Goal: Task Accomplishment & Management: Complete application form

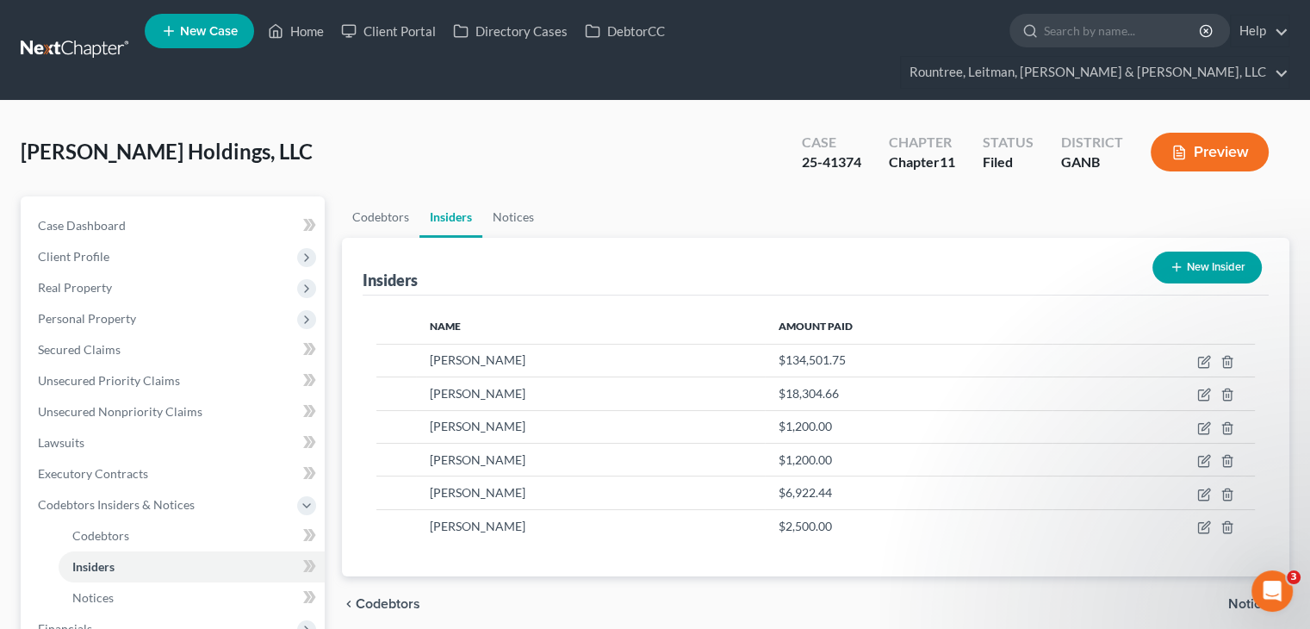
click at [1216, 251] on button "New Insider" at bounding box center [1206, 267] width 109 height 32
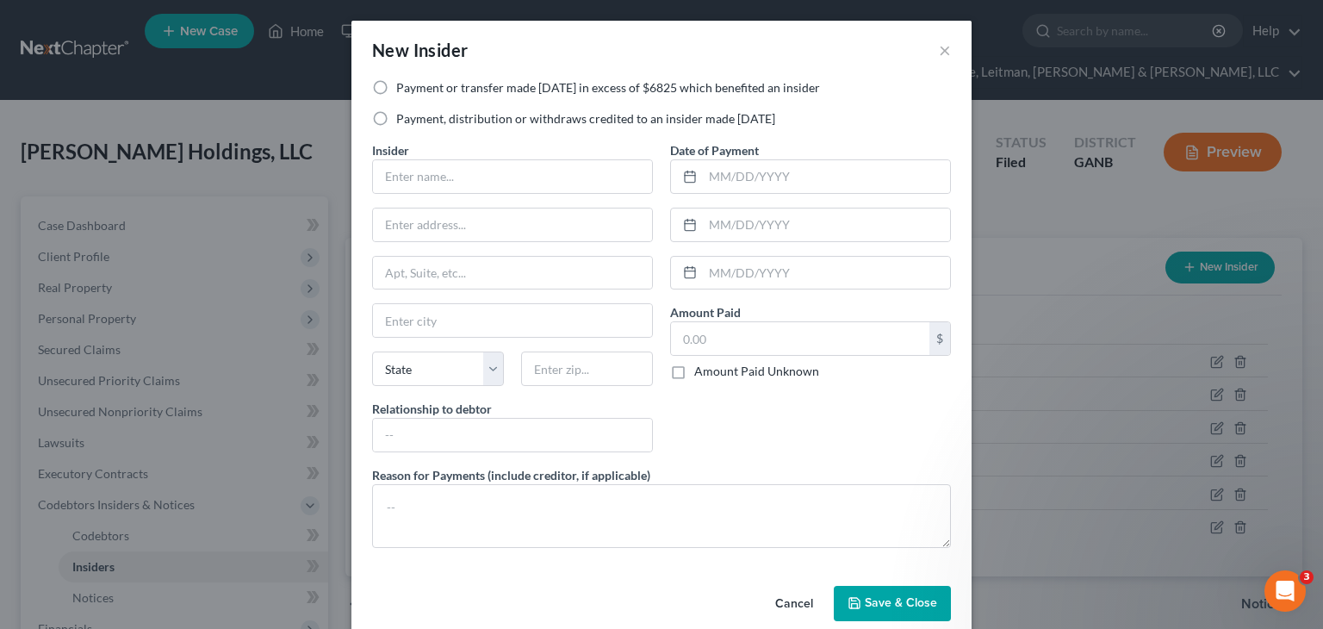
click at [396, 84] on label "Payment or transfer made within 1 year in excess of $6825 which benefited an in…" at bounding box center [608, 87] width 424 height 17
click at [403, 84] on input "Payment or transfer made within 1 year in excess of $6825 which benefited an in…" at bounding box center [408, 84] width 11 height 11
radio input "true"
click at [875, 604] on span "Save & Close" at bounding box center [901, 603] width 72 height 15
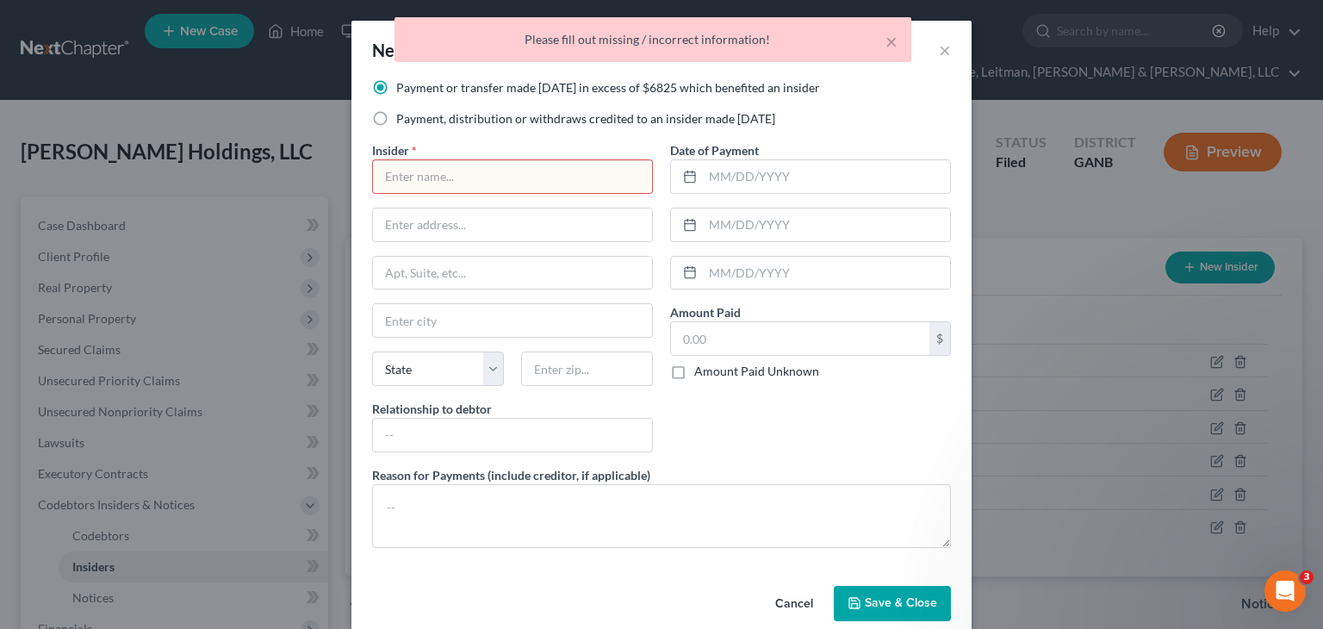
click at [447, 174] on input "text" at bounding box center [512, 176] width 279 height 33
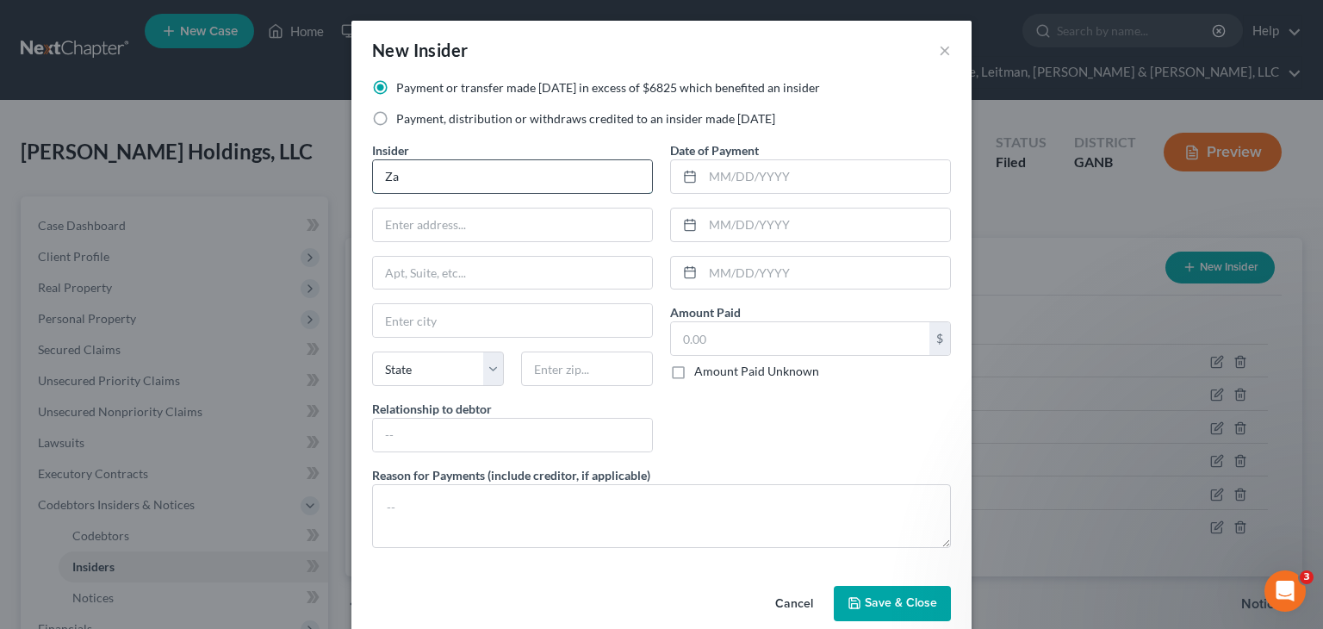
type input "Z"
type input "Zaria Caldwell"
type input "2564 Wolf Den Lane"
click at [623, 371] on input "text" at bounding box center [587, 368] width 132 height 34
type input "30329"
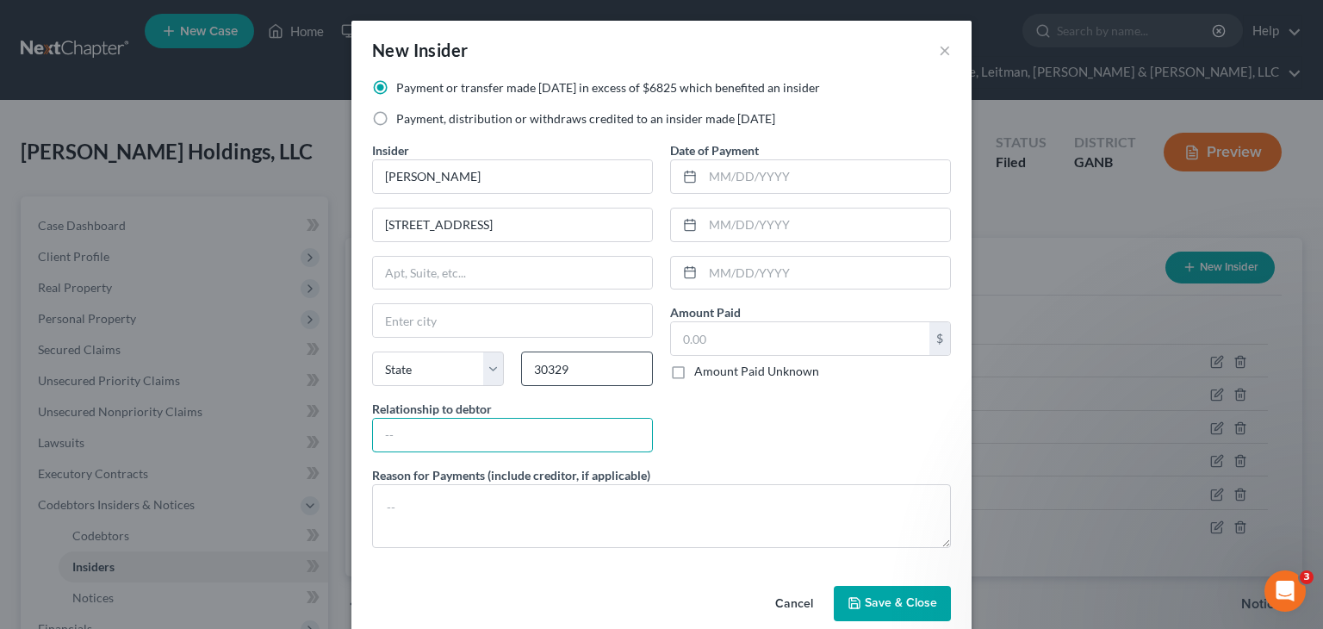
type input "Atlanta"
select select "10"
type input "Owners' daughter"
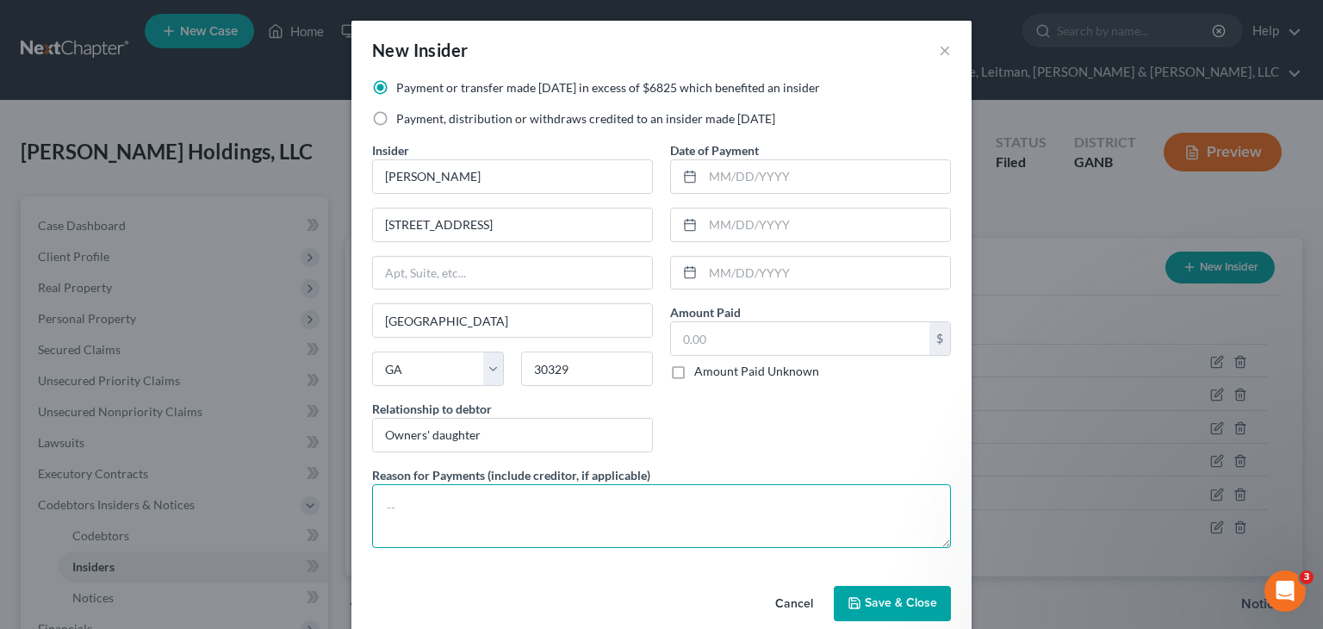
click at [485, 491] on textarea at bounding box center [661, 516] width 579 height 64
drag, startPoint x: 381, startPoint y: 506, endPoint x: 564, endPoint y: 507, distance: 182.5
click at [564, 507] on textarea "Vehicle lease payments" at bounding box center [661, 516] width 579 height 64
type textarea "P"
click at [783, 600] on button "Cancel" at bounding box center [793, 604] width 65 height 34
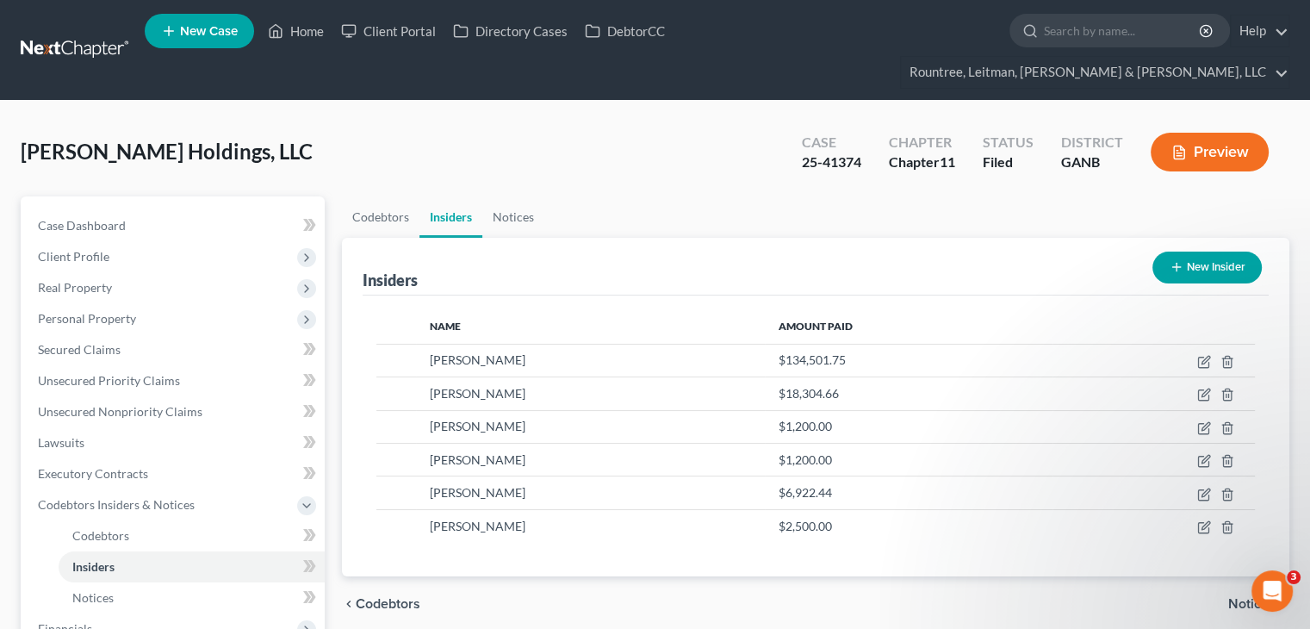
click at [1189, 251] on button "New Insider" at bounding box center [1206, 267] width 109 height 32
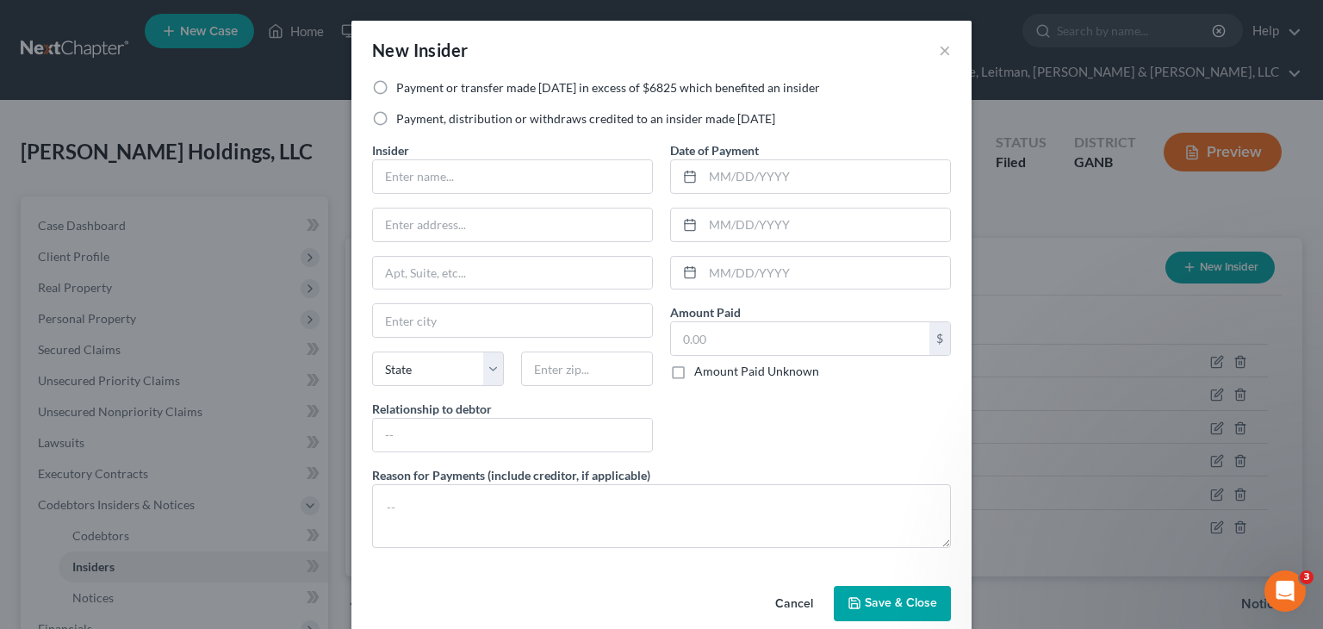
click at [396, 116] on label "Payment, distribution or withdraws credited to an insider made within 1 year" at bounding box center [585, 118] width 379 height 17
click at [403, 116] on input "Payment, distribution or withdraws credited to an insider made within 1 year" at bounding box center [408, 115] width 11 height 11
radio input "true"
click at [939, 51] on button "×" at bounding box center [945, 50] width 12 height 21
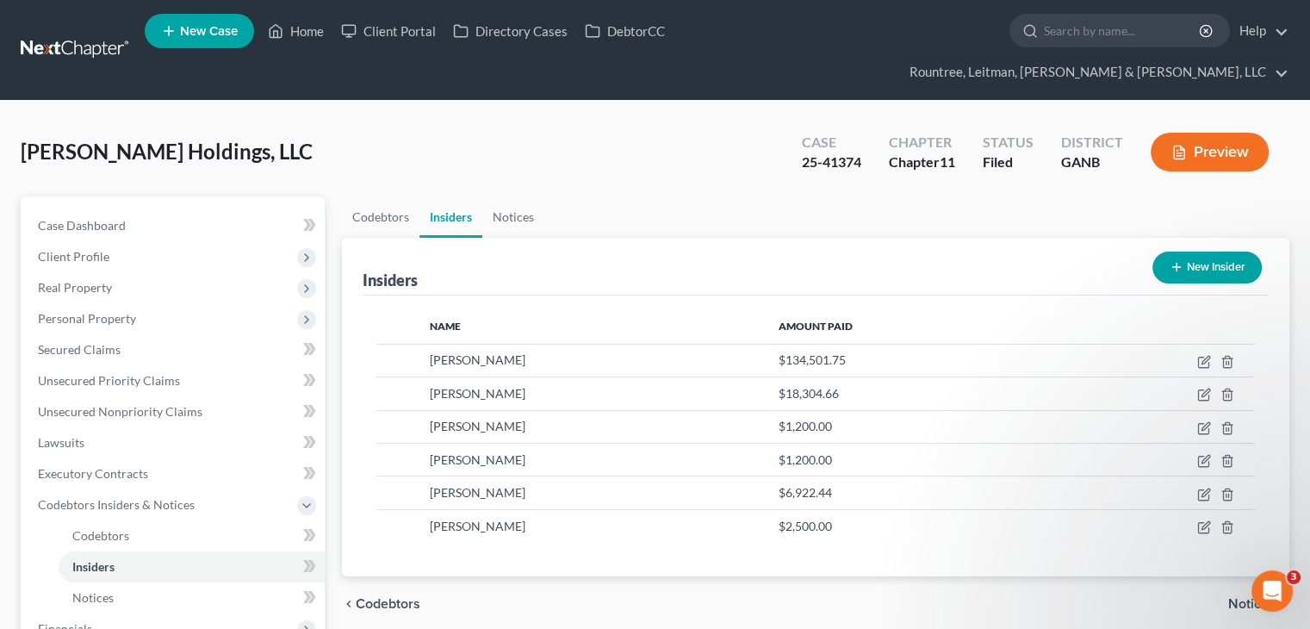
click at [1183, 251] on button "New Insider" at bounding box center [1206, 267] width 109 height 32
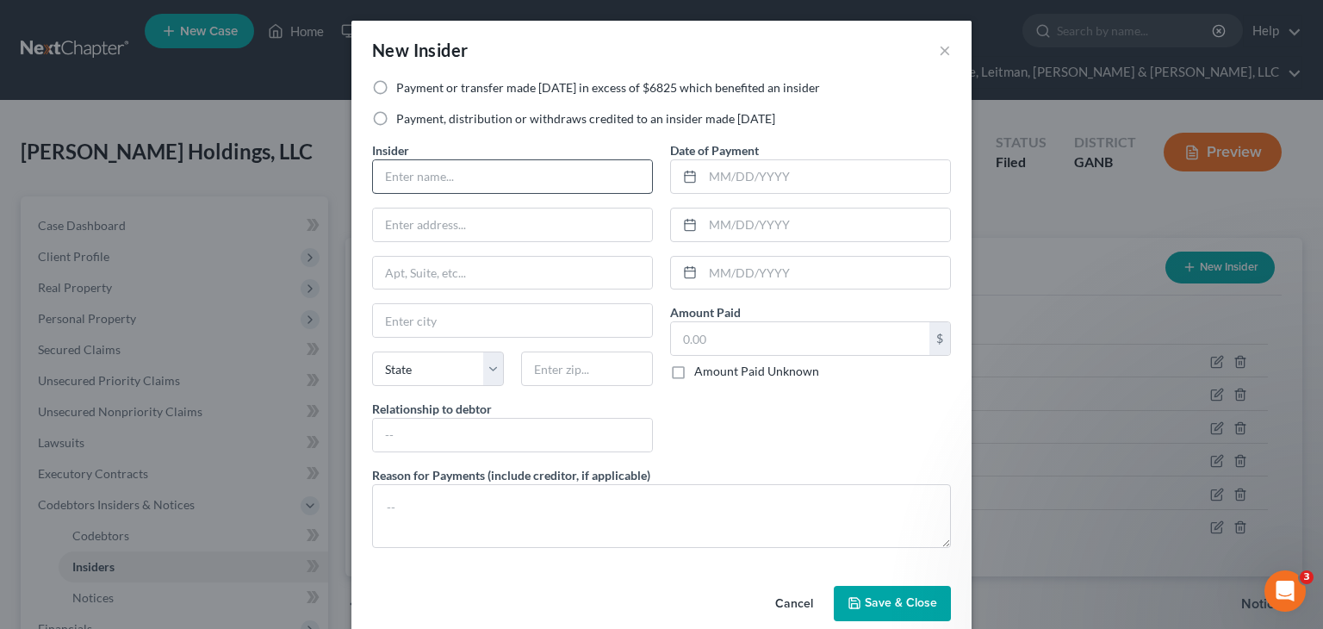
drag, startPoint x: 379, startPoint y: 84, endPoint x: 403, endPoint y: 175, distance: 93.6
click at [396, 84] on label "Payment or transfer made within 1 year in excess of $6825 which benefited an in…" at bounding box center [608, 87] width 424 height 17
click at [403, 84] on input "Payment or transfer made within 1 year in excess of $6825 which benefited an in…" at bounding box center [408, 84] width 11 height 11
radio input "true"
click at [551, 172] on input "text" at bounding box center [512, 176] width 279 height 33
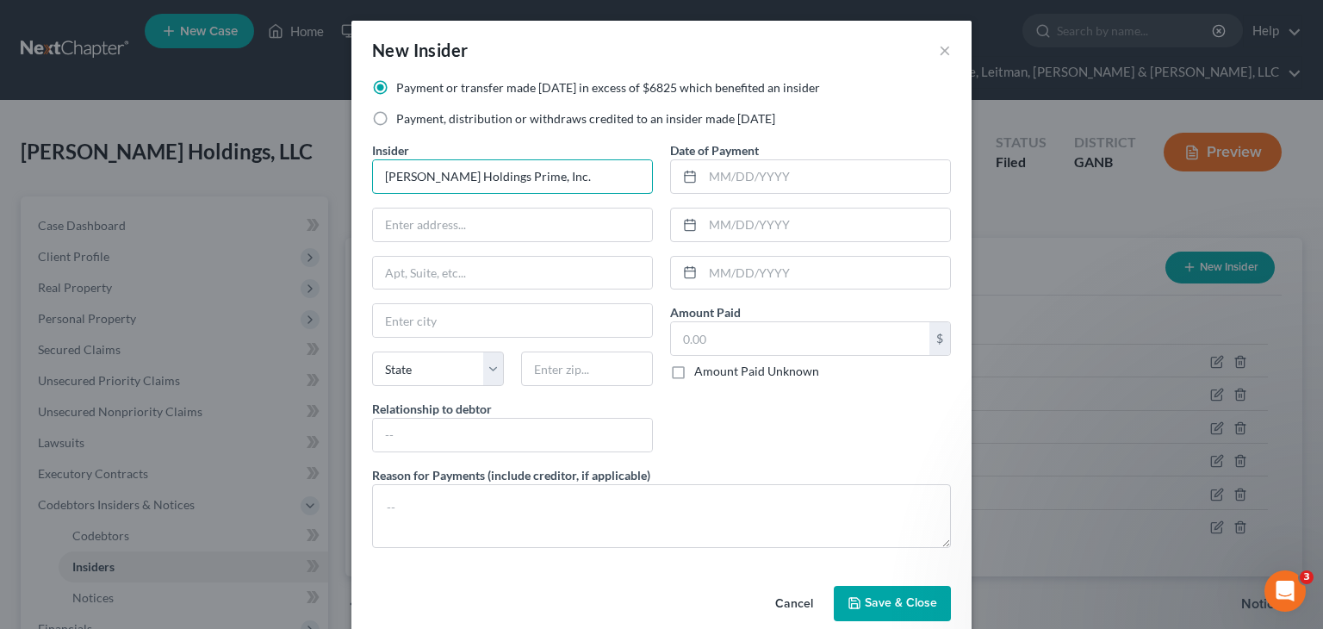
type input "Caldwell Holdings Prime, Inc."
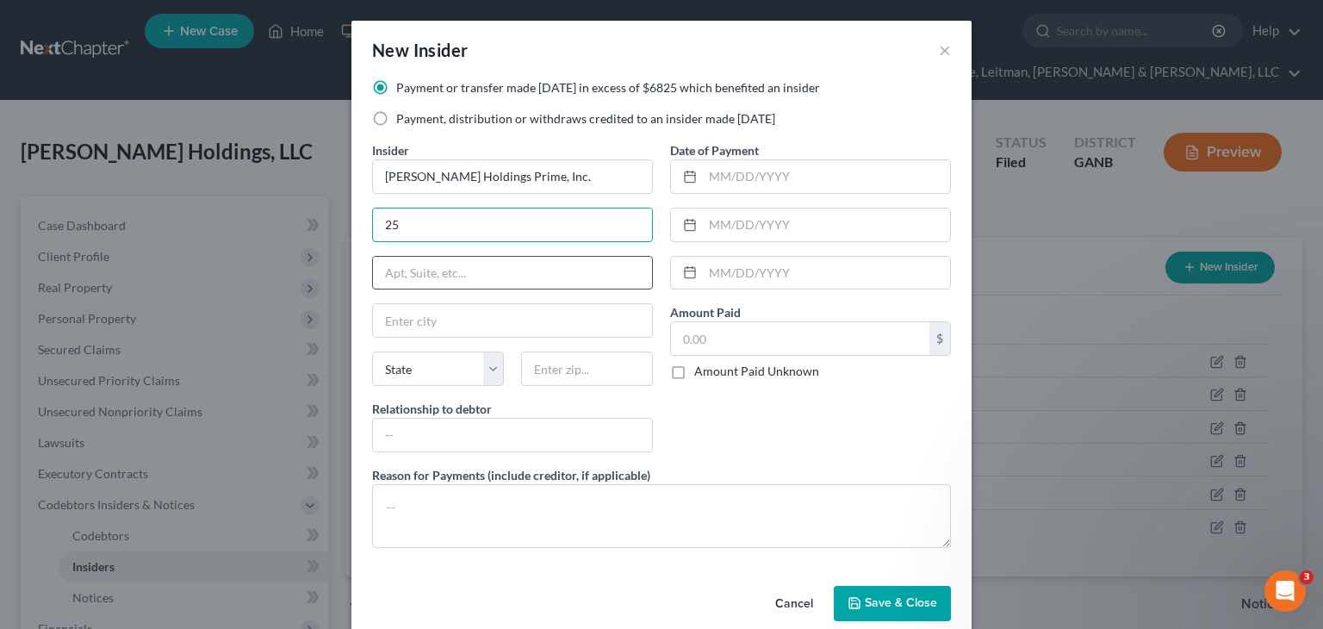
type input "2564 Wolf Den Lane"
click at [604, 360] on input "text" at bounding box center [587, 368] width 132 height 34
type input "30329"
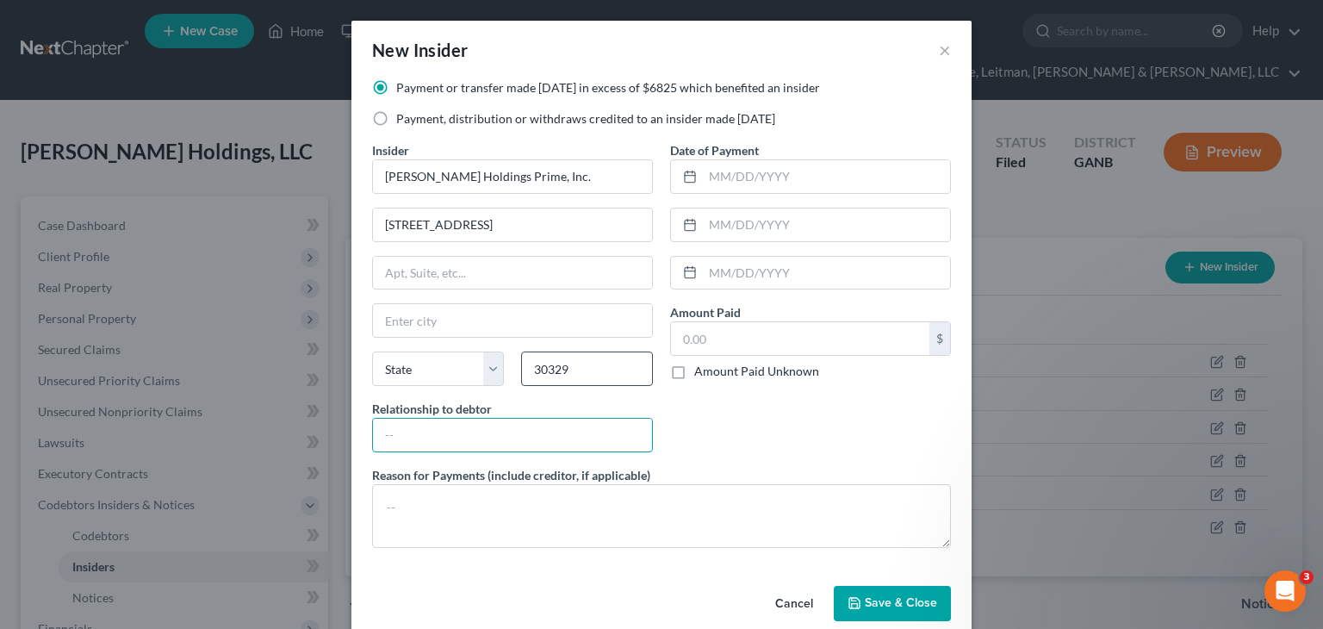
type input "Atlanta"
select select "10"
click at [528, 441] on input "text" at bounding box center [512, 434] width 279 height 33
type input "Affiliate"
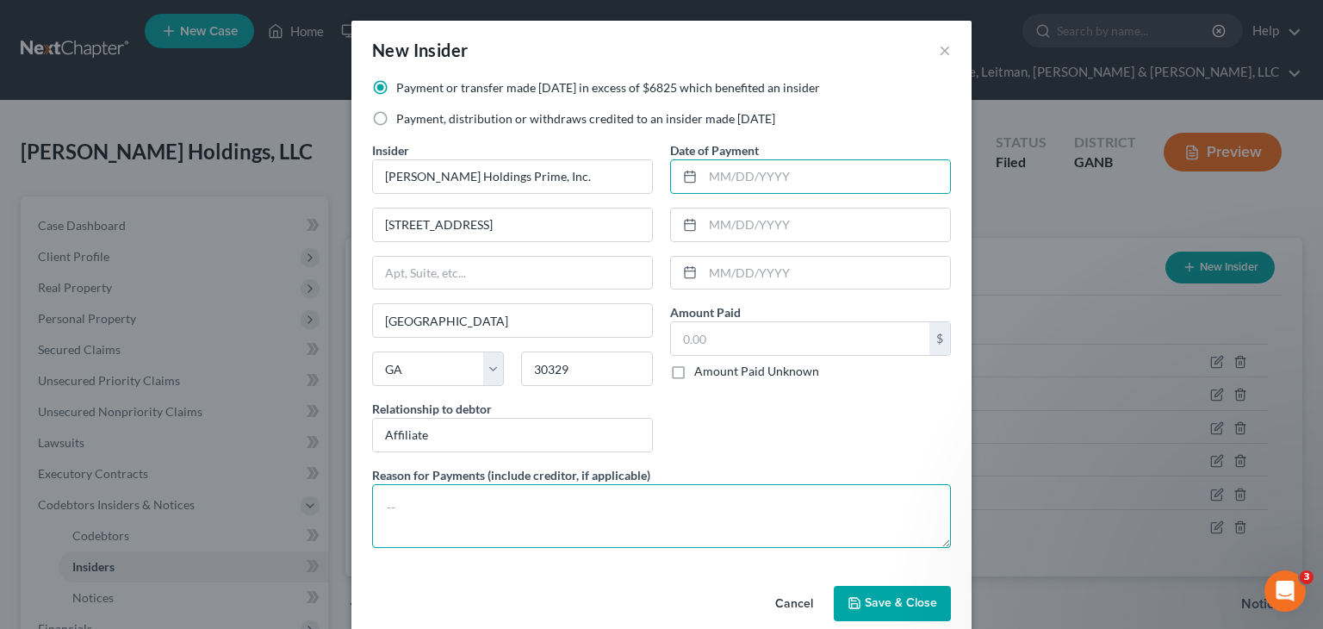
click at [445, 493] on textarea at bounding box center [661, 516] width 579 height 64
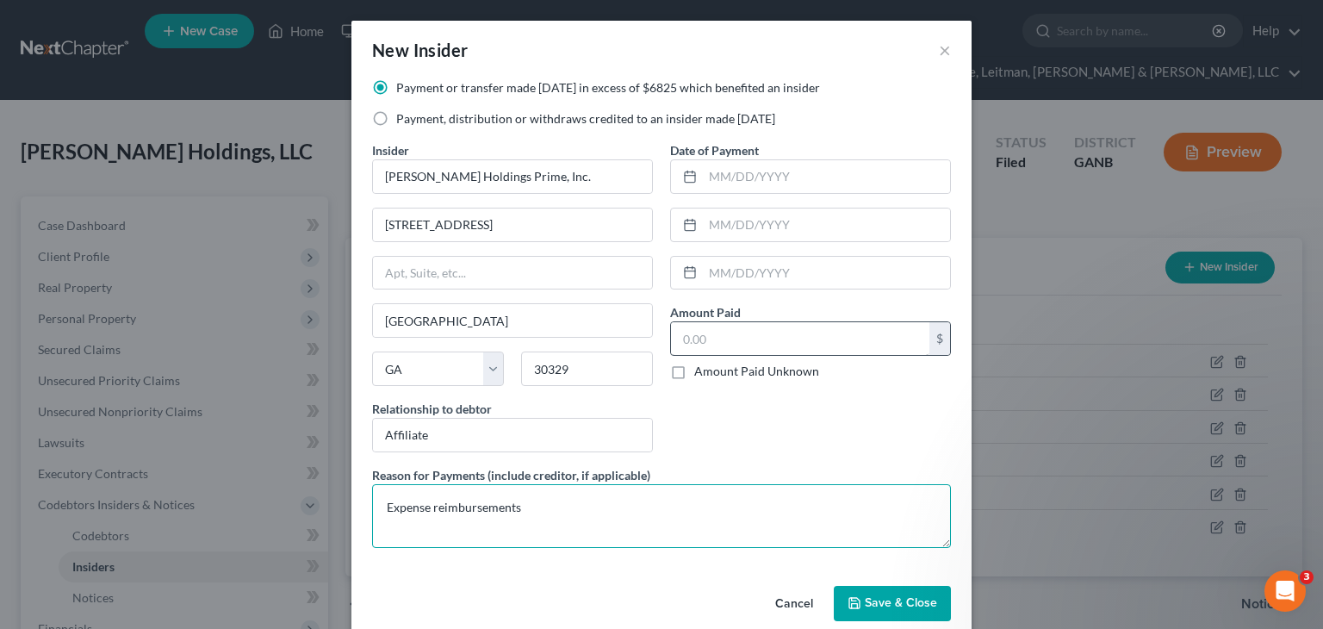
type textarea "Expense reimbursements"
click at [717, 333] on input "text" at bounding box center [800, 338] width 258 height 33
type input "7,000"
click at [902, 601] on span "Save & Close" at bounding box center [901, 603] width 72 height 15
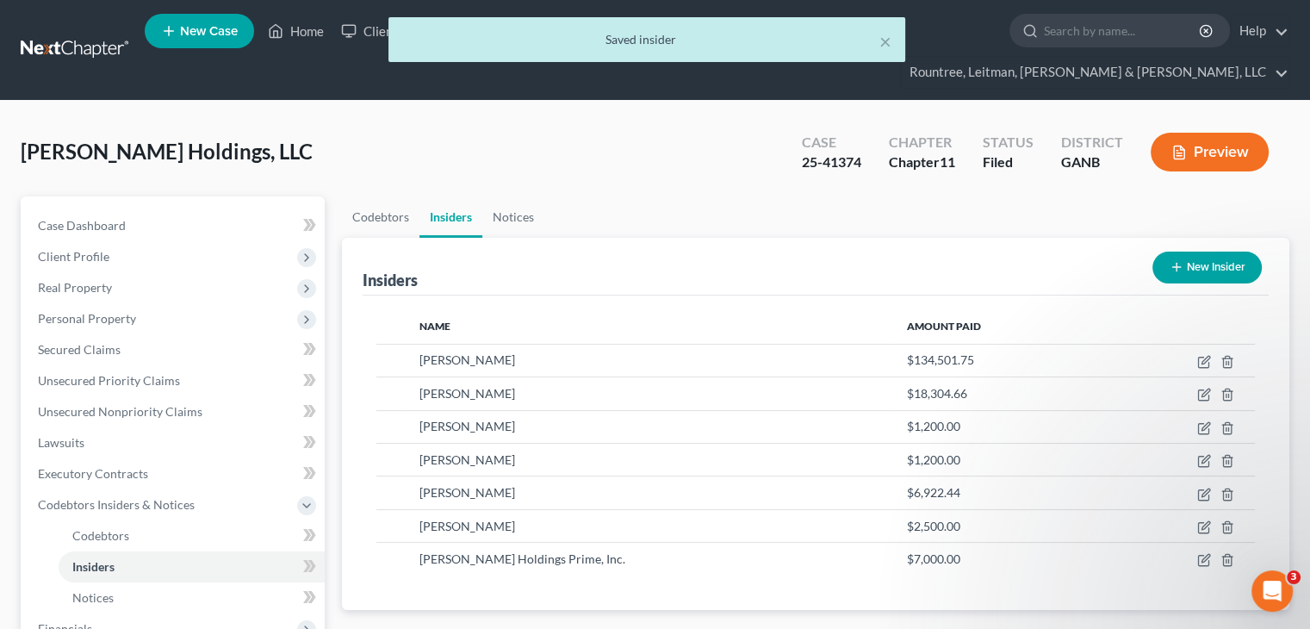
click at [1223, 251] on button "New Insider" at bounding box center [1206, 267] width 109 height 32
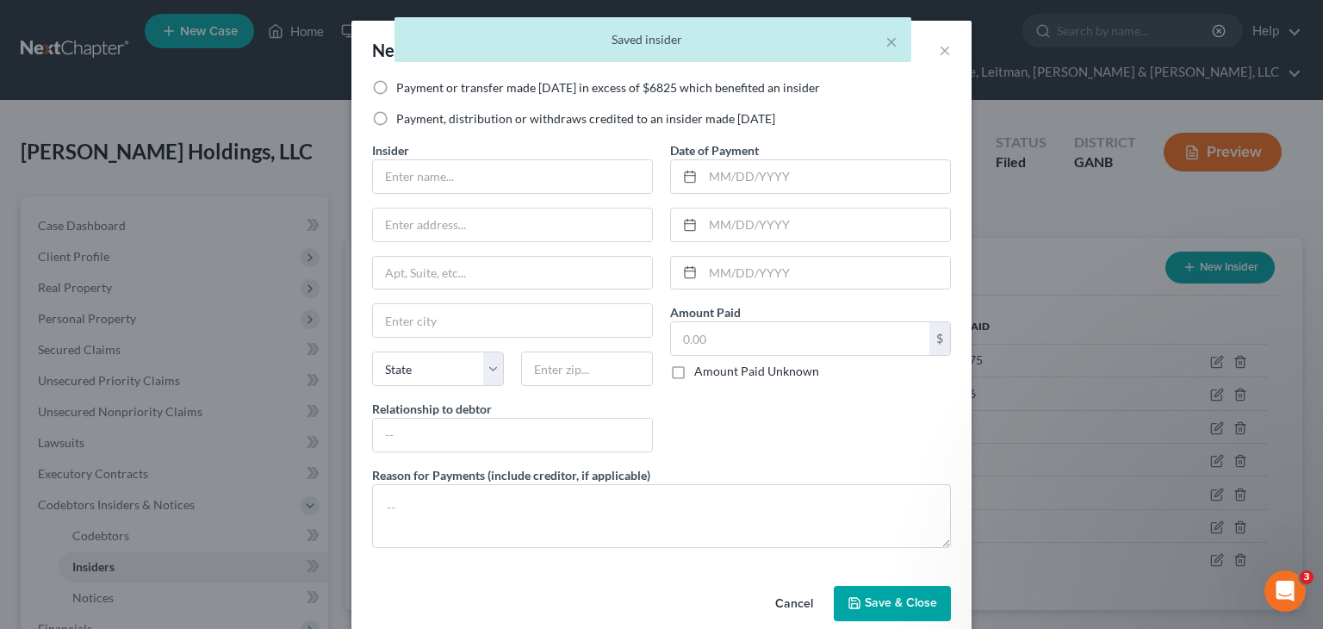
click at [396, 84] on label "Payment or transfer made within 1 year in excess of $6825 which benefited an in…" at bounding box center [608, 87] width 424 height 17
click at [403, 84] on input "Payment or transfer made within 1 year in excess of $6825 which benefited an in…" at bounding box center [408, 84] width 11 height 11
radio input "true"
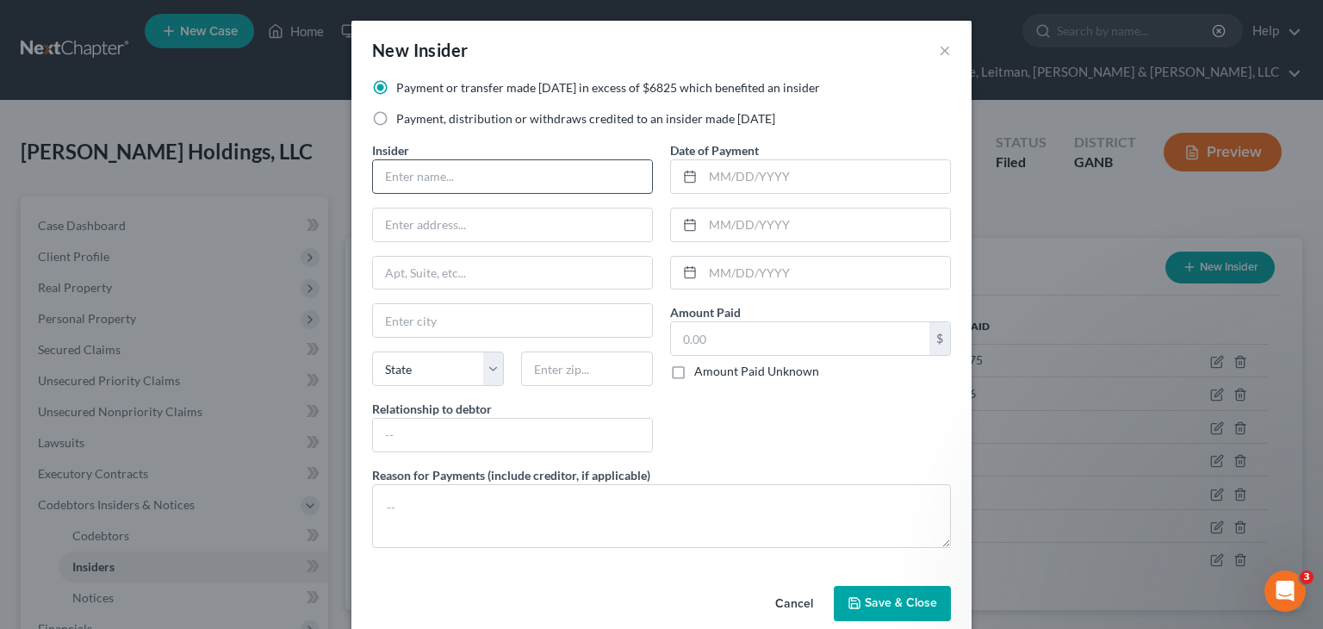
click at [417, 176] on input "text" at bounding box center [512, 176] width 279 height 33
type input "Shaun L. Caldwell"
click at [571, 372] on input "text" at bounding box center [587, 368] width 132 height 34
type input "30329"
click at [386, 217] on input "text" at bounding box center [512, 224] width 279 height 33
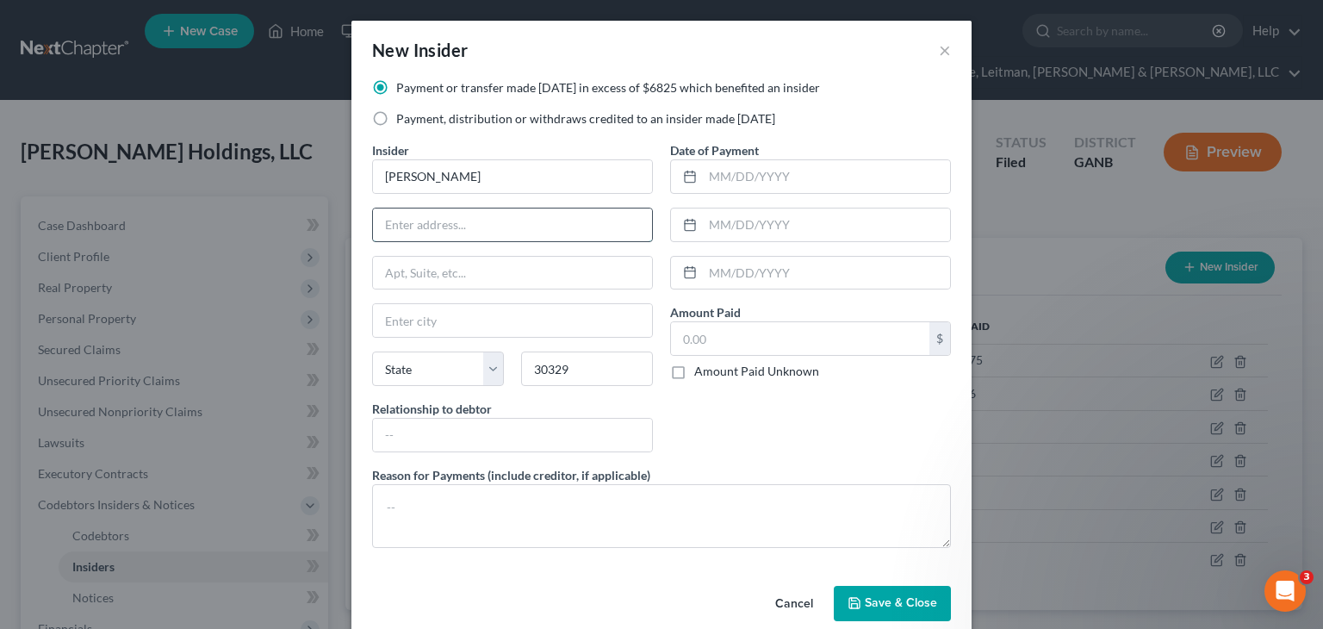
type input "Atlanta"
select select "10"
type input "2564 Wolf Den Lane"
click at [448, 423] on input "text" at bounding box center [512, 434] width 279 height 33
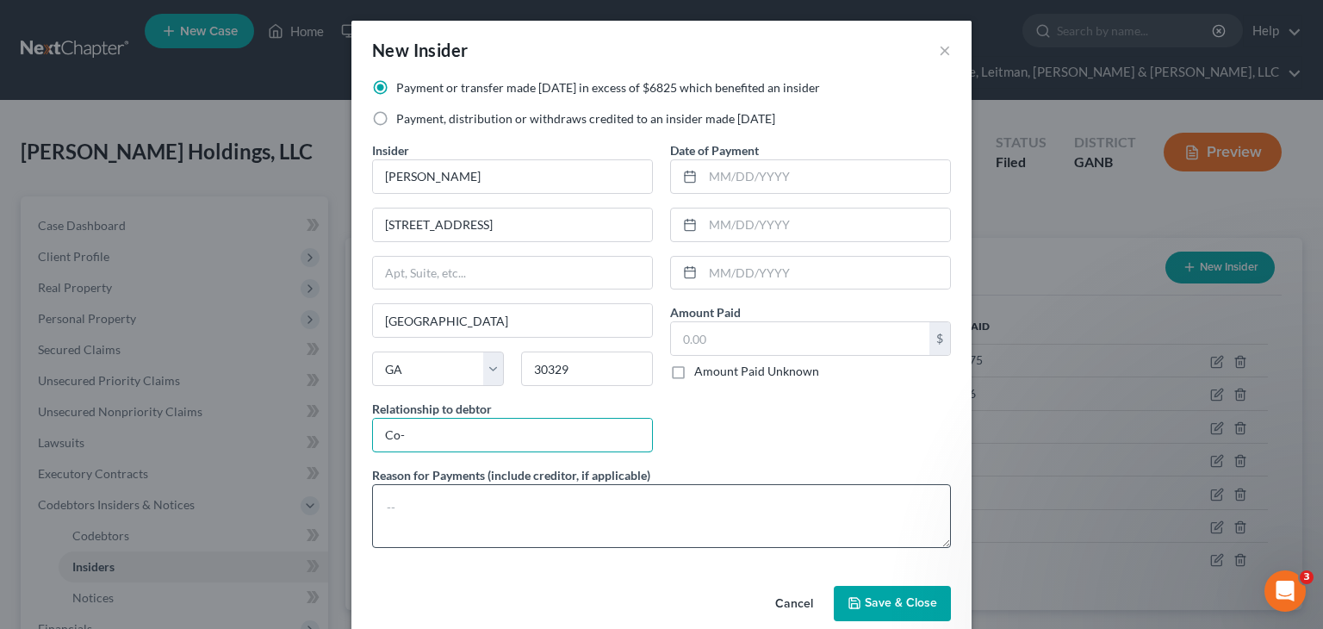
type input "Co-owner"
click at [537, 508] on textarea at bounding box center [661, 516] width 579 height 64
type textarea "See SOFA 4 Attachment"
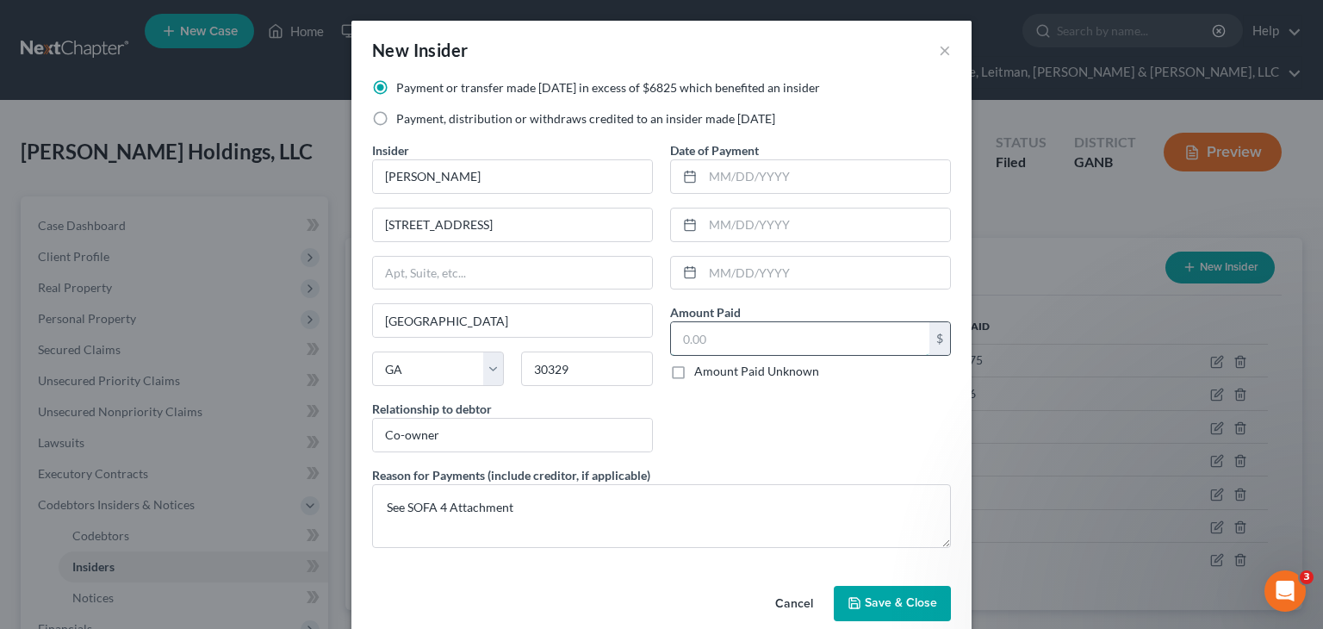
click at [740, 342] on input "text" at bounding box center [800, 338] width 258 height 33
type input "699,414.25"
click at [896, 606] on span "Save & Close" at bounding box center [901, 603] width 72 height 15
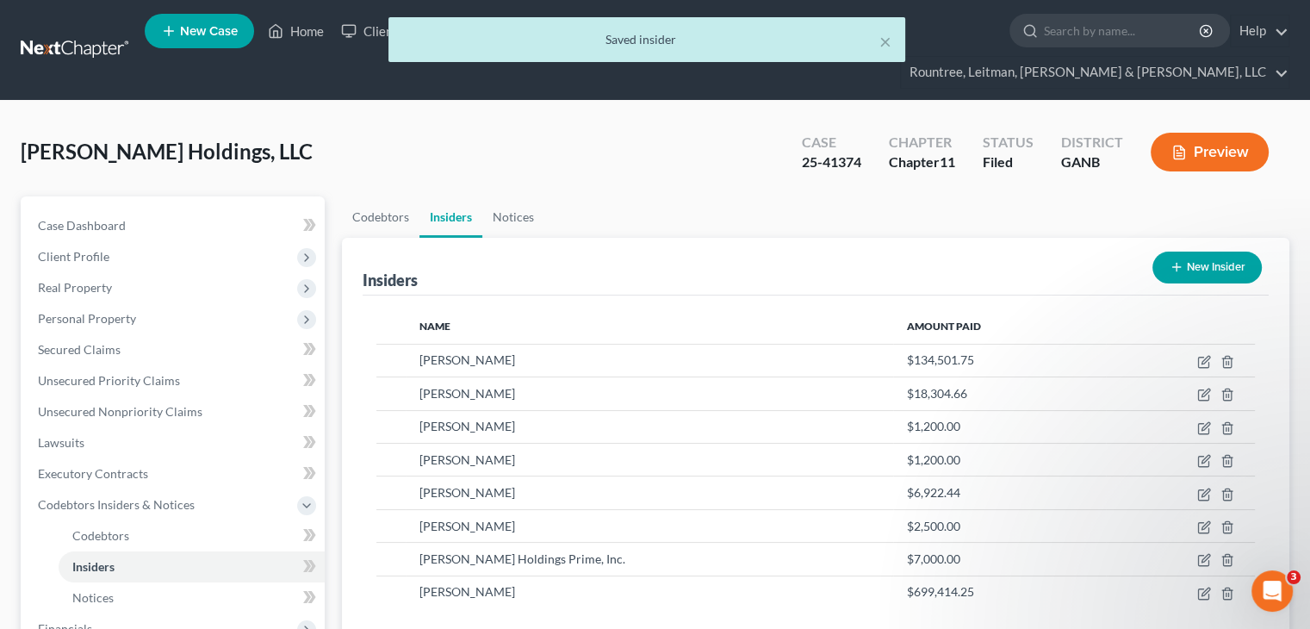
click at [1212, 251] on button "New Insider" at bounding box center [1206, 267] width 109 height 32
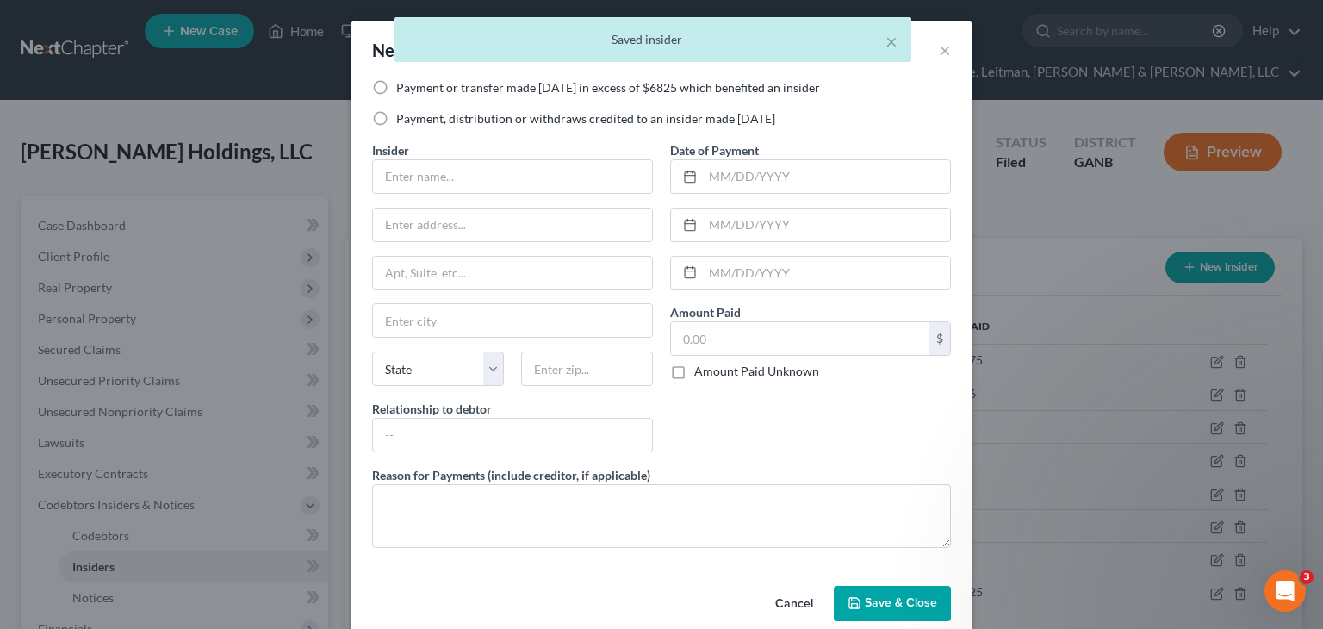
click at [396, 84] on label "Payment or transfer made within 1 year in excess of $6825 which benefited an in…" at bounding box center [608, 87] width 424 height 17
click at [403, 84] on input "Payment or transfer made within 1 year in excess of $6825 which benefited an in…" at bounding box center [408, 84] width 11 height 11
radio input "true"
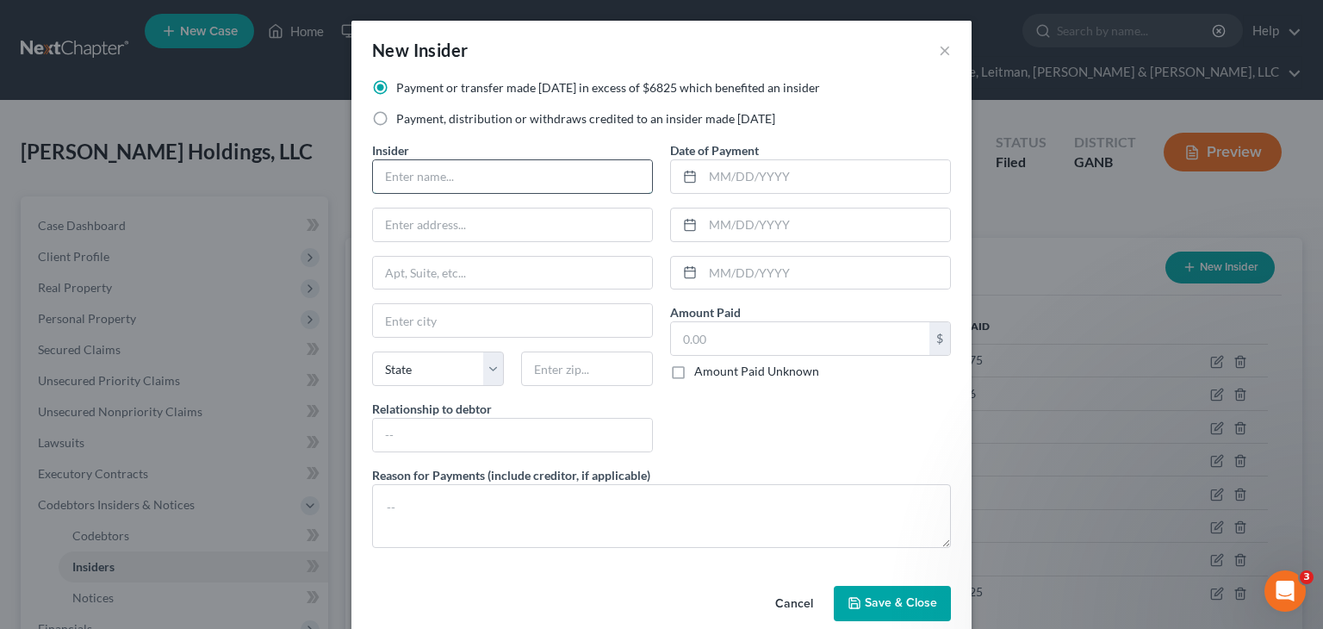
click at [418, 183] on input "text" at bounding box center [512, 176] width 279 height 33
type input "Kaila Caldwell"
type input "2564 Wolf Den Lane"
click at [570, 360] on input "text" at bounding box center [587, 368] width 132 height 34
type input "30329"
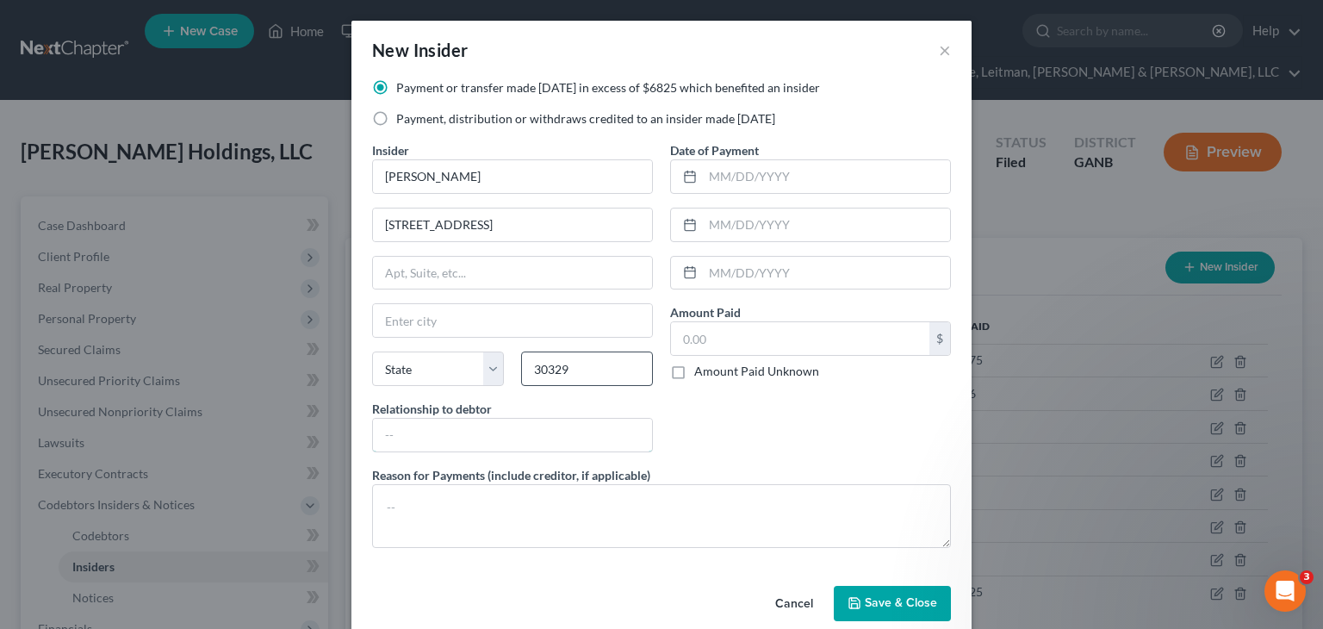
type input "Atlanta"
select select "10"
type input "Co-owner"
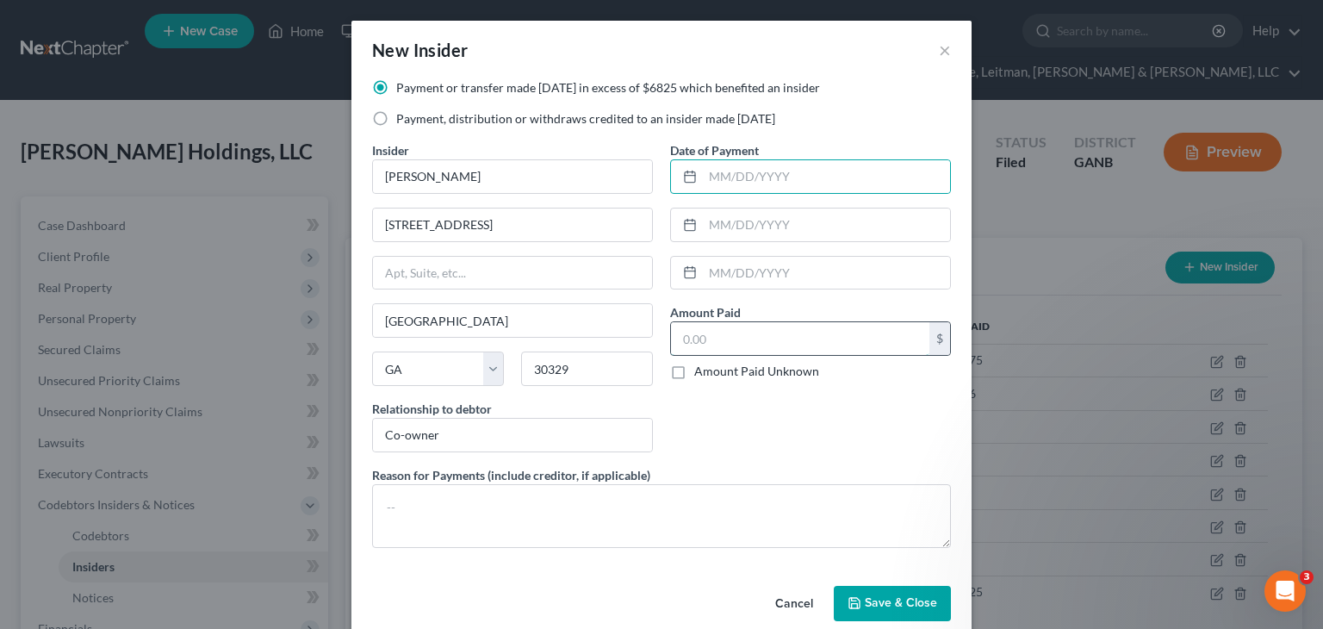
click at [753, 348] on input "text" at bounding box center [800, 338] width 258 height 33
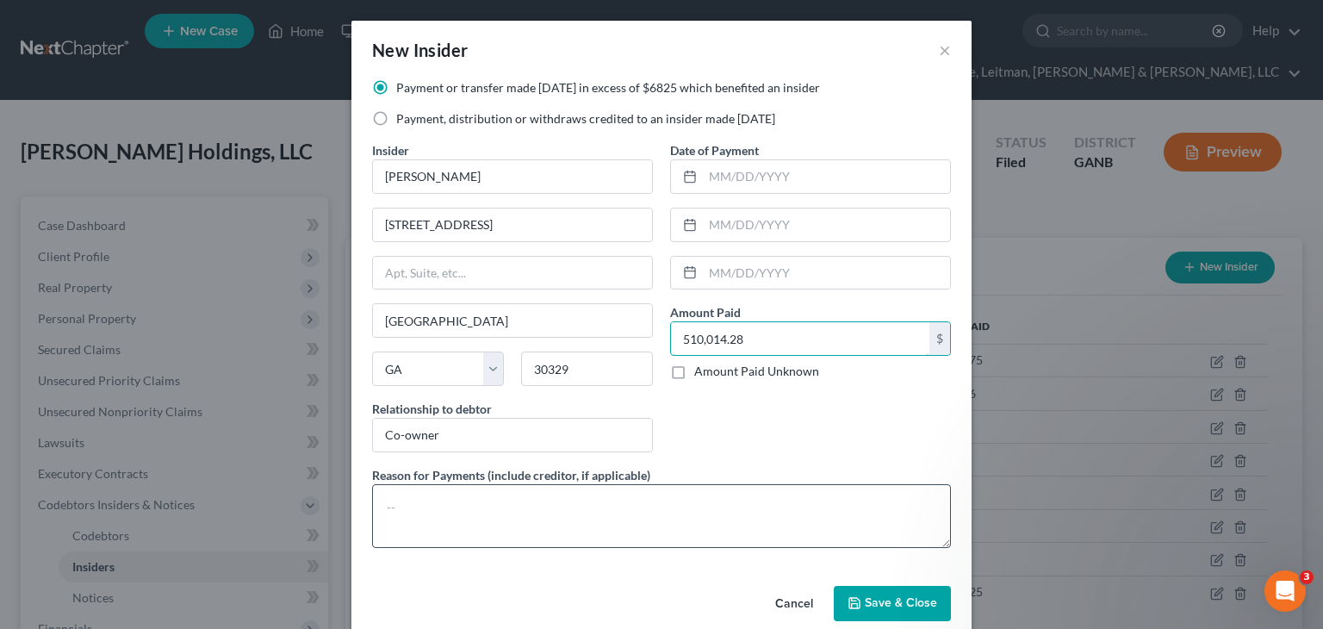
type input "510,014.28"
click at [504, 500] on textarea at bounding box center [661, 516] width 579 height 64
type textarea "See SOFA 4 Attachment"
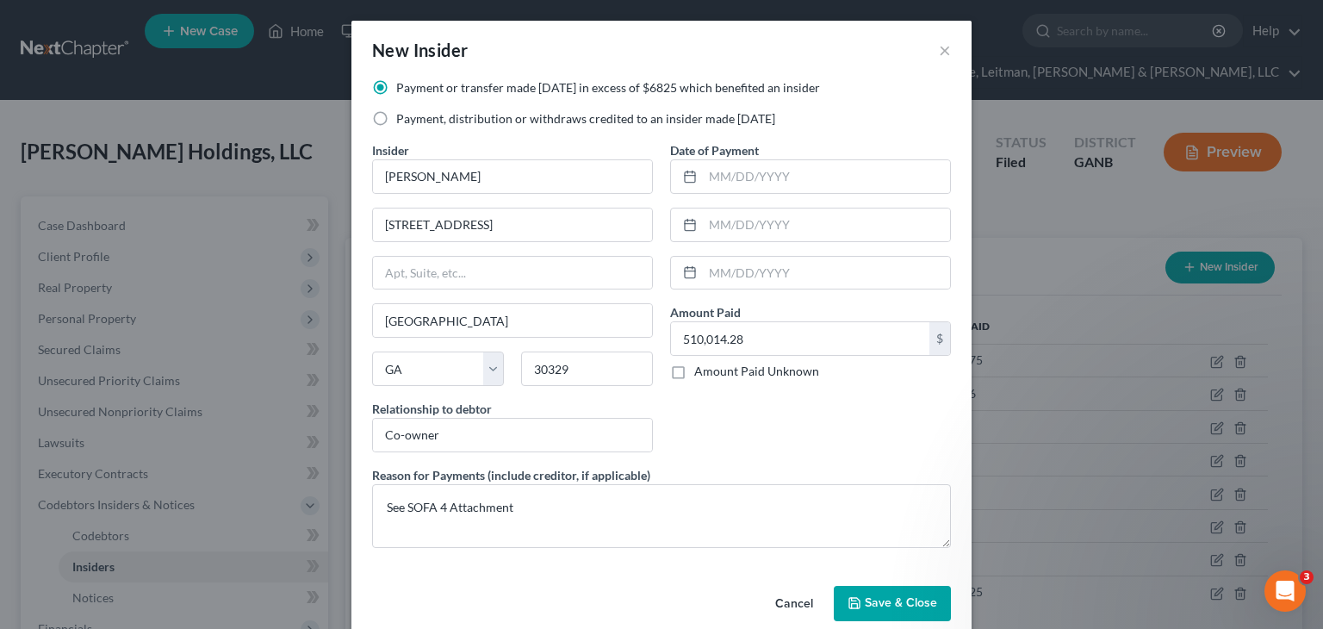
click at [896, 600] on span "Save & Close" at bounding box center [901, 603] width 72 height 15
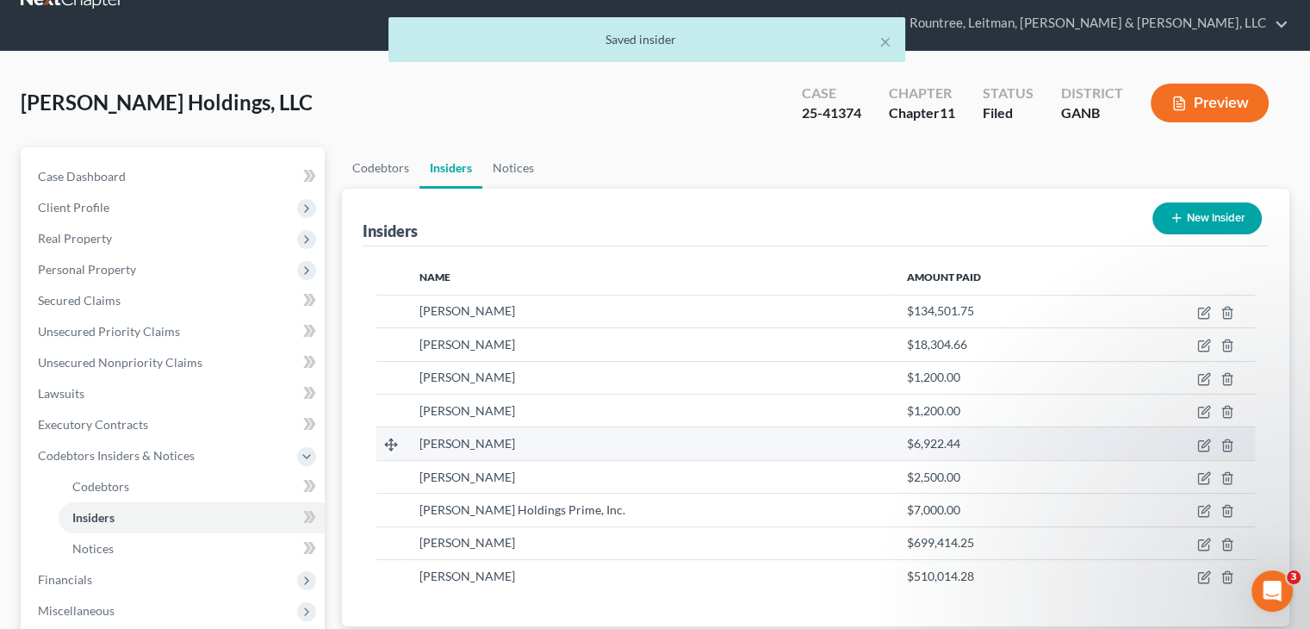
scroll to position [172, 0]
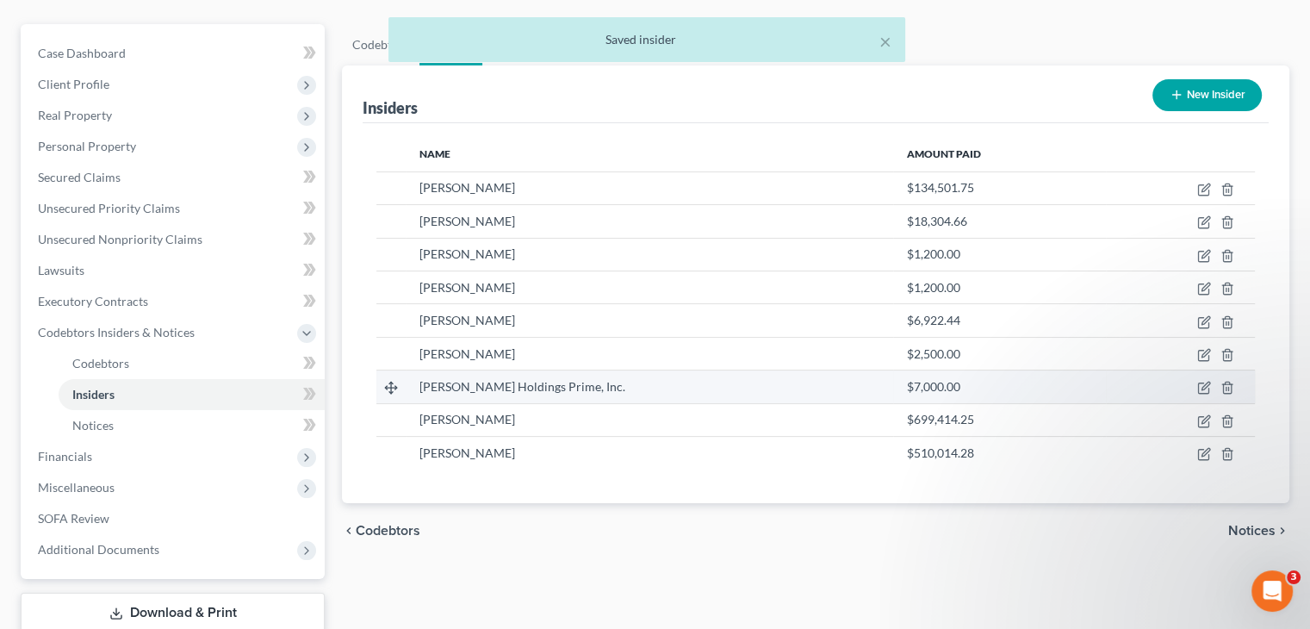
click at [1193, 370] on td at bounding box center [1180, 386] width 149 height 33
click at [1210, 381] on icon "button" at bounding box center [1204, 388] width 14 height 14
select select "10"
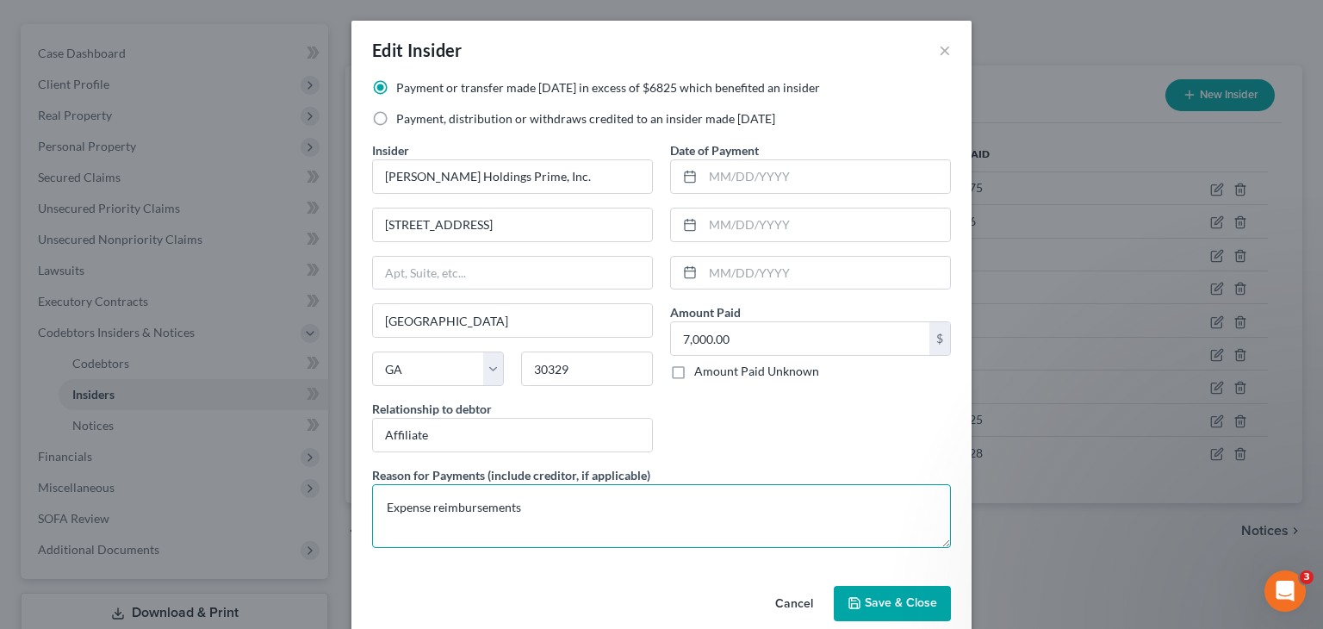
drag, startPoint x: 381, startPoint y: 505, endPoint x: 875, endPoint y: 511, distance: 494.3
click at [868, 518] on textarea "Expense reimbursements" at bounding box center [661, 516] width 579 height 64
type textarea "See SOFA 4 Attachment"
click at [885, 601] on span "Save & Close" at bounding box center [901, 603] width 72 height 15
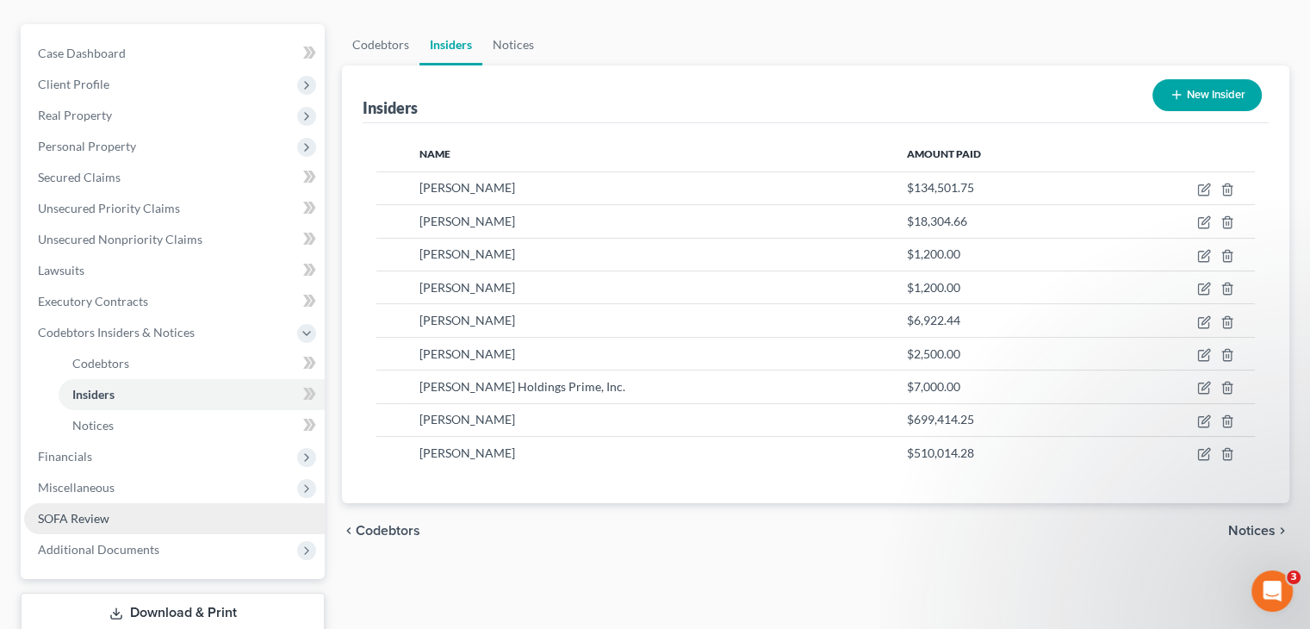
click at [80, 511] on span "SOFA Review" at bounding box center [73, 518] width 71 height 15
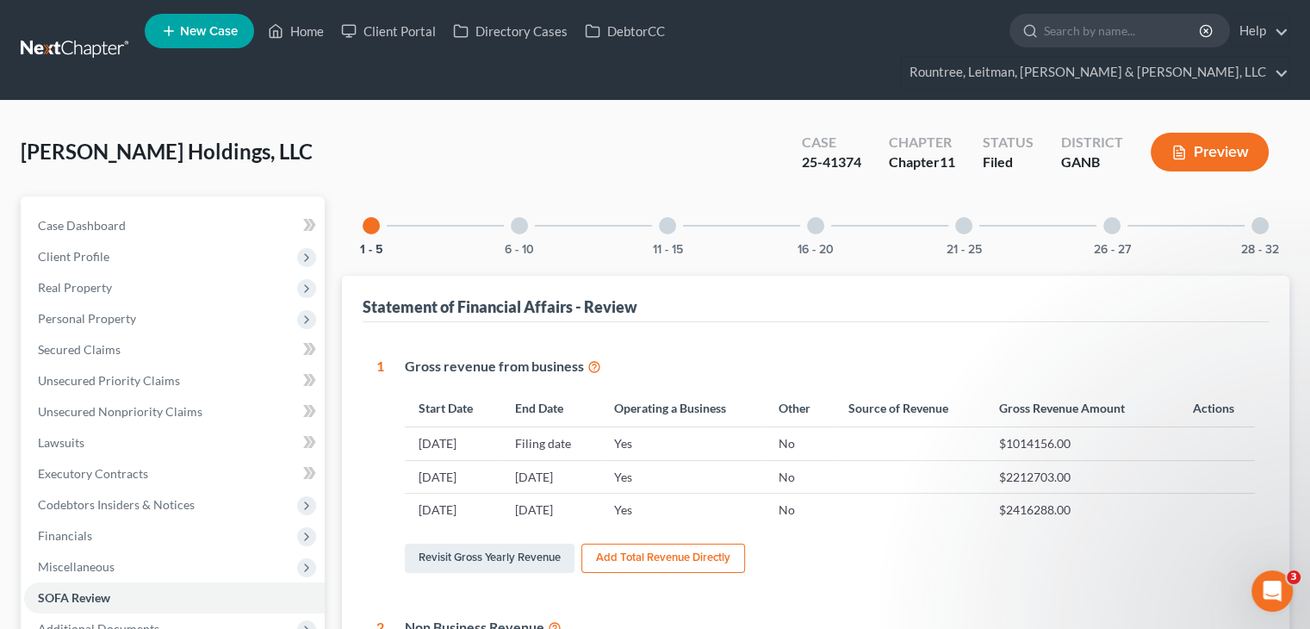
click at [1258, 217] on div at bounding box center [1259, 225] width 17 height 17
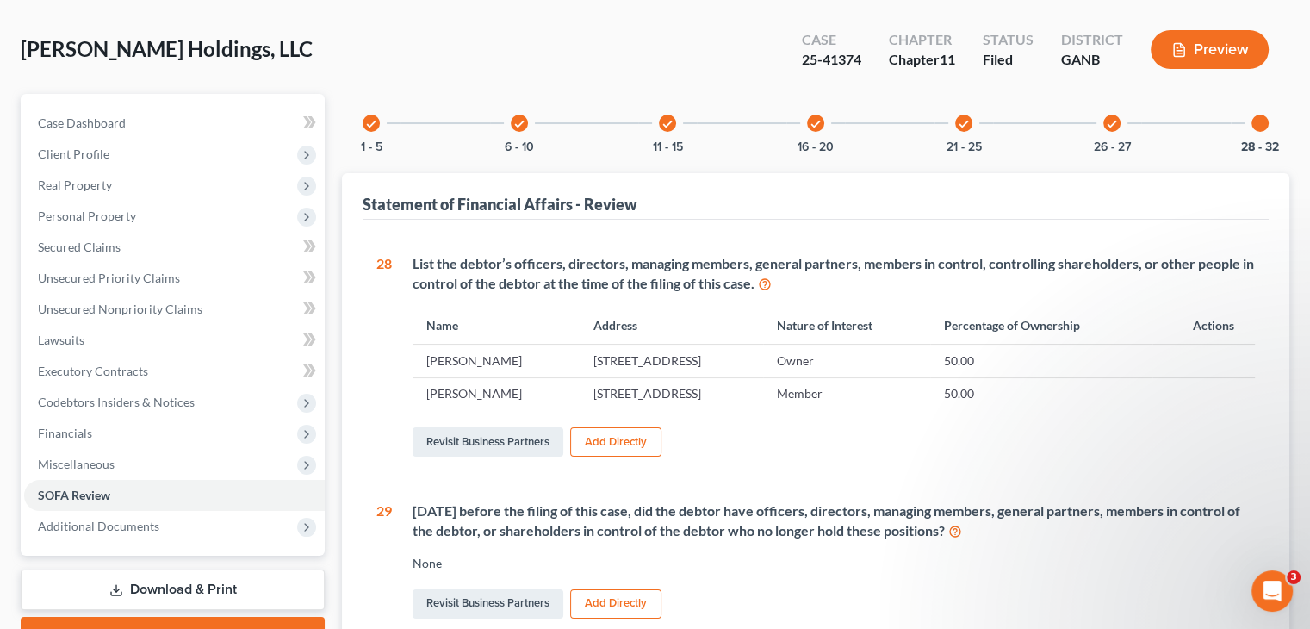
scroll to position [258, 0]
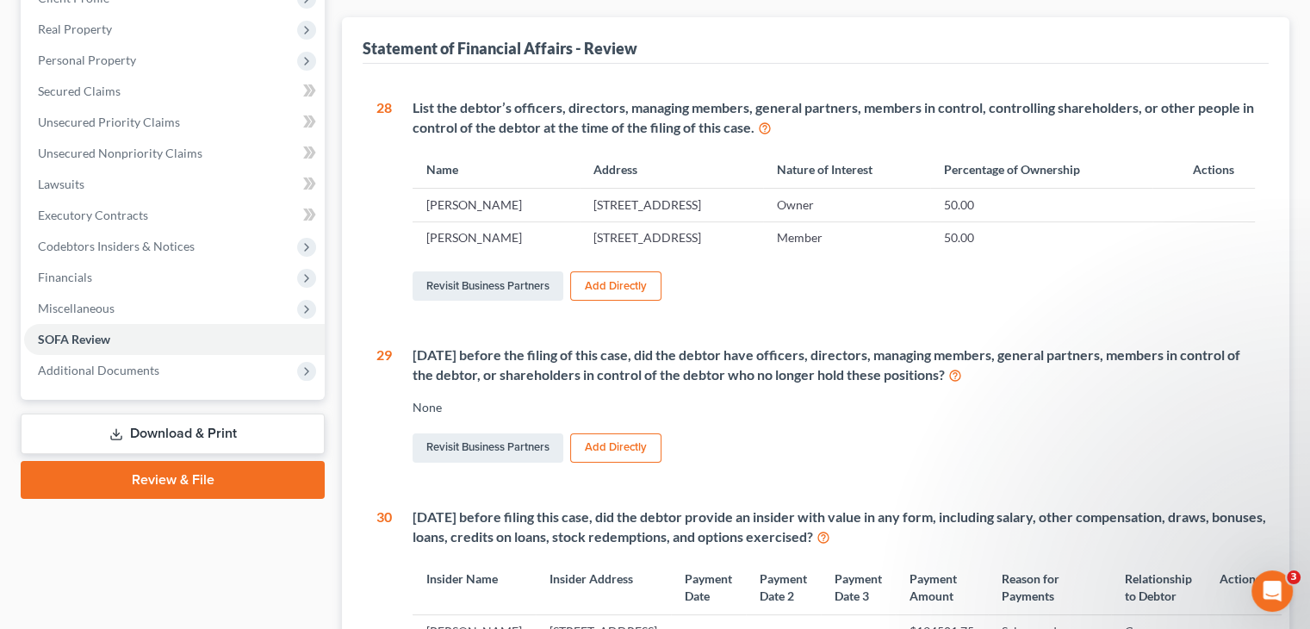
click at [830, 528] on icon at bounding box center [823, 536] width 14 height 16
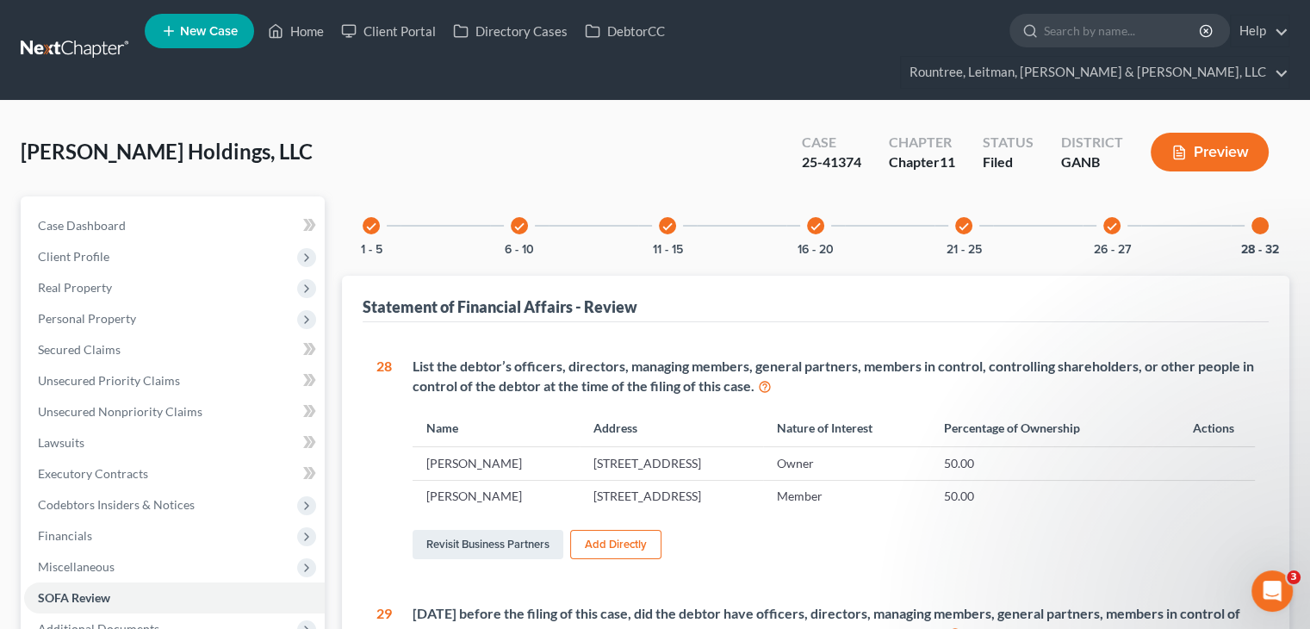
click at [365, 220] on icon "check" at bounding box center [371, 226] width 12 height 12
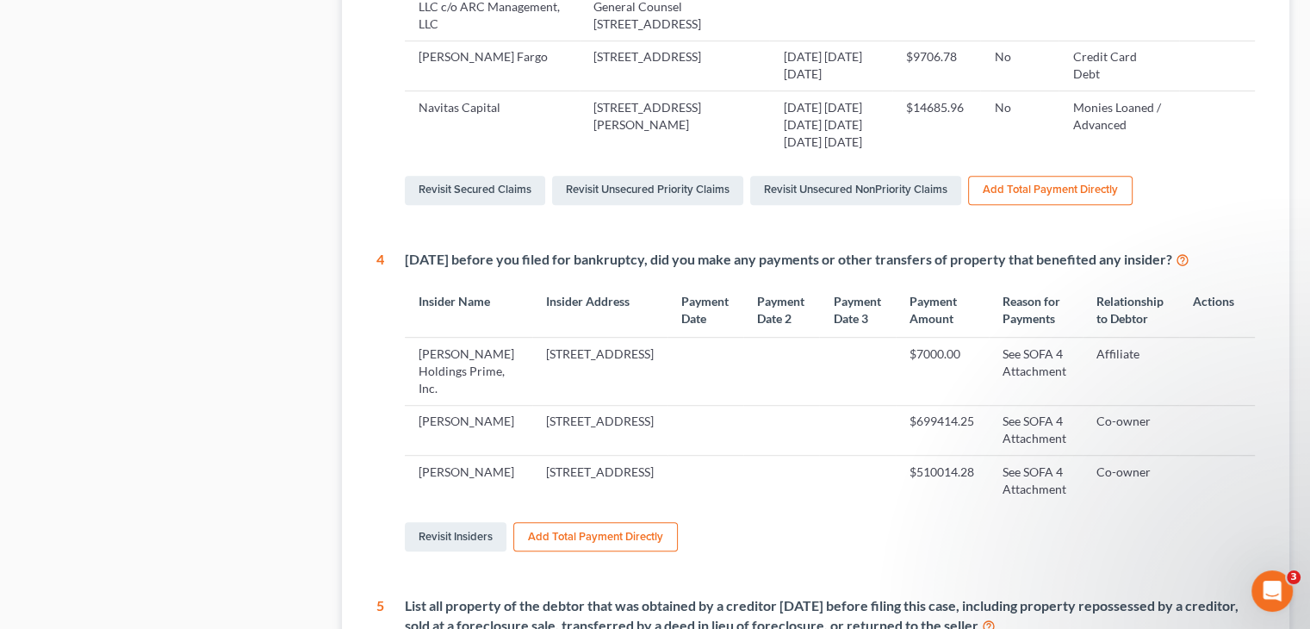
scroll to position [947, 0]
click at [1189, 250] on icon at bounding box center [1182, 258] width 14 height 16
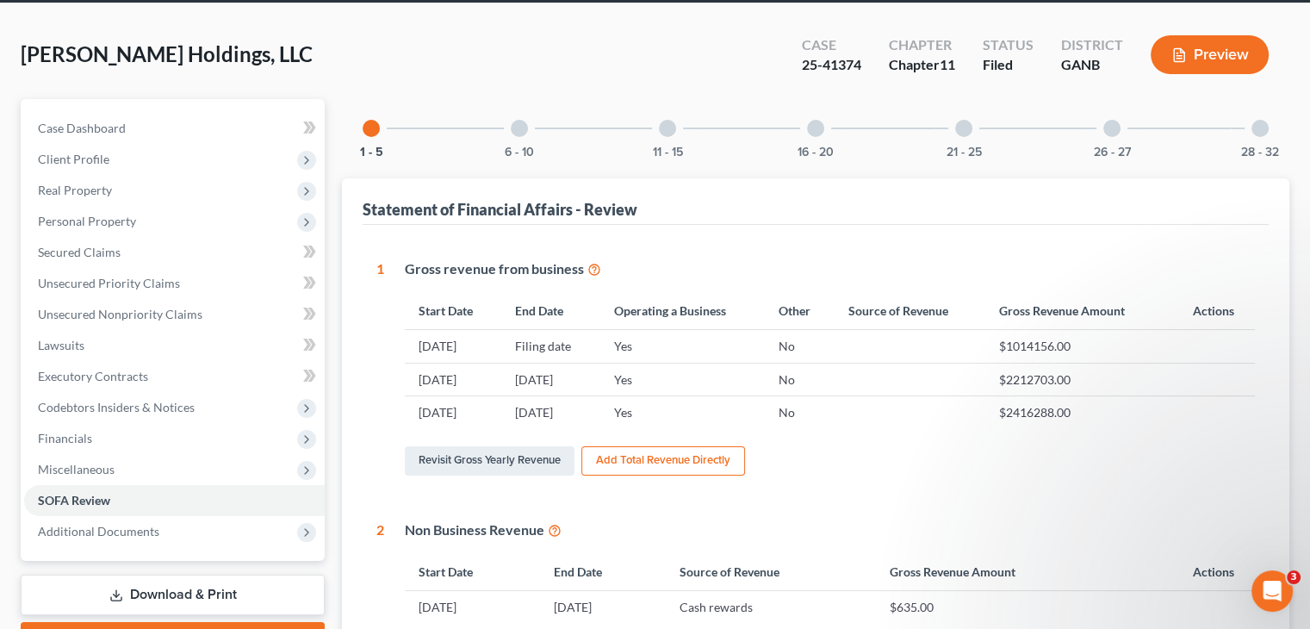
scroll to position [0, 0]
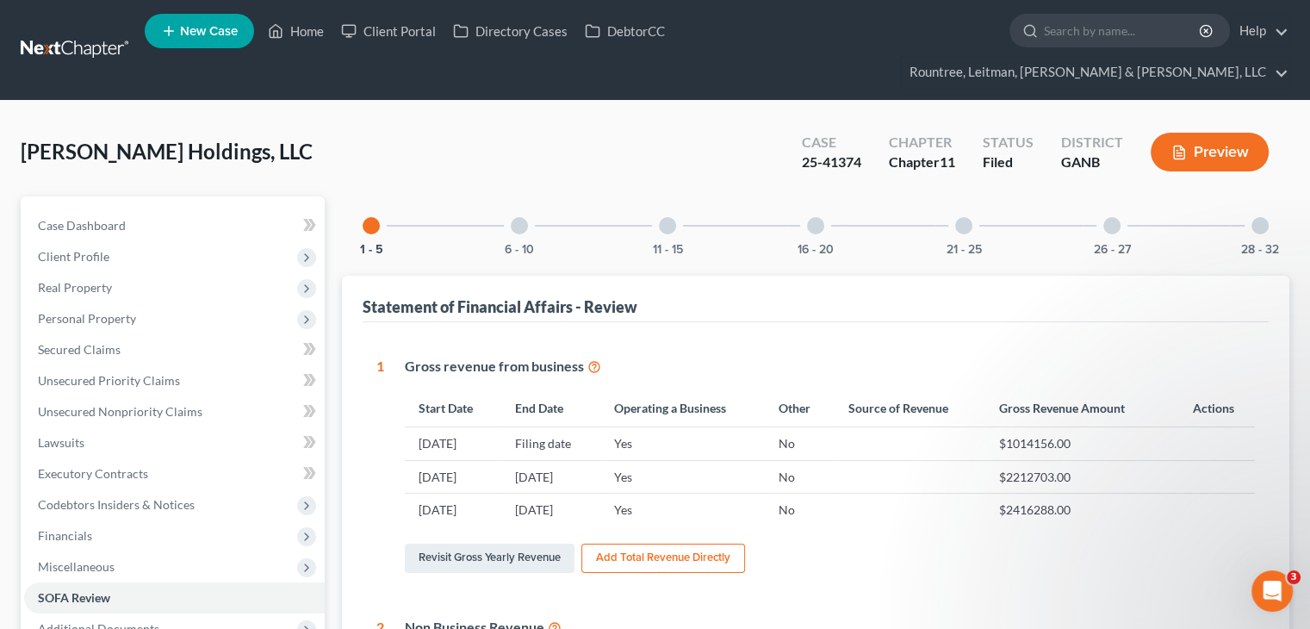
click at [1254, 217] on div at bounding box center [1259, 225] width 17 height 17
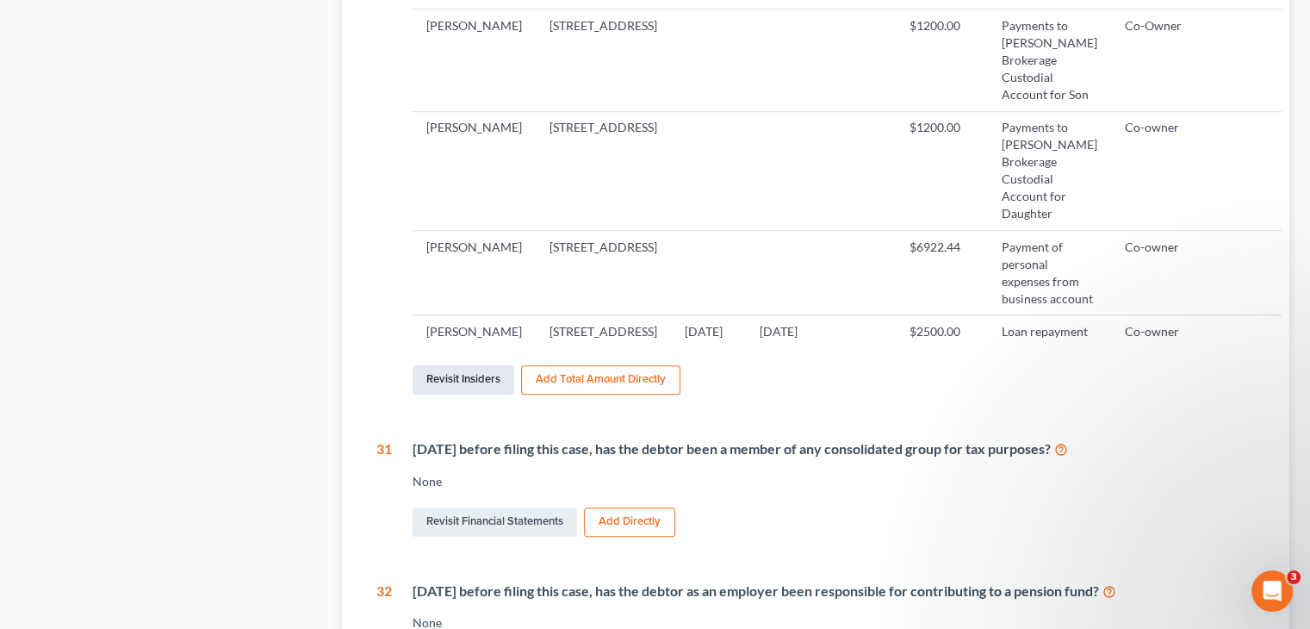
drag, startPoint x: 453, startPoint y: 468, endPoint x: 503, endPoint y: 417, distance: 71.9
click at [453, 394] on link "Revisit Insiders" at bounding box center [463, 379] width 102 height 29
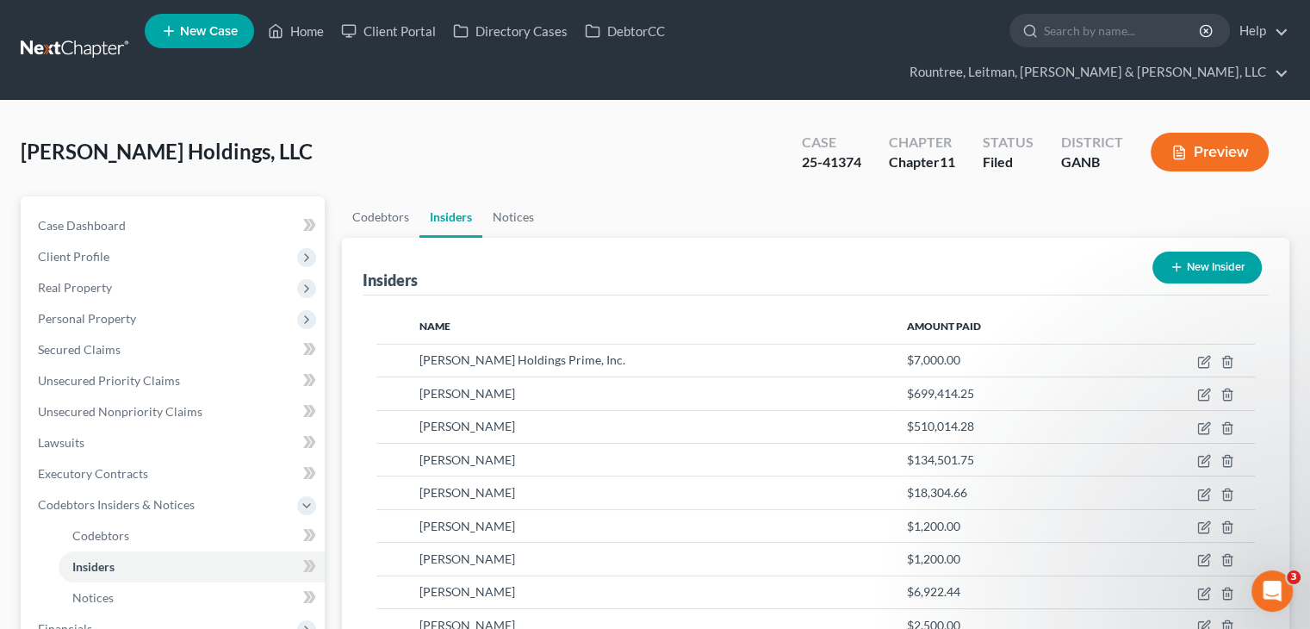
click at [1198, 251] on button "New Insider" at bounding box center [1206, 267] width 109 height 32
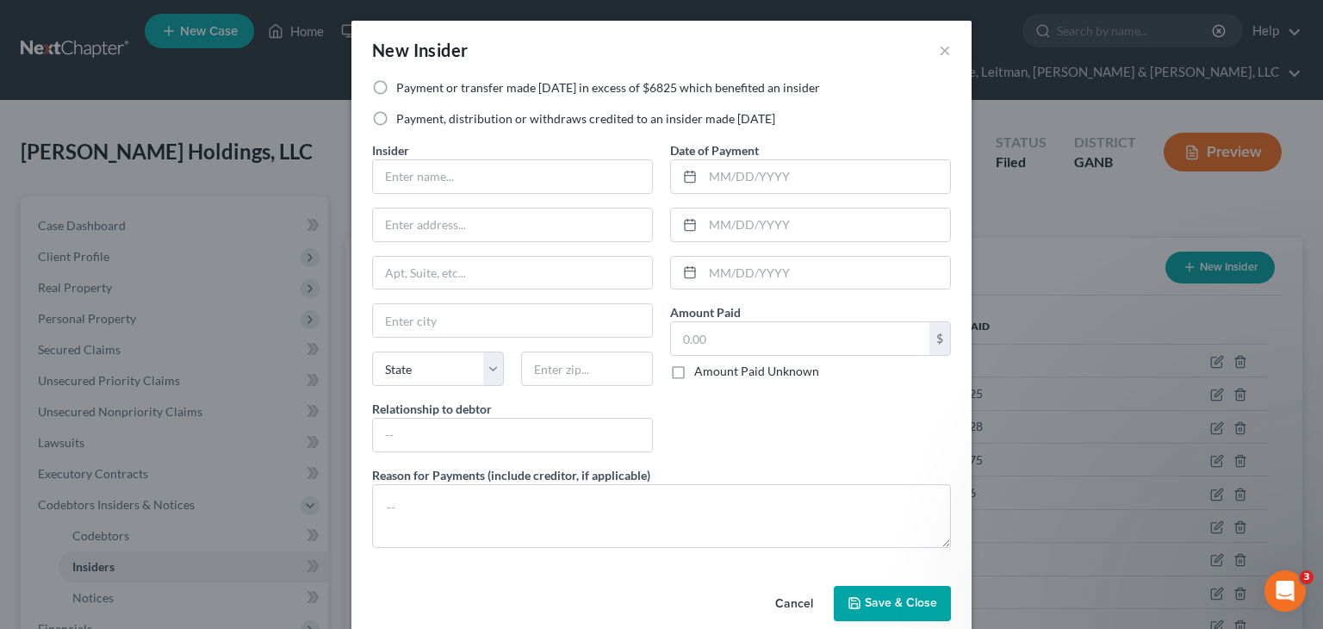
click at [396, 117] on label "Payment, distribution or withdraws credited to an insider made within 1 year" at bounding box center [585, 118] width 379 height 17
click at [403, 117] on input "Payment, distribution or withdraws credited to an insider made within 1 year" at bounding box center [408, 115] width 11 height 11
radio input "true"
click at [462, 189] on input "text" at bounding box center [512, 176] width 279 height 33
type input "Zaria Caldwell"
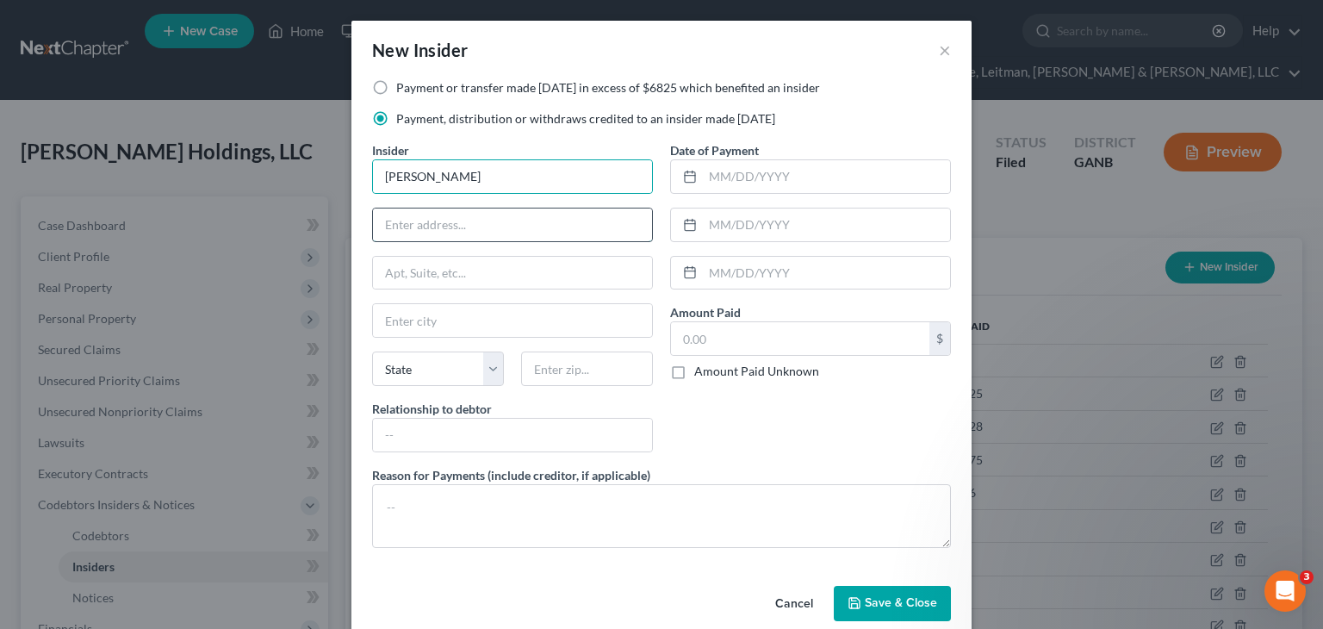
click at [432, 227] on input "text" at bounding box center [512, 224] width 279 height 33
type input "2564 Wolf Den Lane"
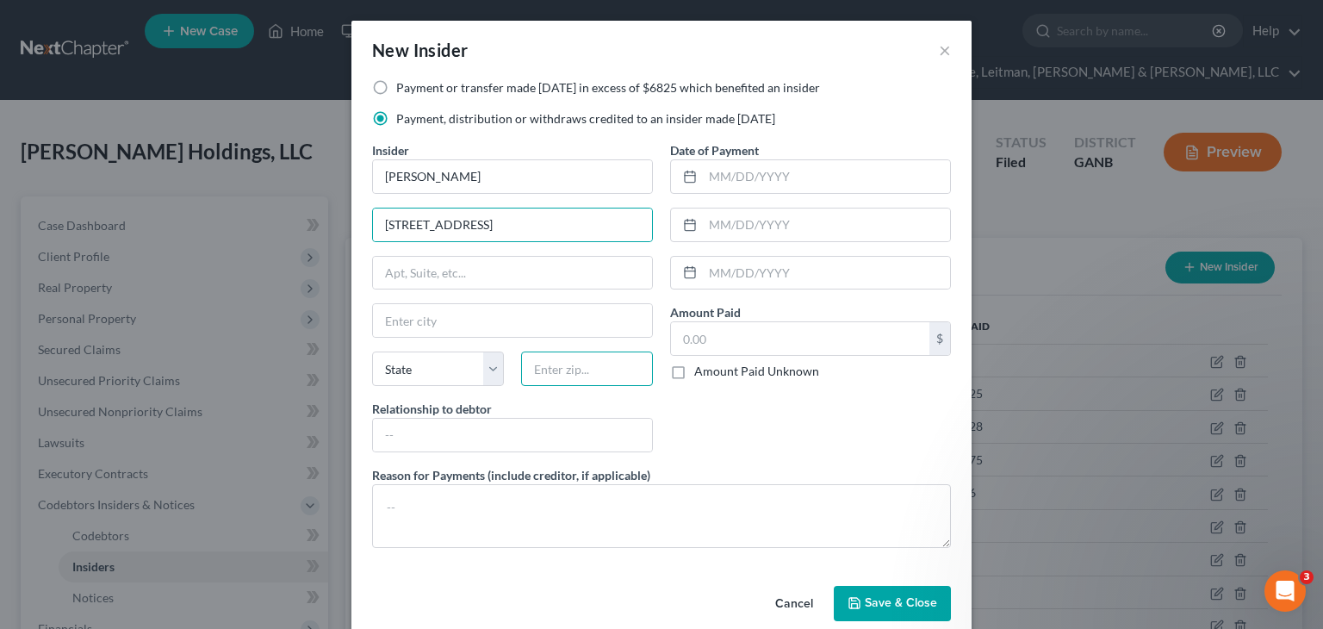
click at [580, 373] on input "text" at bounding box center [587, 368] width 132 height 34
type input "30329"
click at [453, 432] on input "text" at bounding box center [512, 434] width 279 height 33
type input "Atlanta"
select select "10"
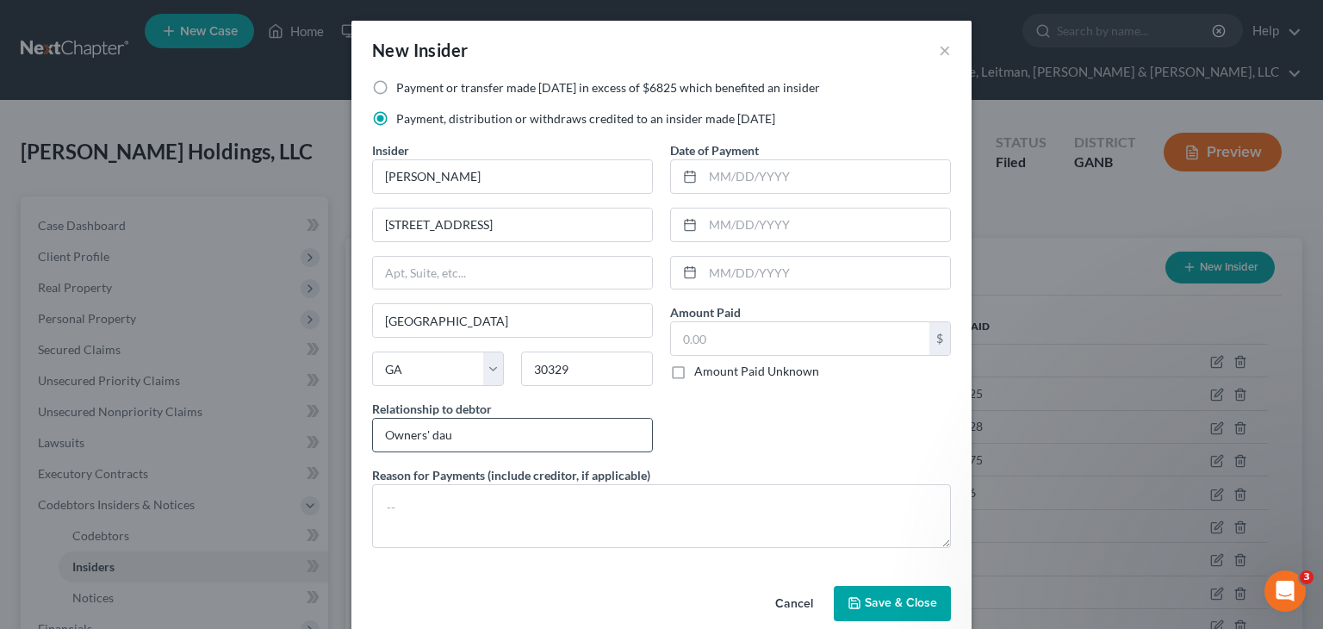
type input "Owners' daughter"
click at [500, 504] on textarea at bounding box center [661, 516] width 579 height 64
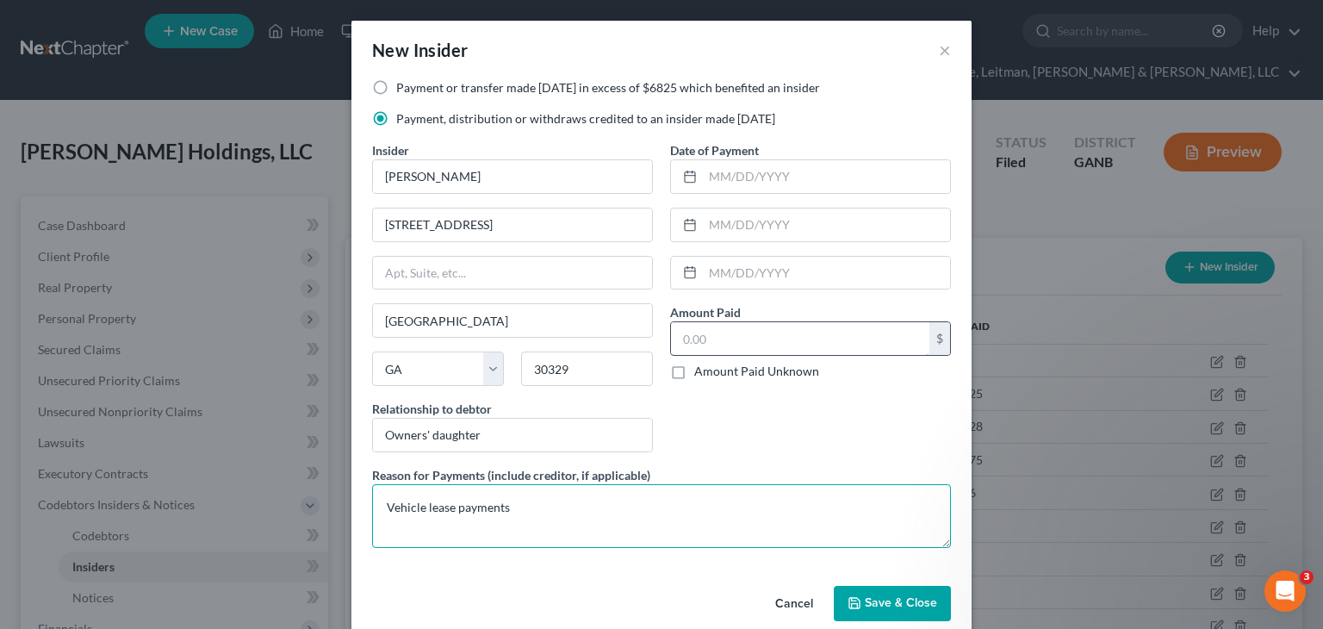
type textarea "Vehicle lease payments"
click at [763, 348] on input "text" at bounding box center [800, 338] width 258 height 33
paste input "-3197.07"
type input "3,197.07"
click at [883, 586] on button "Save & Close" at bounding box center [892, 604] width 117 height 36
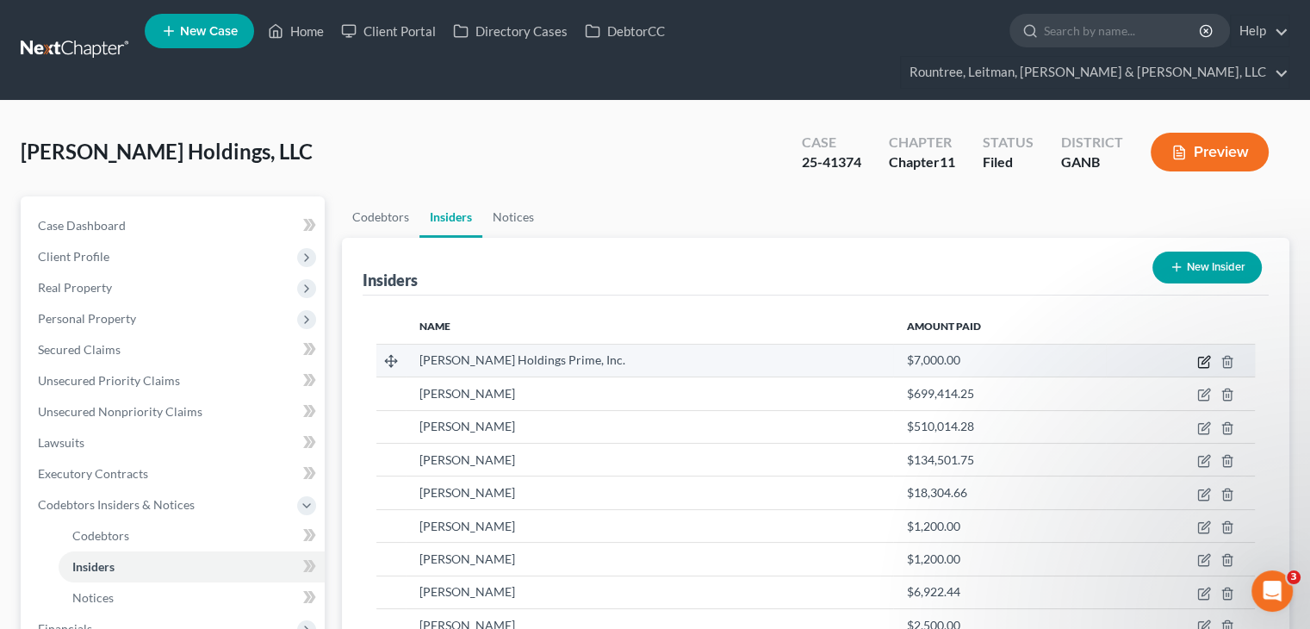
click at [1200, 355] on icon "button" at bounding box center [1204, 362] width 14 height 14
select select "10"
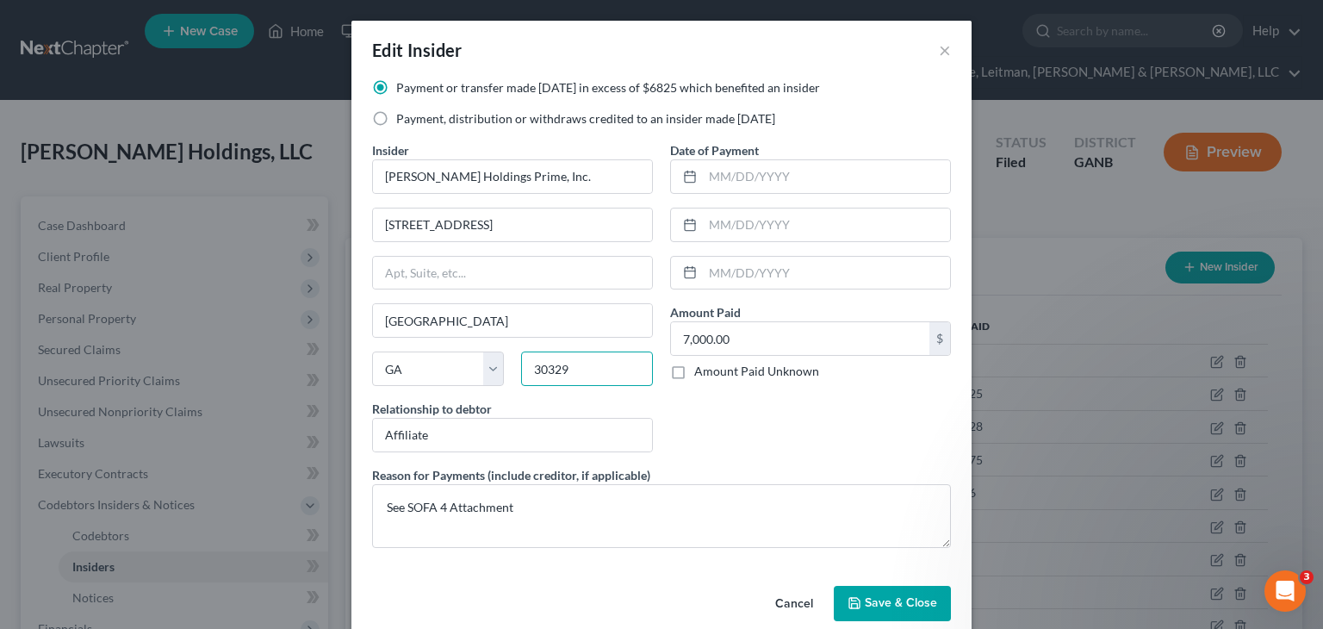
drag, startPoint x: 594, startPoint y: 362, endPoint x: 289, endPoint y: 375, distance: 305.1
click at [291, 377] on div "Edit Insider × Payment or transfer made within 1 year in excess of $6825 which …" at bounding box center [661, 314] width 1323 height 629
click at [571, 367] on input "303498" at bounding box center [587, 368] width 132 height 34
drag, startPoint x: 573, startPoint y: 369, endPoint x: 414, endPoint y: 369, distance: 158.4
click at [414, 369] on div "State AL AK AR AZ CA CO CT DE DC FL GA GU HI ID IL IN IA KS KY LA ME MD MA MI M…" at bounding box center [512, 375] width 298 height 48
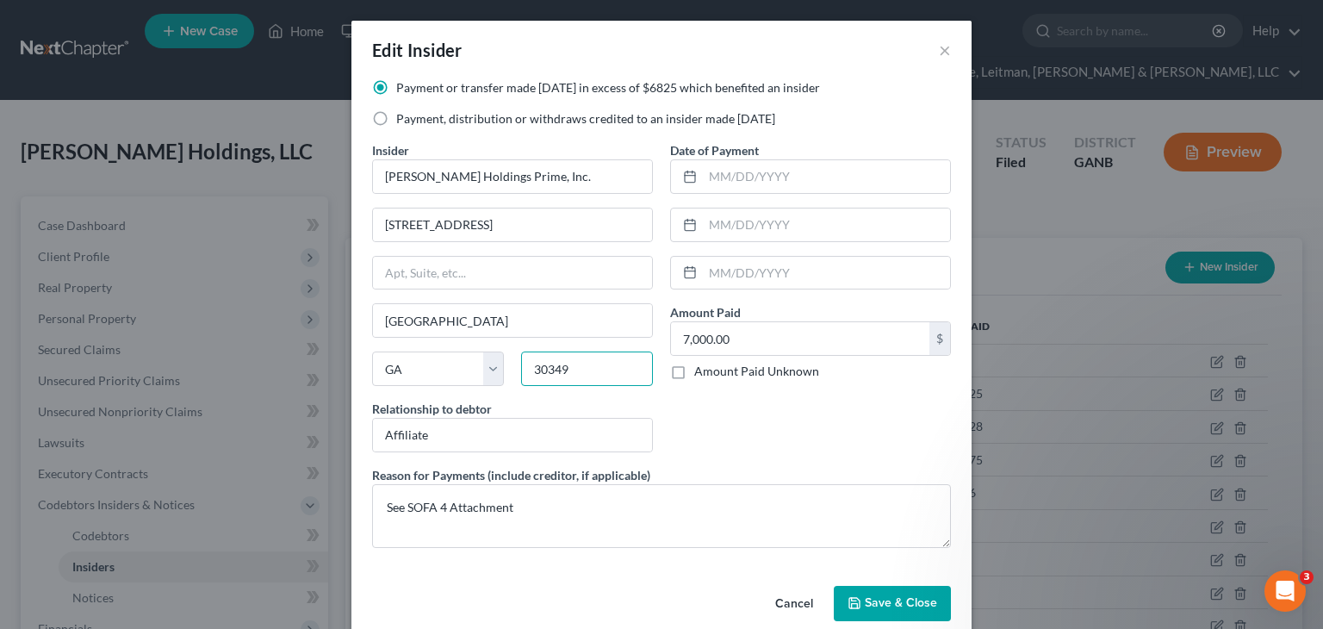
type input "30349"
click at [898, 598] on span "Save & Close" at bounding box center [901, 603] width 72 height 15
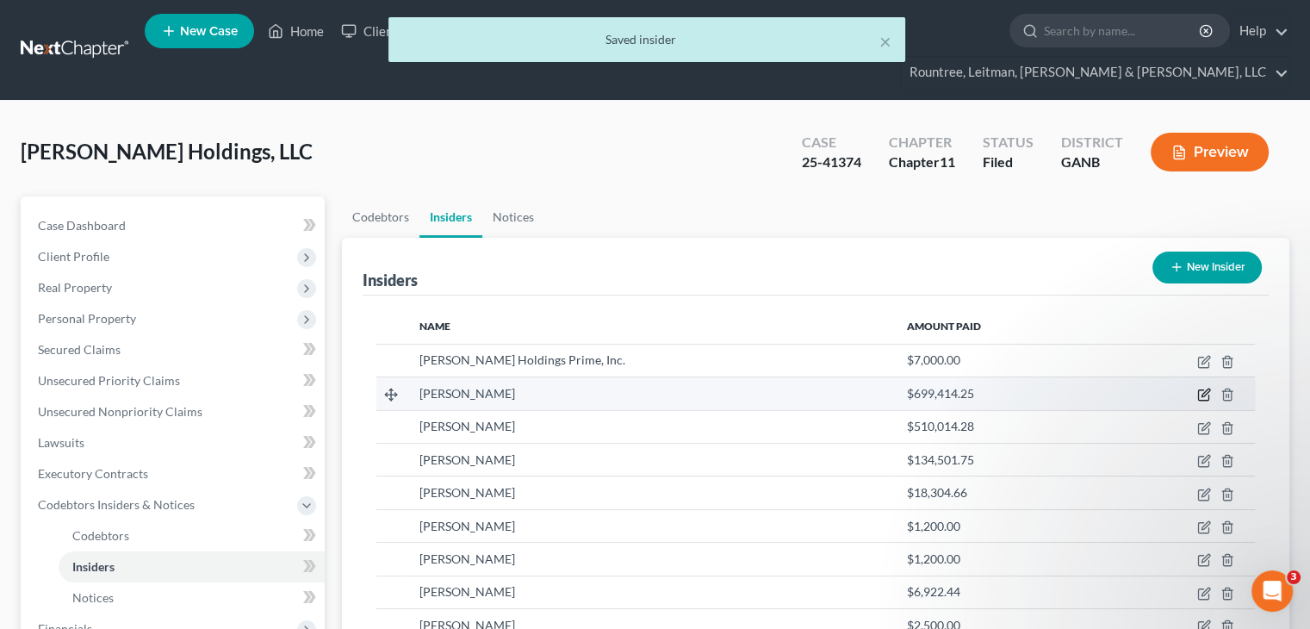
click at [1204, 387] on icon "button" at bounding box center [1204, 394] width 14 height 14
select select "10"
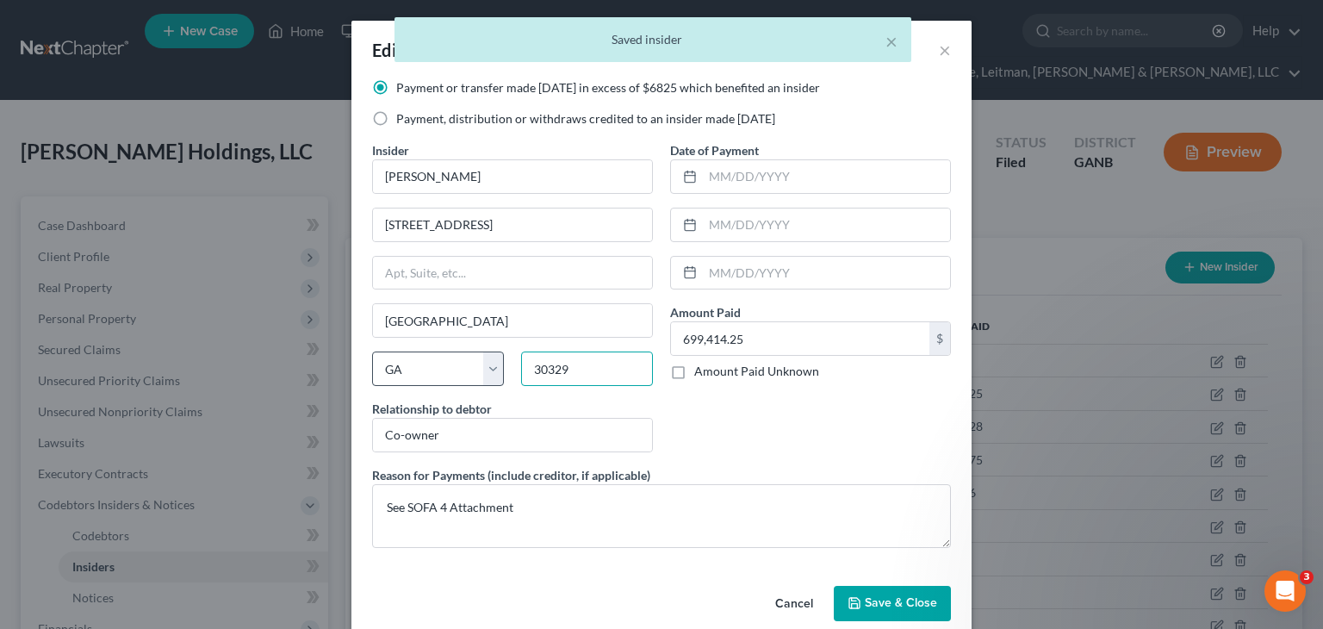
drag, startPoint x: 596, startPoint y: 374, endPoint x: 410, endPoint y: 378, distance: 186.0
click at [410, 378] on div "State AL AK AR AZ CA CO CT DE DC FL GA GU HI ID IL IN IA KS KY LA ME MD MA MI M…" at bounding box center [512, 375] width 298 height 48
paste input "4"
type input "30349"
drag, startPoint x: 911, startPoint y: 606, endPoint x: 1175, endPoint y: 514, distance: 279.9
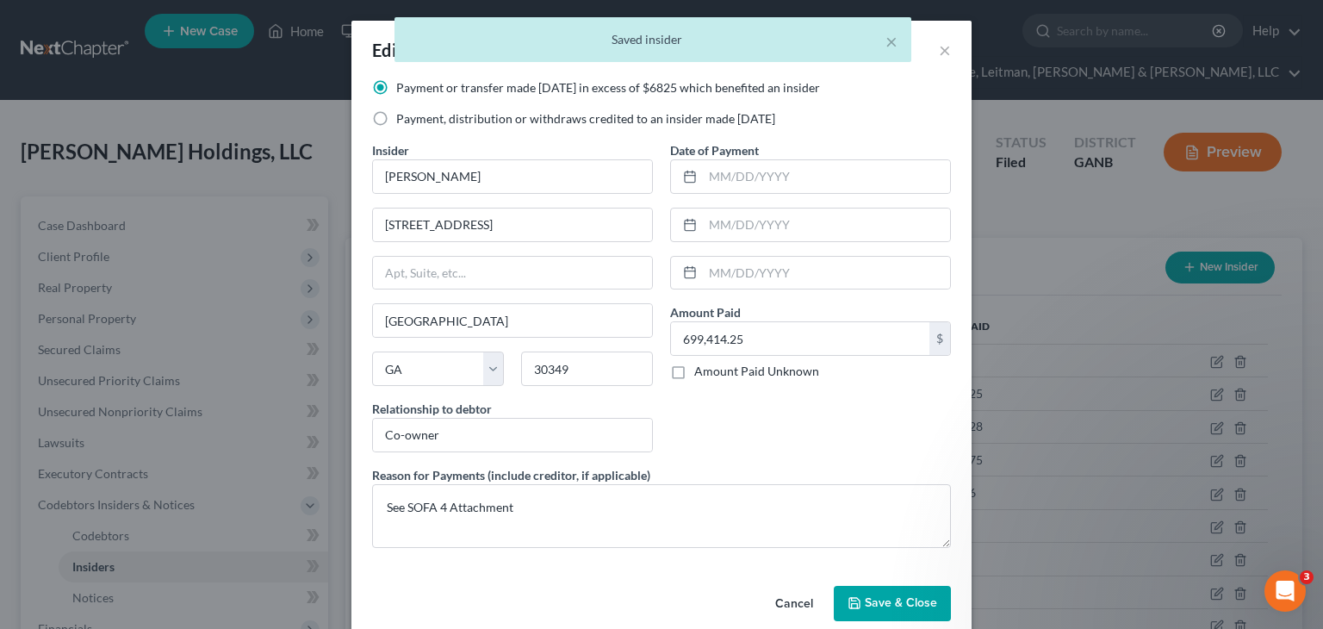
click at [911, 605] on span "Save & Close" at bounding box center [901, 603] width 72 height 15
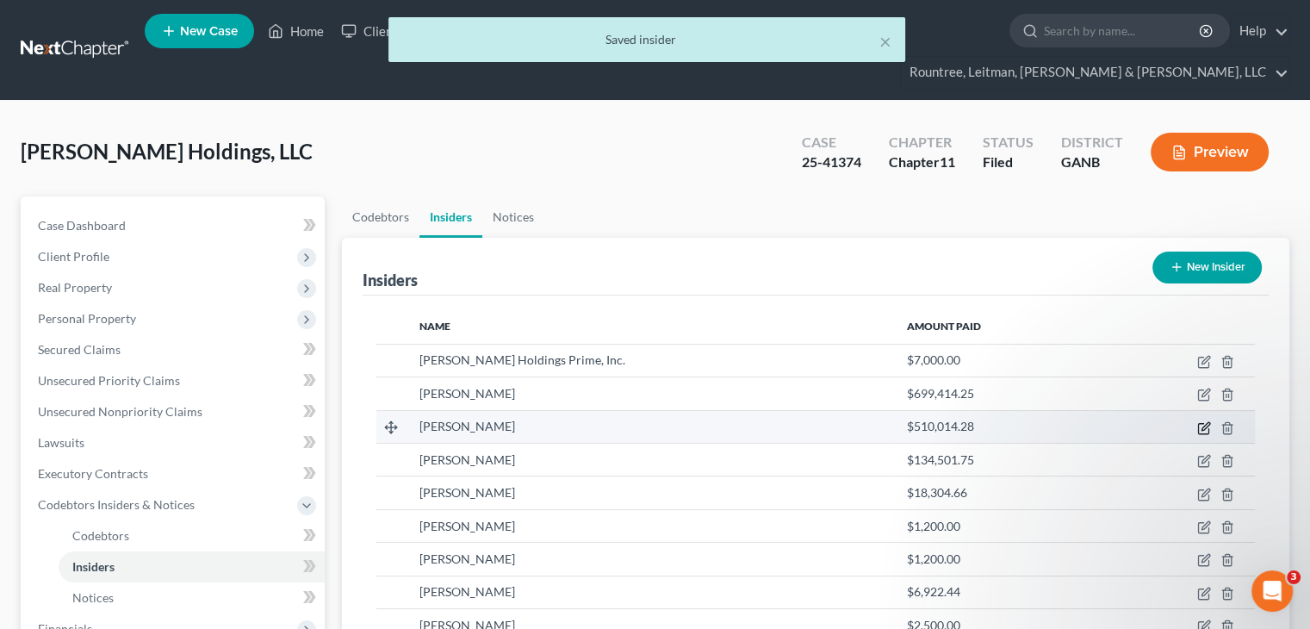
click at [1201, 421] on icon "button" at bounding box center [1204, 428] width 14 height 14
select select "10"
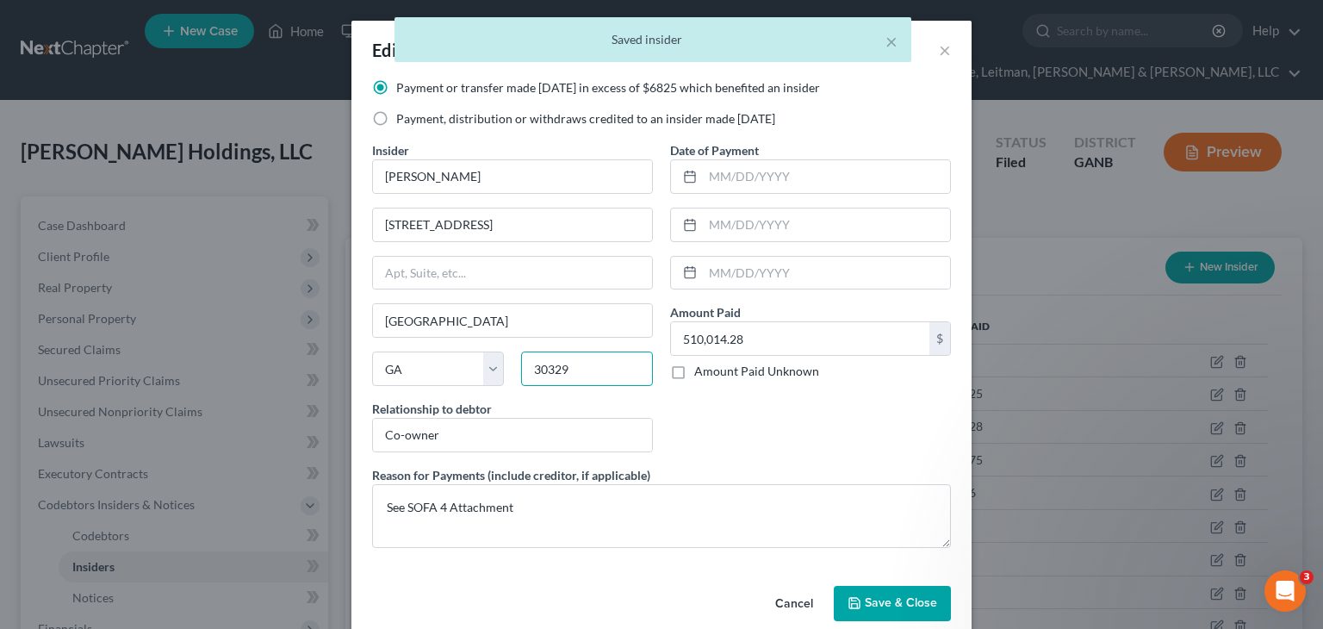
drag, startPoint x: 578, startPoint y: 362, endPoint x: 299, endPoint y: 369, distance: 279.1
click at [330, 369] on div "Edit Insider × Payment or transfer made within 1 year in excess of $6825 which …" at bounding box center [661, 314] width 1323 height 629
paste input "4"
type input "30349"
click at [899, 604] on span "Save & Close" at bounding box center [901, 603] width 72 height 15
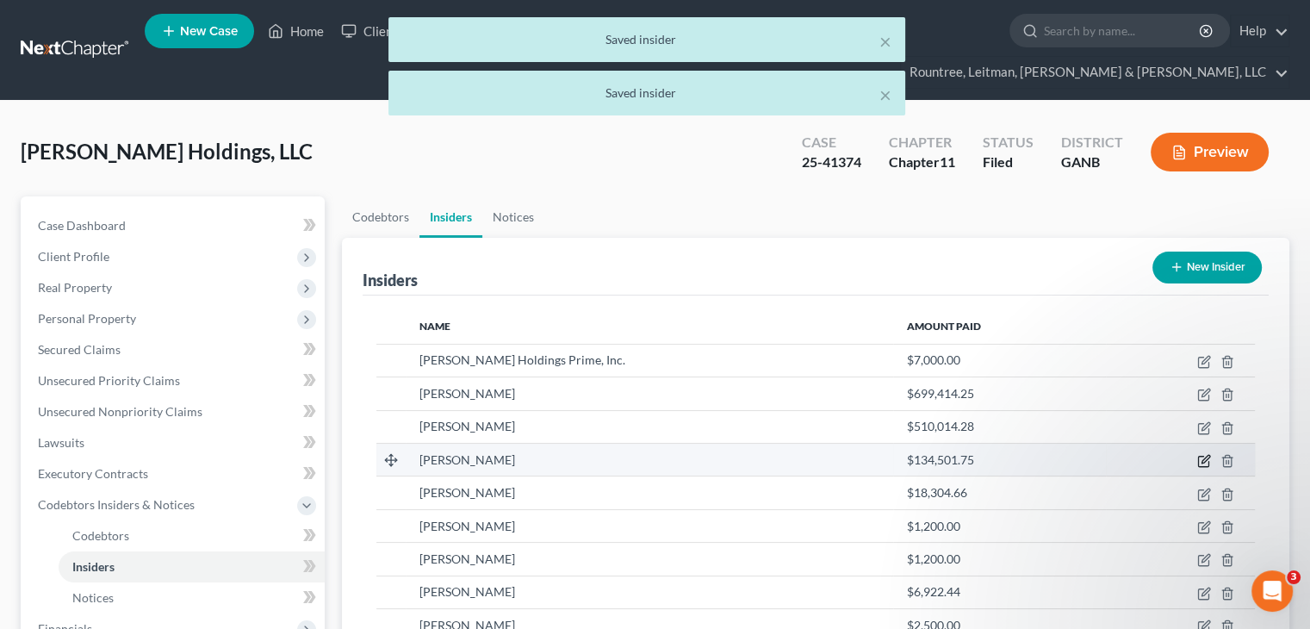
click at [1199, 454] on icon "button" at bounding box center [1204, 461] width 14 height 14
select select "10"
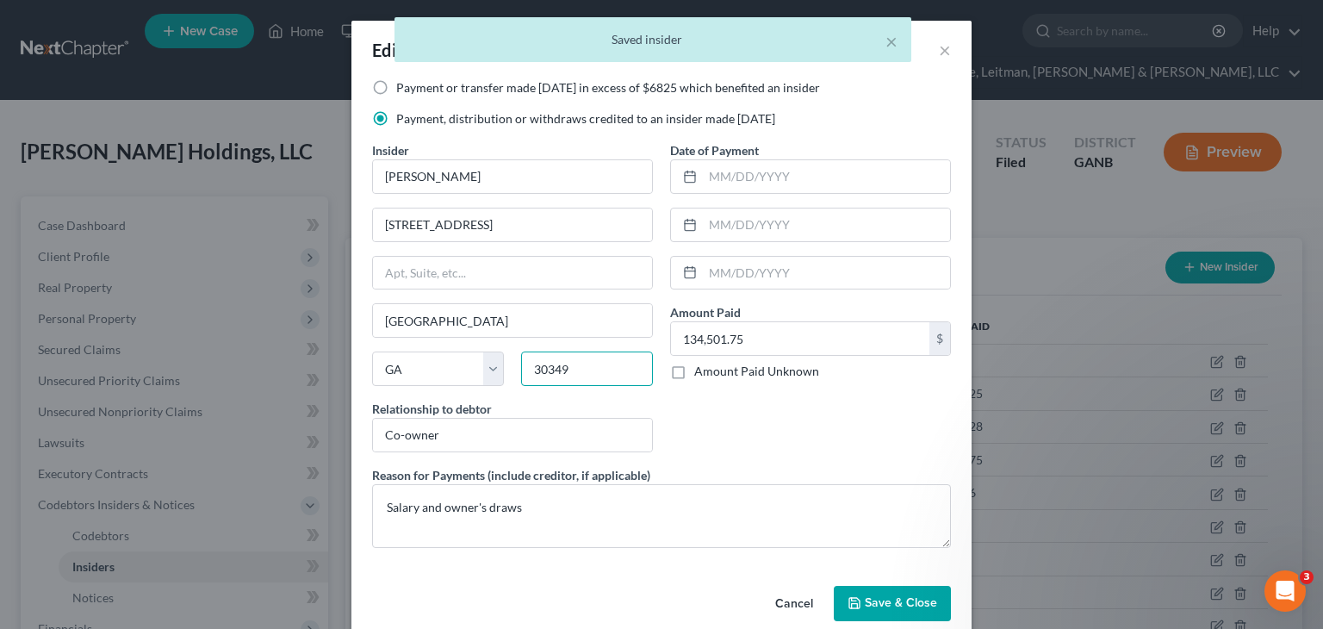
drag, startPoint x: 555, startPoint y: 371, endPoint x: 315, endPoint y: 390, distance: 240.1
click at [375, 383] on div "State AL AK AR AZ CA CO CT DE DC FL GA GU HI ID IL IN IA KS KY LA ME MD MA MI M…" at bounding box center [512, 375] width 298 height 48
click at [901, 596] on span "Save & Close" at bounding box center [901, 603] width 72 height 15
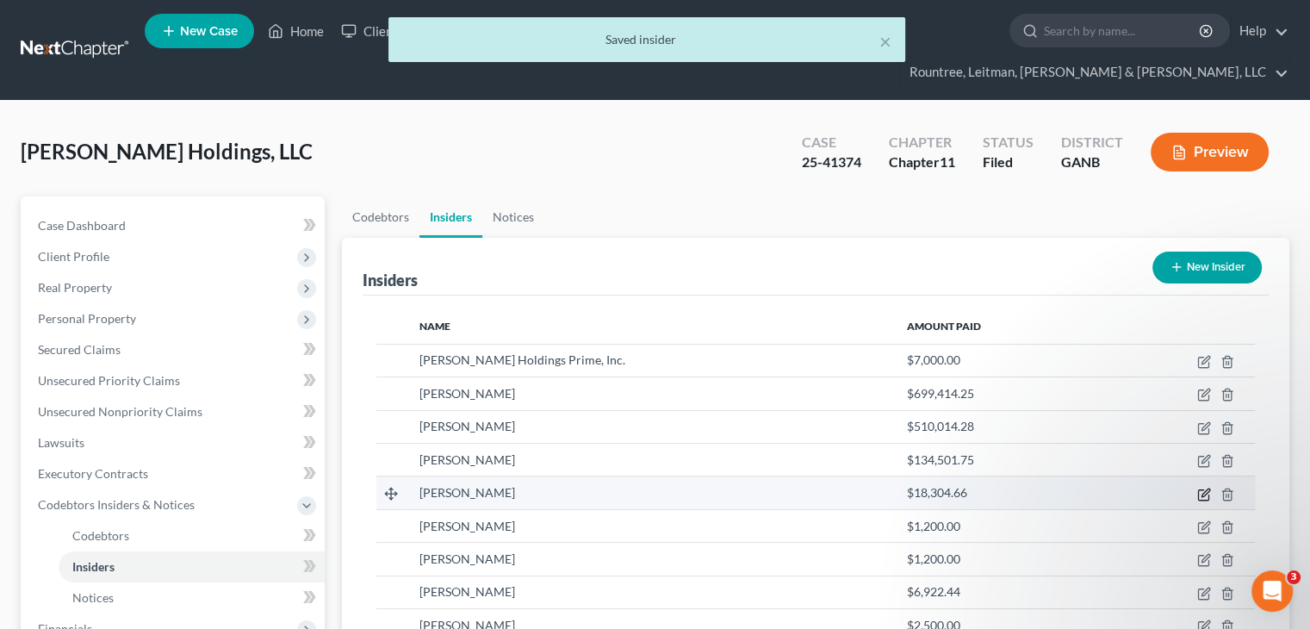
click at [1202, 488] on icon "button" at bounding box center [1205, 492] width 8 height 8
select select "10"
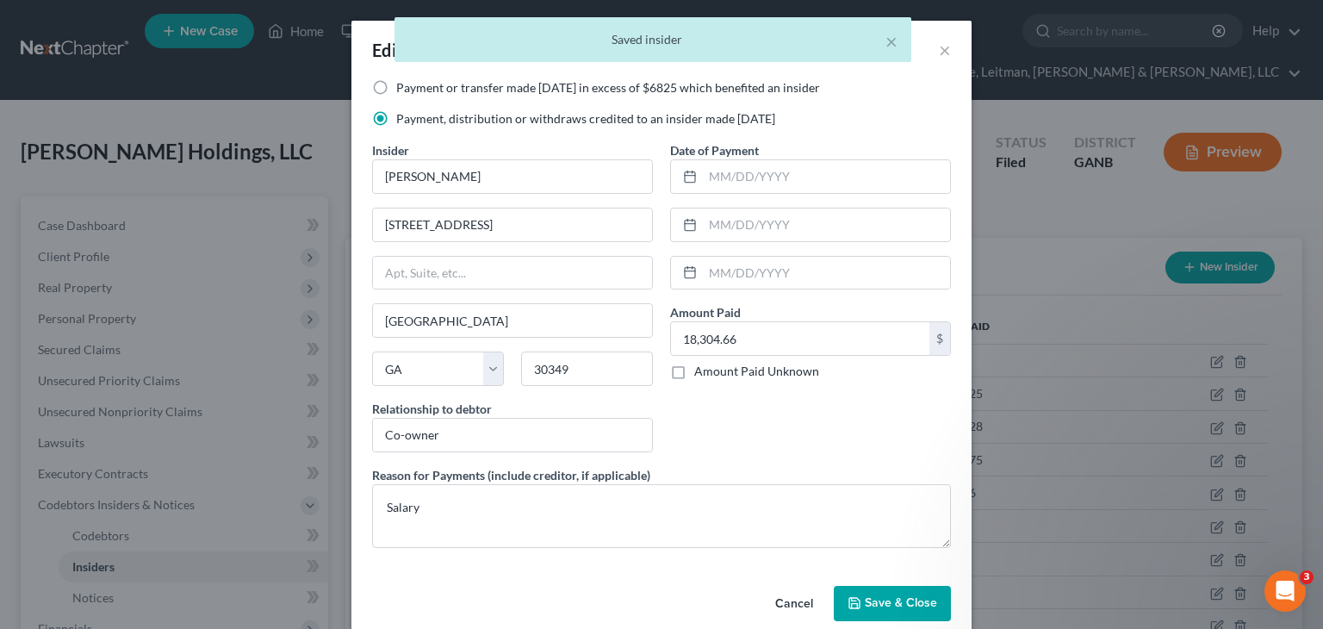
click at [865, 597] on span "Save & Close" at bounding box center [901, 603] width 72 height 15
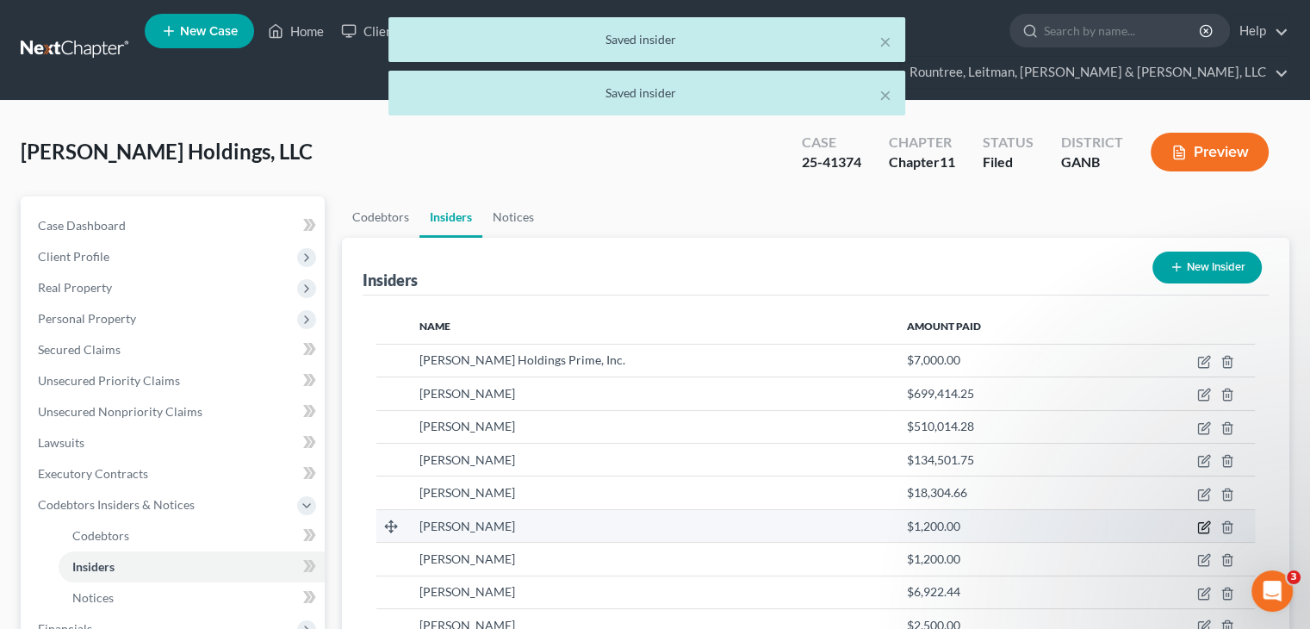
click at [1202, 520] on icon "button" at bounding box center [1204, 527] width 14 height 14
select select "10"
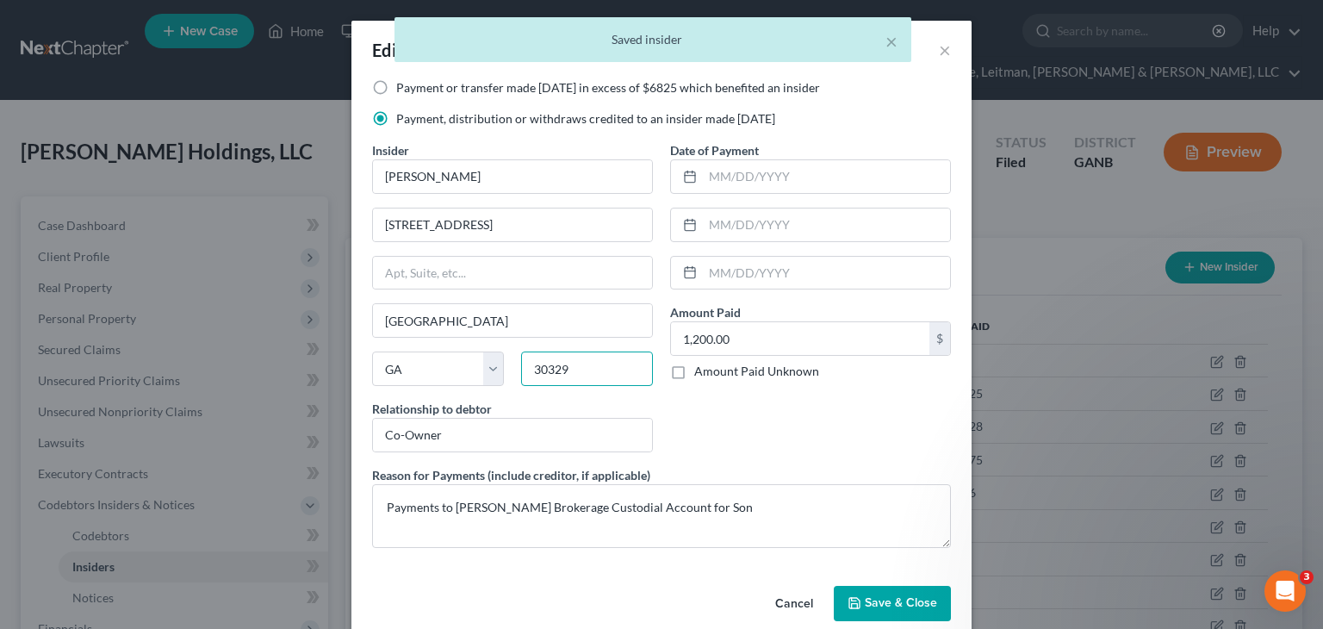
drag, startPoint x: 524, startPoint y: 364, endPoint x: 449, endPoint y: 394, distance: 80.7
click at [439, 376] on div "State AL AK AR AZ CA CO CT DE DC FL GA GU HI ID IL IN IA KS KY LA ME MD MA MI M…" at bounding box center [512, 375] width 298 height 48
paste input "4"
type input "30349"
click at [852, 596] on icon "button" at bounding box center [854, 603] width 14 height 14
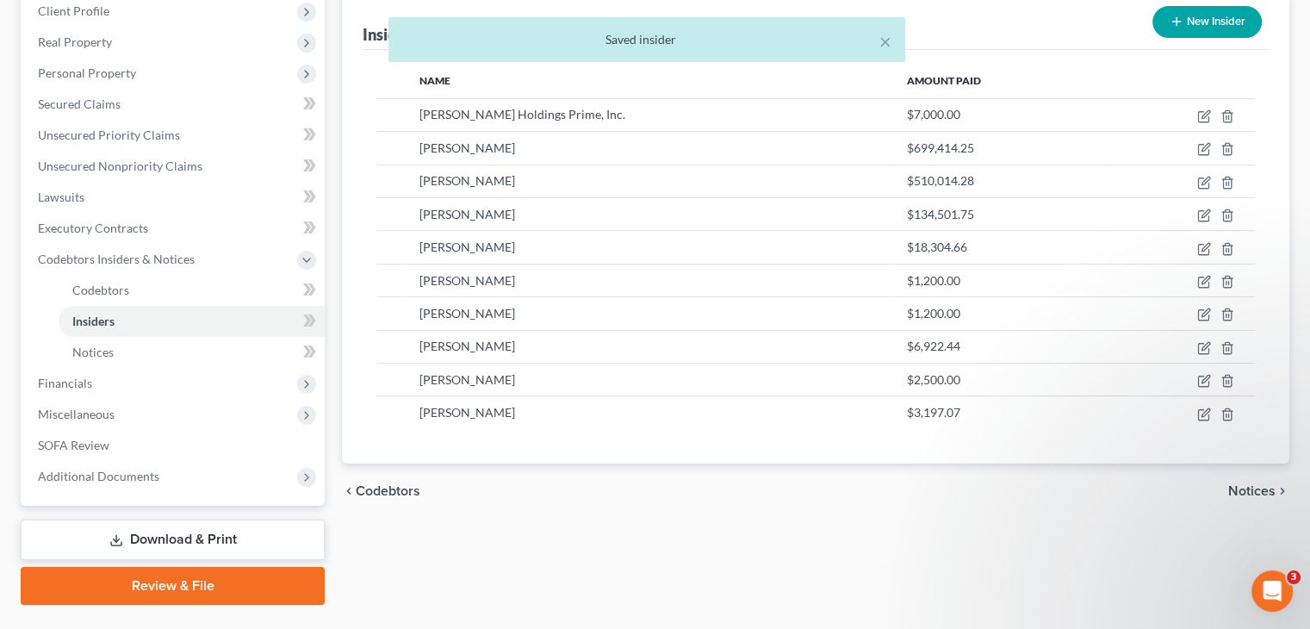
scroll to position [255, 0]
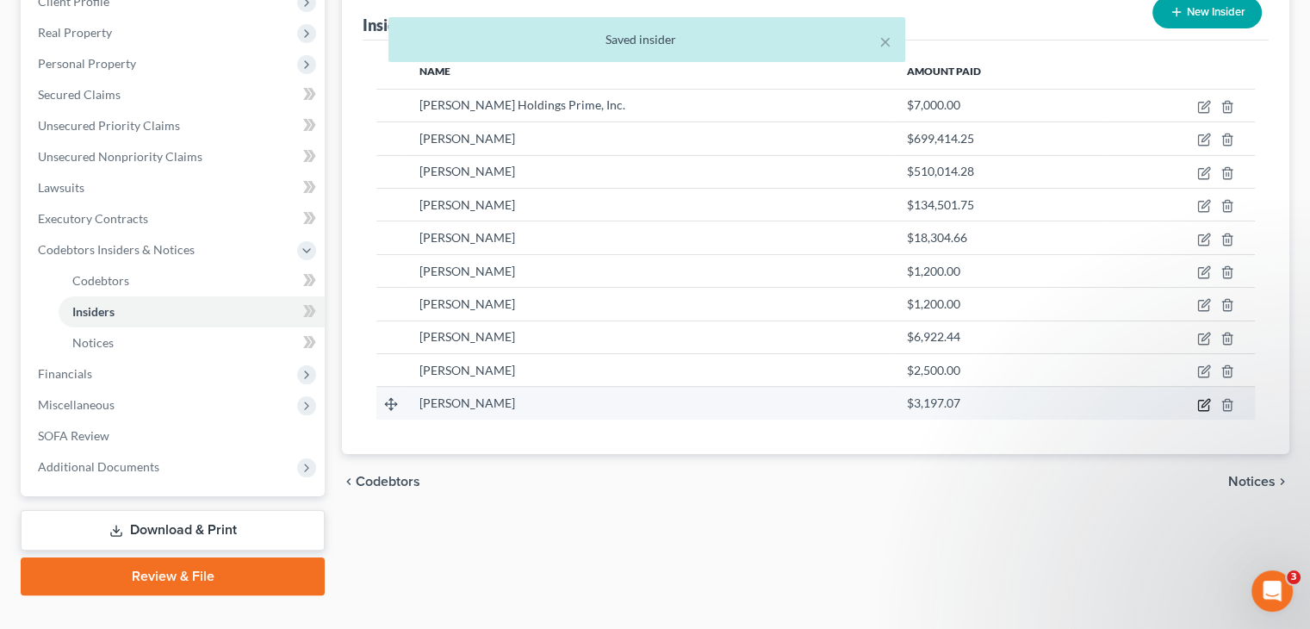
click at [1202, 398] on icon "button" at bounding box center [1204, 405] width 14 height 14
select select "10"
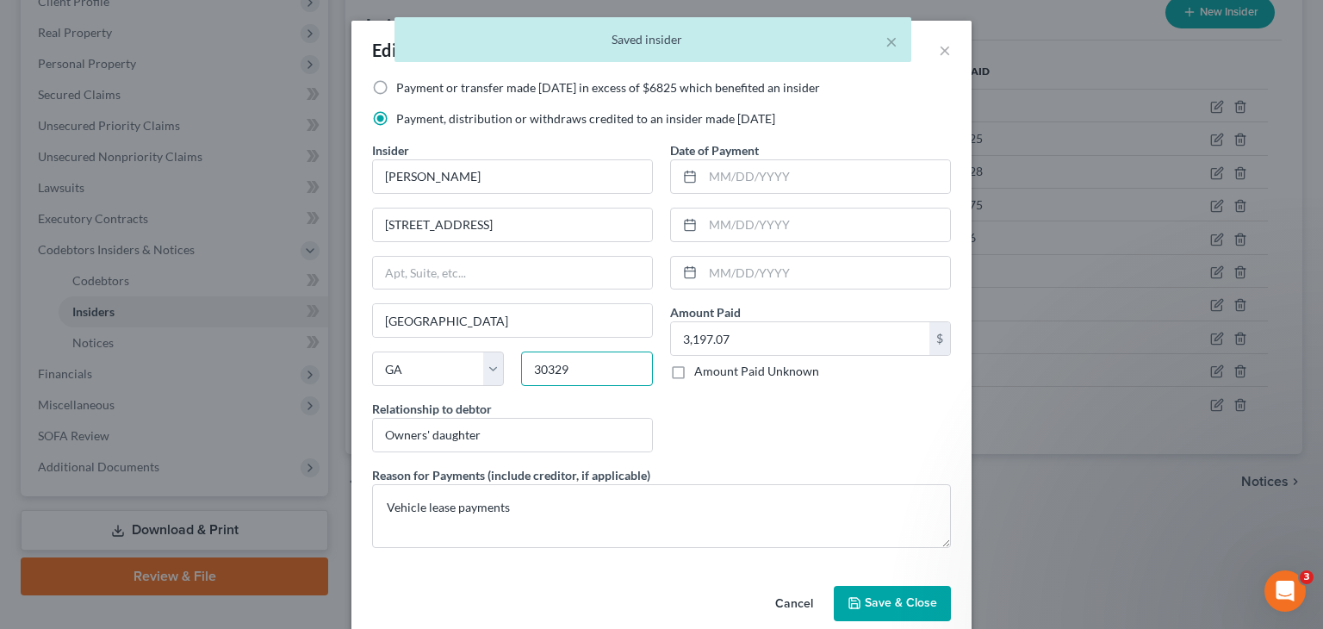
drag, startPoint x: 586, startPoint y: 368, endPoint x: 347, endPoint y: 381, distance: 239.7
click at [351, 380] on div "Payment or transfer made within 1 year in excess of $6825 which benefited an in…" at bounding box center [661, 328] width 620 height 499
paste input "4"
type input "30349"
click at [890, 596] on span "Save & Close" at bounding box center [901, 603] width 72 height 15
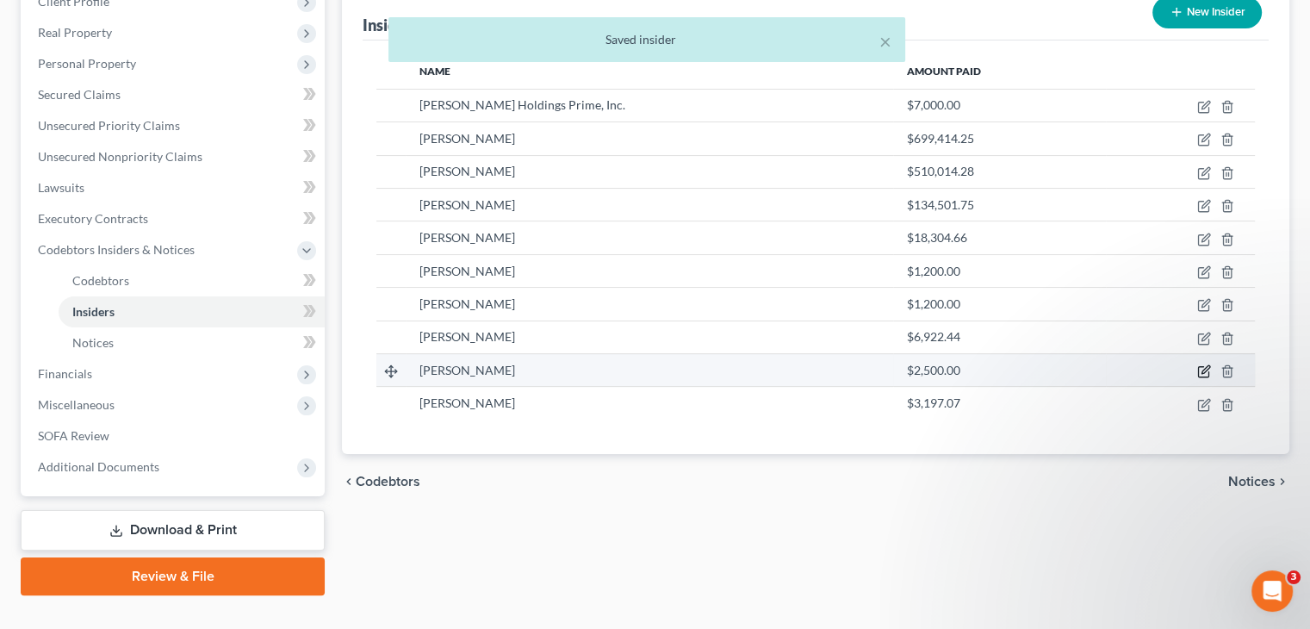
click at [1204, 364] on icon "button" at bounding box center [1204, 371] width 14 height 14
select select "10"
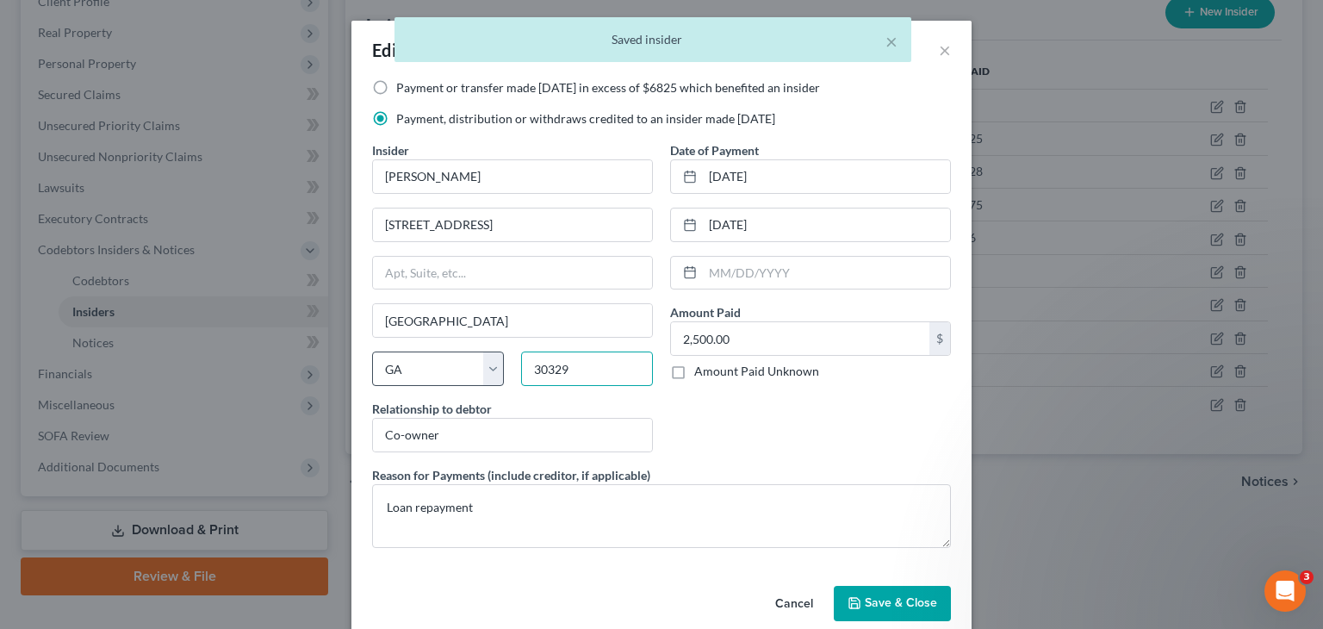
drag, startPoint x: 490, startPoint y: 366, endPoint x: 410, endPoint y: 371, distance: 80.2
click at [417, 371] on div "State AL AK AR AZ CA CO CT DE DC FL GA GU HI ID IL IN IA KS KY LA ME MD MA MI M…" at bounding box center [512, 375] width 298 height 48
paste input "4"
type input "30349"
click at [892, 597] on span "Save & Close" at bounding box center [901, 603] width 72 height 15
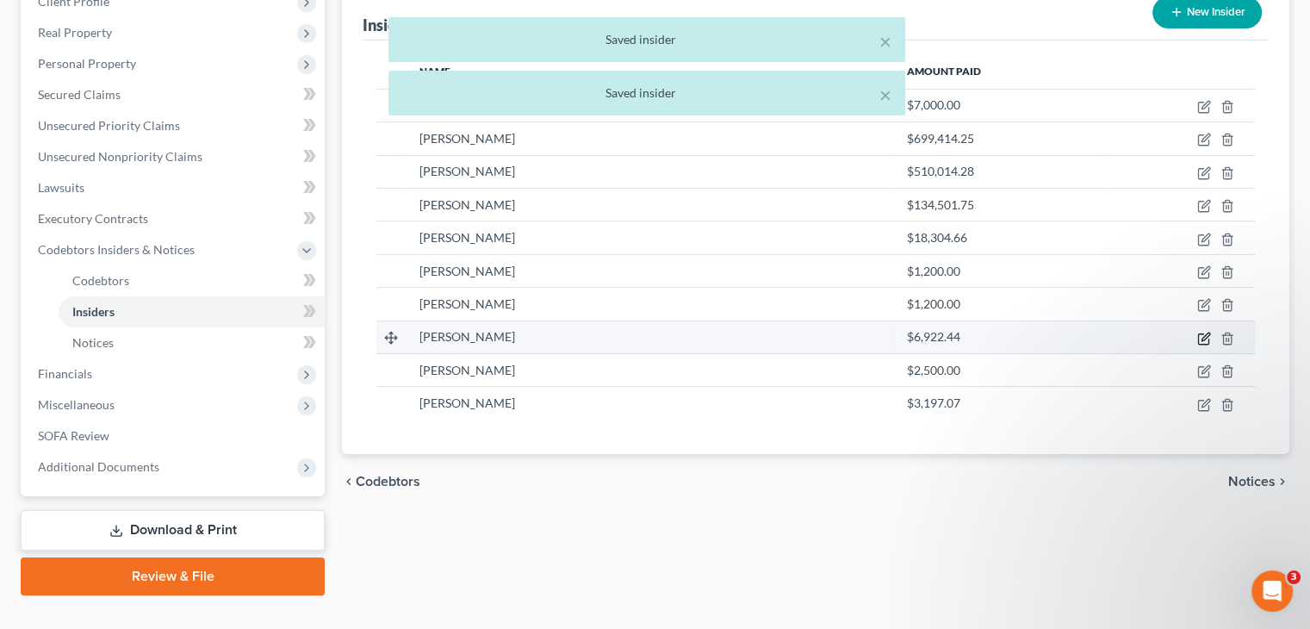
click at [1203, 333] on icon "button" at bounding box center [1203, 338] width 10 height 10
select select "10"
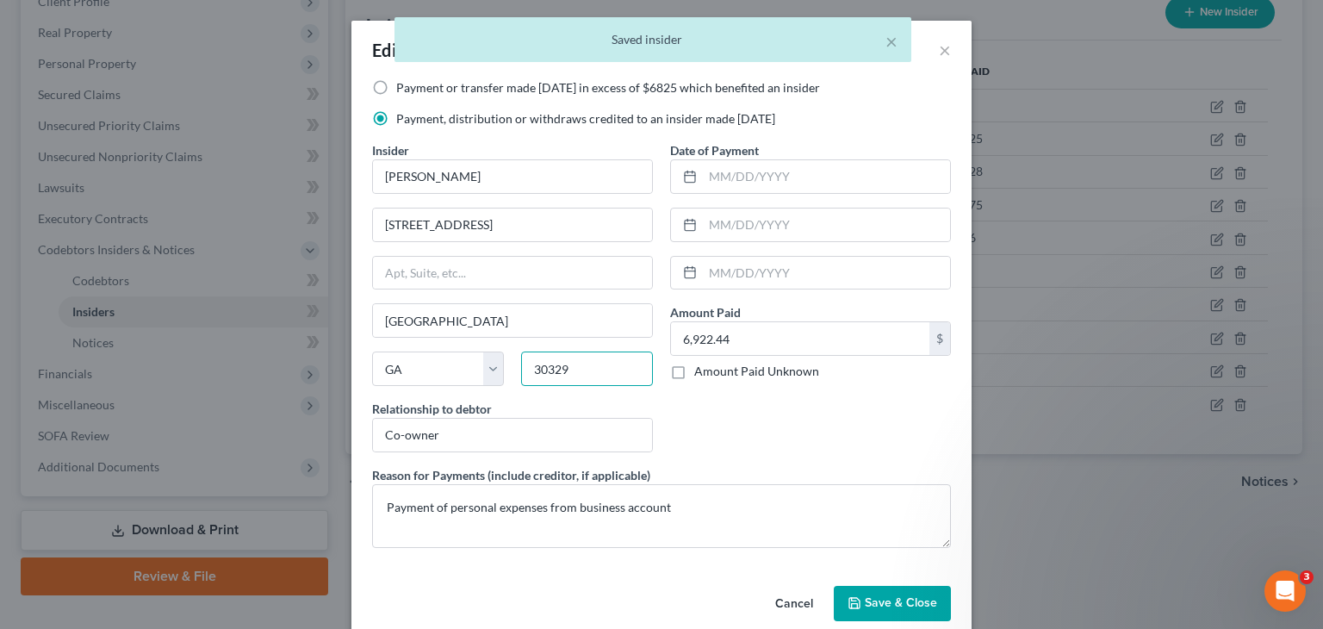
drag, startPoint x: 617, startPoint y: 373, endPoint x: 341, endPoint y: 379, distance: 275.6
click at [369, 375] on div "State AL AK AR AZ CA CO CT DE DC FL GA GU HI ID IL IN IA KS KY LA ME MD MA MI M…" at bounding box center [512, 375] width 298 height 48
paste input "4"
type input "30349"
click at [883, 590] on button "Save & Close" at bounding box center [892, 604] width 117 height 36
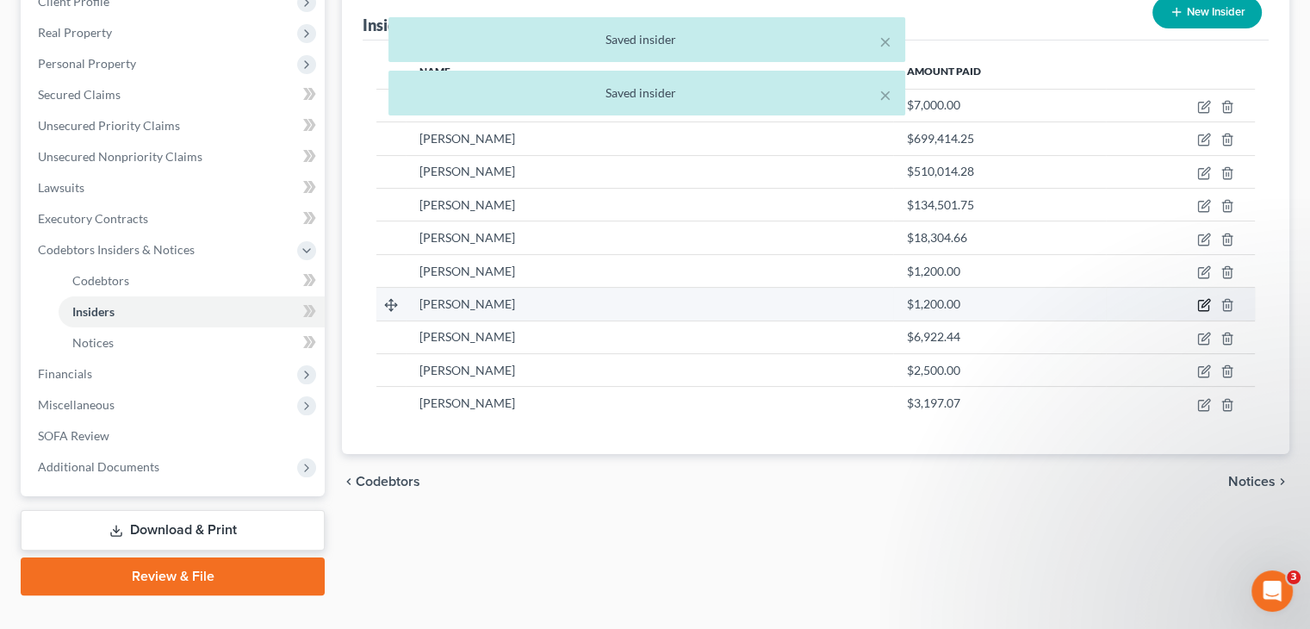
click at [1205, 298] on icon "button" at bounding box center [1204, 305] width 14 height 14
select select "10"
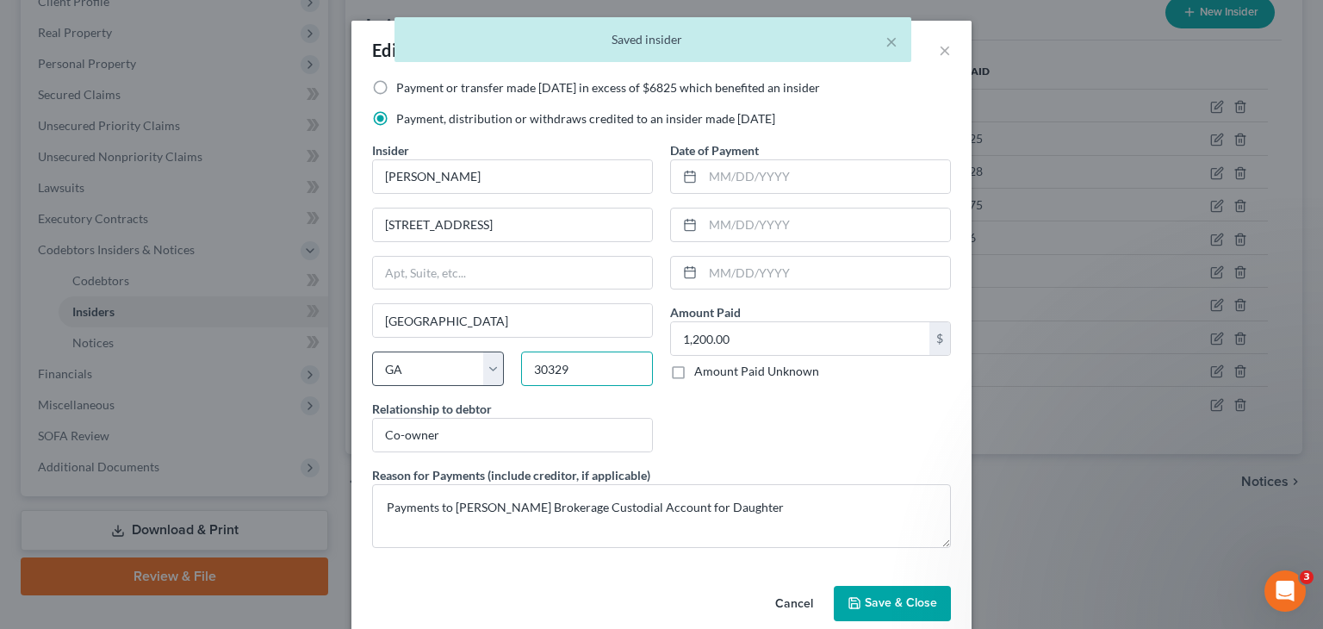
drag, startPoint x: 593, startPoint y: 376, endPoint x: 366, endPoint y: 373, distance: 227.3
click at [371, 369] on div "State AL AK AR AZ CA CO CT DE DC FL GA GU HI ID IL IN IA KS KY LA ME MD MA MI M…" at bounding box center [512, 375] width 298 height 48
paste input "4"
type input "30349"
click at [899, 596] on span "Save & Close" at bounding box center [901, 603] width 72 height 15
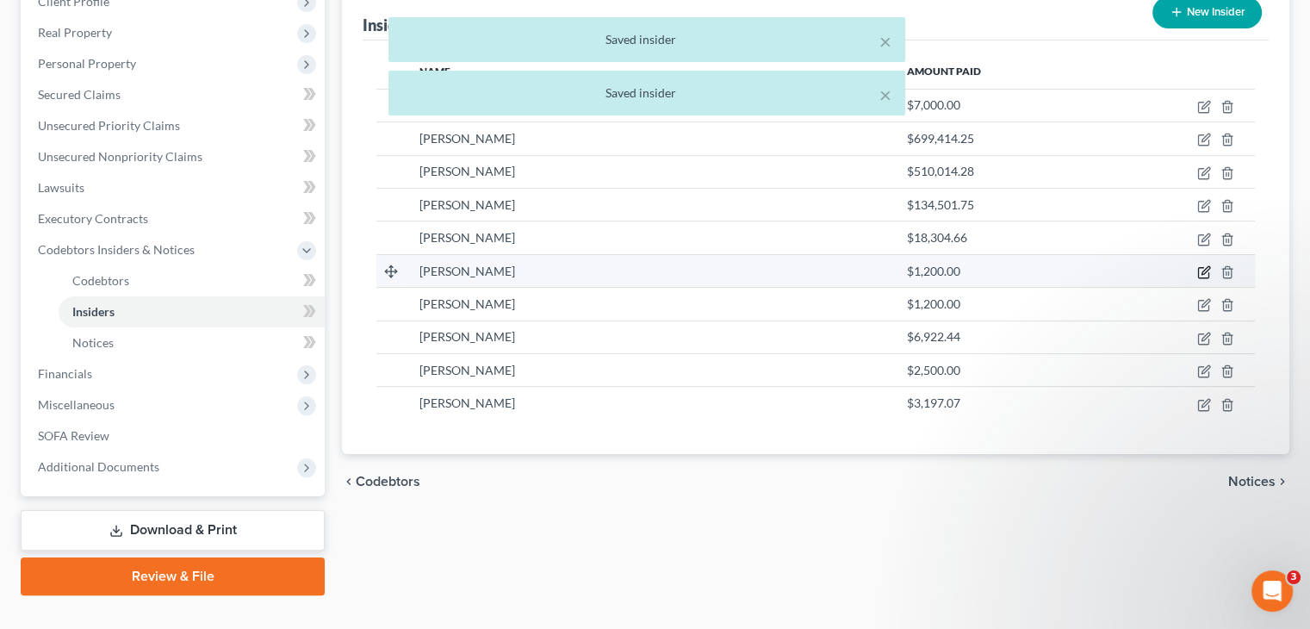
click at [1205, 266] on icon "button" at bounding box center [1205, 270] width 8 height 8
select select "10"
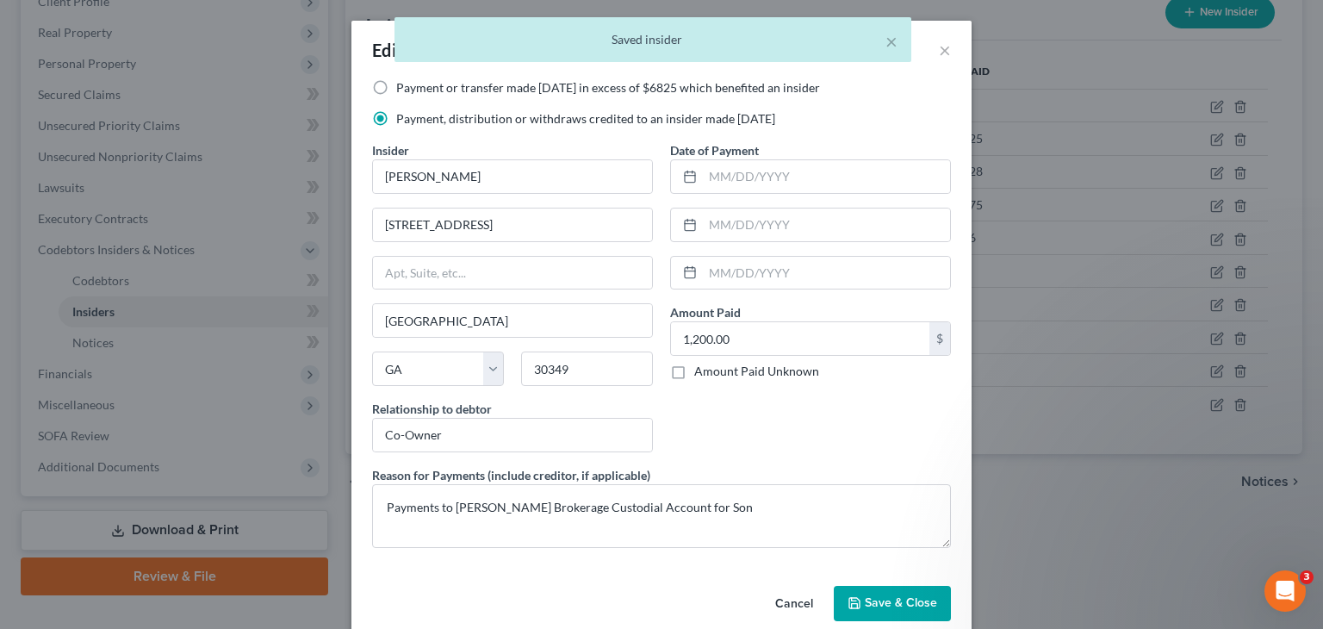
click at [875, 604] on span "Save & Close" at bounding box center [901, 603] width 72 height 15
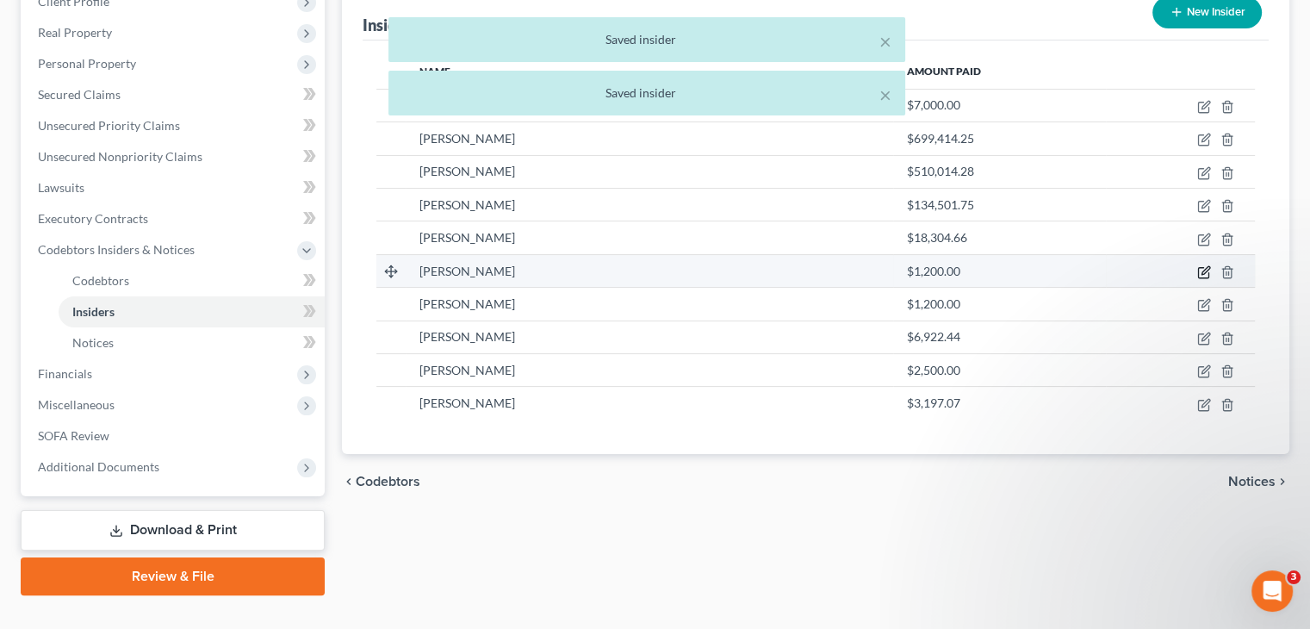
click at [1208, 265] on icon "button" at bounding box center [1204, 272] width 14 height 14
select select "10"
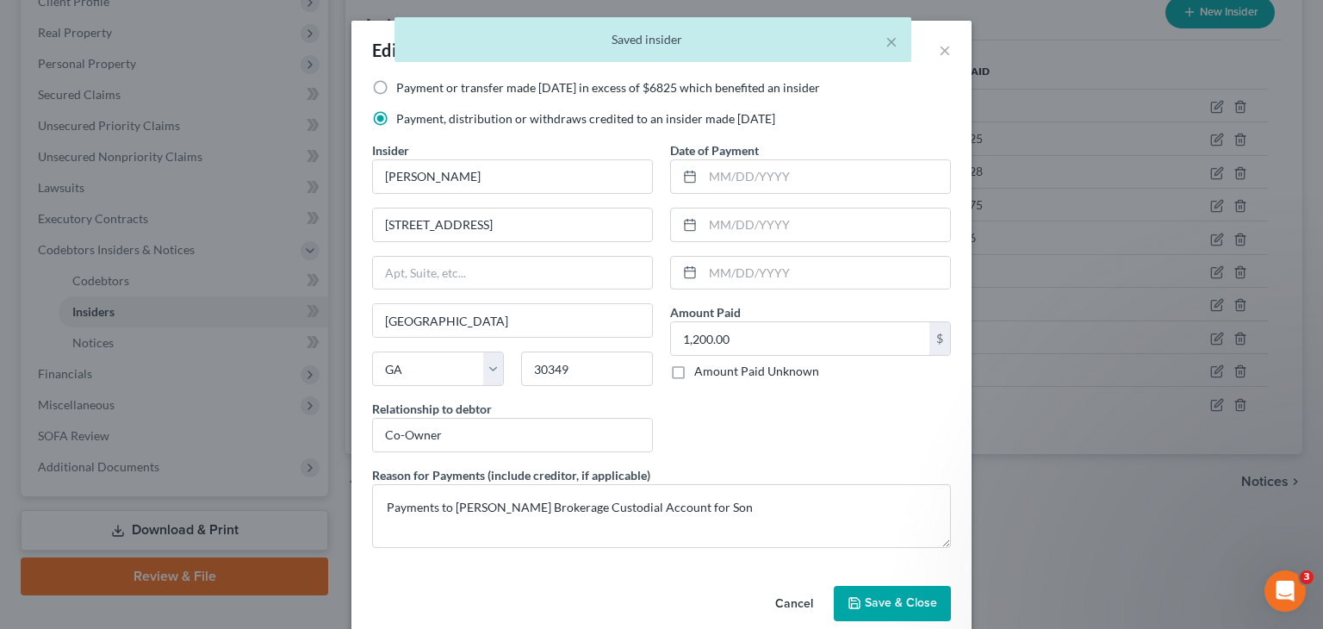
click at [884, 608] on button "Save & Close" at bounding box center [892, 604] width 117 height 36
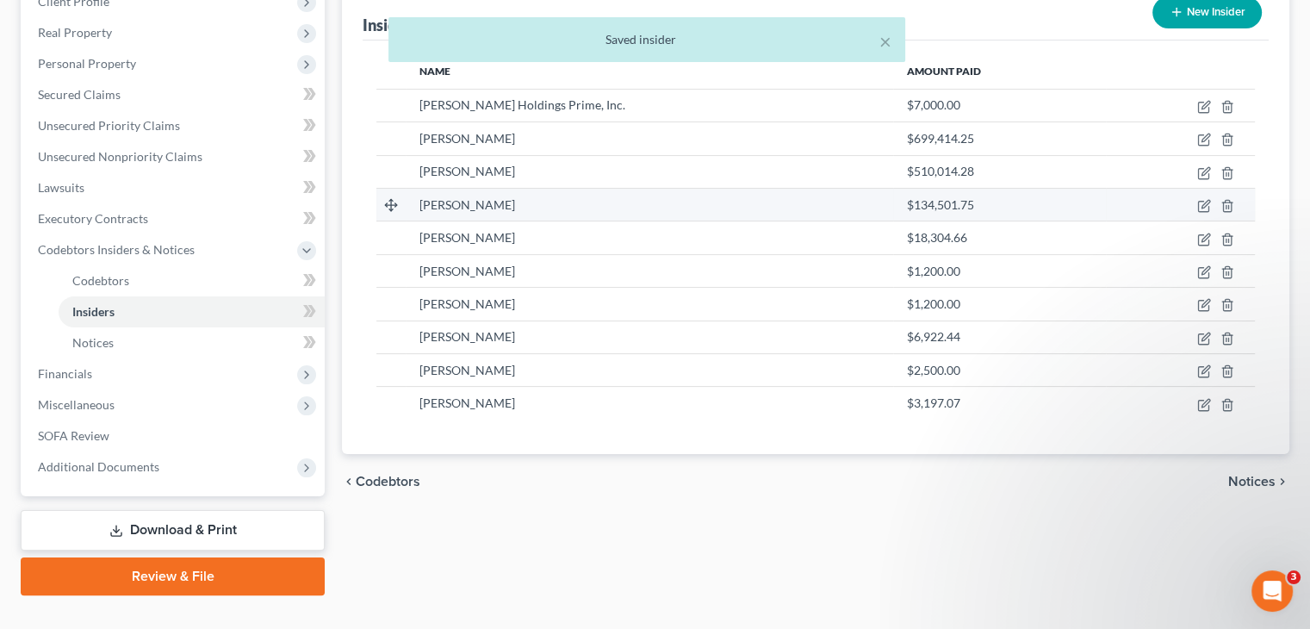
click at [1205, 188] on td at bounding box center [1180, 204] width 149 height 33
click at [1200, 199] on icon "button" at bounding box center [1204, 206] width 14 height 14
select select "10"
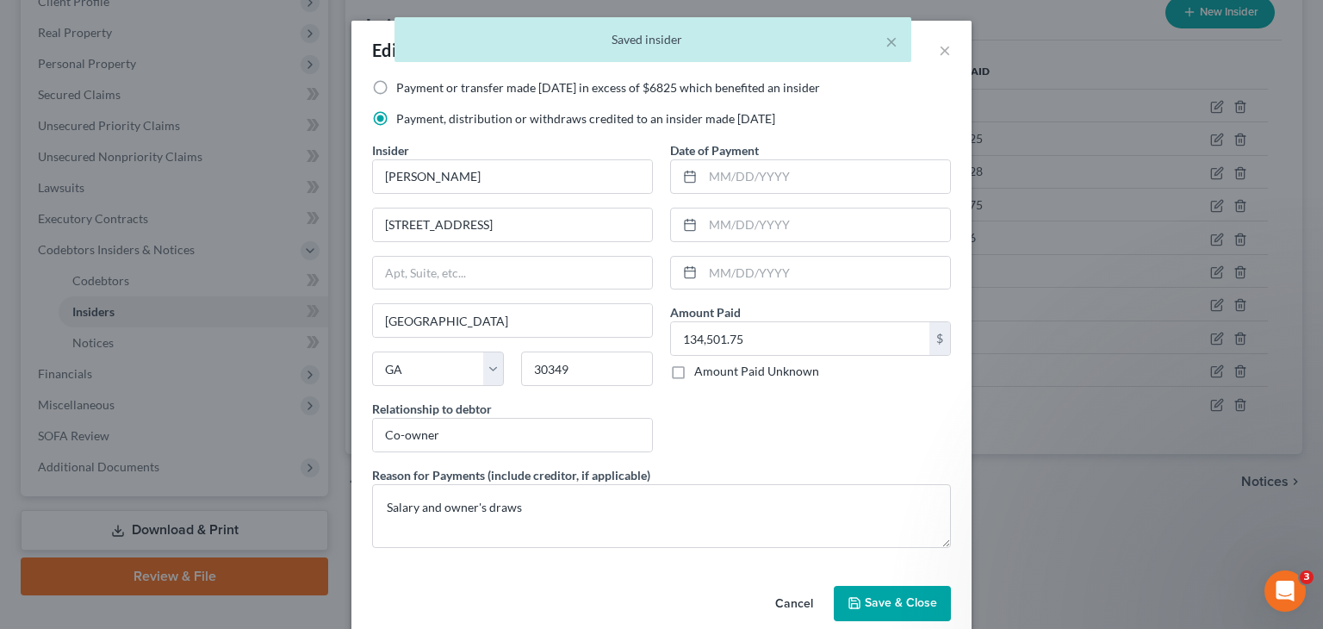
click at [880, 606] on span "Save & Close" at bounding box center [901, 603] width 72 height 15
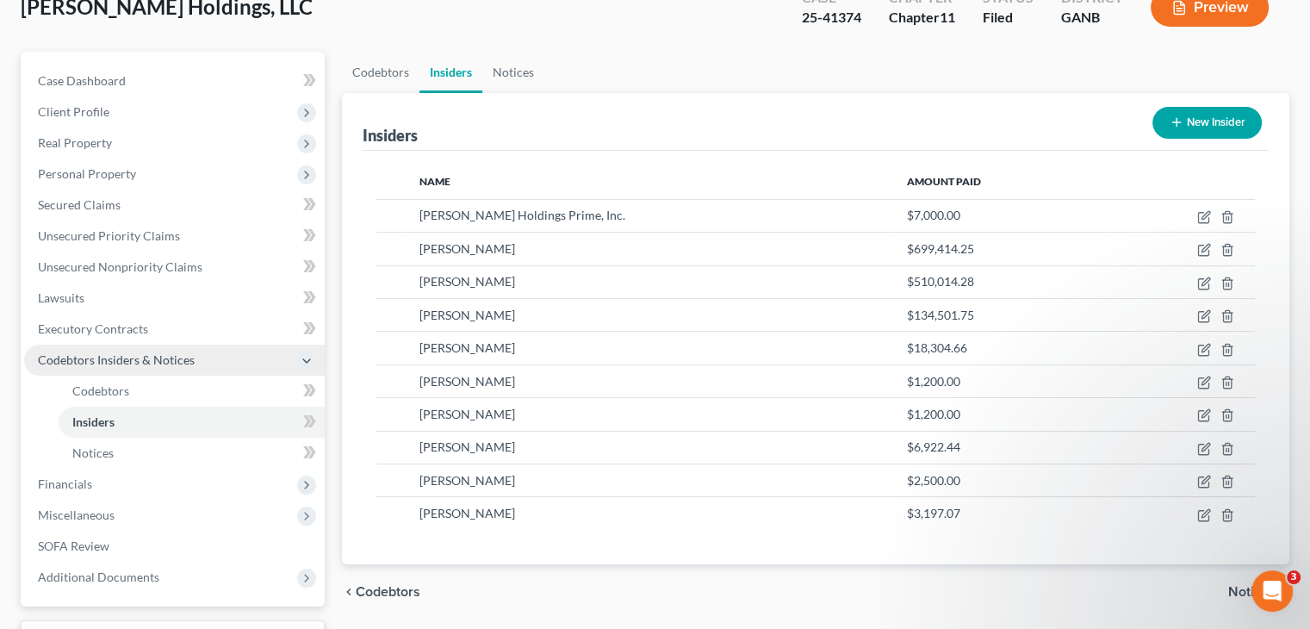
scroll to position [0, 0]
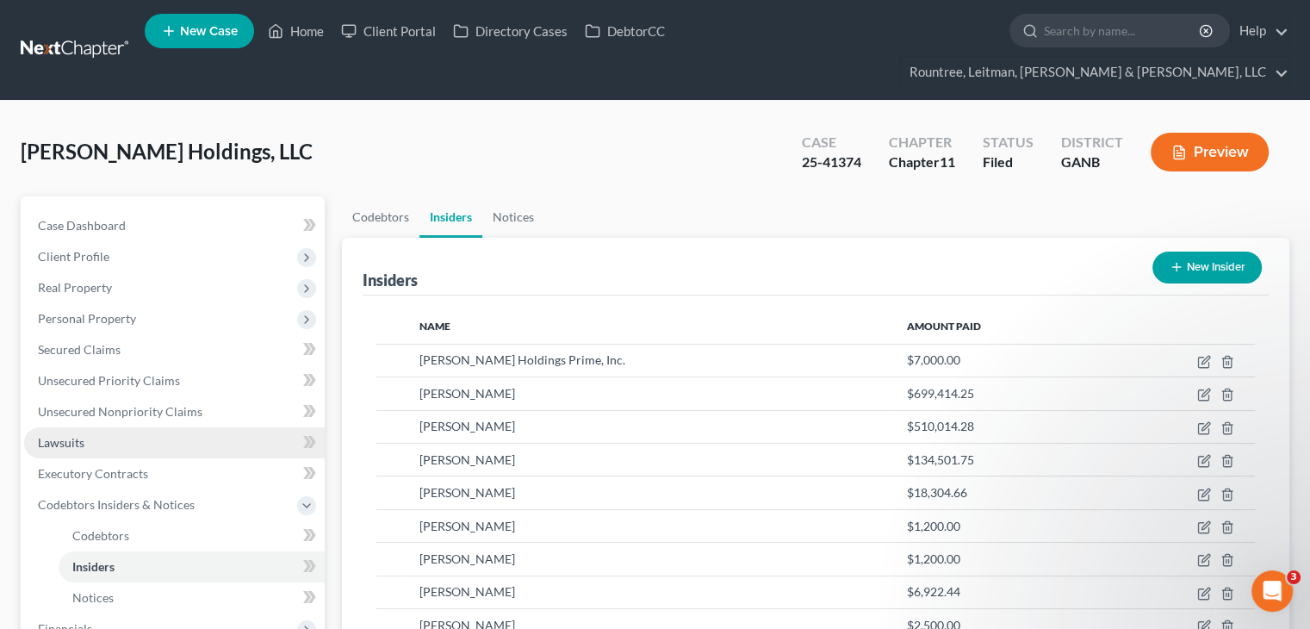
drag, startPoint x: 100, startPoint y: 288, endPoint x: 241, endPoint y: 396, distance: 178.1
click at [100, 311] on span "Personal Property" at bounding box center [87, 318] width 98 height 15
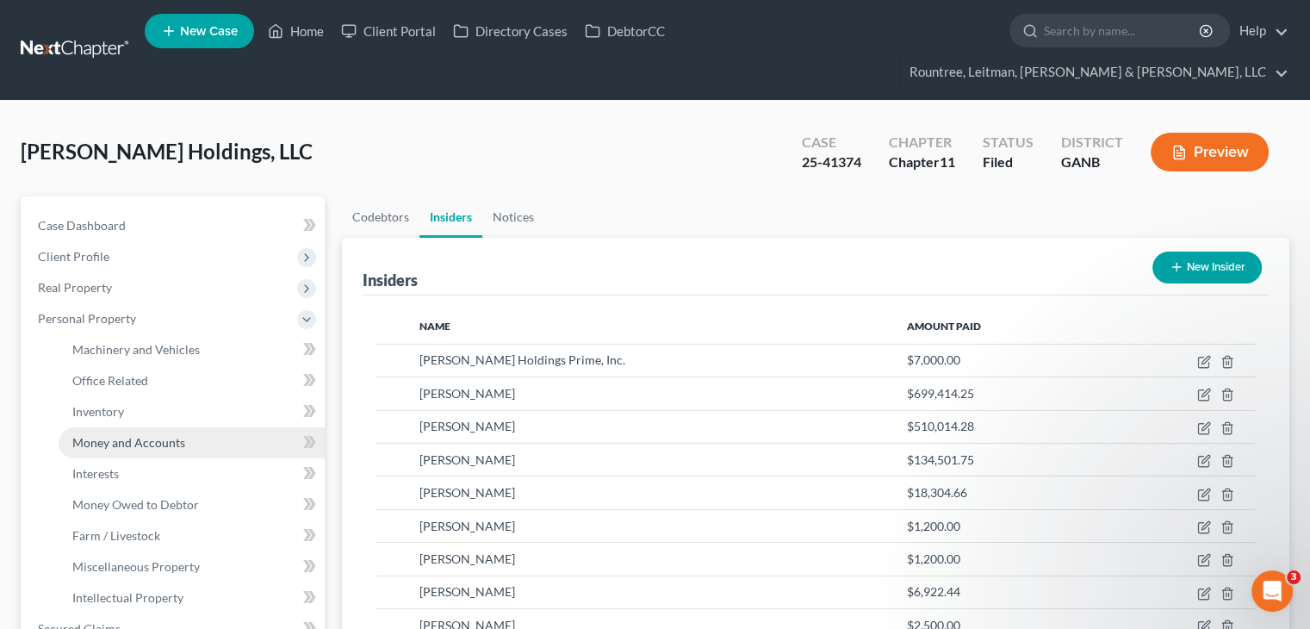
click at [115, 435] on span "Money and Accounts" at bounding box center [128, 442] width 113 height 15
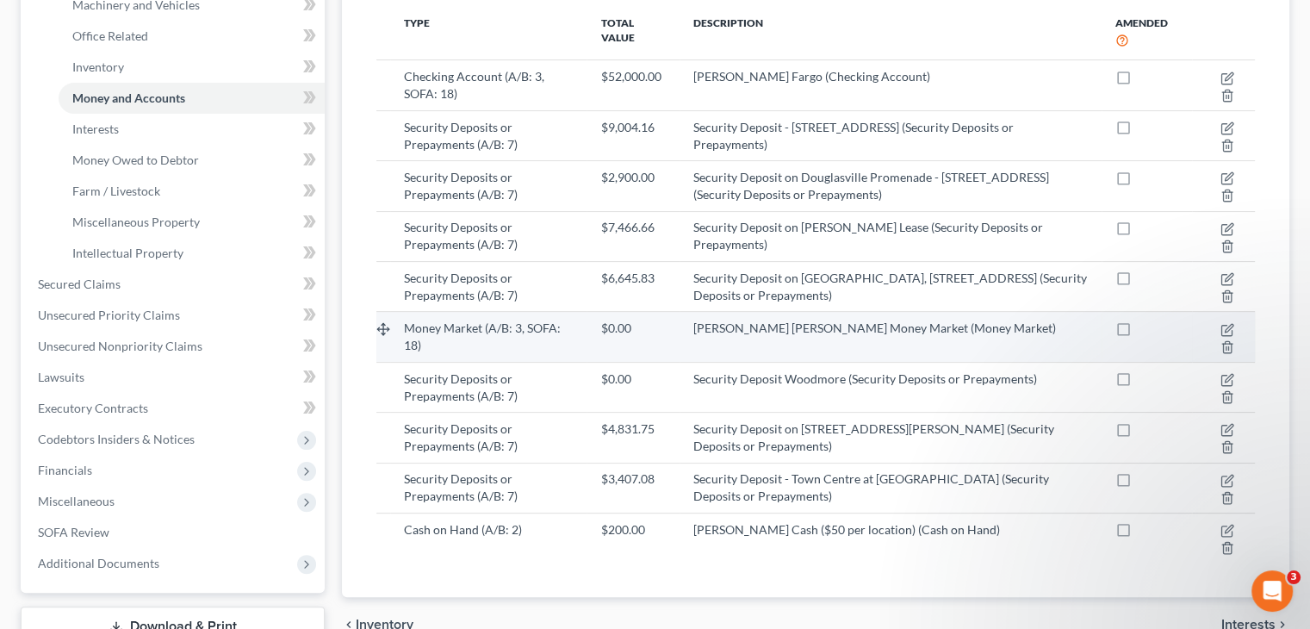
scroll to position [258, 0]
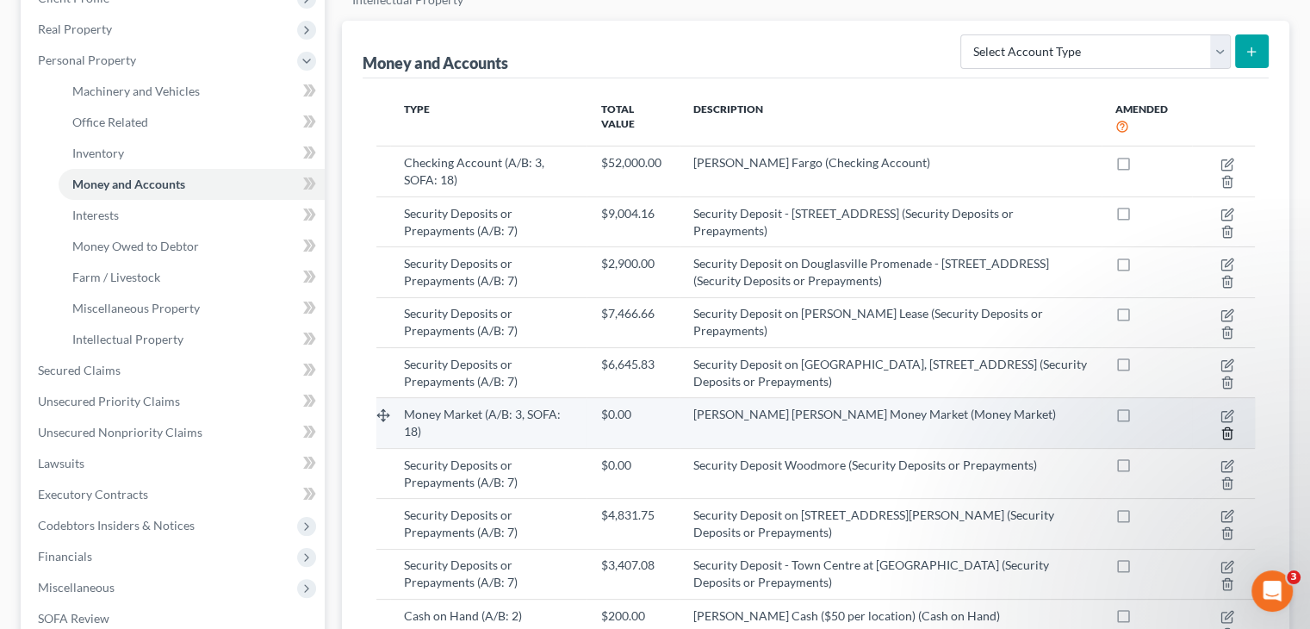
click at [1227, 430] on polyline "button" at bounding box center [1227, 430] width 10 height 0
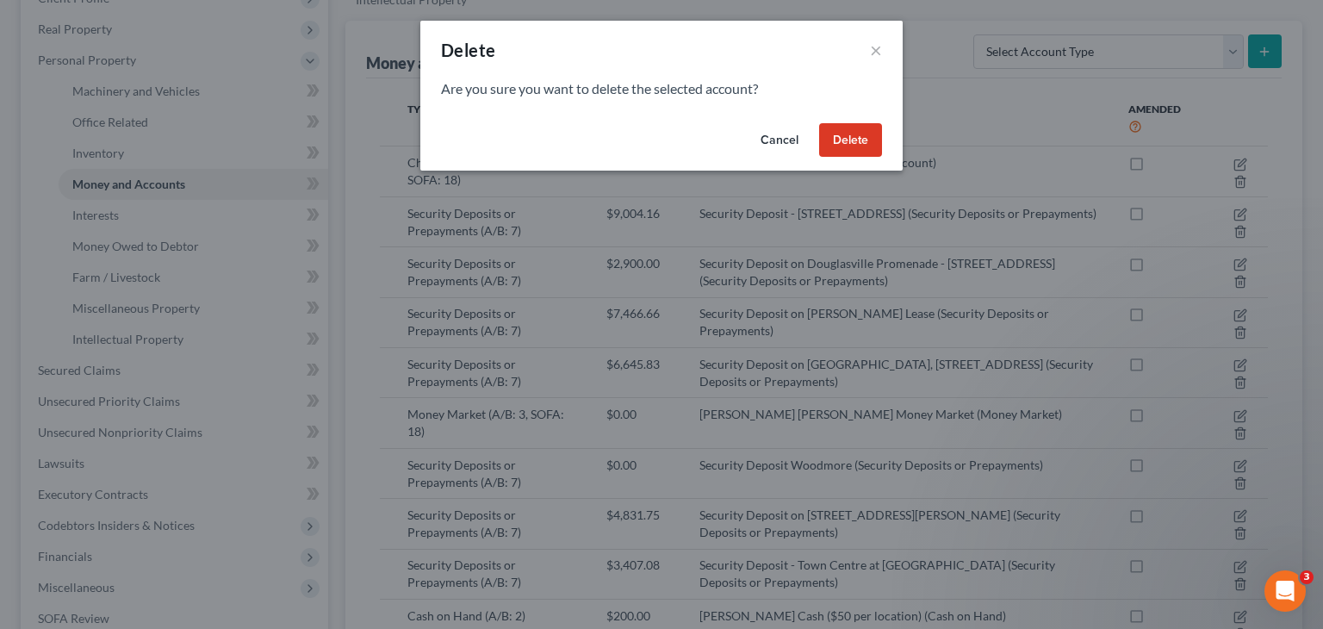
drag, startPoint x: 841, startPoint y: 137, endPoint x: 828, endPoint y: 152, distance: 20.2
click at [840, 137] on button "Delete" at bounding box center [850, 140] width 63 height 34
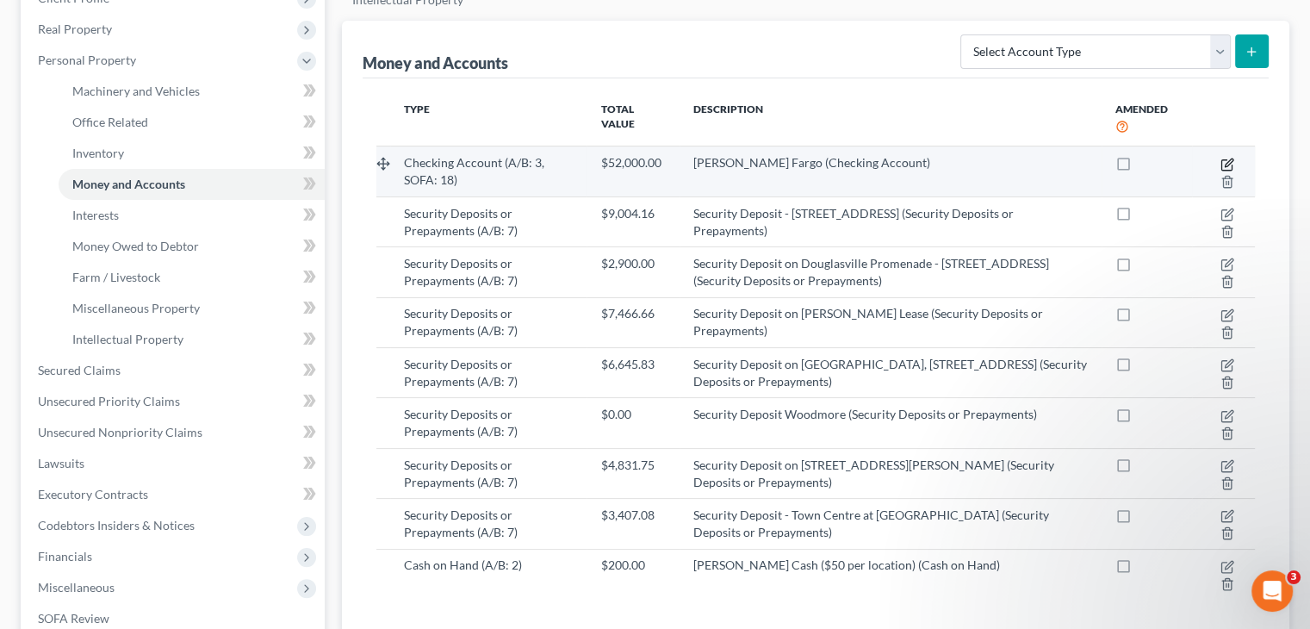
click at [1224, 158] on icon "button" at bounding box center [1227, 165] width 14 height 14
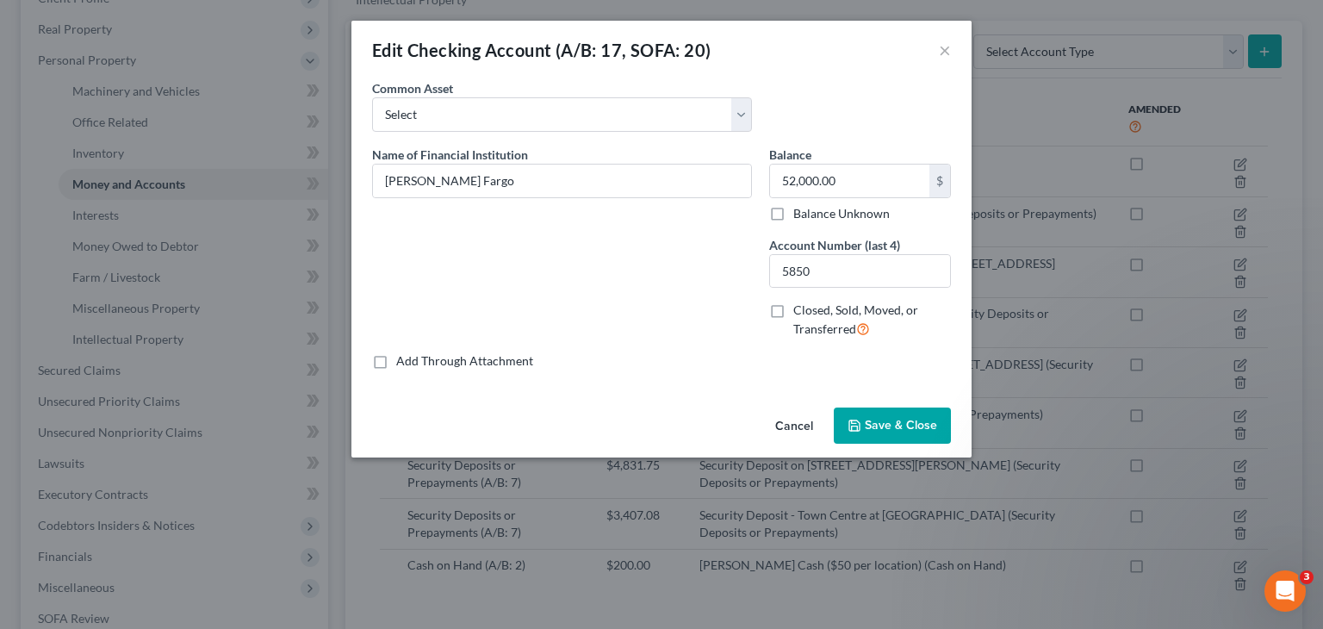
click at [878, 420] on span "Save & Close" at bounding box center [901, 425] width 72 height 15
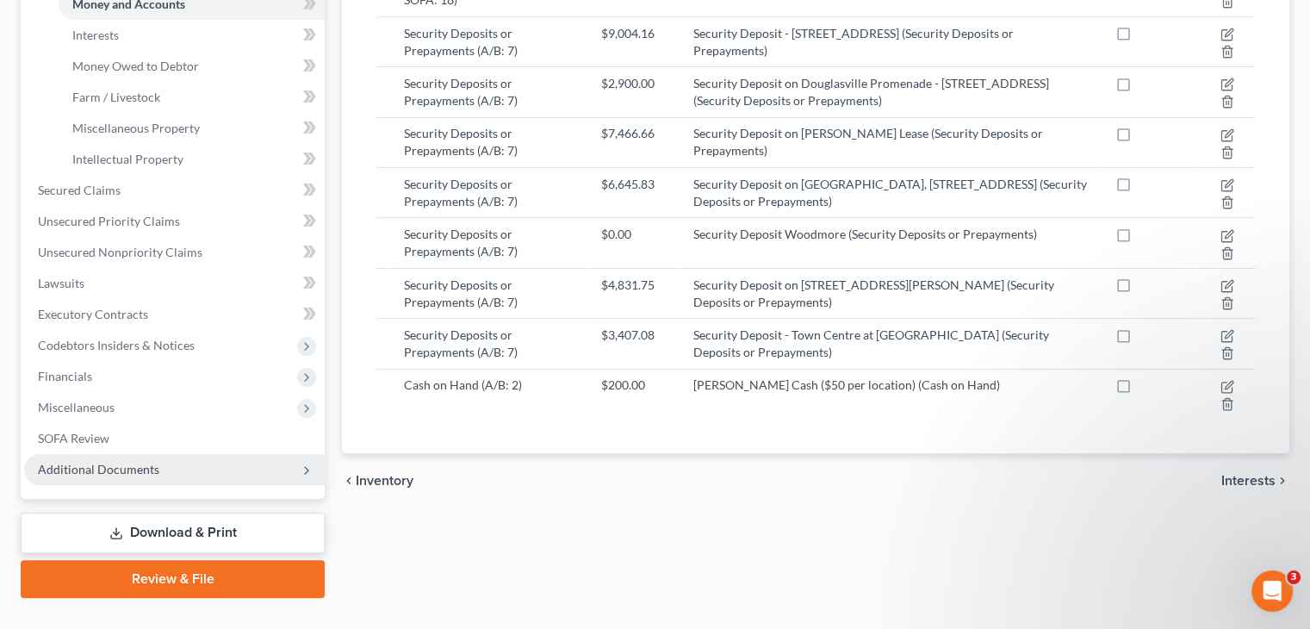
scroll to position [441, 0]
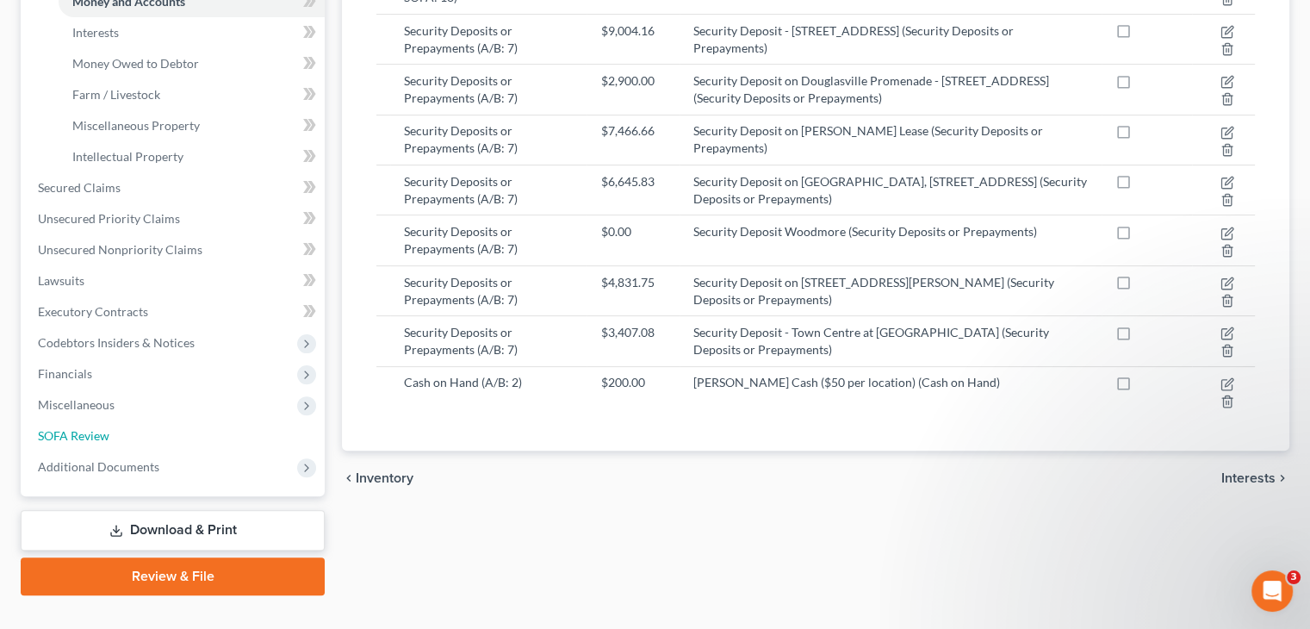
drag, startPoint x: 86, startPoint y: 401, endPoint x: 945, endPoint y: 319, distance: 862.5
click at [86, 428] on span "SOFA Review" at bounding box center [73, 435] width 71 height 15
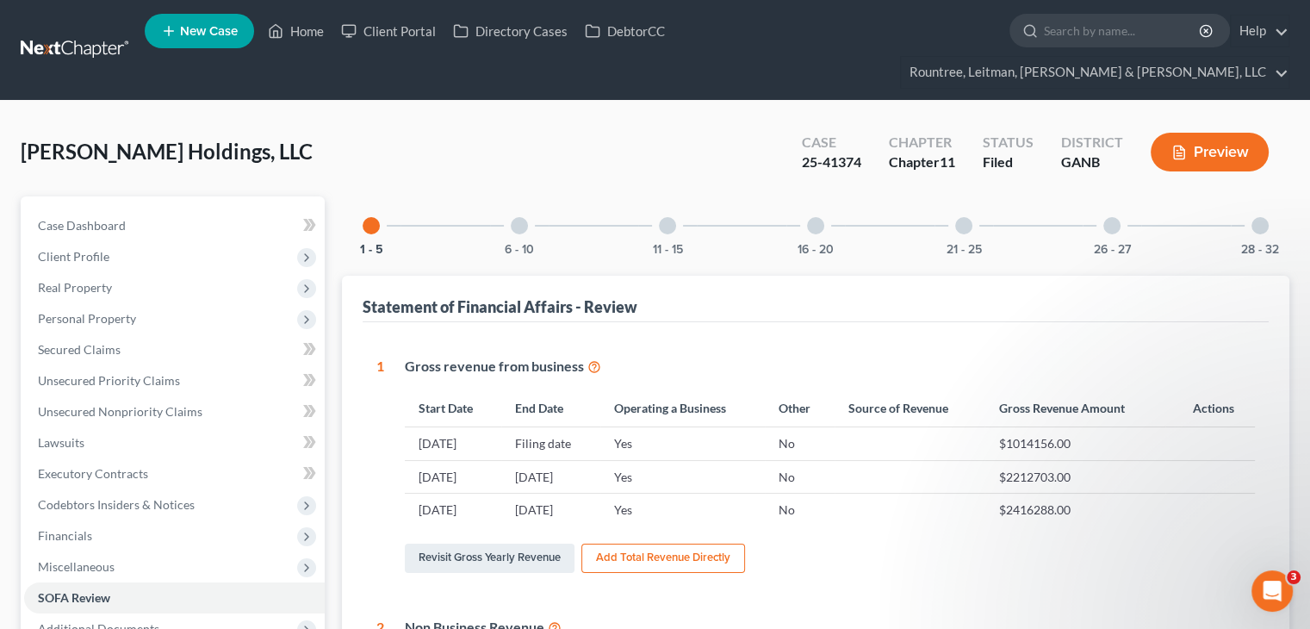
click at [1249, 196] on div "28 - 32" at bounding box center [1259, 225] width 59 height 59
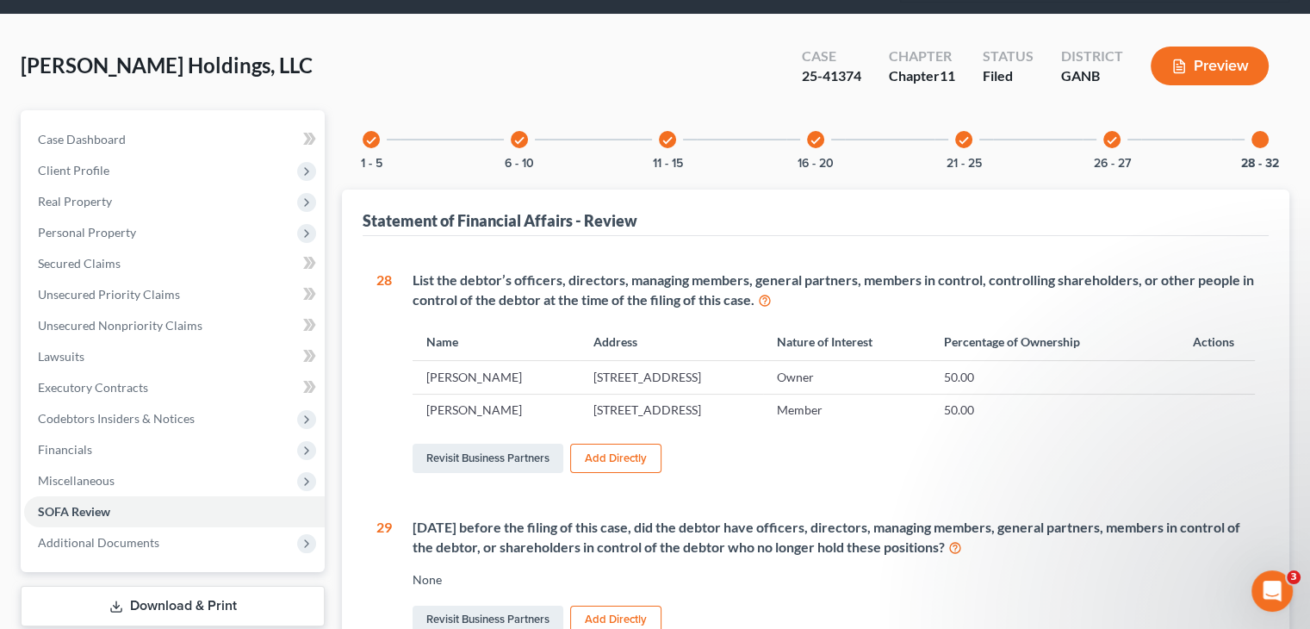
scroll to position [86, 0]
click at [1113, 134] on icon "check" at bounding box center [1112, 140] width 12 height 12
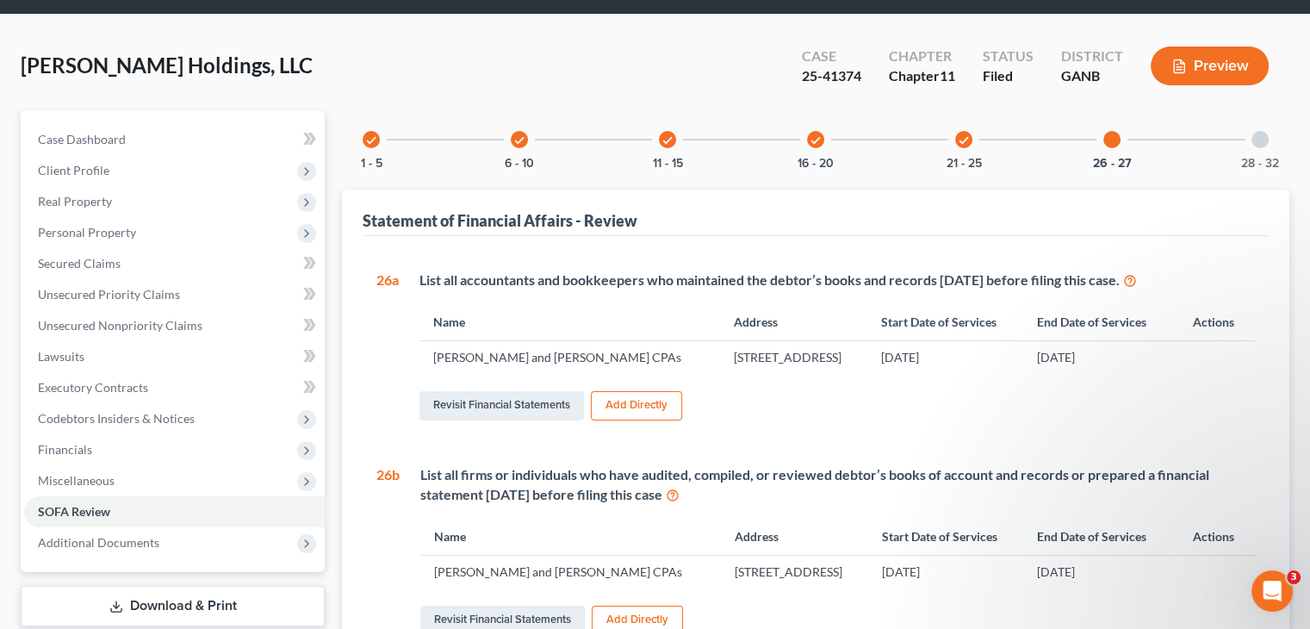
click at [964, 134] on icon "check" at bounding box center [964, 140] width 12 height 12
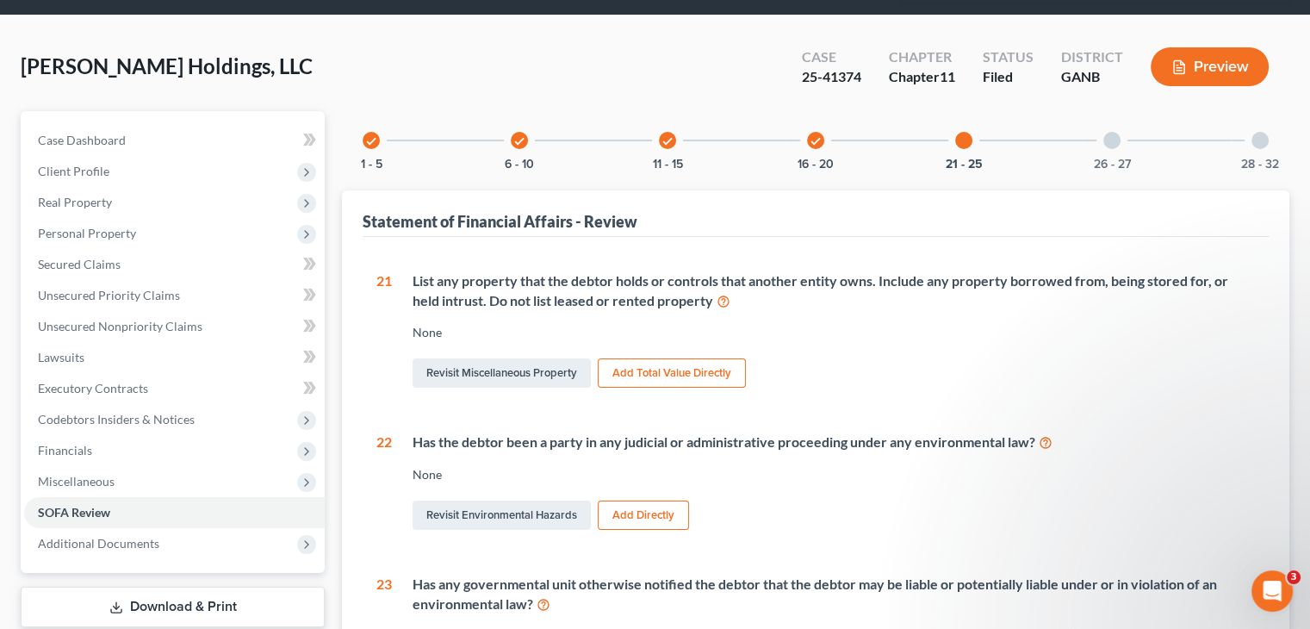
scroll to position [0, 0]
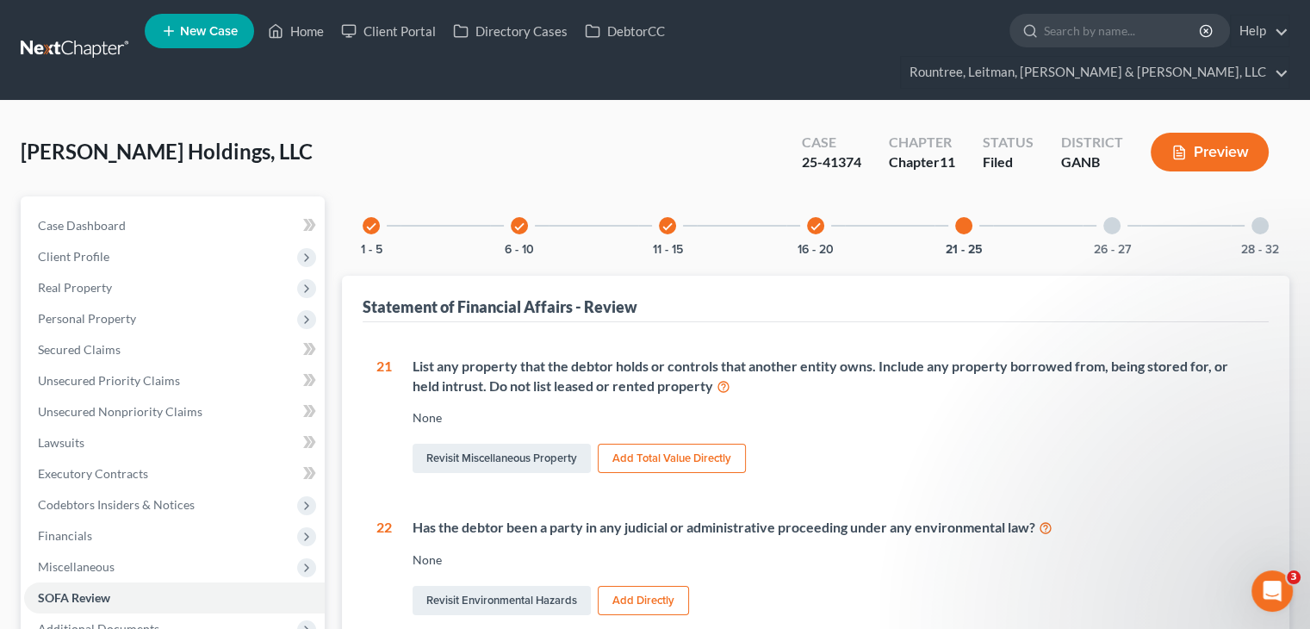
click at [818, 220] on icon "check" at bounding box center [815, 226] width 12 height 12
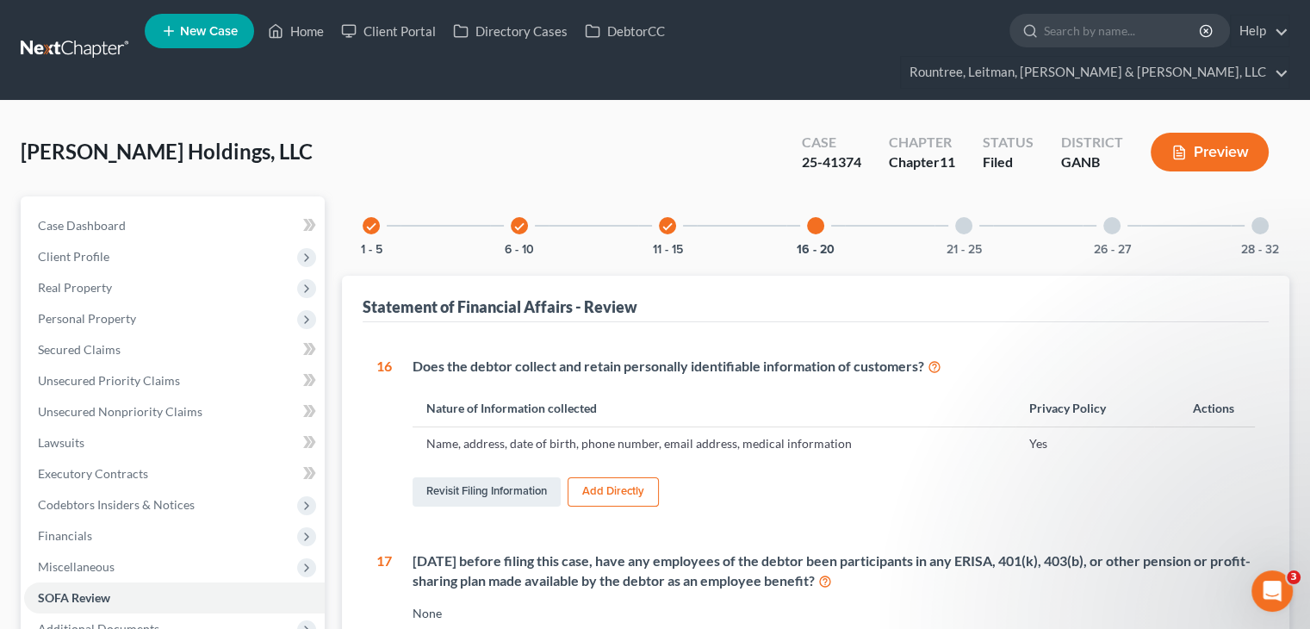
click at [666, 220] on icon "check" at bounding box center [667, 226] width 12 height 12
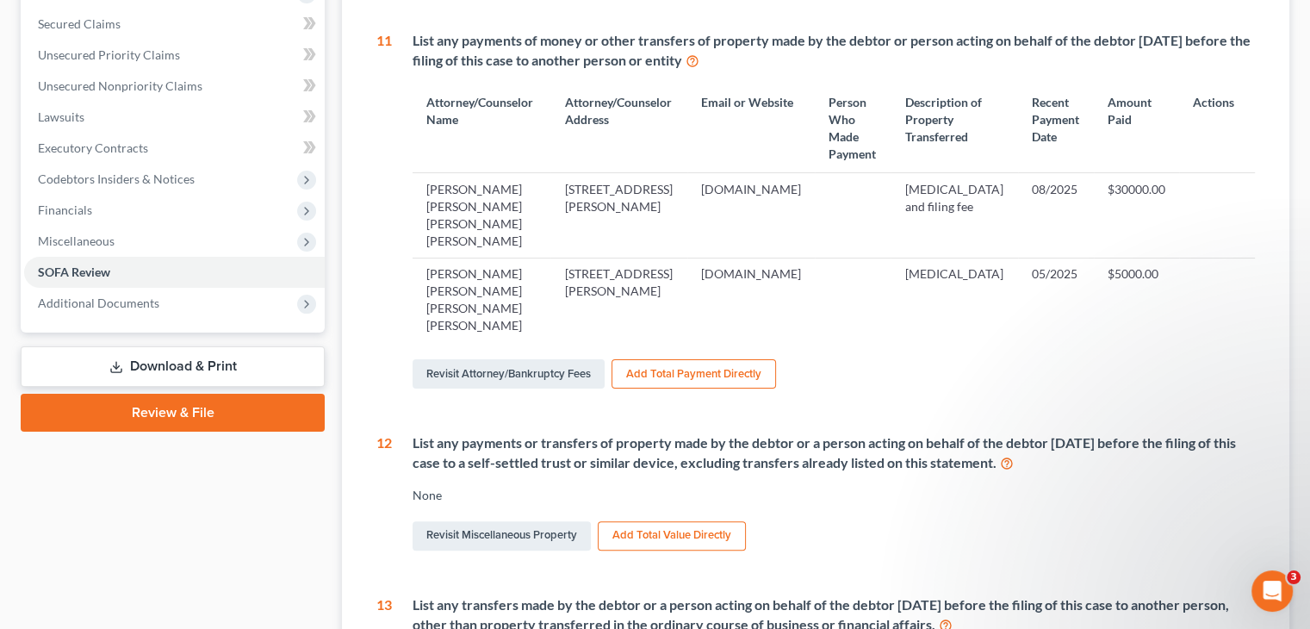
scroll to position [19, 0]
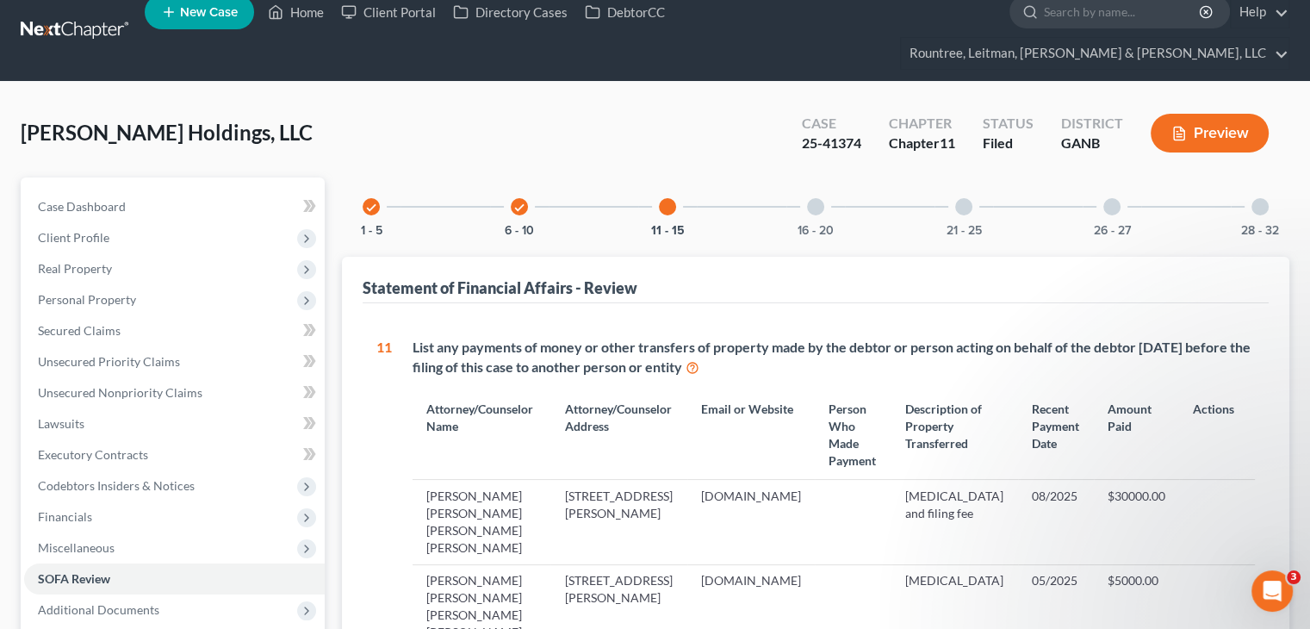
click at [666, 198] on div at bounding box center [667, 206] width 17 height 17
click at [523, 201] on icon "check" at bounding box center [519, 207] width 12 height 12
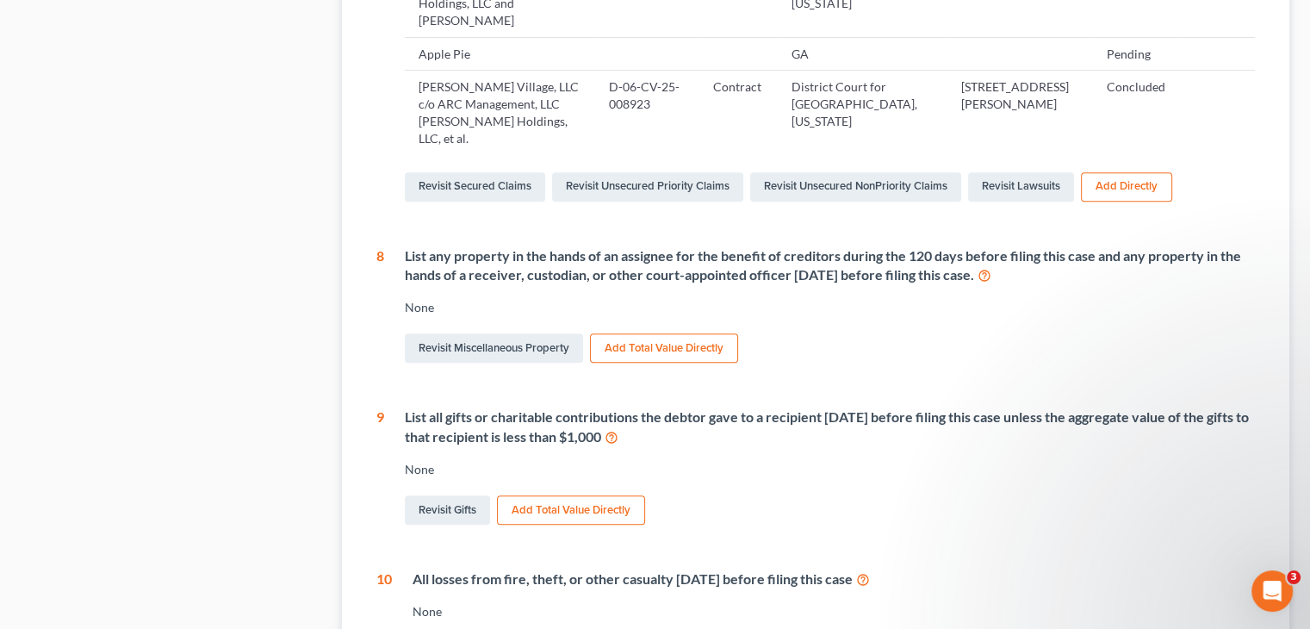
scroll to position [794, 0]
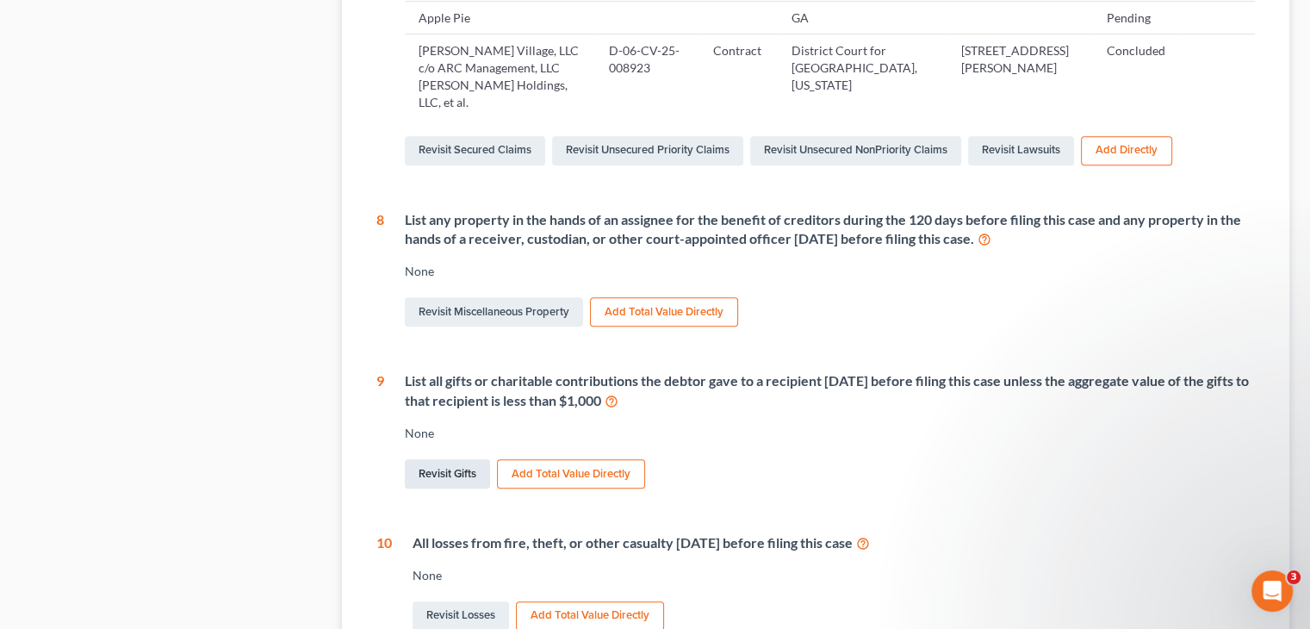
click at [447, 459] on link "Revisit Gifts" at bounding box center [447, 473] width 85 height 29
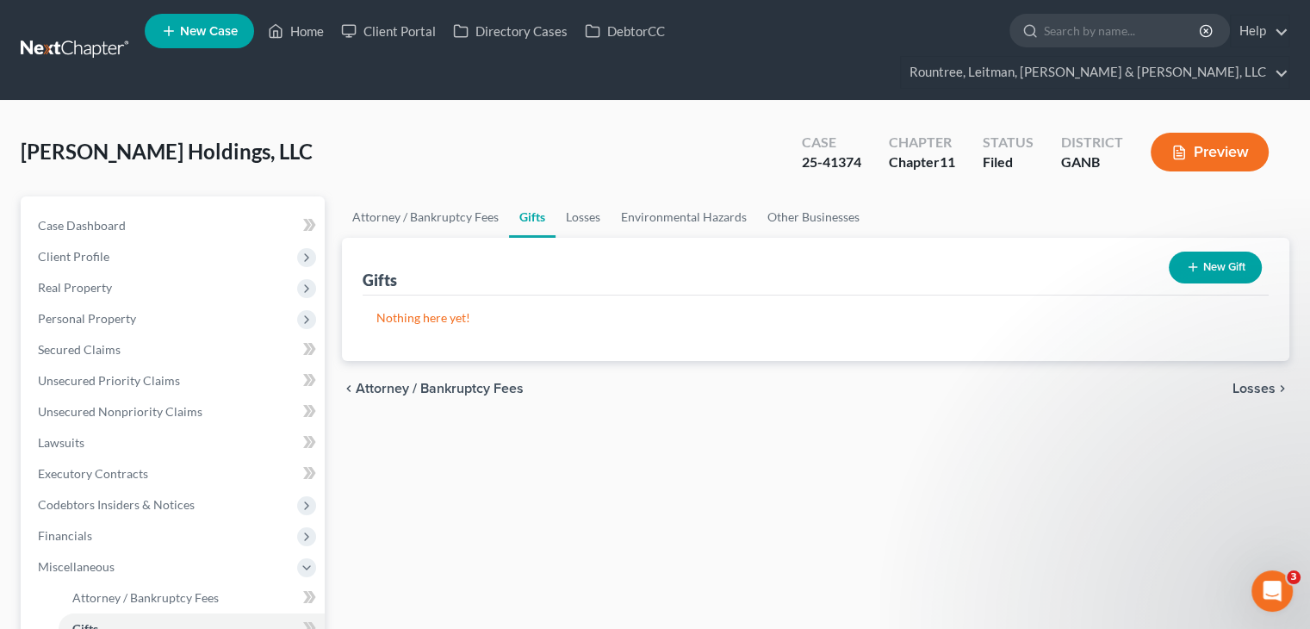
click at [1213, 251] on button "New Gift" at bounding box center [1214, 267] width 93 height 32
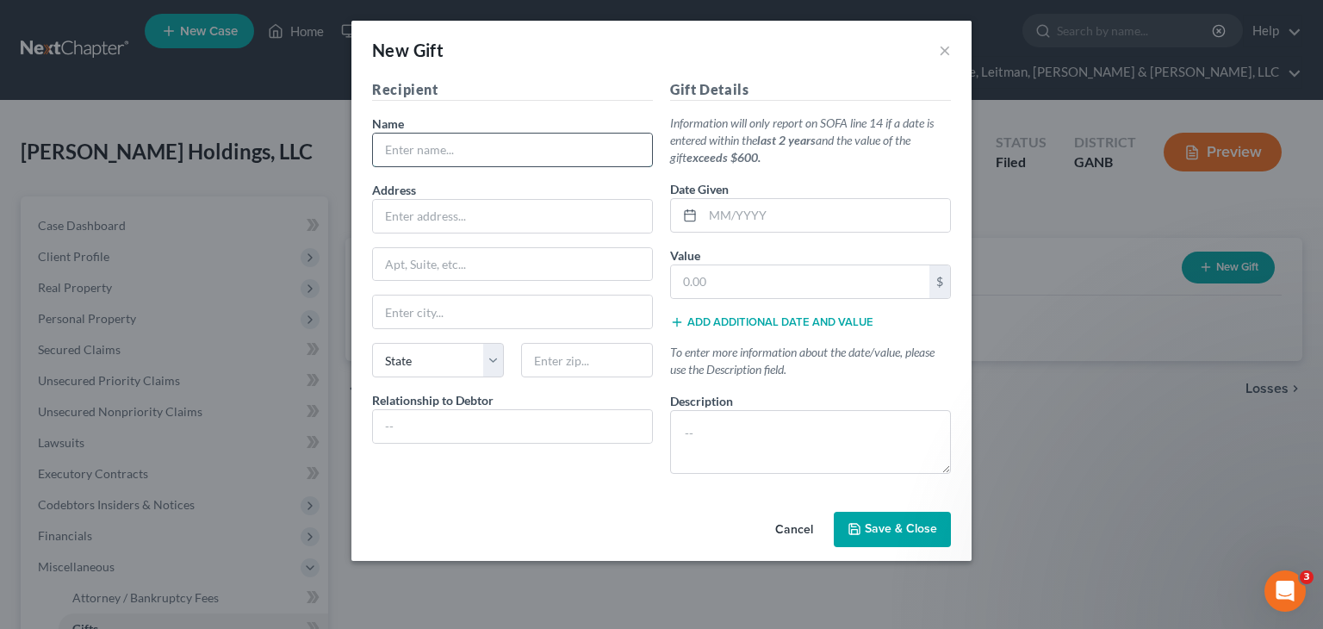
click at [458, 149] on input "text" at bounding box center [512, 149] width 279 height 33
type input "Laurel High School"
click at [707, 277] on input "text" at bounding box center [800, 281] width 258 height 33
type input "1,000"
click at [853, 222] on input "text" at bounding box center [826, 215] width 247 height 33
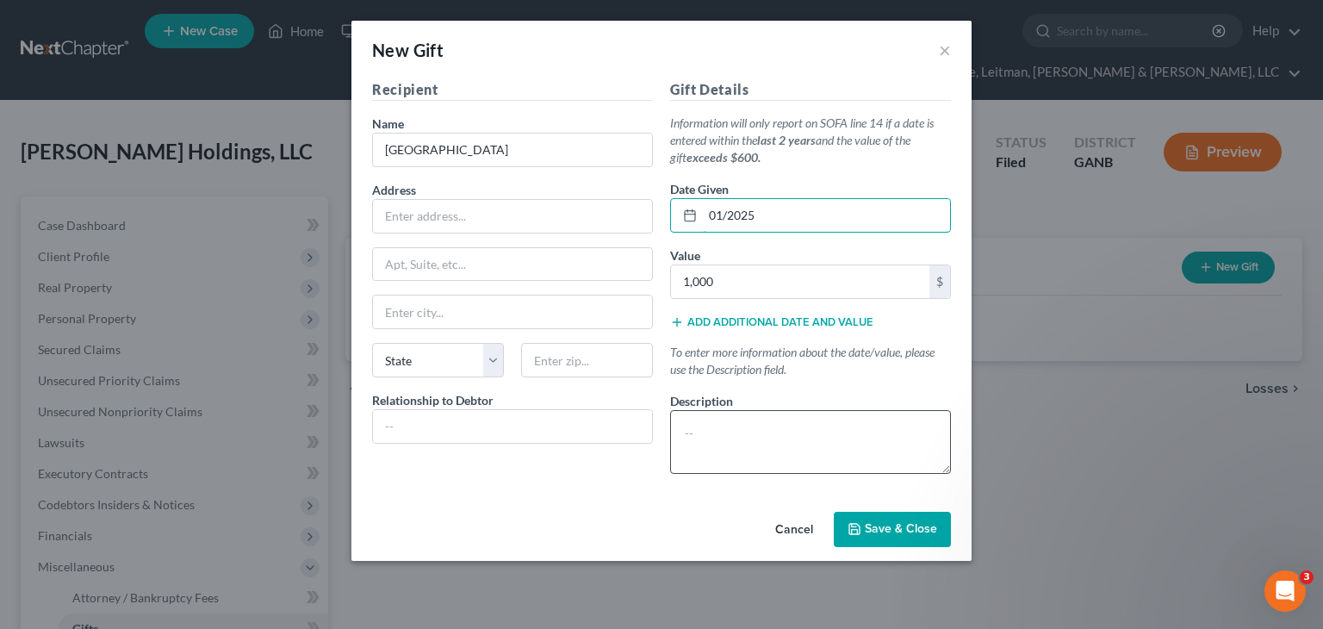
type input "01/2025"
click at [765, 428] on textarea at bounding box center [810, 442] width 281 height 64
type textarea "Sponsorship"
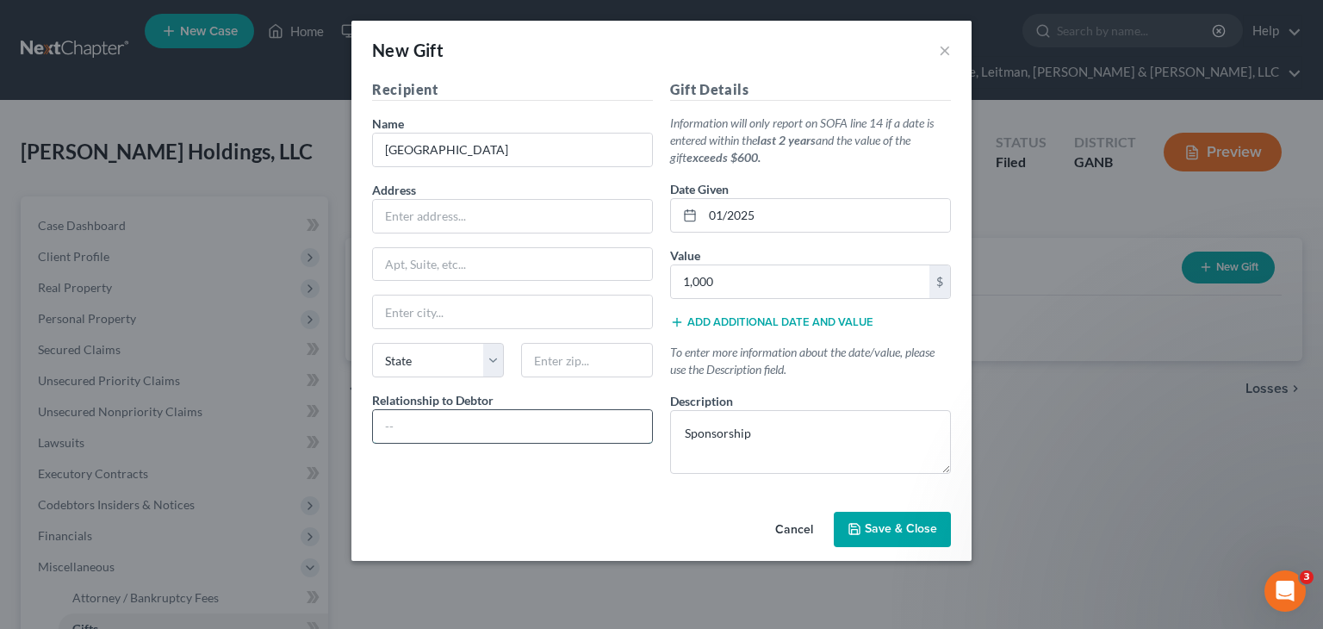
click at [475, 423] on input "text" at bounding box center [512, 426] width 279 height 33
type input "None"
drag, startPoint x: 430, startPoint y: 228, endPoint x: 635, endPoint y: 225, distance: 205.0
click at [430, 228] on input "text" at bounding box center [512, 216] width 279 height 33
type input "800 Cherry Lane"
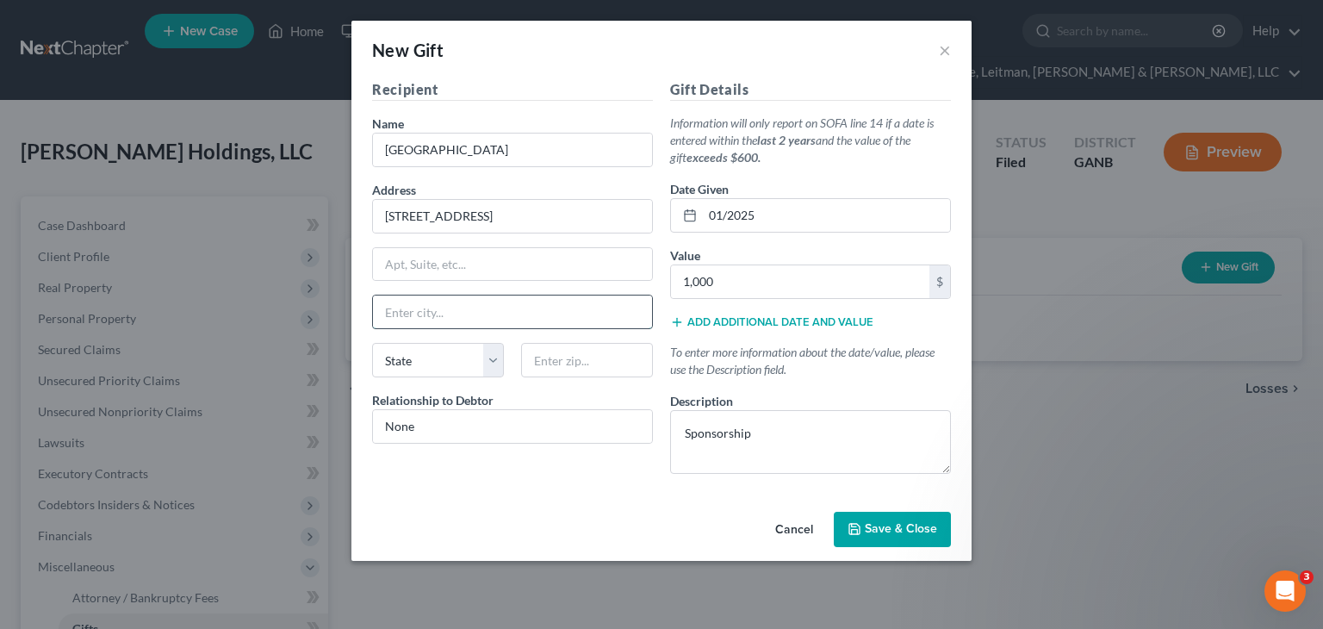
click at [430, 313] on input "text" at bounding box center [512, 311] width 279 height 33
type input "Laurel"
select select "21"
click at [895, 522] on span "Save & Close" at bounding box center [901, 529] width 72 height 15
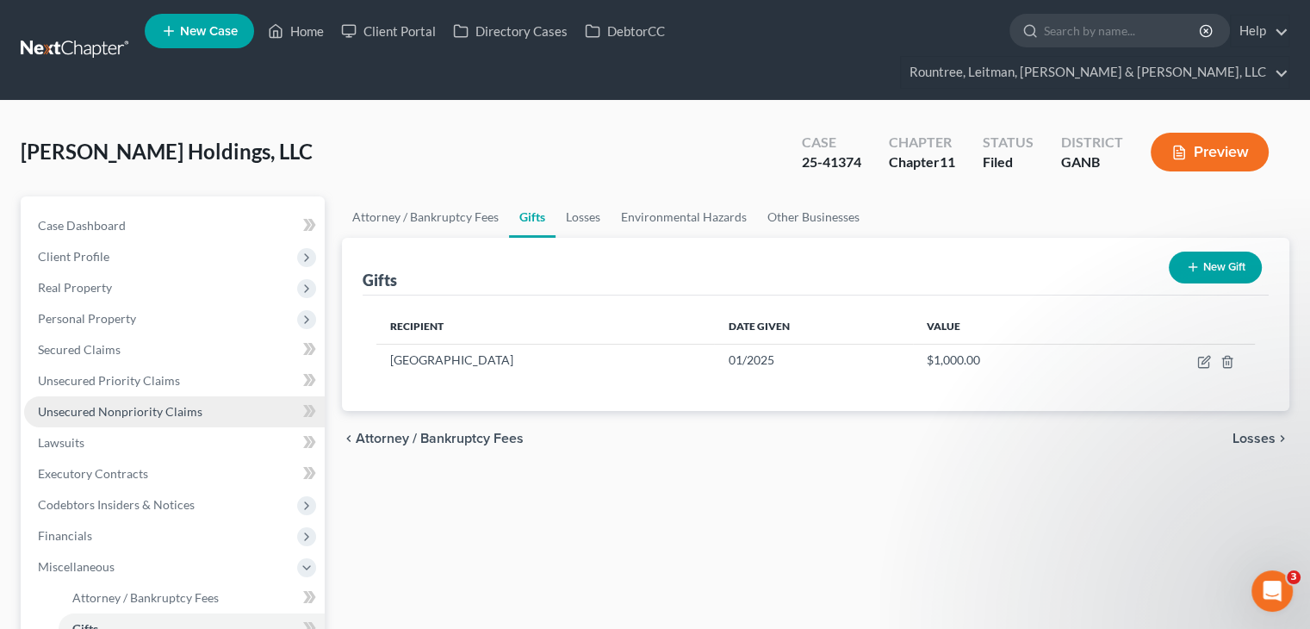
click at [86, 404] on span "Unsecured Nonpriority Claims" at bounding box center [120, 411] width 164 height 15
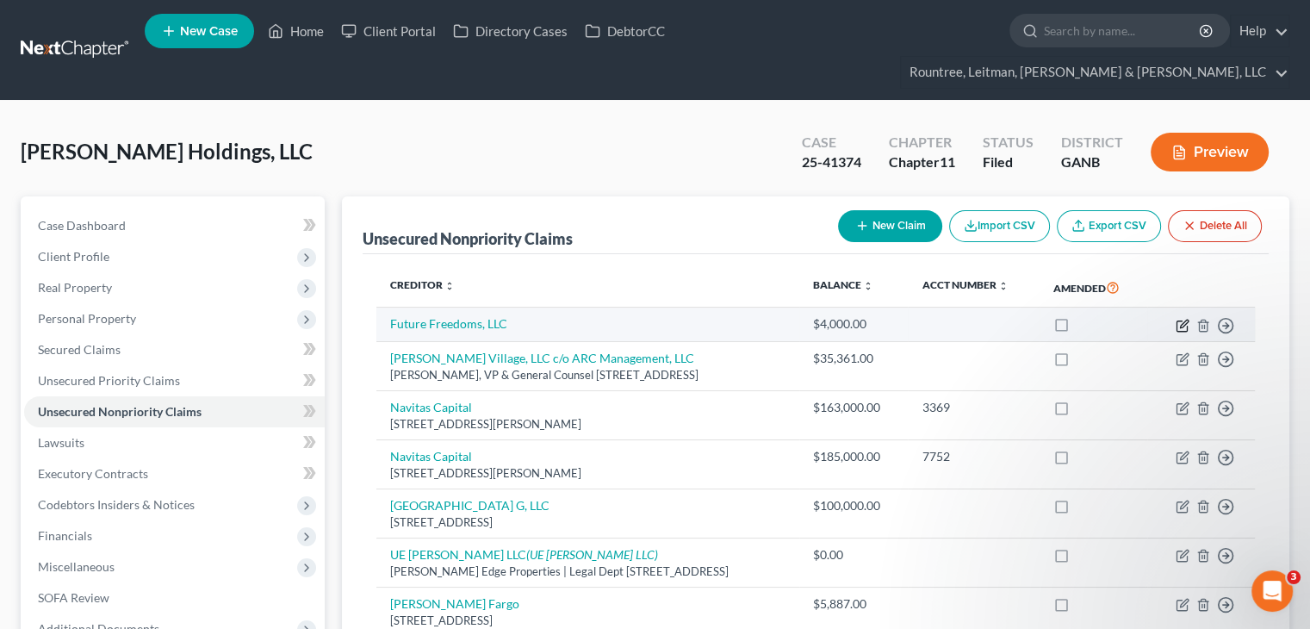
click at [1179, 319] on icon "button" at bounding box center [1182, 326] width 14 height 14
select select "8"
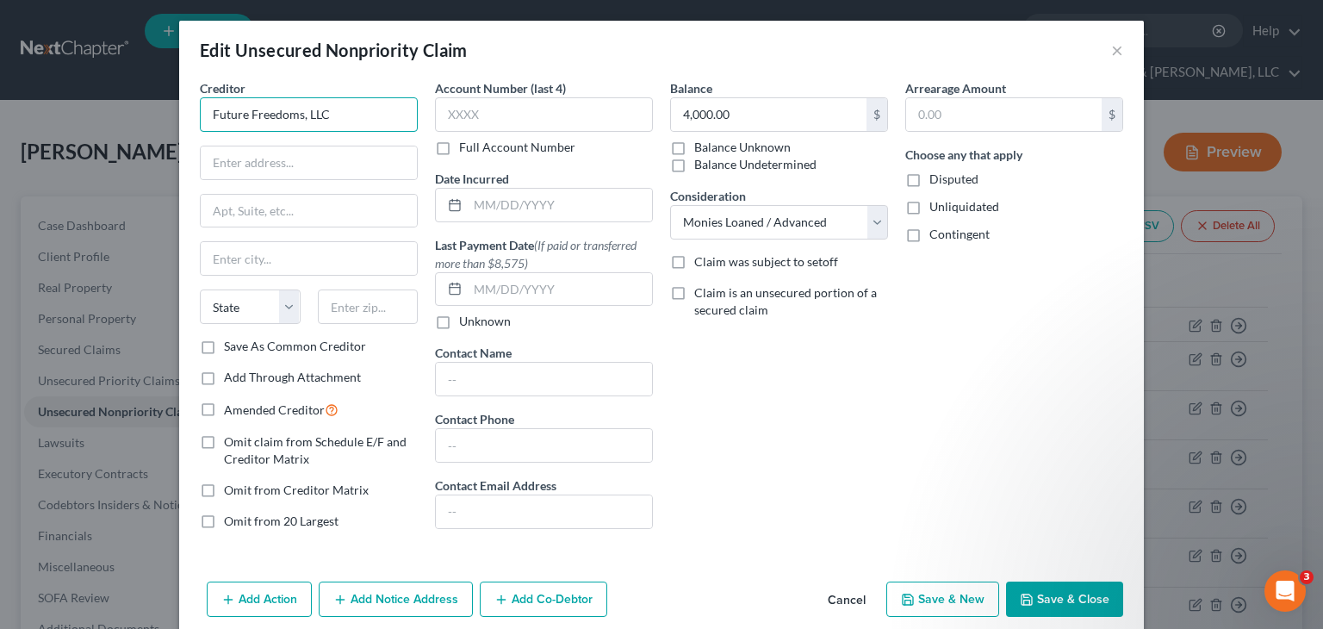
drag, startPoint x: 364, startPoint y: 115, endPoint x: -82, endPoint y: 59, distance: 449.4
click at [0, 59] on html "Home New Case Client Portal Directory Cases DebtorCC Rountree, Leitman, Klein &…" at bounding box center [661, 411] width 1323 height 822
type input "Ronald Smalls"
paste input "17340 Blossom View Dr"
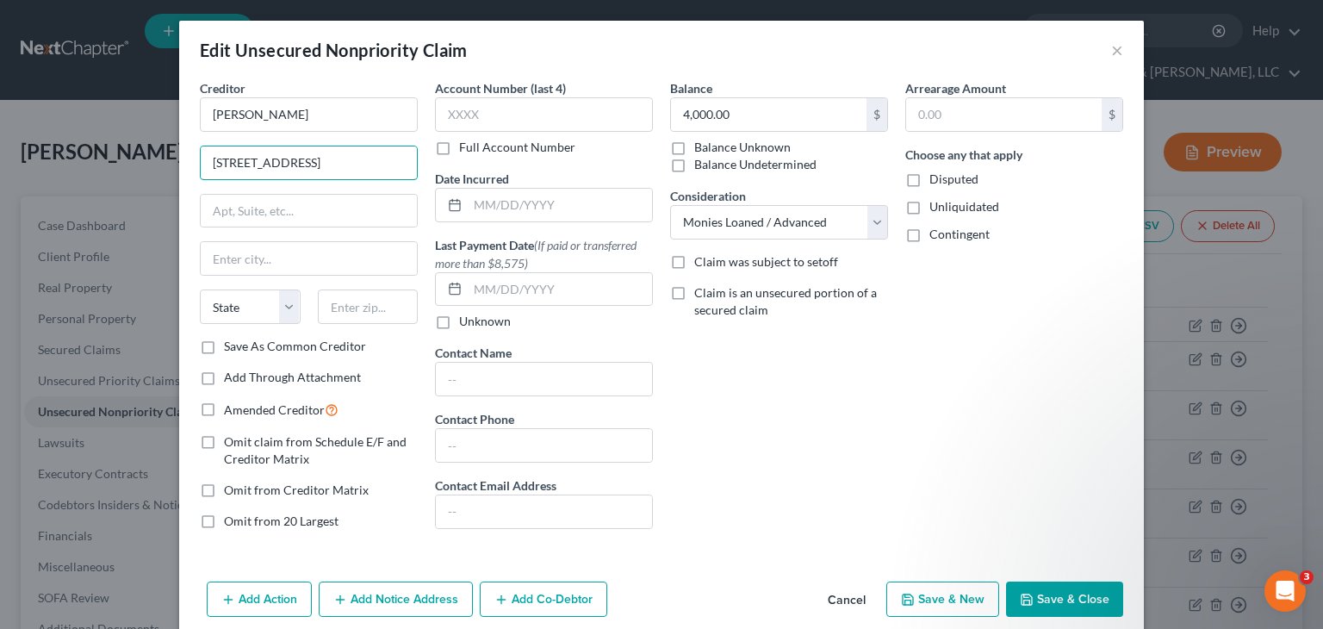
type input "17340 Blossom View Dr"
click at [92, 94] on div "Edit Unsecured Nonpriority Claim × Creditor * Ronald Smalls 17340 Blossom View …" at bounding box center [661, 314] width 1323 height 629
click at [390, 302] on input "text" at bounding box center [368, 306] width 101 height 34
type input "20832"
click at [829, 379] on div "Balance 4,000.00 $ Balance Unknown Balance Undetermined 4,000.00 $ Balance Unkn…" at bounding box center [778, 311] width 235 height 464
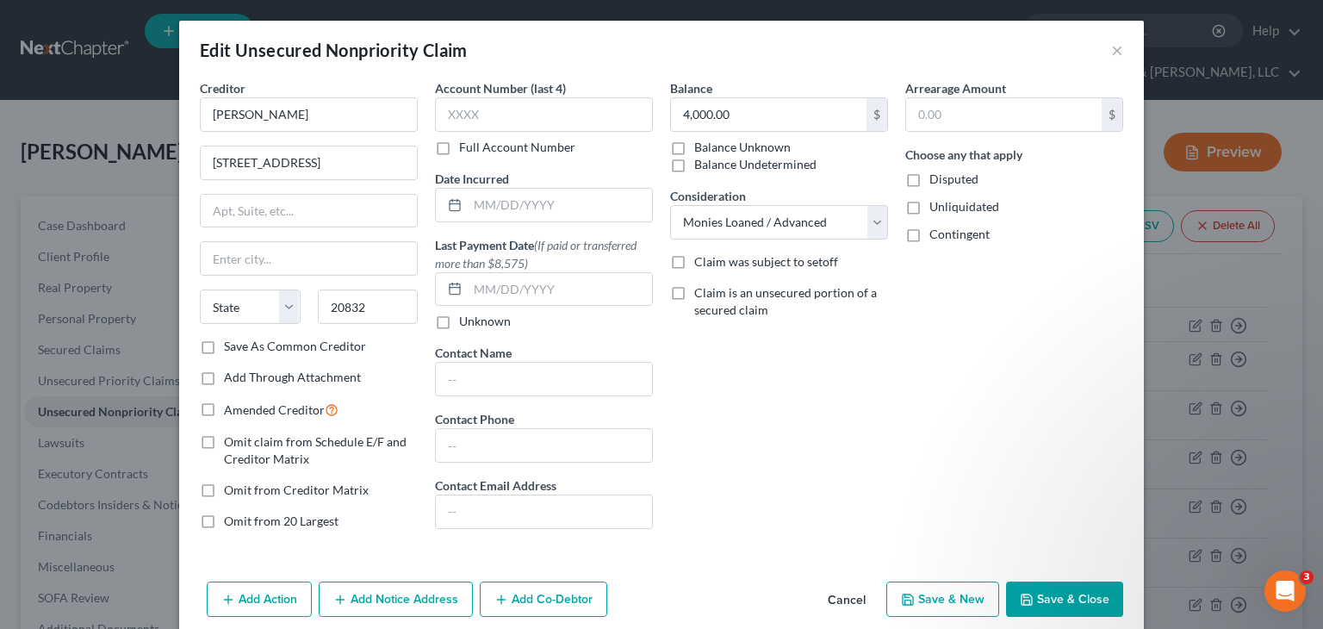
type input "Olney"
select select "21"
click at [1075, 605] on button "Save & Close" at bounding box center [1064, 599] width 117 height 36
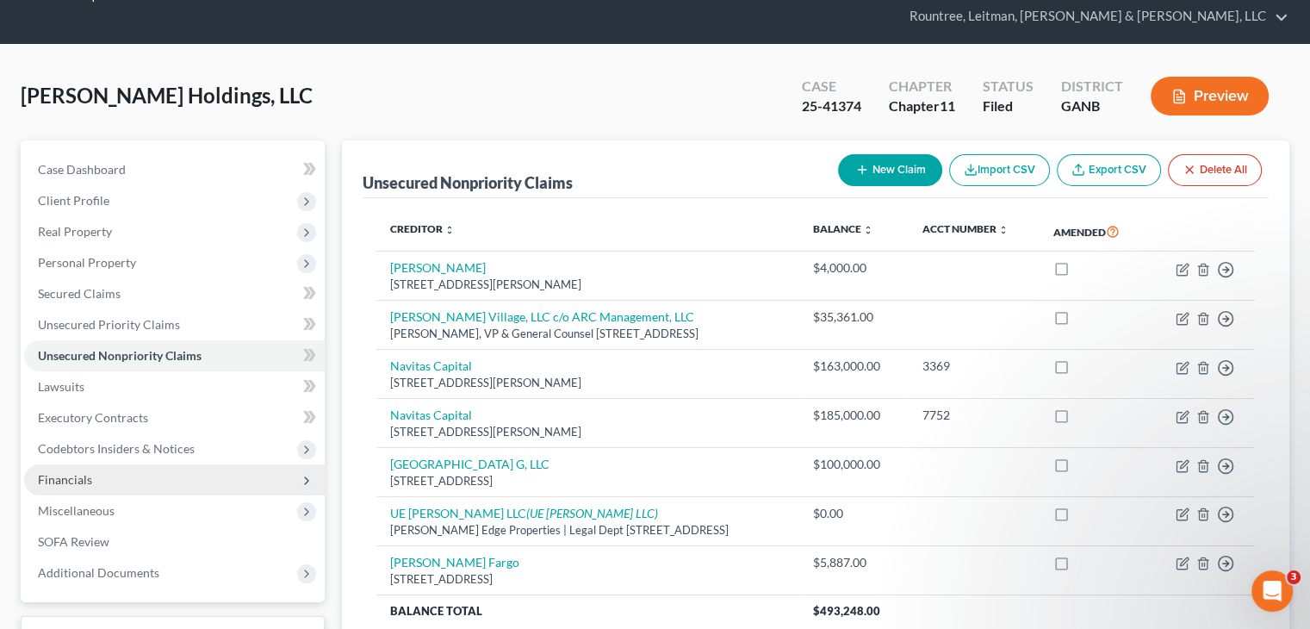
scroll to position [86, 0]
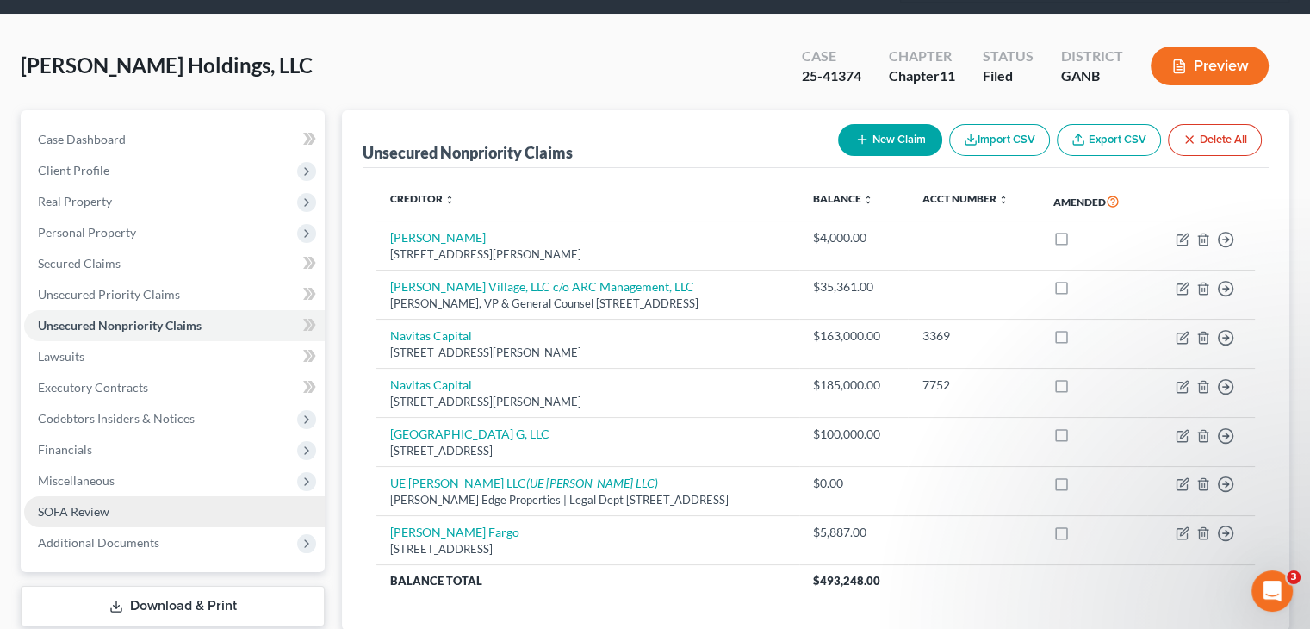
click at [111, 496] on link "SOFA Review" at bounding box center [174, 511] width 301 height 31
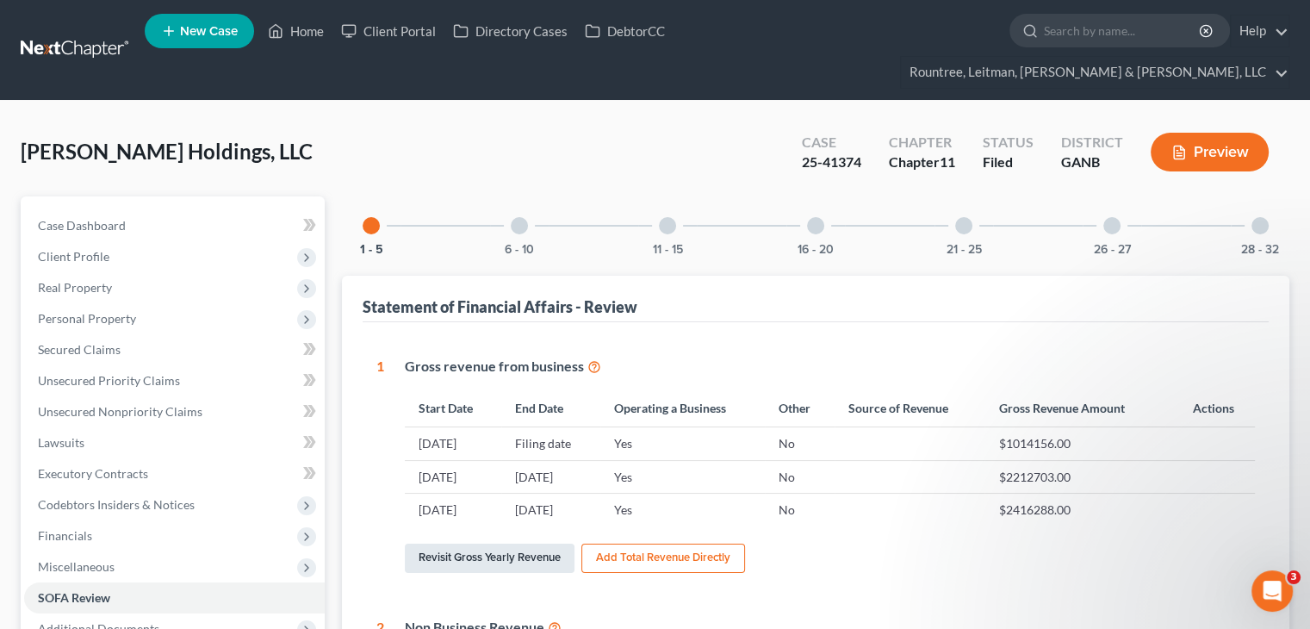
click at [501, 543] on link "Revisit Gross Yearly Revenue" at bounding box center [490, 557] width 170 height 29
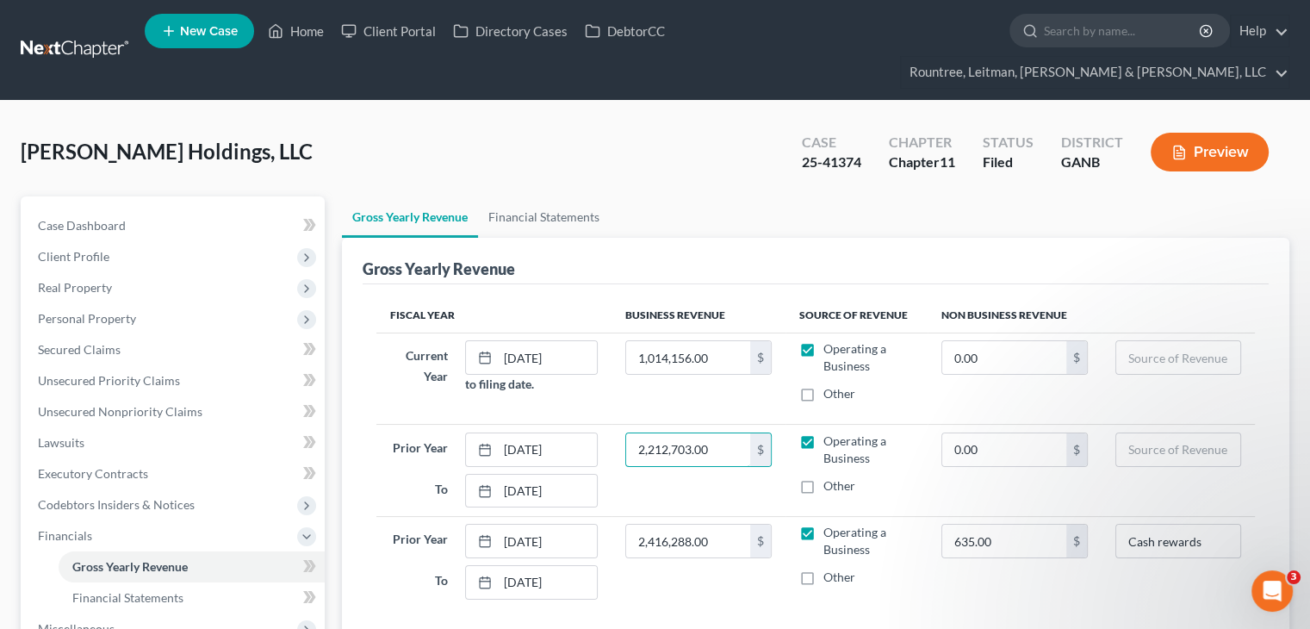
paste input "$2,367,677.26"
type input "2,367,677.26"
click at [645, 563] on td "2,416,288.00 $" at bounding box center [698, 561] width 174 height 91
paste input "$1,655,760.15"
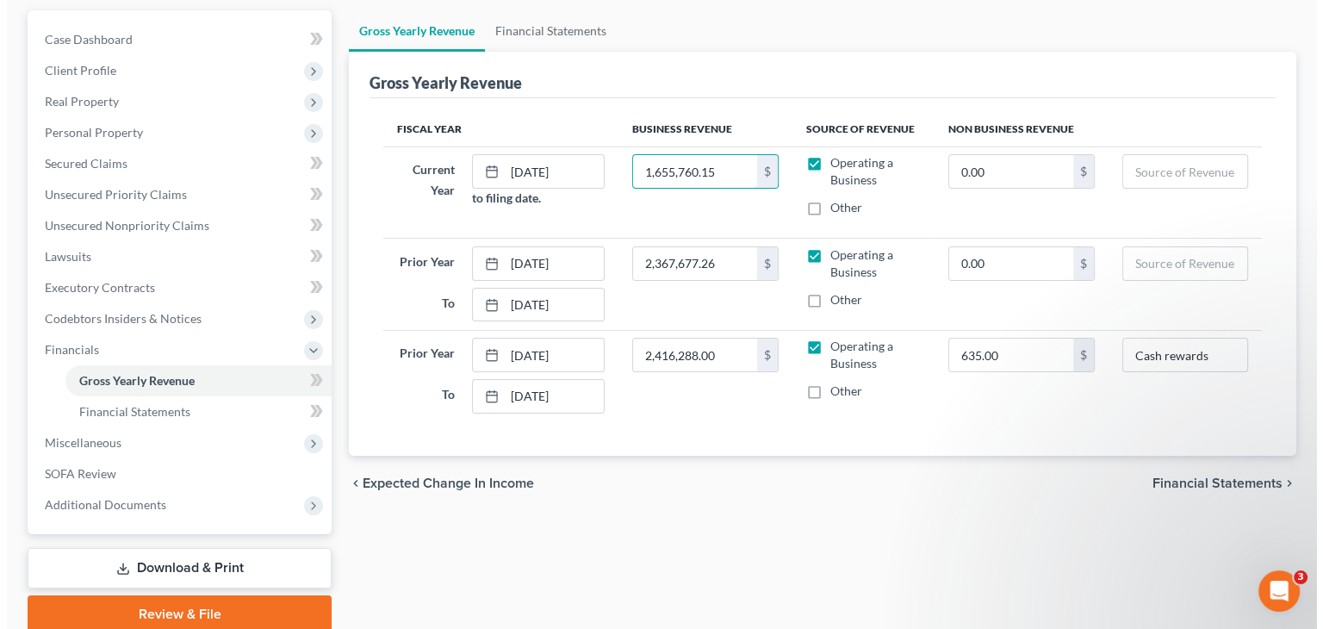
scroll to position [224, 0]
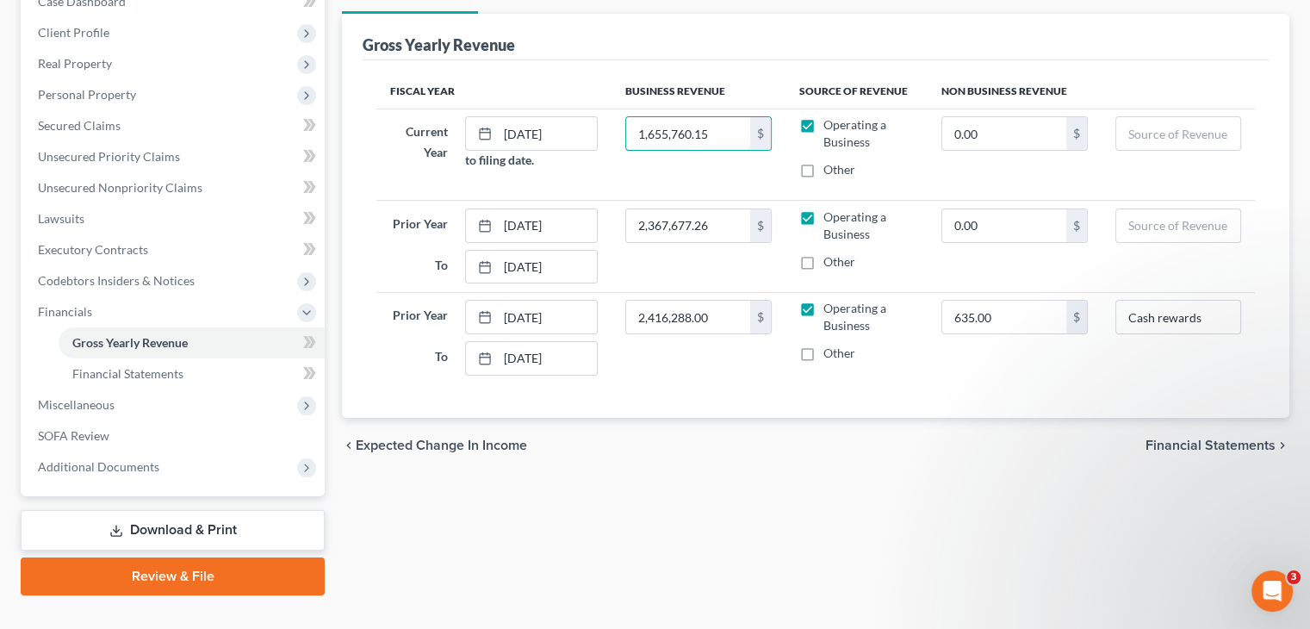
type input "1,655,760.15"
click at [1185, 438] on span "Financial Statements" at bounding box center [1210, 445] width 130 height 14
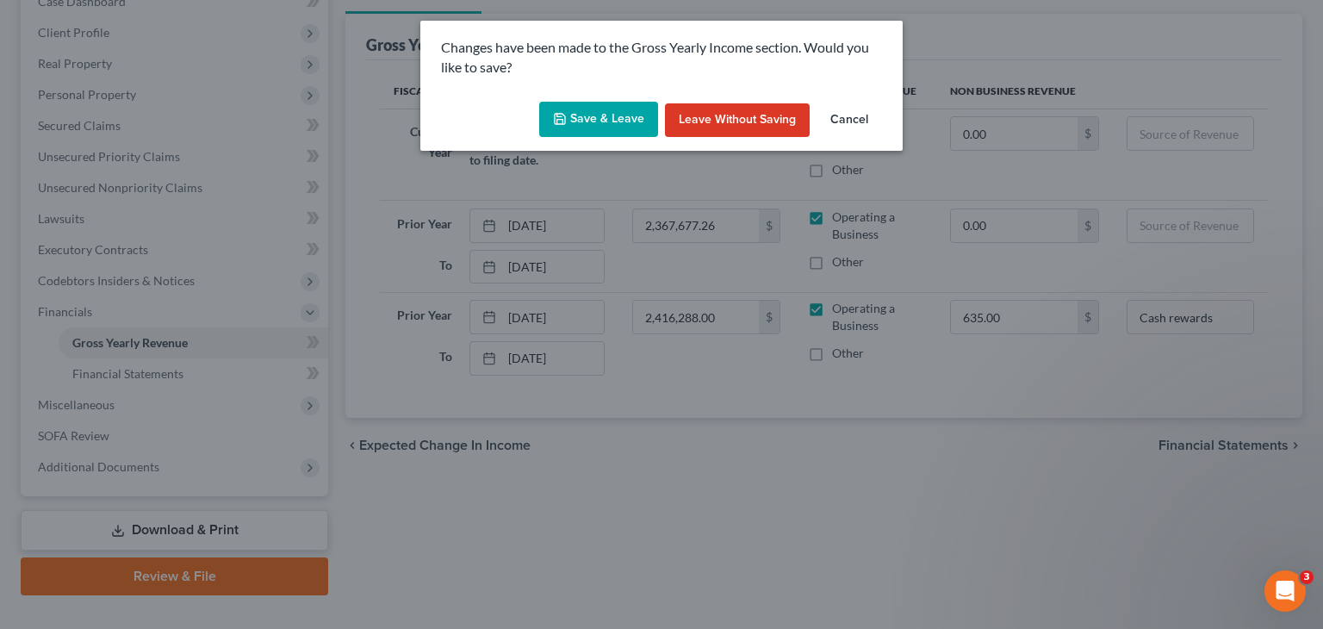
click at [581, 119] on button "Save & Leave" at bounding box center [598, 120] width 119 height 36
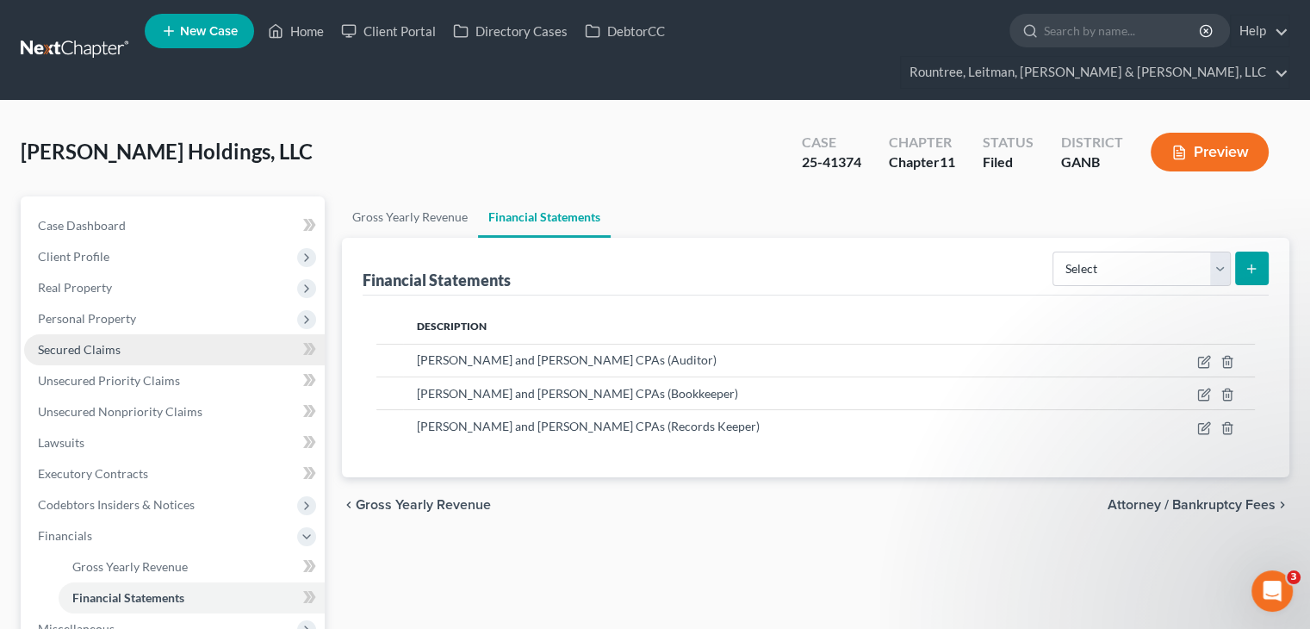
click at [77, 342] on span "Secured Claims" at bounding box center [79, 349] width 83 height 15
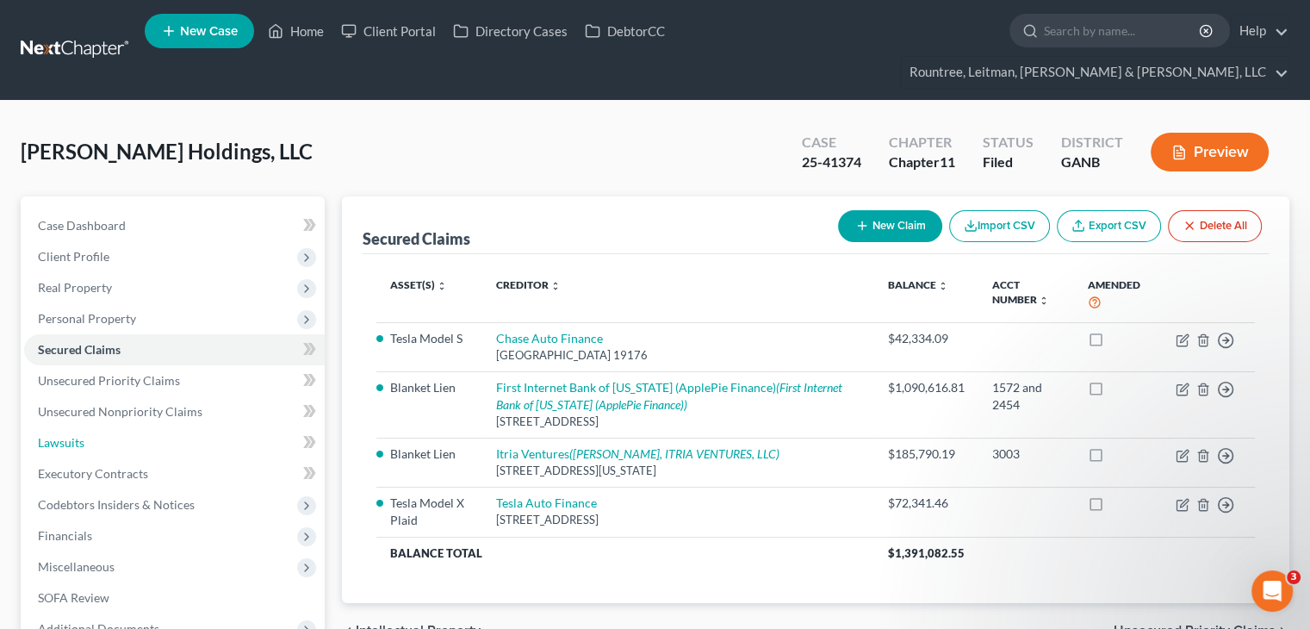
drag, startPoint x: 65, startPoint y: 412, endPoint x: 842, endPoint y: 518, distance: 783.8
click at [65, 435] on span "Lawsuits" at bounding box center [61, 442] width 46 height 15
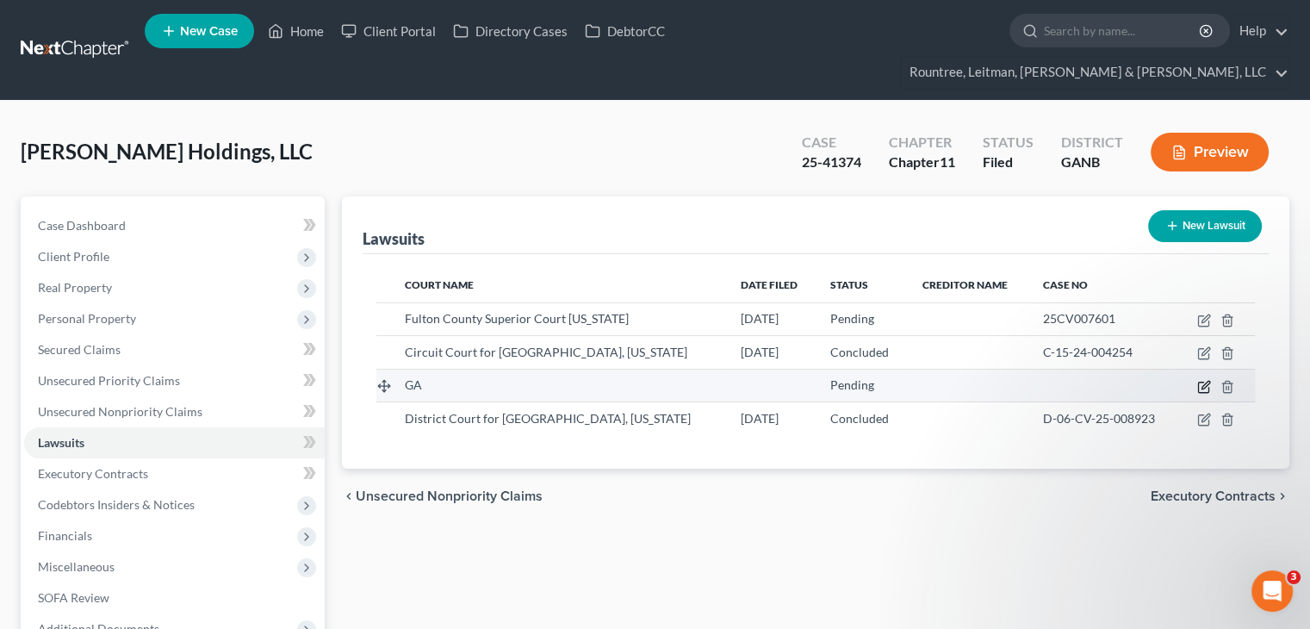
click at [1202, 381] on icon "button" at bounding box center [1205, 385] width 8 height 8
select select "0"
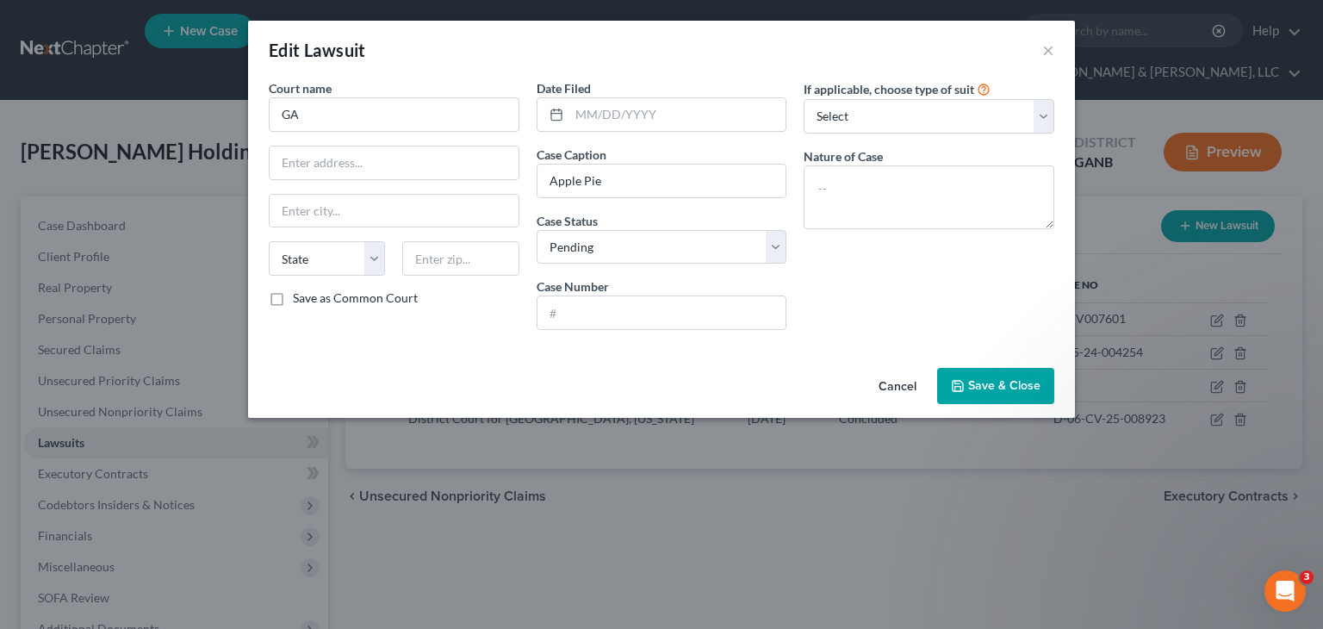
click at [902, 381] on button "Cancel" at bounding box center [897, 386] width 65 height 34
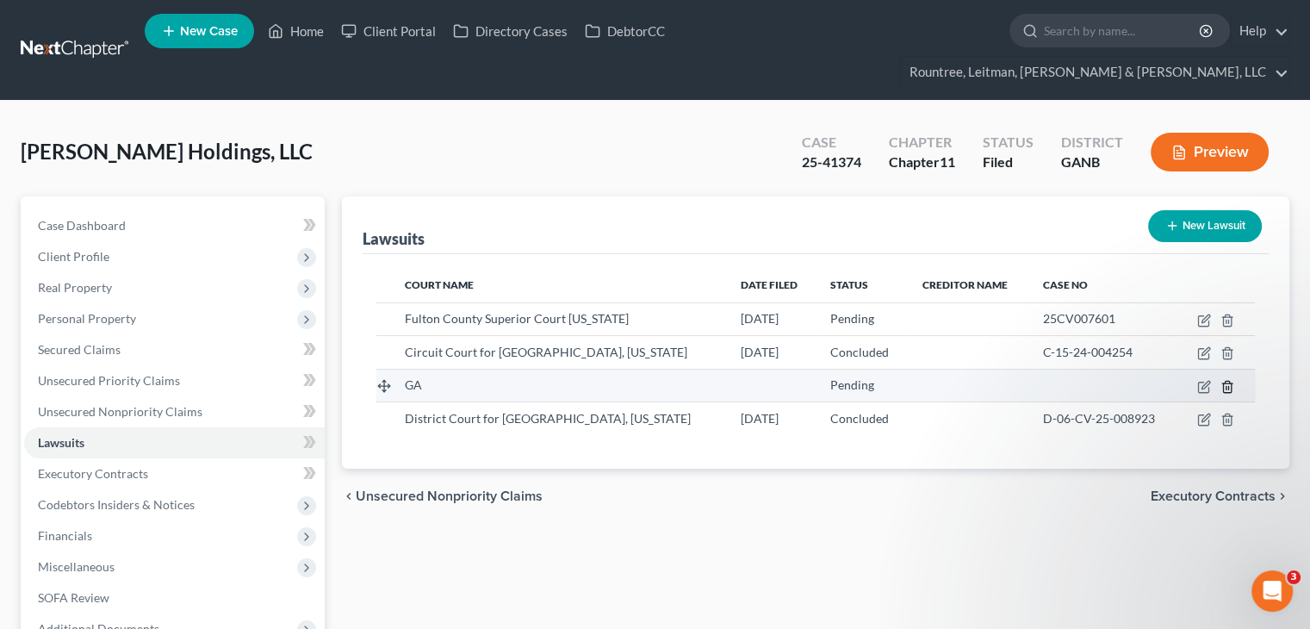
click at [1229, 380] on icon "button" at bounding box center [1227, 387] width 14 height 14
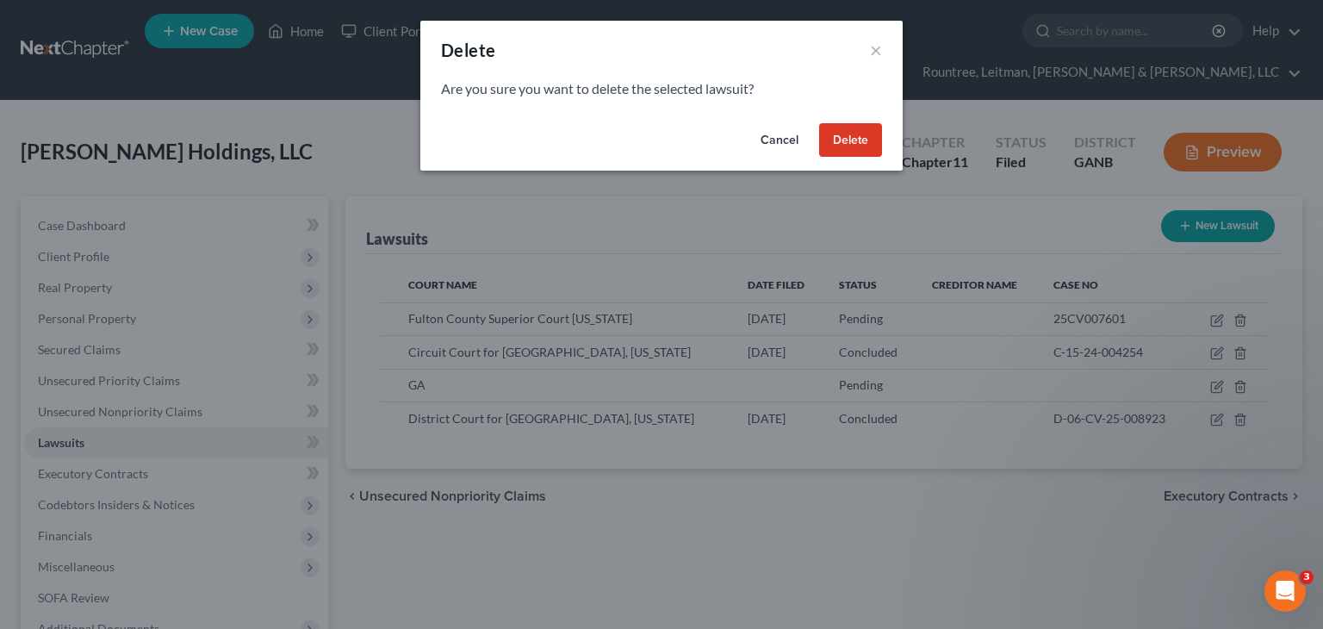
click at [855, 139] on button "Delete" at bounding box center [850, 140] width 63 height 34
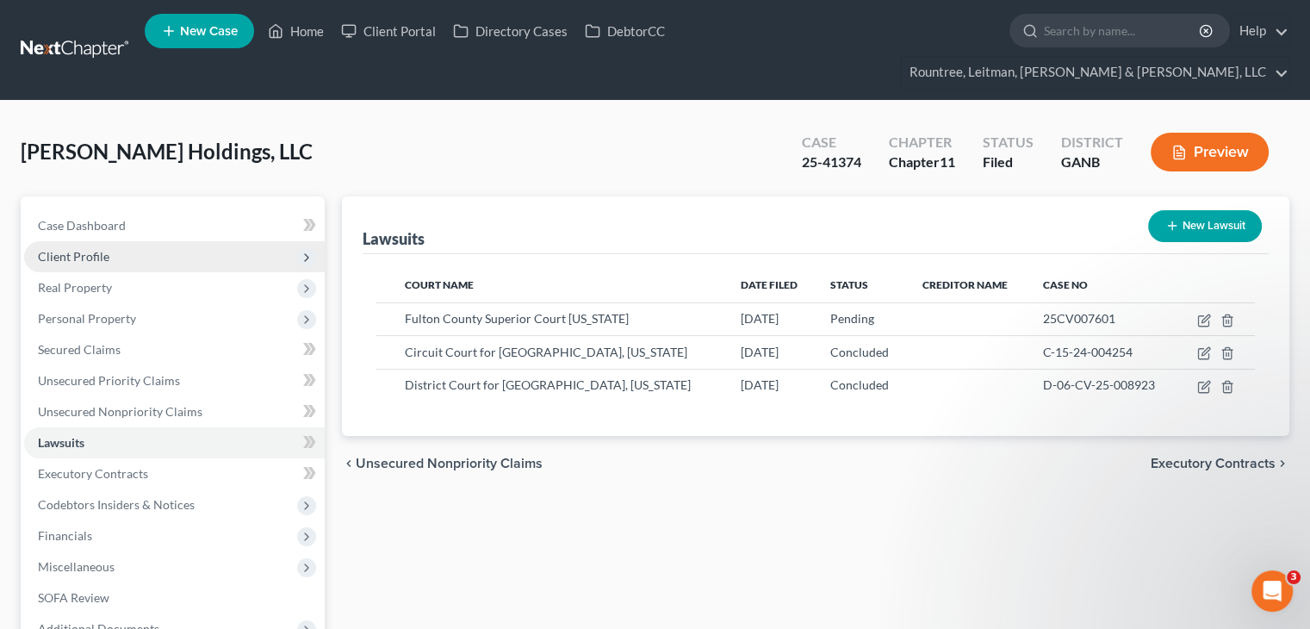
click at [79, 249] on span "Client Profile" at bounding box center [73, 256] width 71 height 15
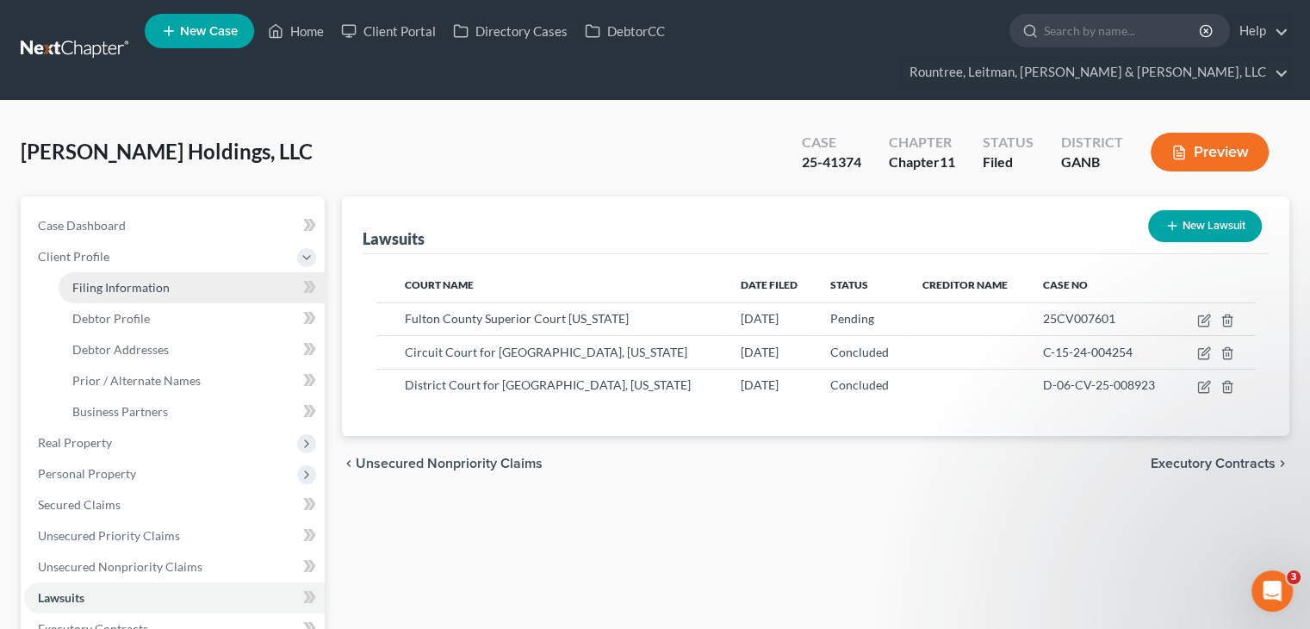
click at [102, 280] on span "Filing Information" at bounding box center [120, 287] width 97 height 15
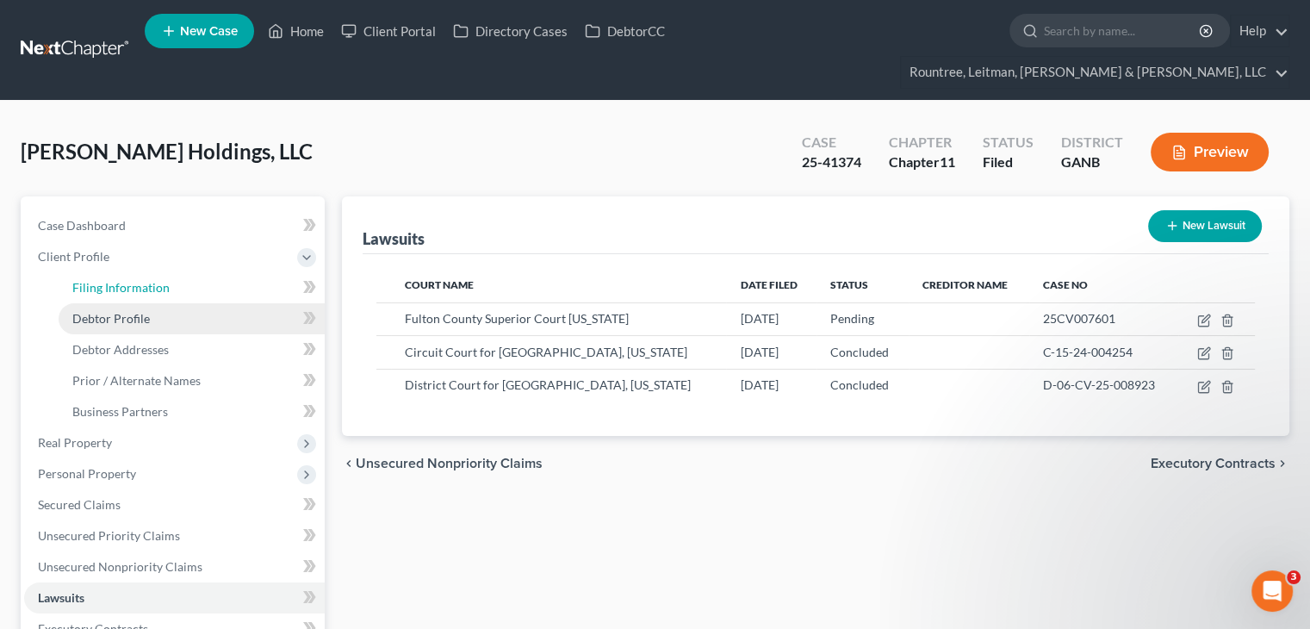
select select "3"
select select "1"
select select "19"
select select "0"
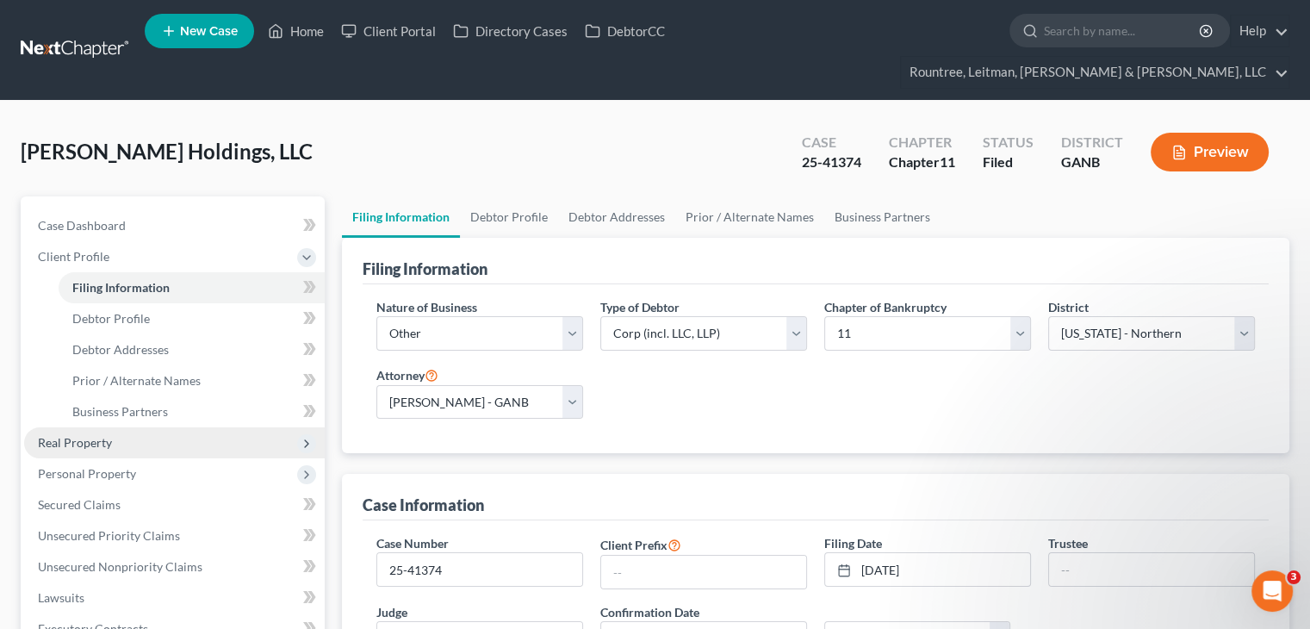
click at [72, 435] on span "Real Property" at bounding box center [75, 442] width 74 height 15
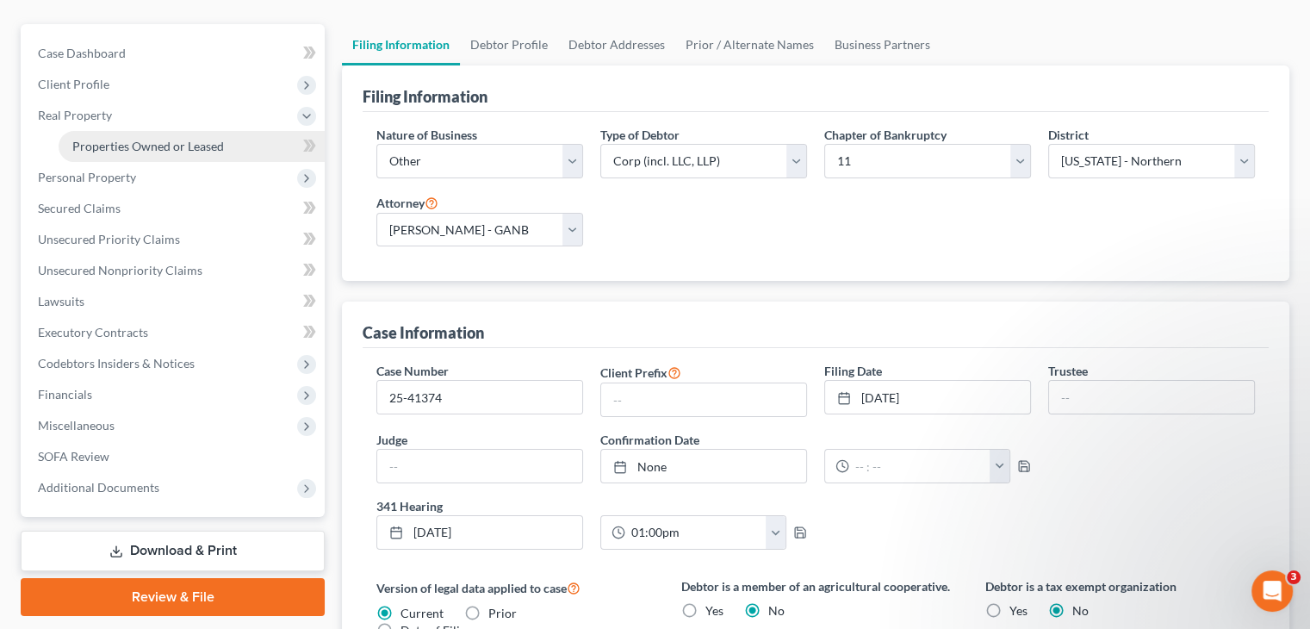
click at [143, 131] on link "Properties Owned or Leased" at bounding box center [192, 146] width 266 height 31
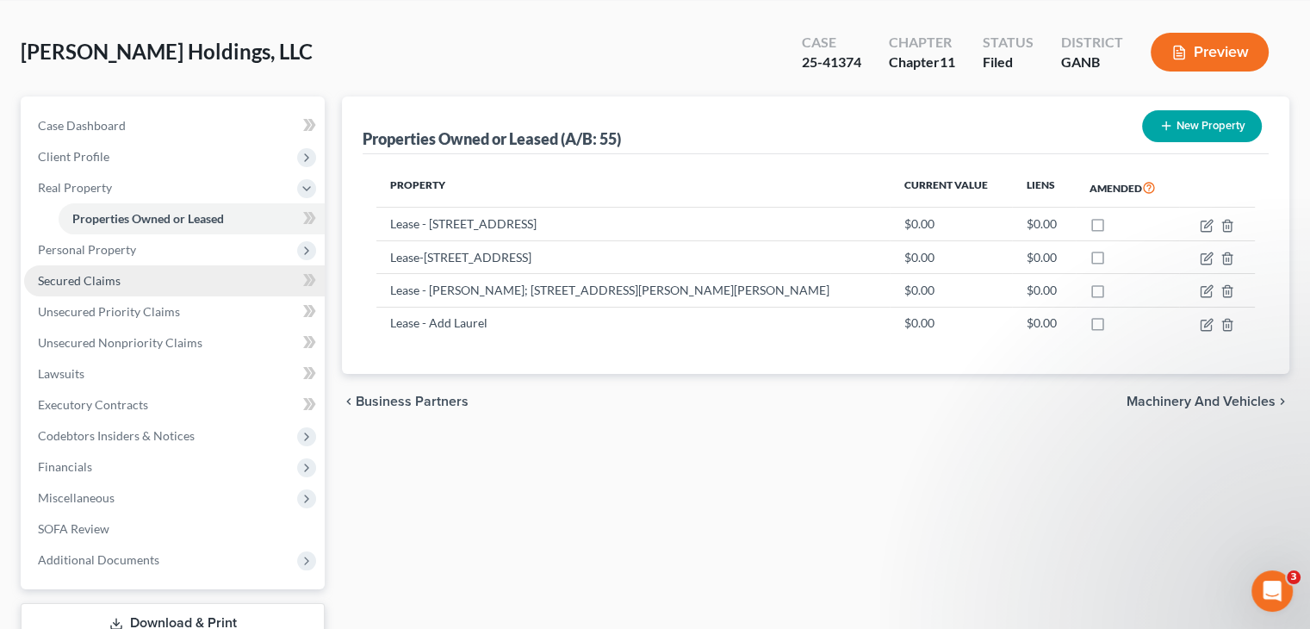
scroll to position [193, 0]
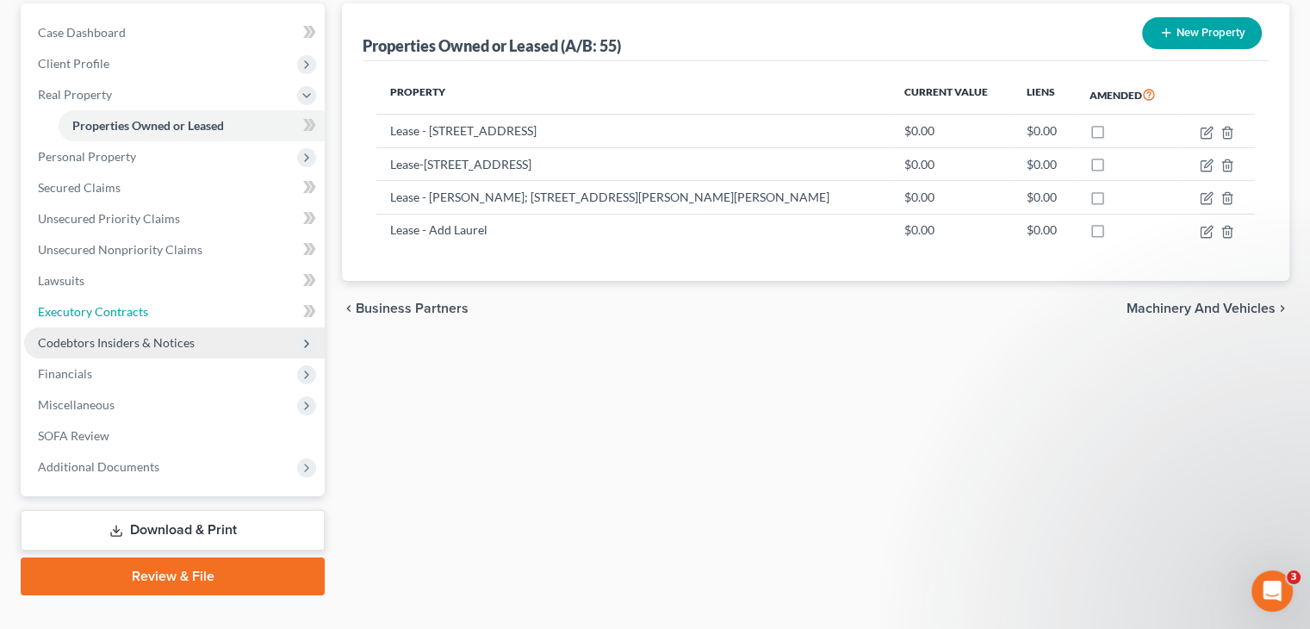
drag, startPoint x: 114, startPoint y: 277, endPoint x: 215, endPoint y: 301, distance: 104.2
click at [114, 304] on span "Executory Contracts" at bounding box center [93, 311] width 110 height 15
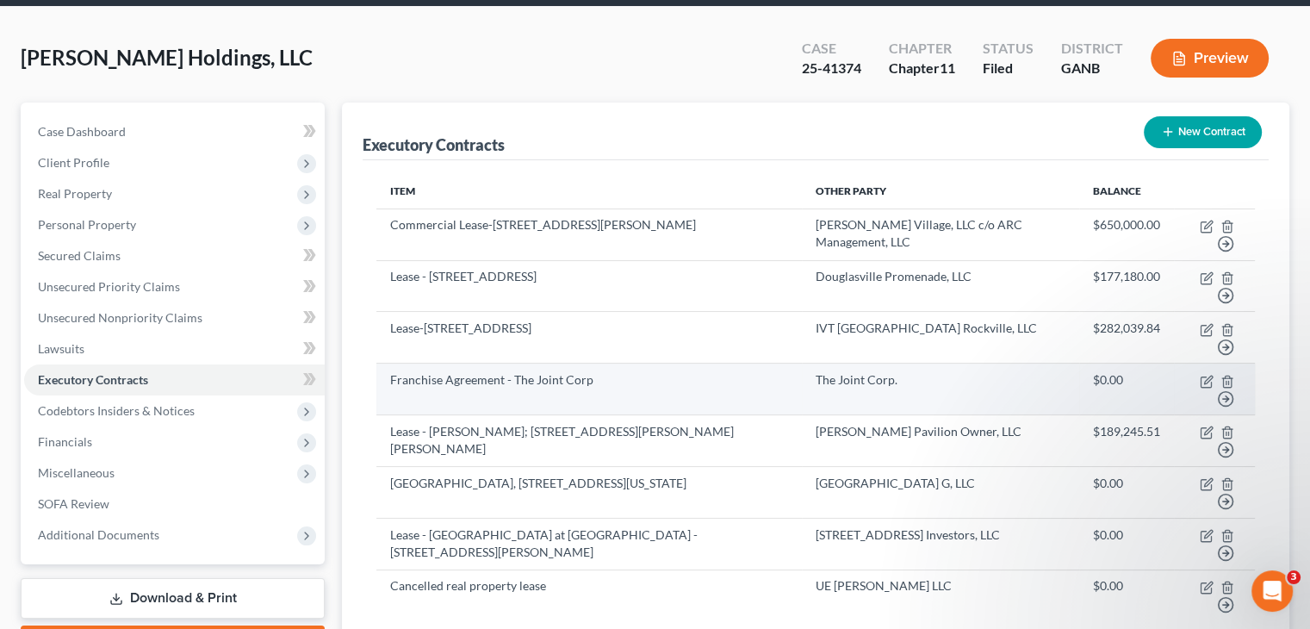
scroll to position [209, 0]
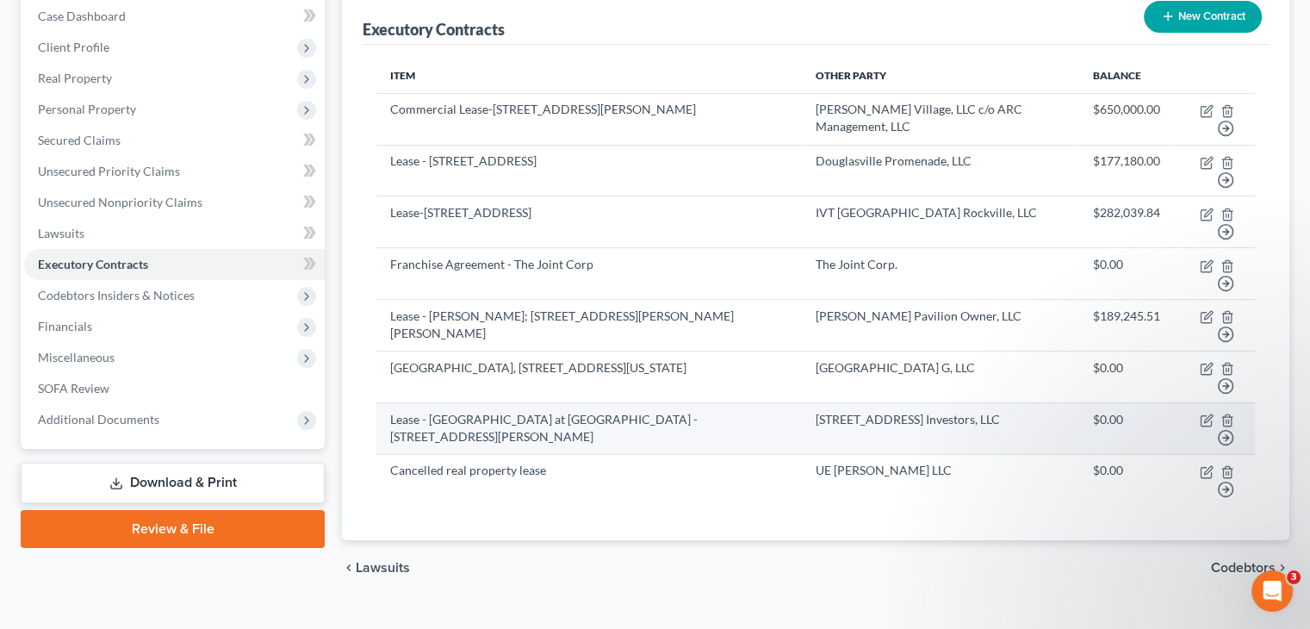
drag, startPoint x: 390, startPoint y: 387, endPoint x: 474, endPoint y: 405, distance: 85.5
click at [474, 405] on td "Lease - Town Centre at Laurel - 15480 Annapolis Road, Ste. 202-260, Bowie, MD 2…" at bounding box center [588, 428] width 425 height 52
copy td "Lease - Town Centre at Laurel - 15480 Annapolis Road, Ste. 202-260, Bowie, MD 2…"
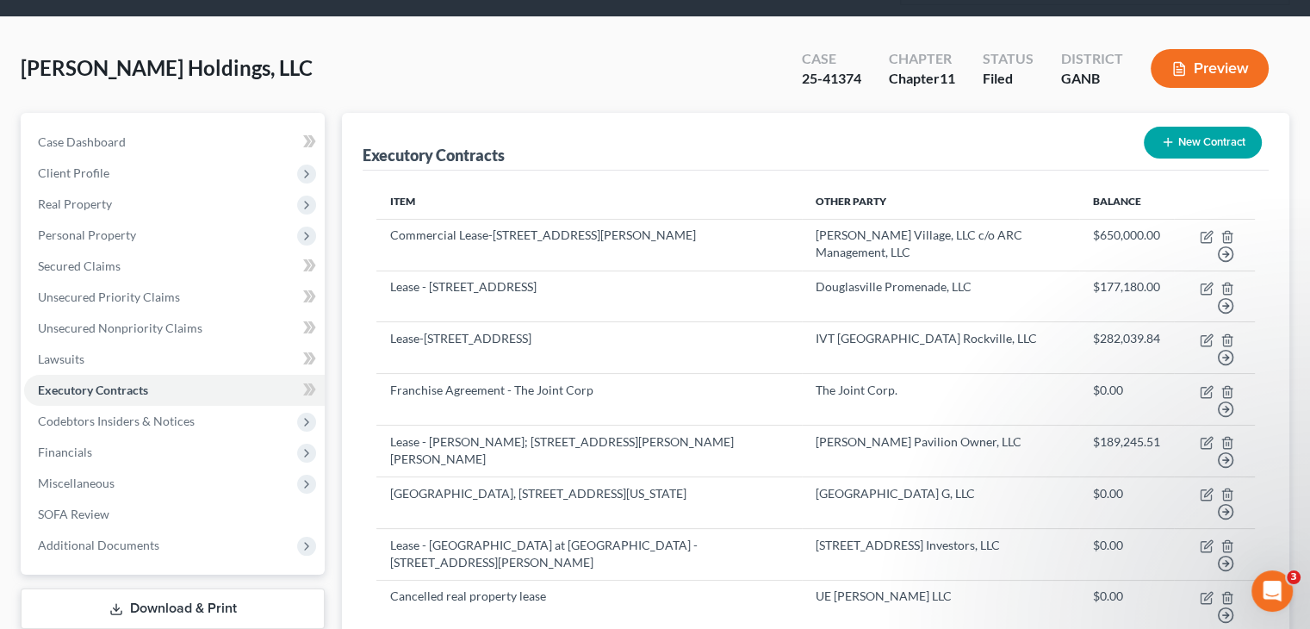
scroll to position [0, 0]
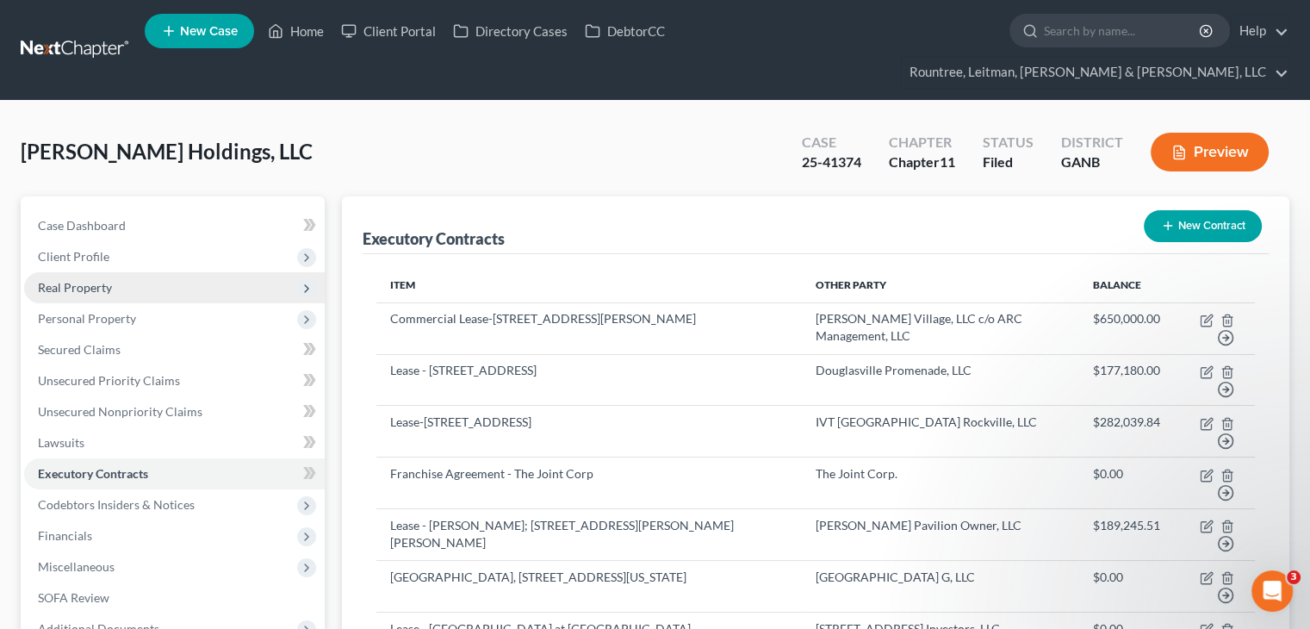
click at [85, 280] on span "Real Property" at bounding box center [75, 287] width 74 height 15
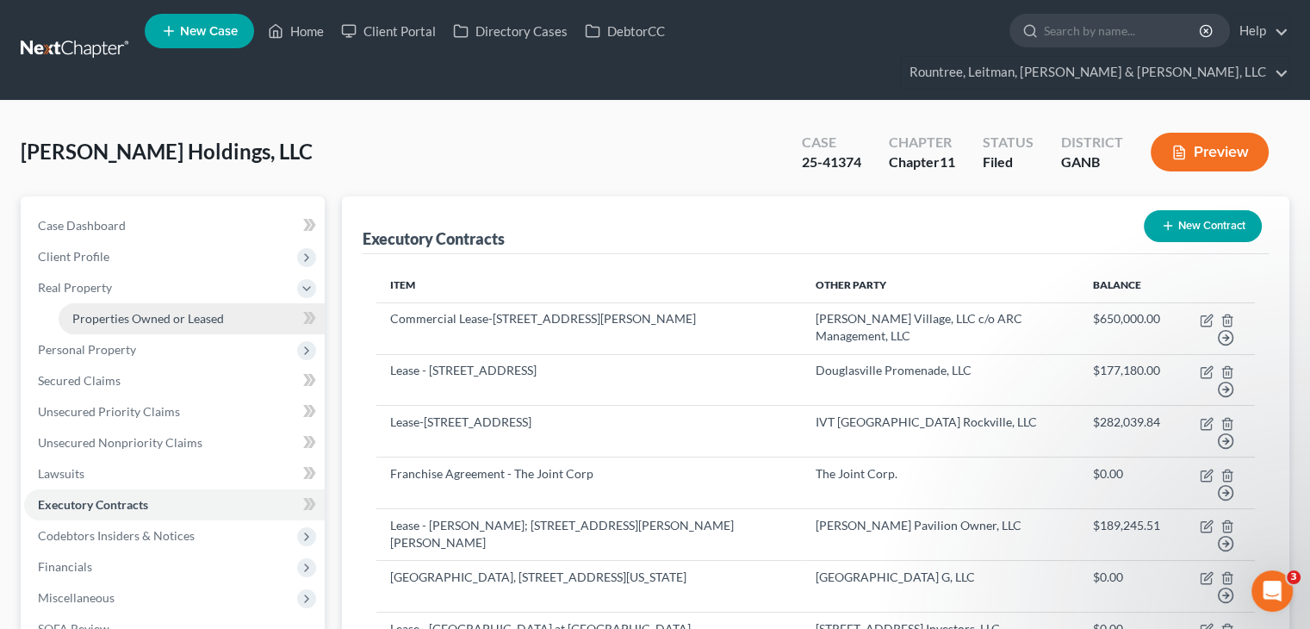
drag, startPoint x: 113, startPoint y: 277, endPoint x: 134, endPoint y: 295, distance: 28.1
click at [114, 303] on link "Properties Owned or Leased" at bounding box center [192, 318] width 266 height 31
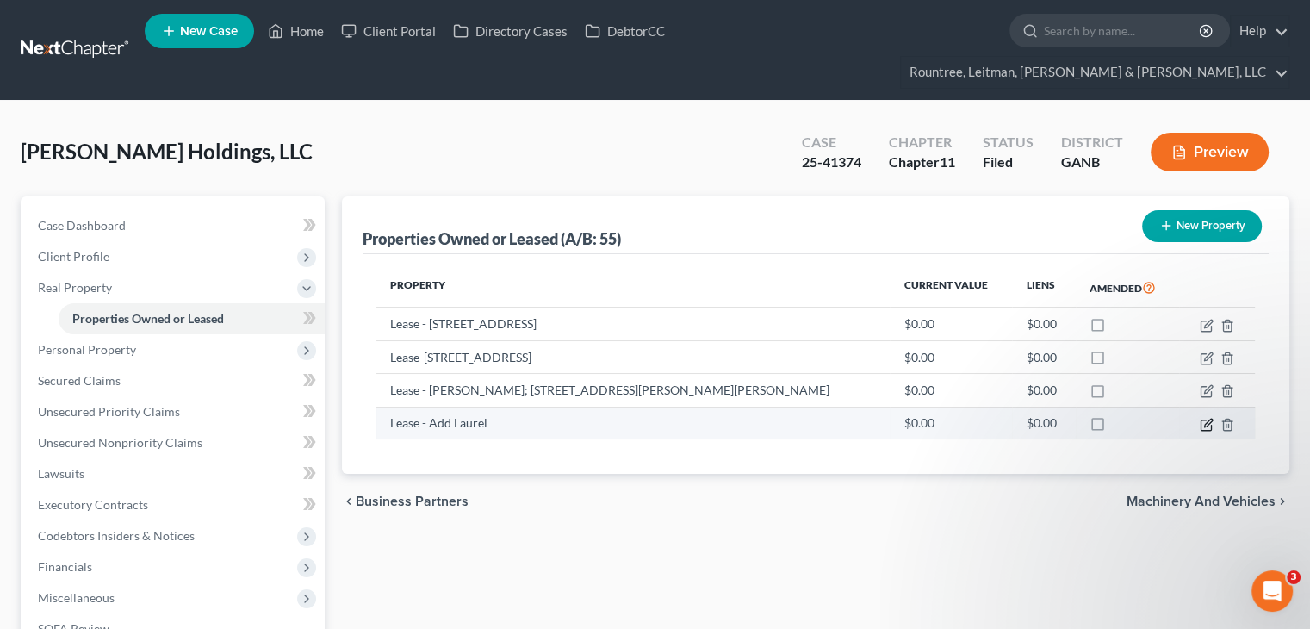
click at [1203, 418] on icon "button" at bounding box center [1206, 425] width 14 height 14
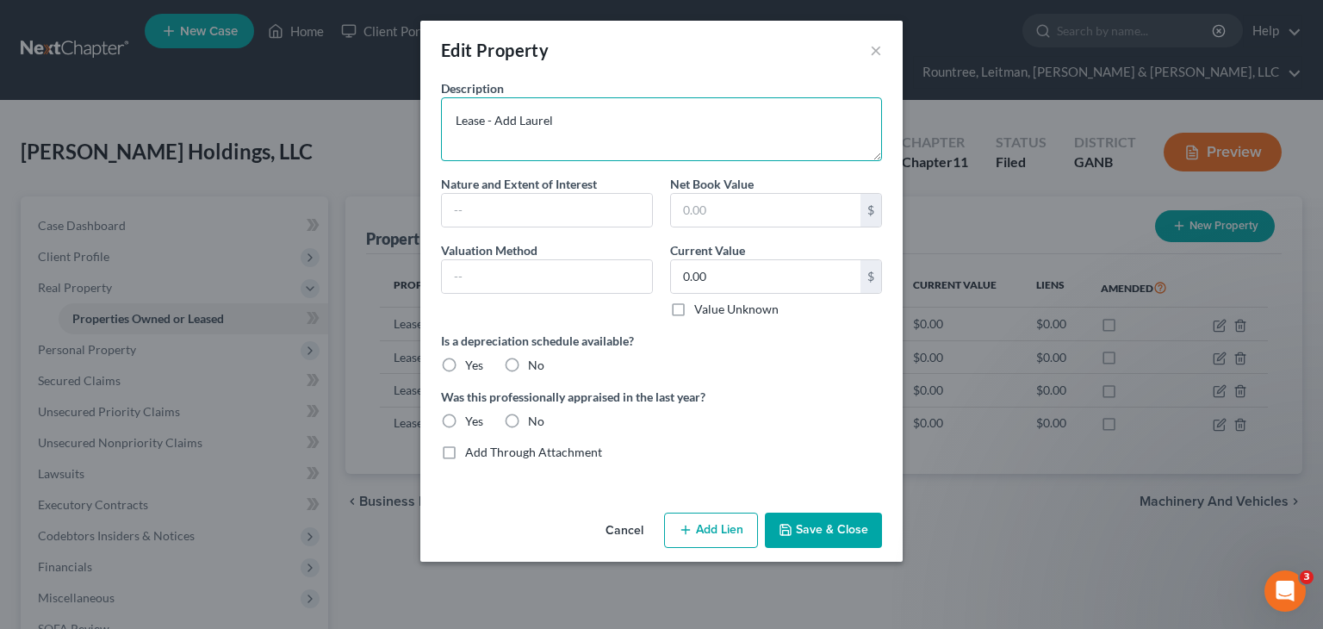
drag, startPoint x: 645, startPoint y: 121, endPoint x: 6, endPoint y: 127, distance: 638.9
click at [62, 126] on div "Edit Property × Description Lease - Add Laurel Nature and Extent of Interest Ne…" at bounding box center [661, 314] width 1323 height 629
paste textarea "Town Centre at Laurel - 15480 Annapolis Road, Ste. 202-260, Bowie, MD 20725"
drag, startPoint x: 493, startPoint y: 120, endPoint x: 617, endPoint y: 123, distance: 123.2
click at [617, 123] on textarea "Lease - Town Centre at Laurel - 15480 Annapolis Road, Ste. 202-260, Bowie, MD 2…" at bounding box center [661, 129] width 441 height 64
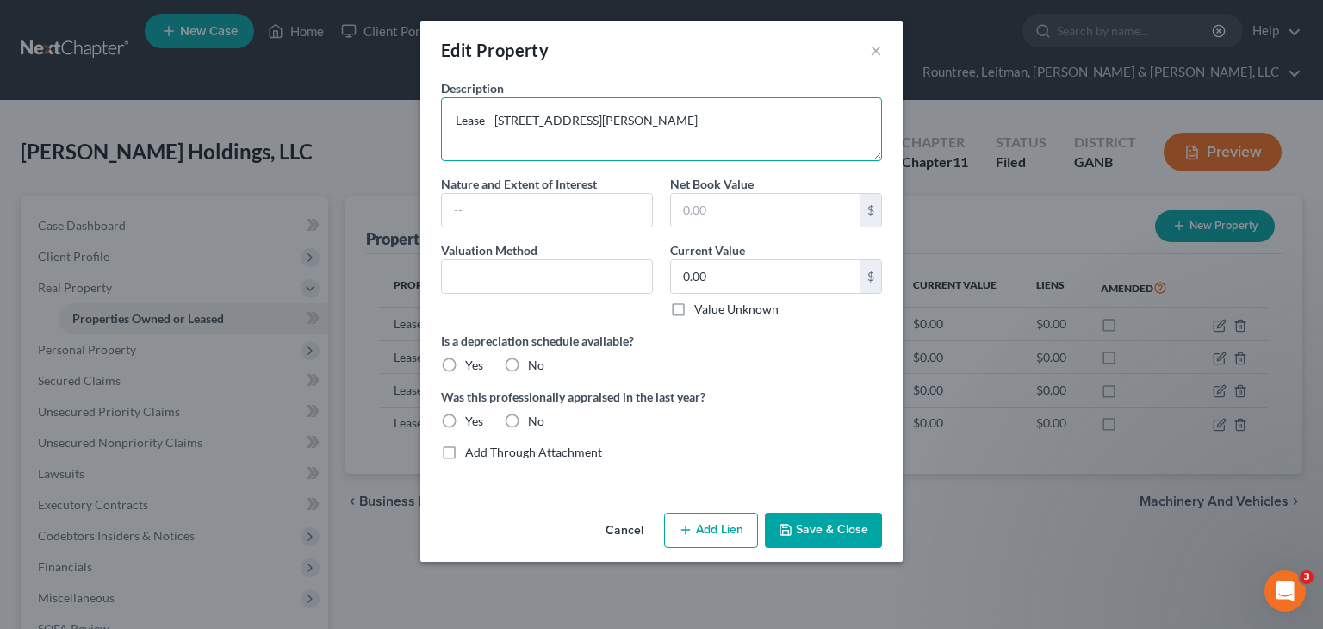
type textarea "Lease - 15480 Annapolis Road, Ste. 202-260, Bowie, MD 20725"
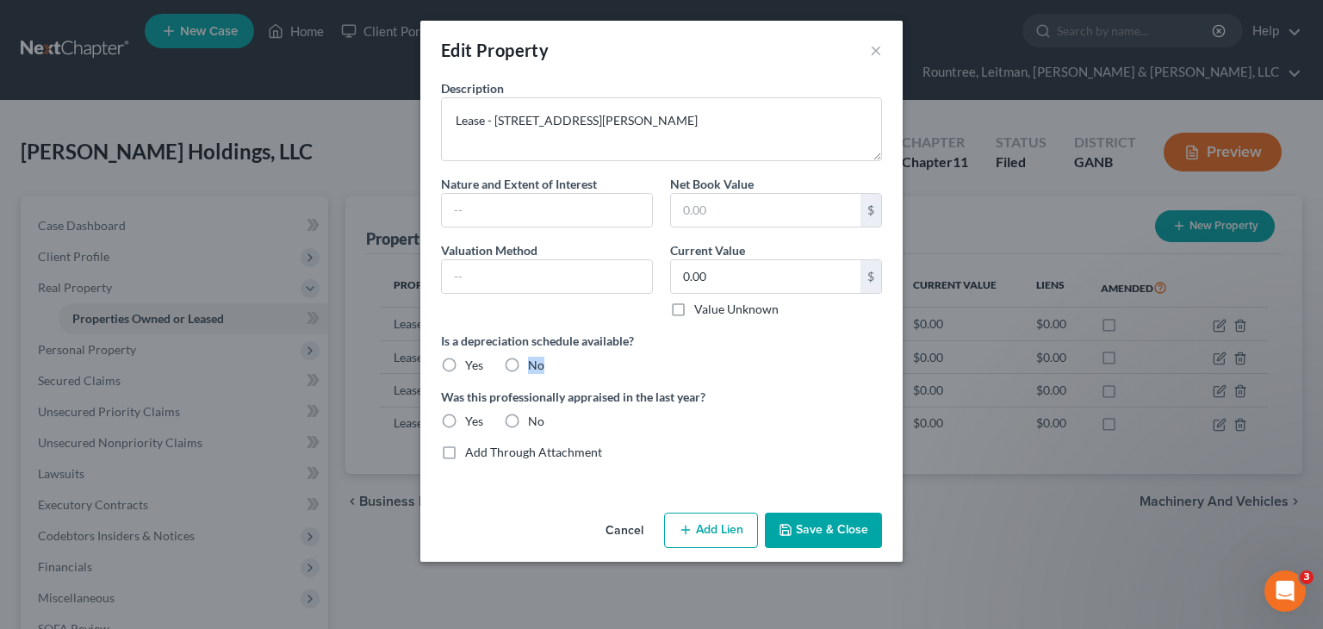
drag, startPoint x: 508, startPoint y: 363, endPoint x: 527, endPoint y: 418, distance: 58.3
click at [521, 392] on div "Description Lease - 15480 Annapolis Road, Ste. 202-260, Bowie, MD 20725 Nature …" at bounding box center [661, 276] width 458 height 395
click at [528, 366] on label "No" at bounding box center [536, 364] width 16 height 17
click at [535, 366] on input "No" at bounding box center [540, 361] width 11 height 11
radio input "true"
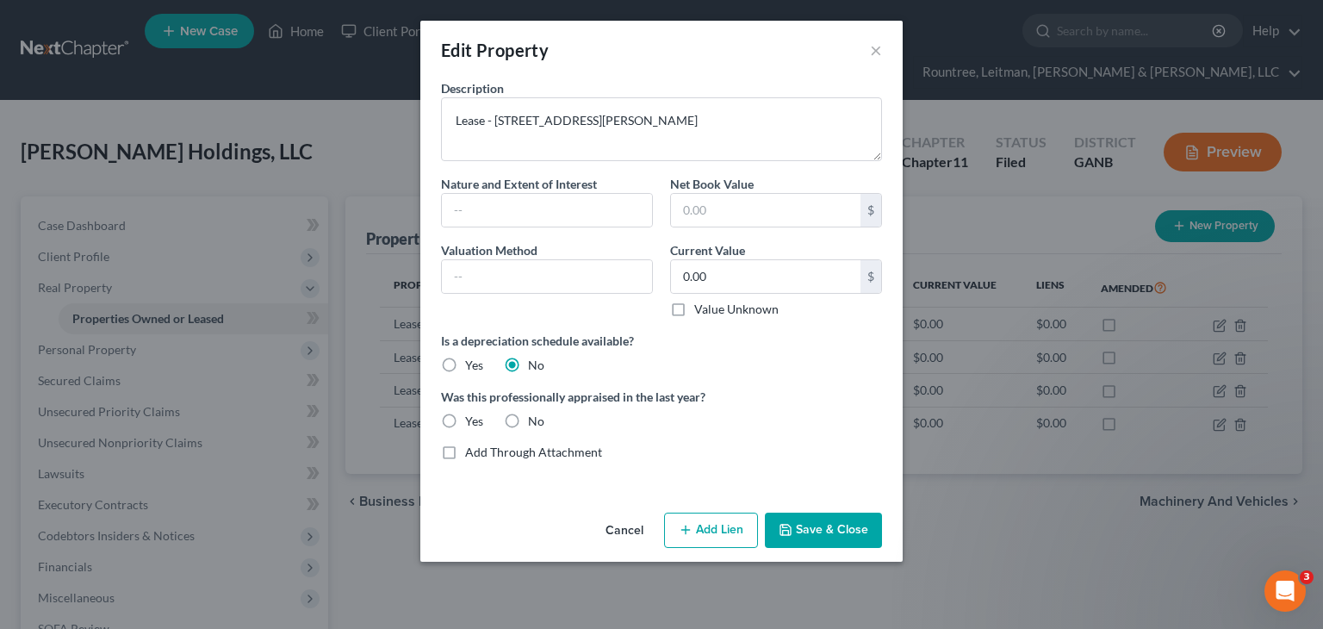
click at [528, 369] on label "No" at bounding box center [536, 364] width 16 height 17
click at [535, 368] on input "No" at bounding box center [540, 361] width 11 height 11
drag, startPoint x: 513, startPoint y: 422, endPoint x: 778, endPoint y: 532, distance: 287.2
click at [528, 421] on label "No" at bounding box center [536, 420] width 16 height 17
click at [535, 421] on input "No" at bounding box center [540, 417] width 11 height 11
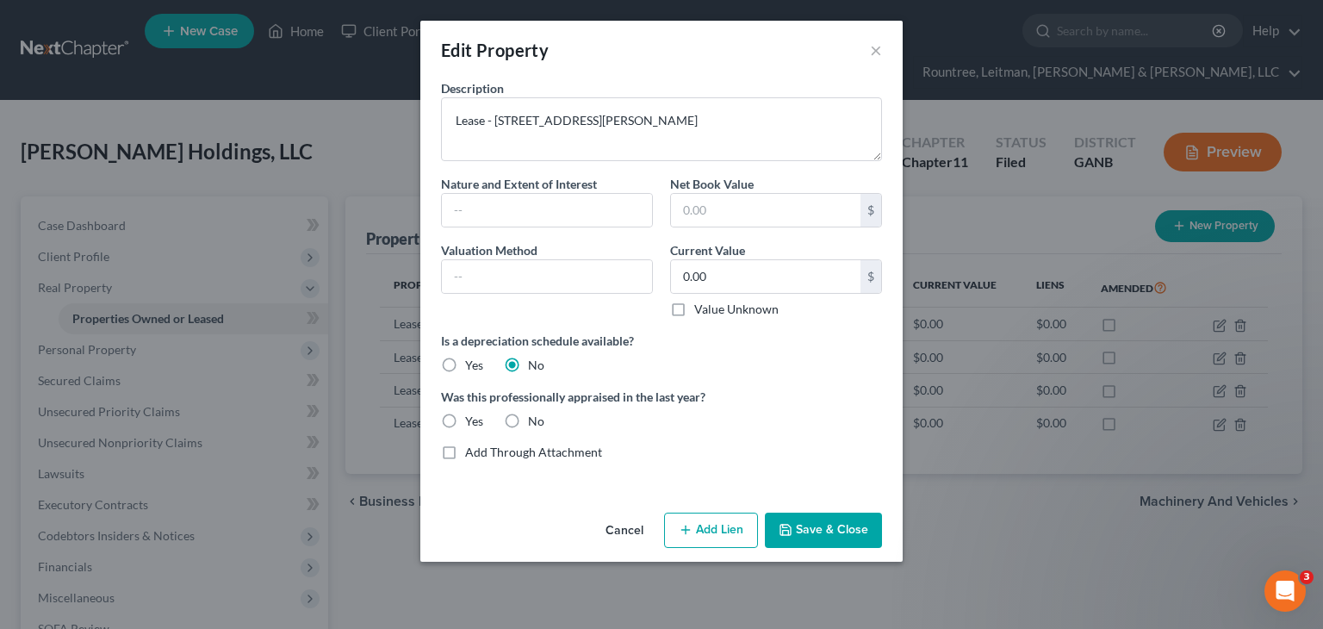
radio input "true"
click at [815, 524] on button "Save & Close" at bounding box center [823, 530] width 117 height 36
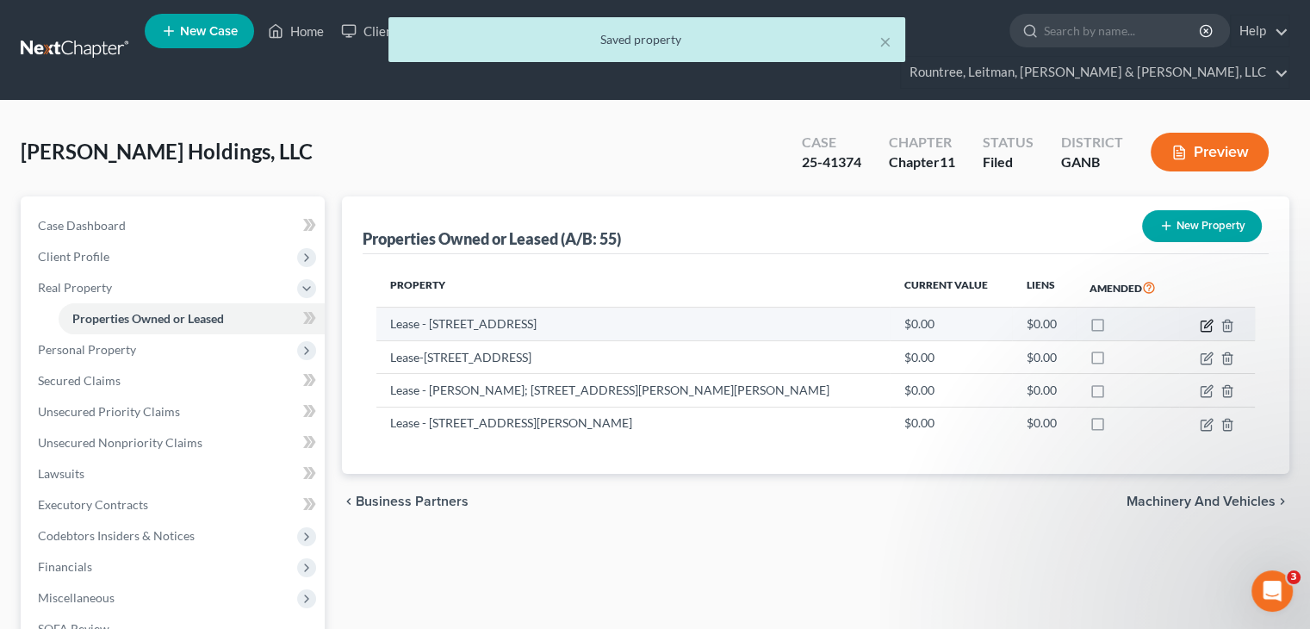
click at [1206, 319] on icon "button" at bounding box center [1206, 326] width 14 height 14
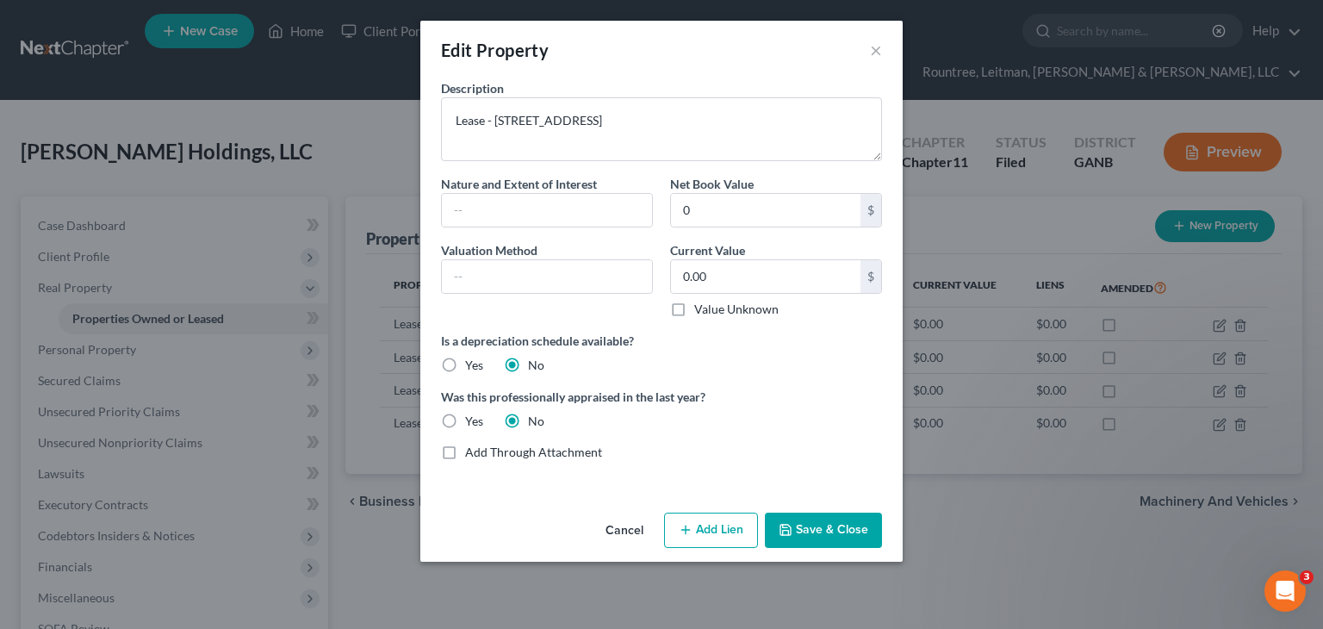
click at [820, 520] on button "Save & Close" at bounding box center [823, 530] width 117 height 36
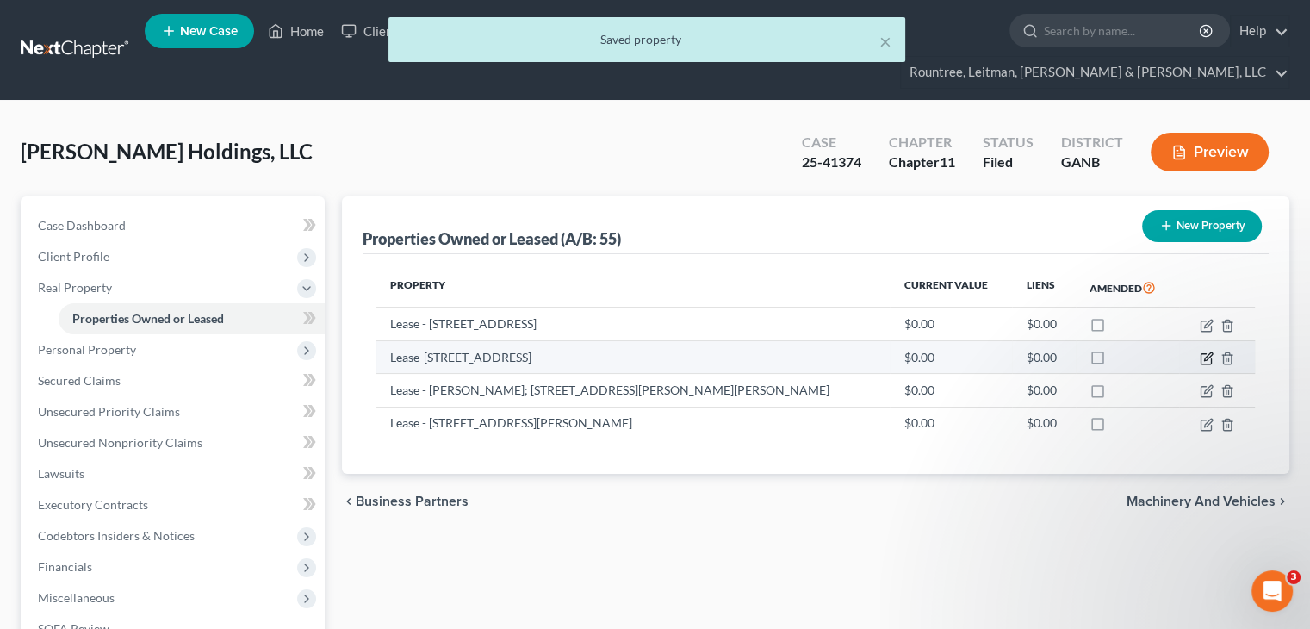
click at [1205, 351] on icon "button" at bounding box center [1206, 358] width 14 height 14
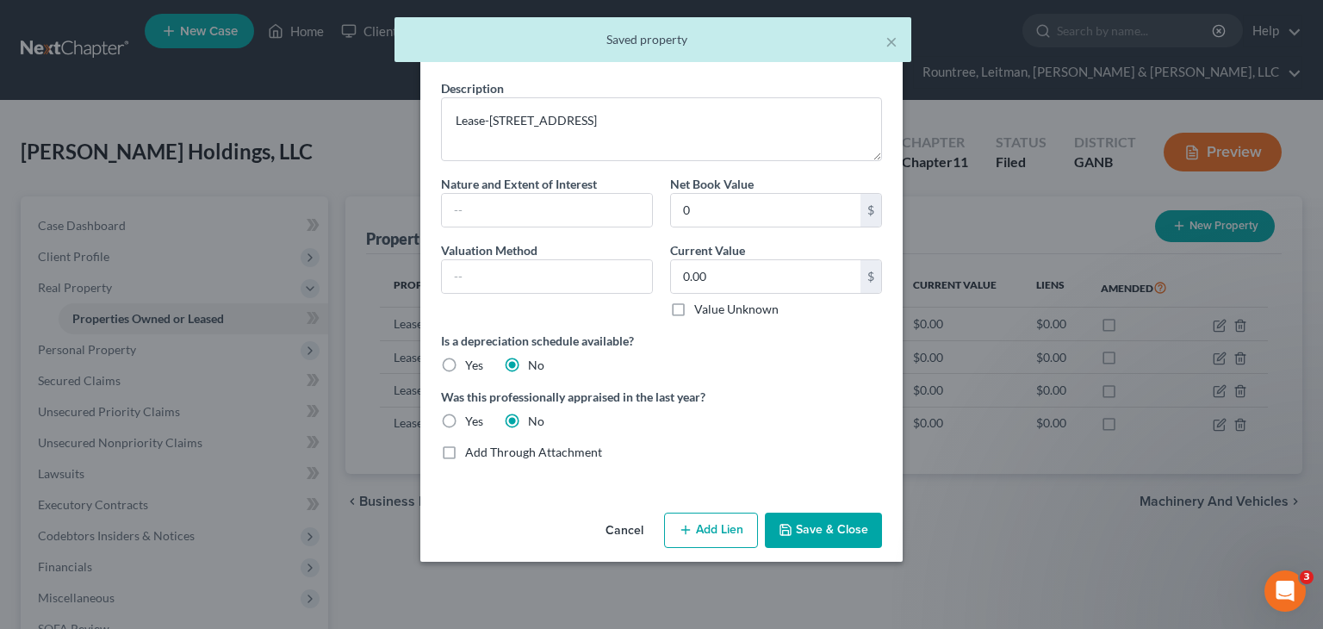
click at [860, 530] on button "Save & Close" at bounding box center [823, 530] width 117 height 36
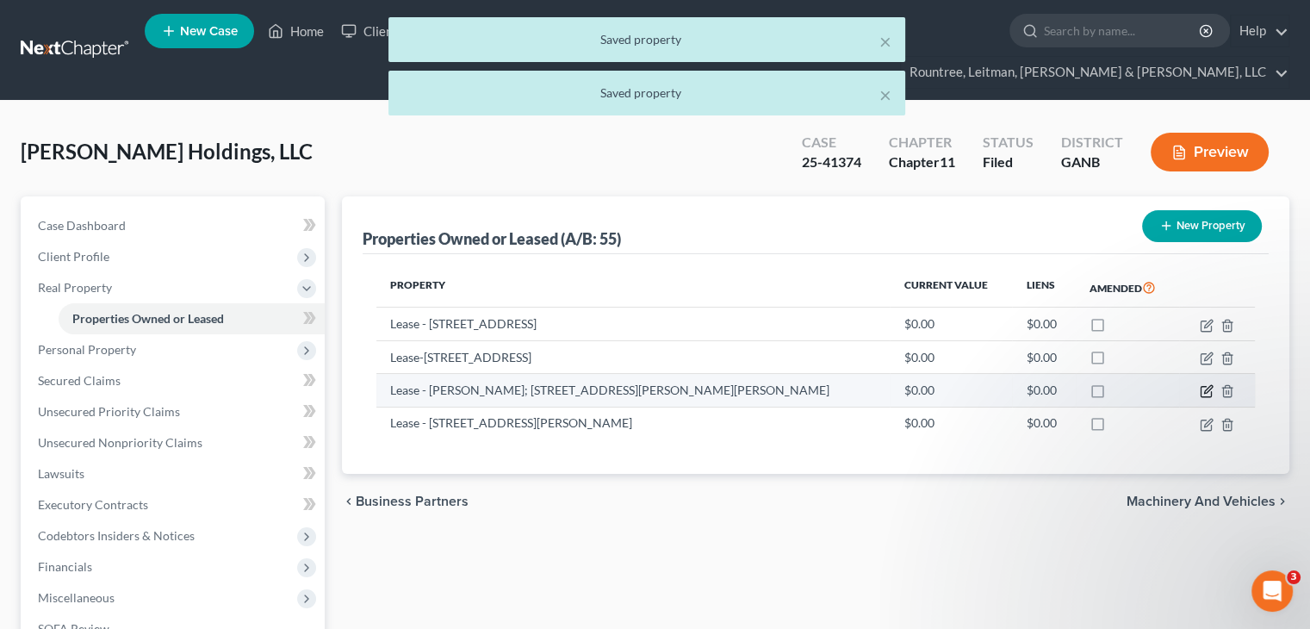
click at [1206, 386] on icon "button" at bounding box center [1208, 390] width 8 height 8
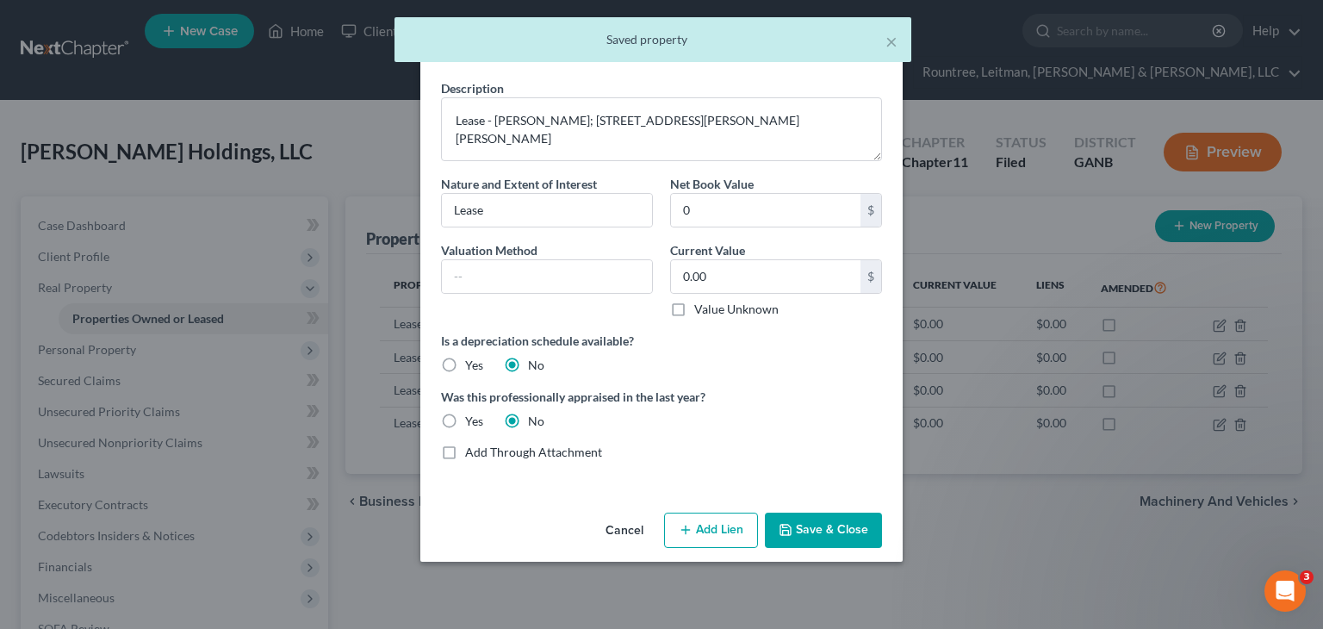
click at [846, 524] on button "Save & Close" at bounding box center [823, 530] width 117 height 36
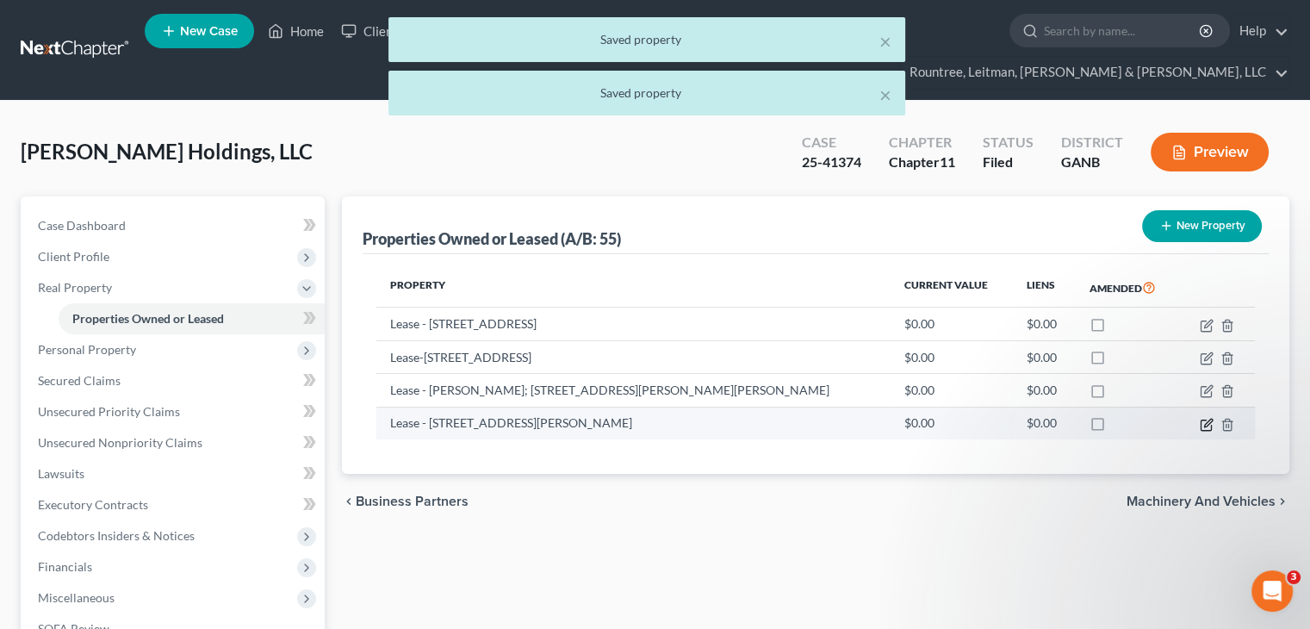
click at [1204, 418] on icon "button" at bounding box center [1206, 425] width 14 height 14
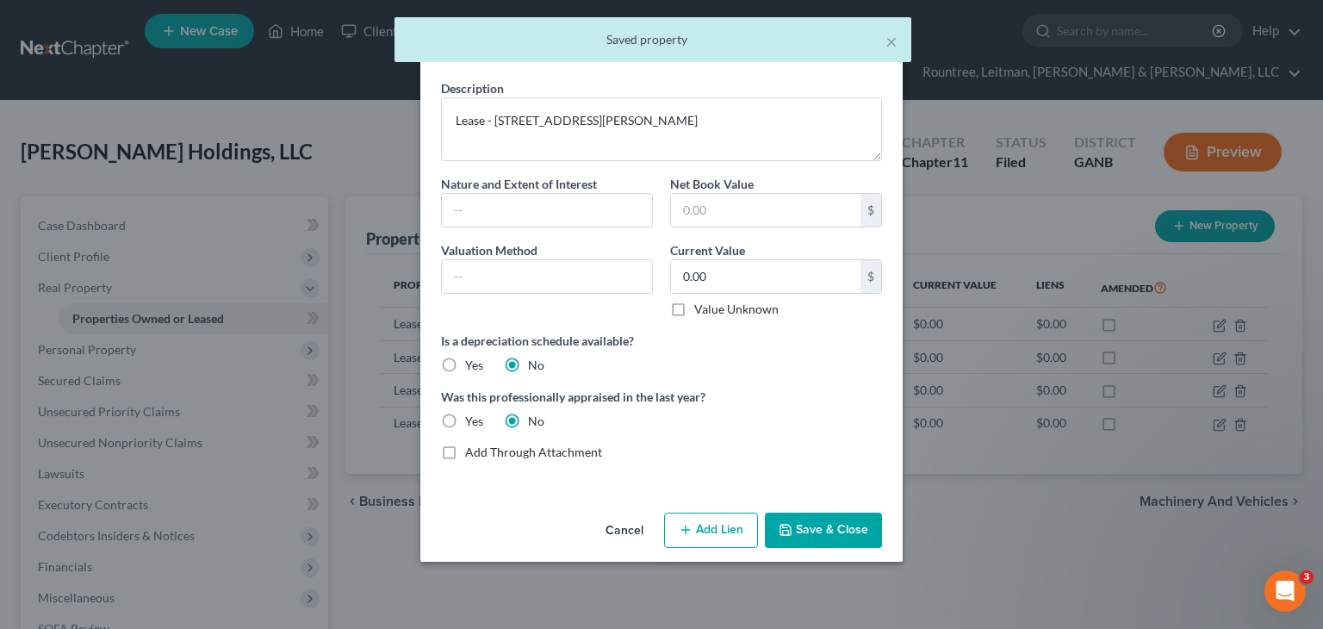
click at [830, 522] on button "Save & Close" at bounding box center [823, 530] width 117 height 36
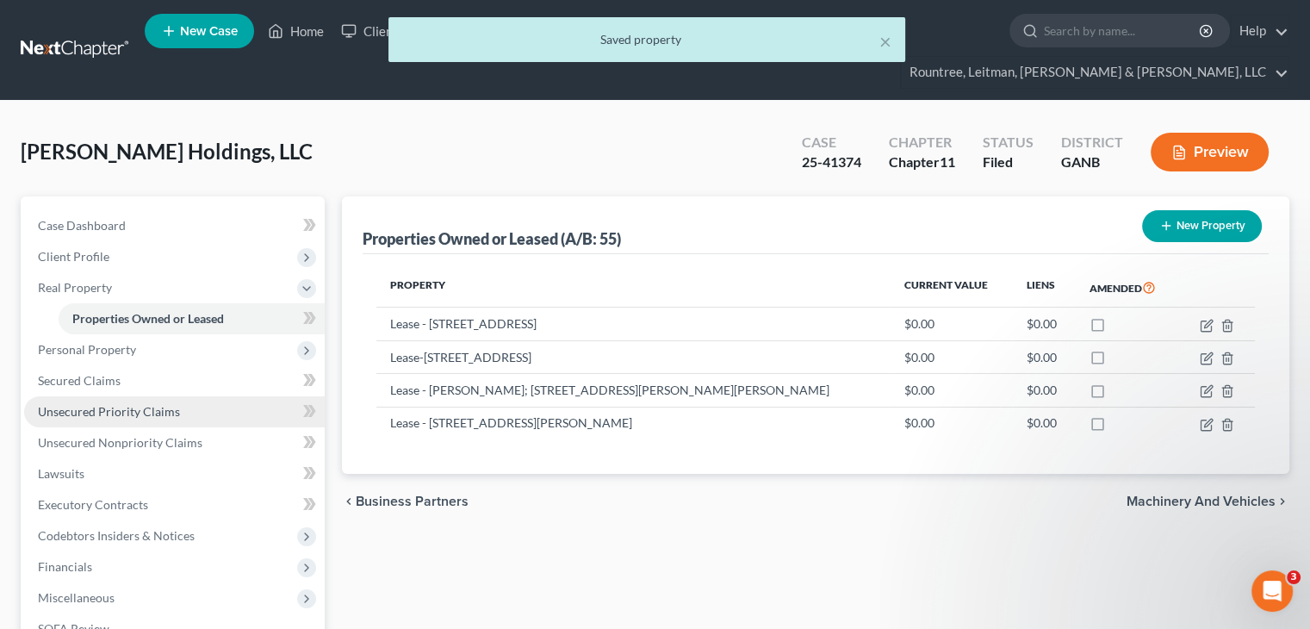
drag, startPoint x: 83, startPoint y: 314, endPoint x: 131, endPoint y: 377, distance: 79.2
click at [83, 342] on span "Personal Property" at bounding box center [87, 349] width 98 height 15
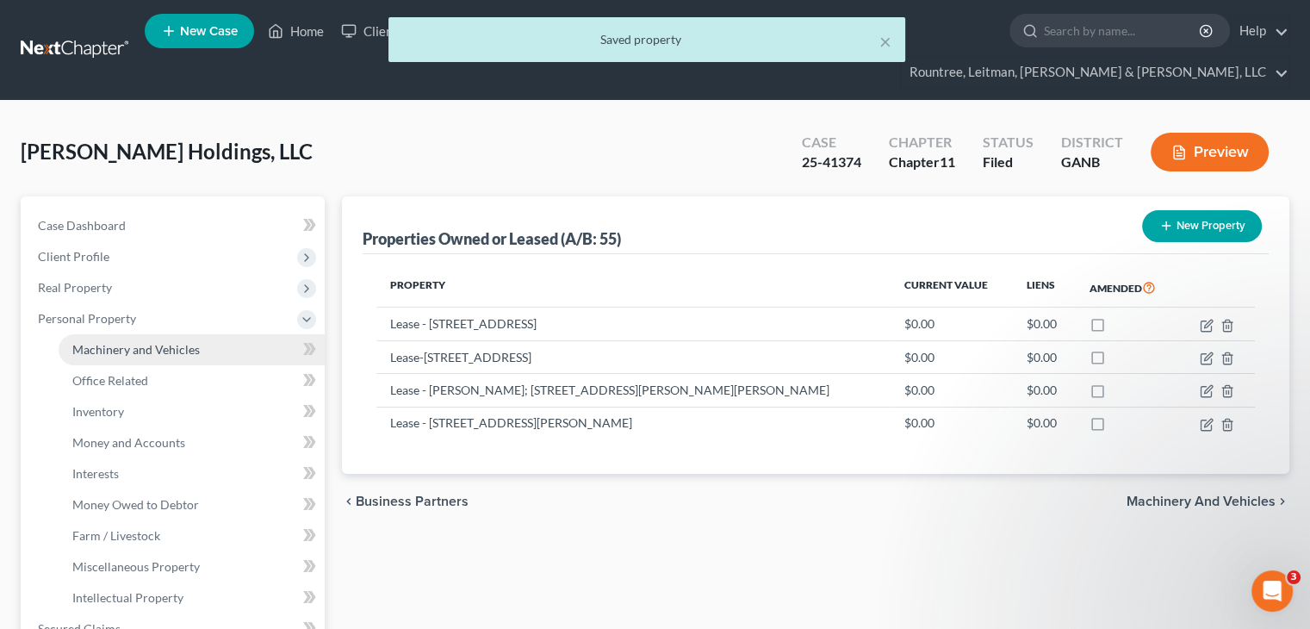
click at [155, 342] on span "Machinery and Vehicles" at bounding box center [135, 349] width 127 height 15
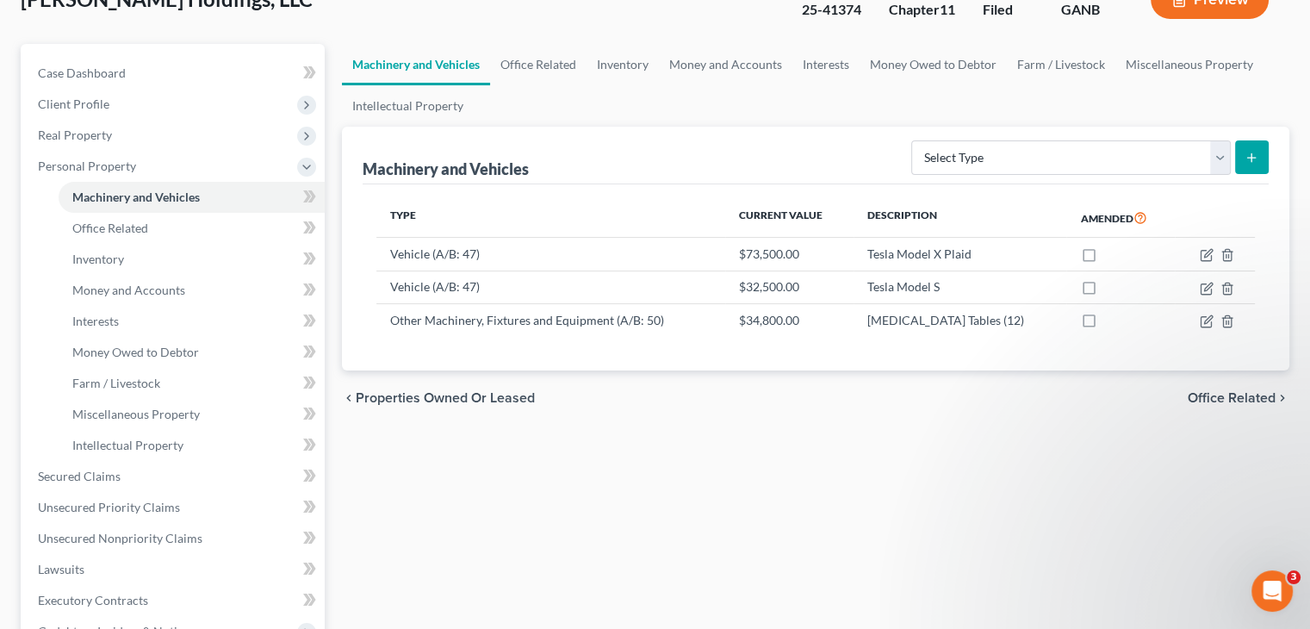
scroll to position [172, 0]
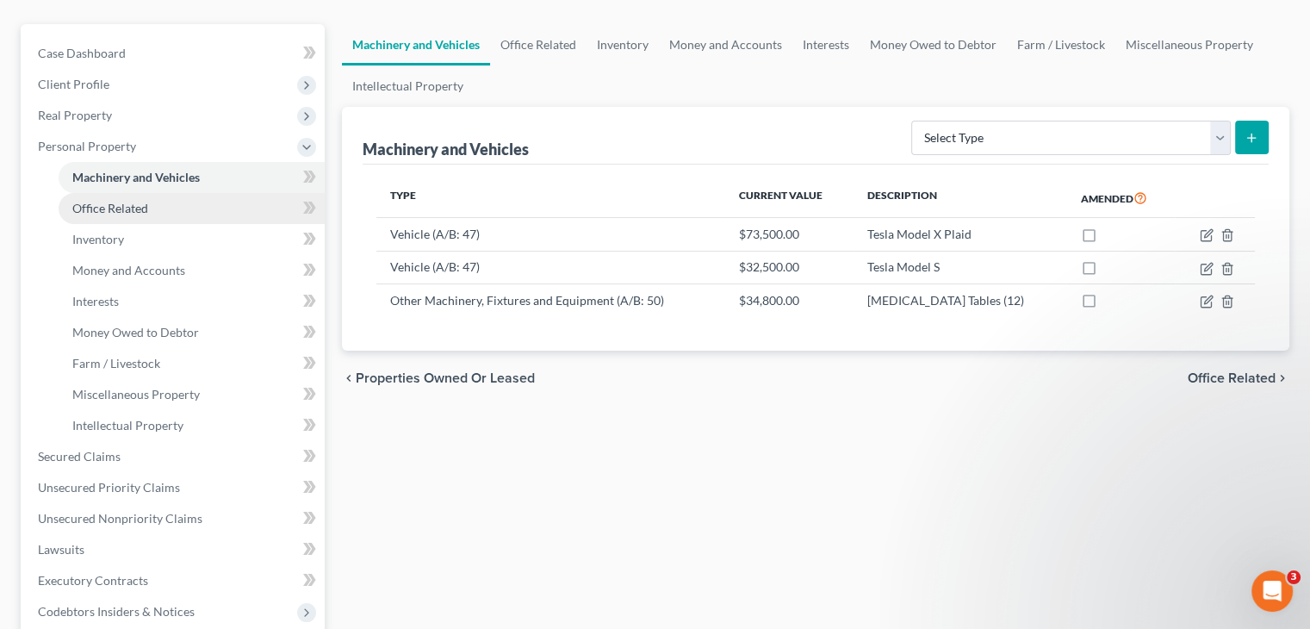
click at [93, 201] on span "Office Related" at bounding box center [110, 208] width 76 height 15
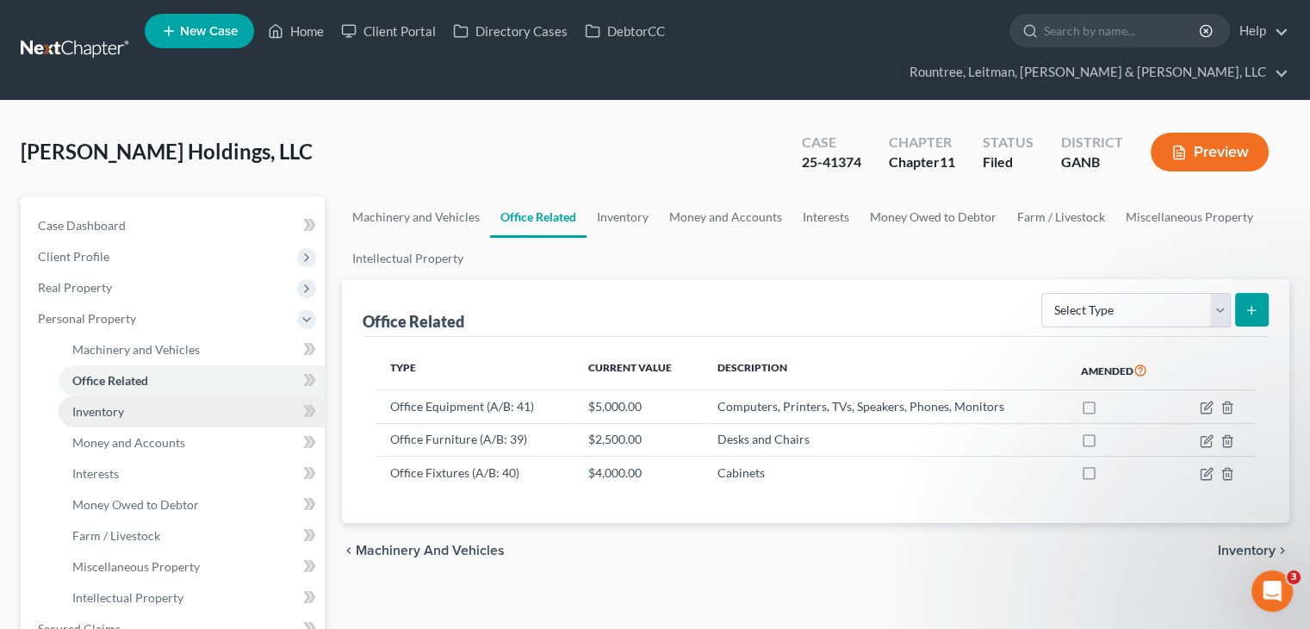
click at [102, 404] on span "Inventory" at bounding box center [98, 411] width 52 height 15
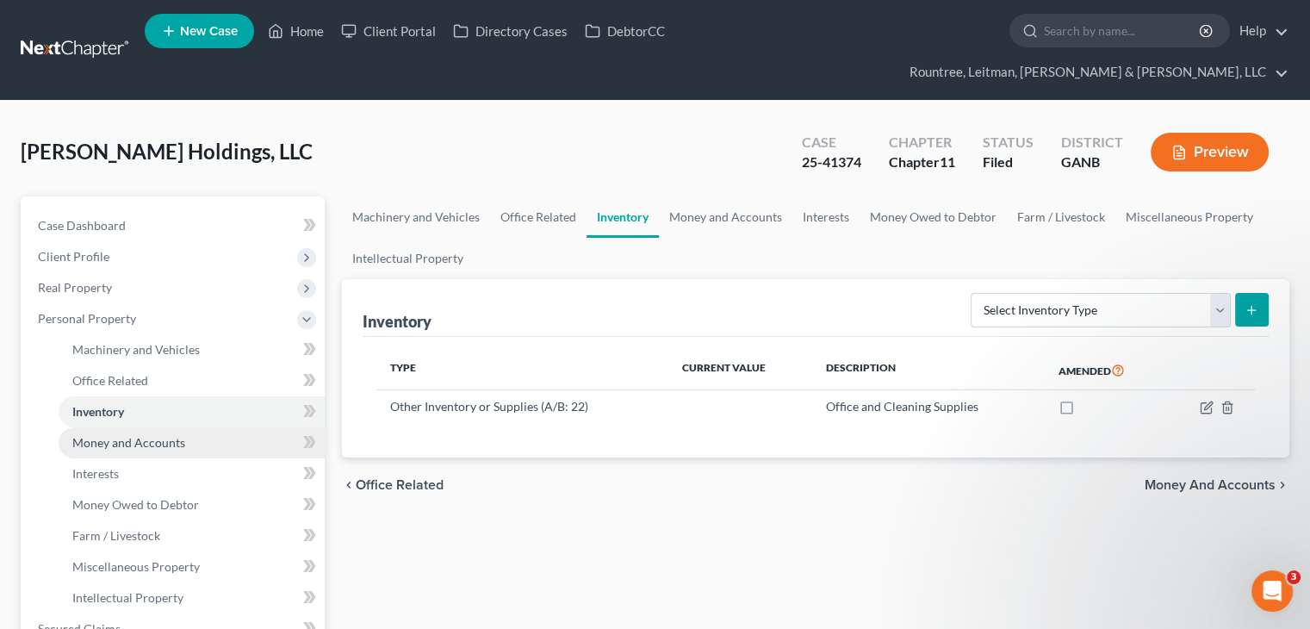
click at [107, 435] on span "Money and Accounts" at bounding box center [128, 442] width 113 height 15
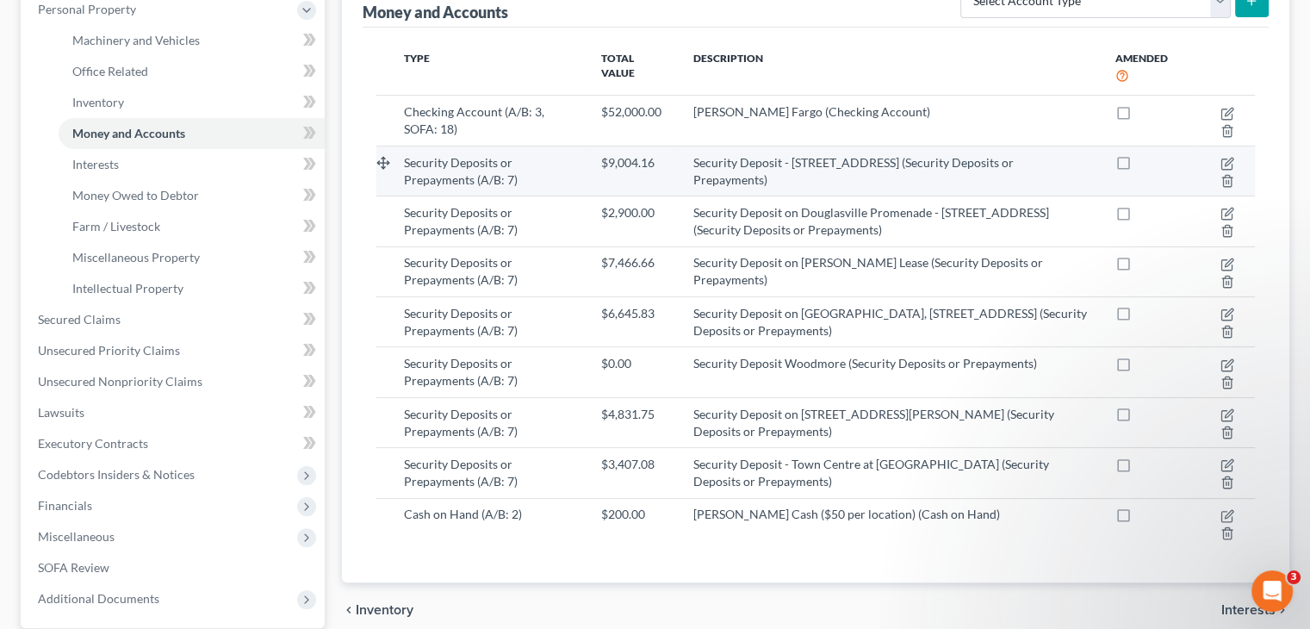
scroll to position [344, 0]
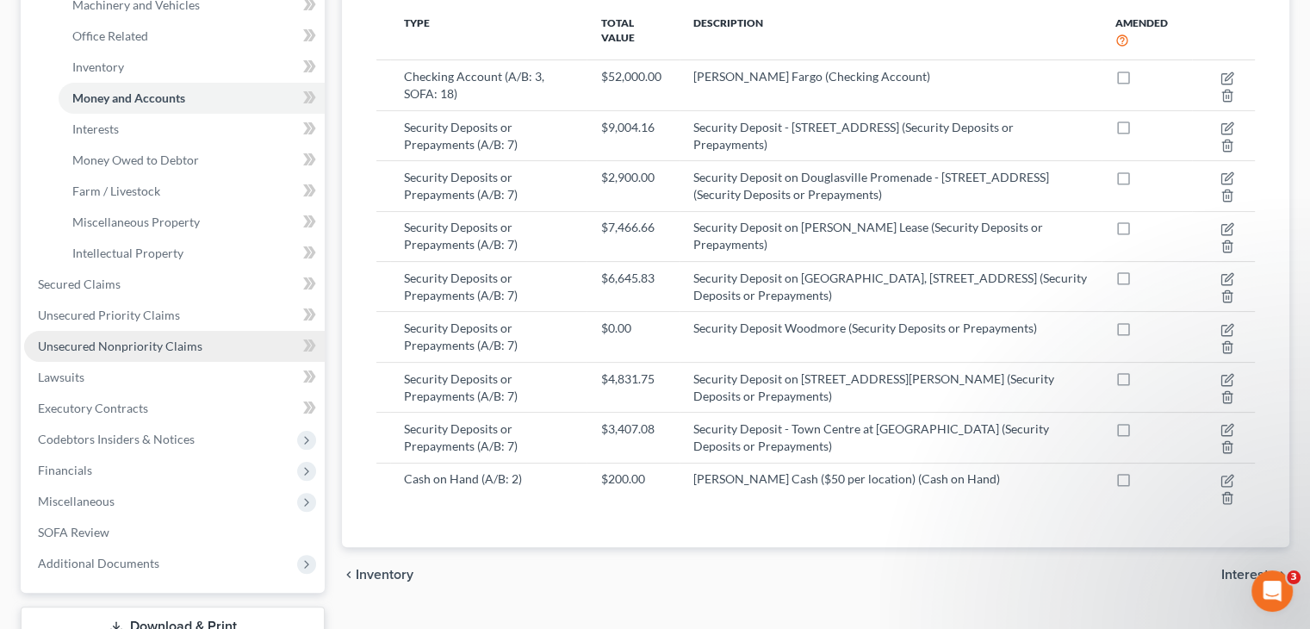
click at [94, 338] on span "Unsecured Nonpriority Claims" at bounding box center [120, 345] width 164 height 15
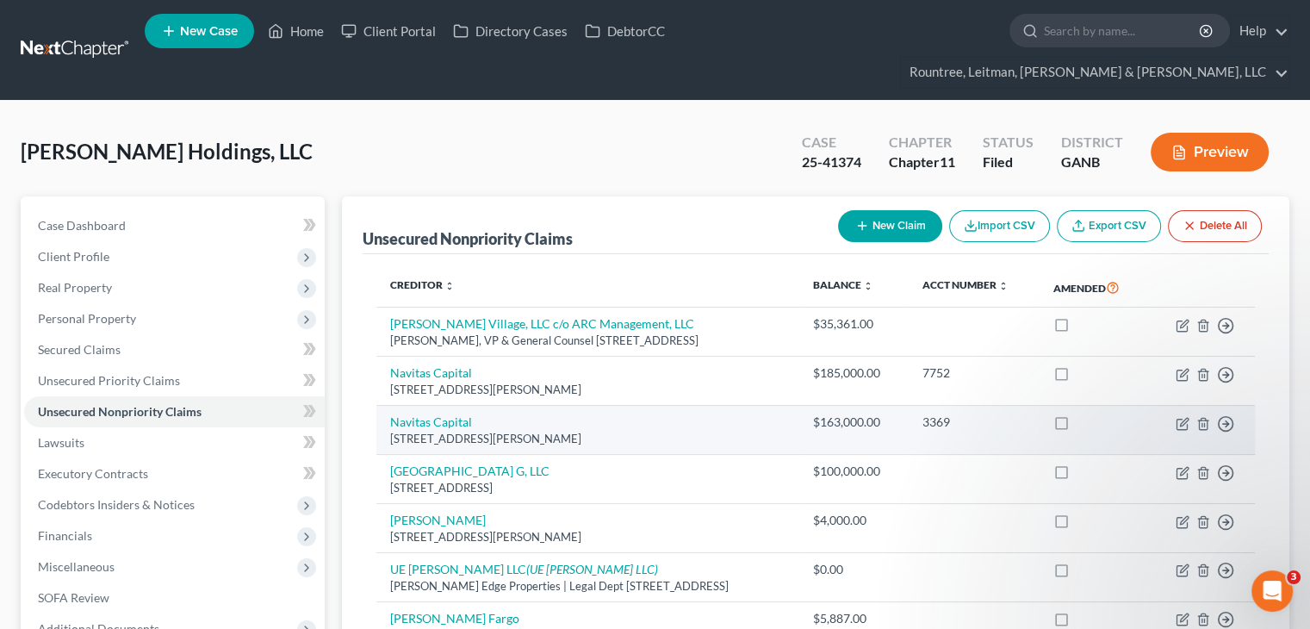
scroll to position [86, 0]
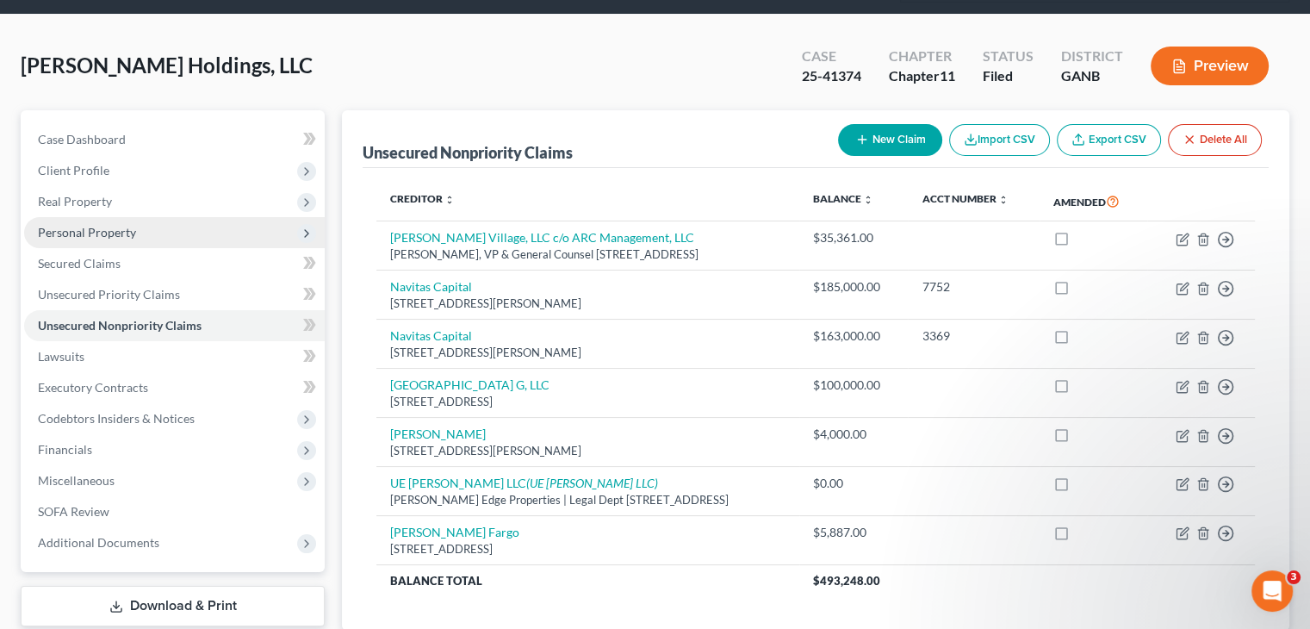
click at [85, 225] on span "Personal Property" at bounding box center [87, 232] width 98 height 15
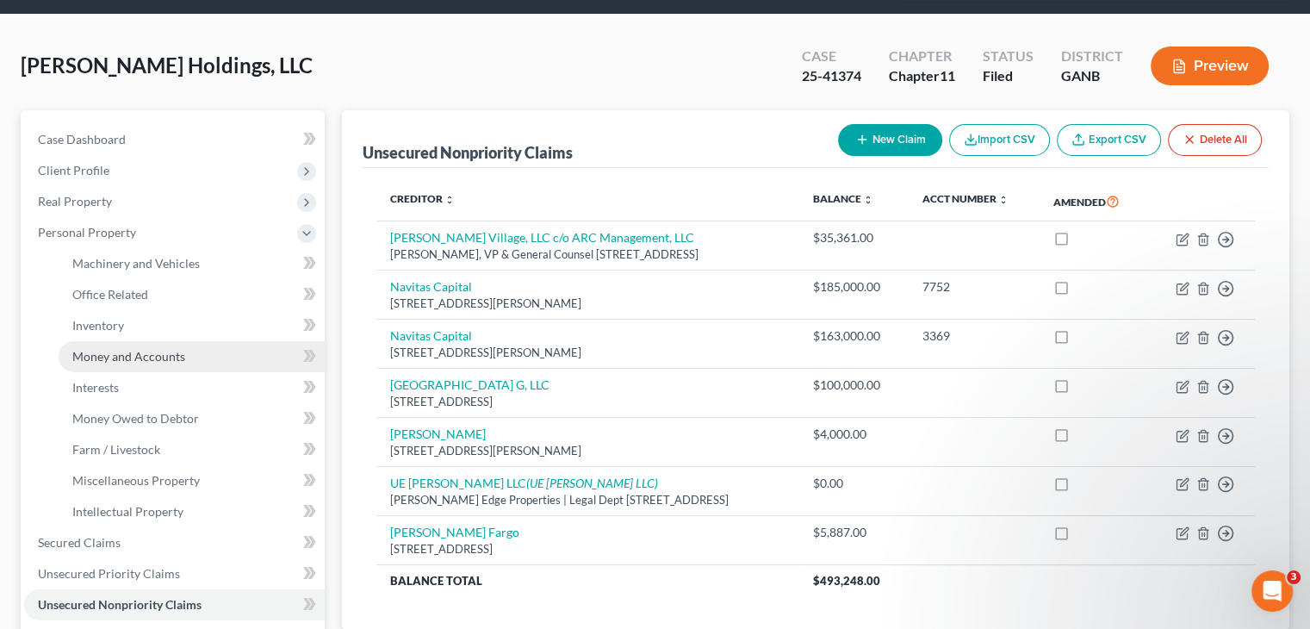
click at [146, 341] on link "Money and Accounts" at bounding box center [192, 356] width 266 height 31
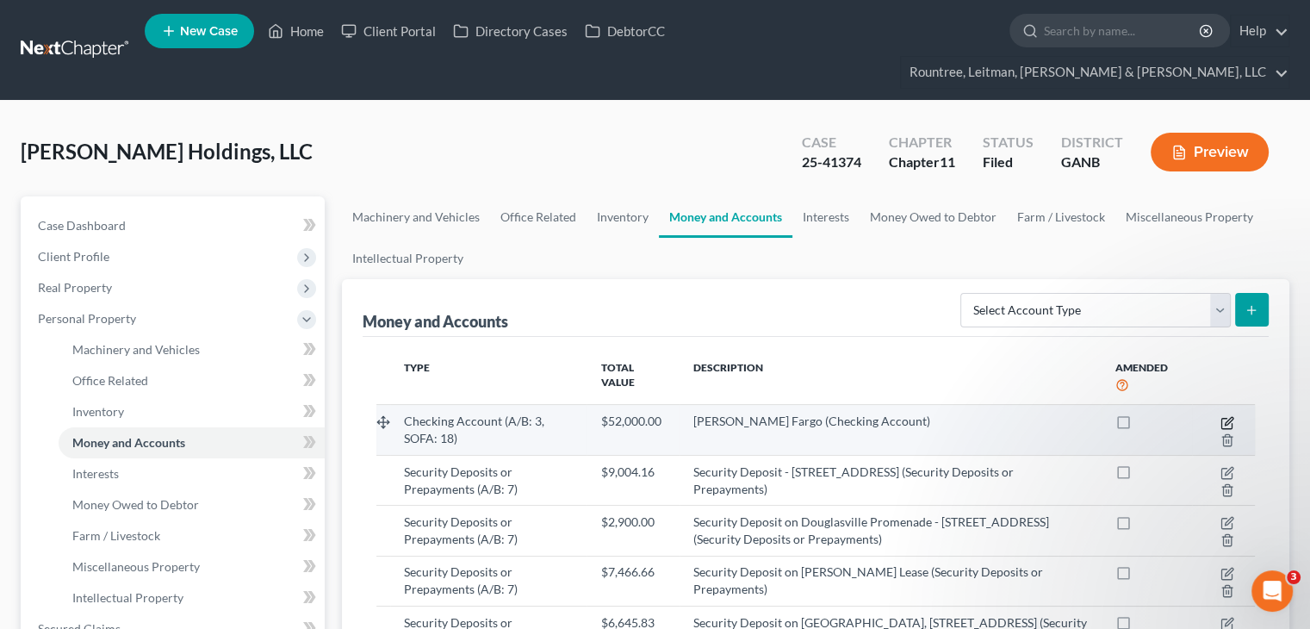
click at [1233, 416] on icon "button" at bounding box center [1227, 423] width 14 height 14
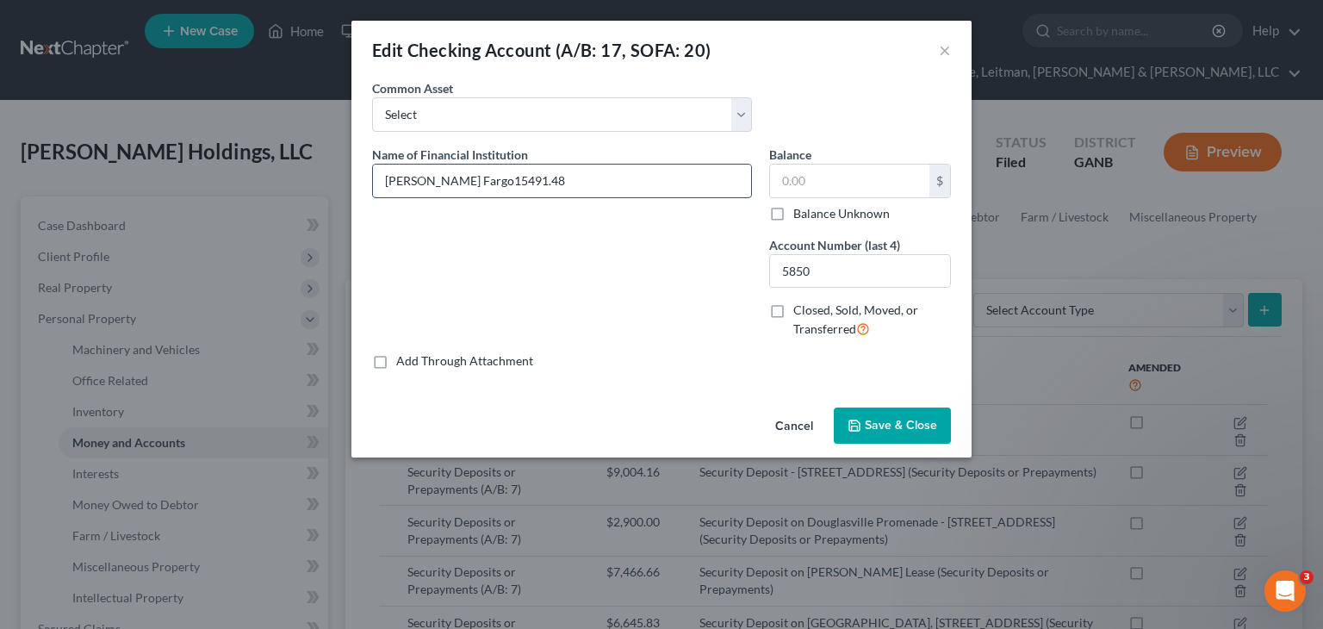
drag, startPoint x: 450, startPoint y: 177, endPoint x: 546, endPoint y: 180, distance: 95.6
click at [546, 180] on input "Wells Fargo15491.48" at bounding box center [562, 180] width 378 height 33
type input "[PERSON_NAME] Fargo"
click at [849, 184] on input "text" at bounding box center [849, 180] width 159 height 33
type input "15,491.48"
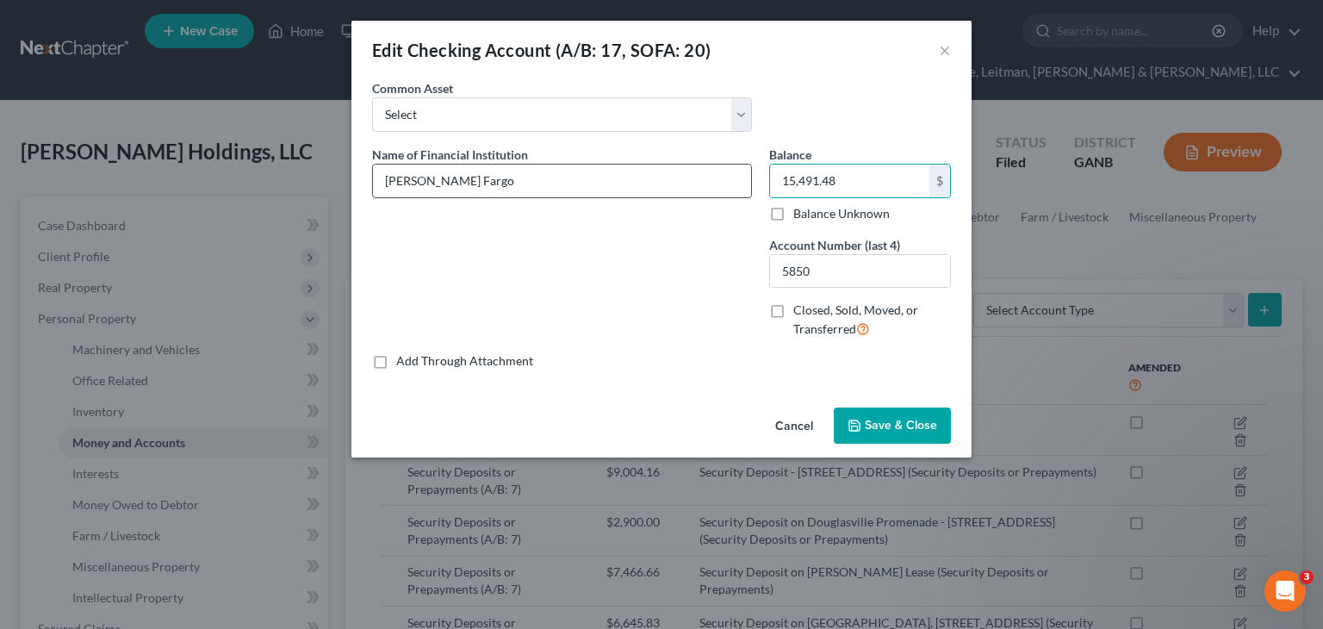
click at [498, 172] on input "[PERSON_NAME] Fargo" at bounding box center [562, 180] width 378 height 33
type input "Wells Fargo 5850"
click at [896, 422] on span "Save & Close" at bounding box center [901, 425] width 72 height 15
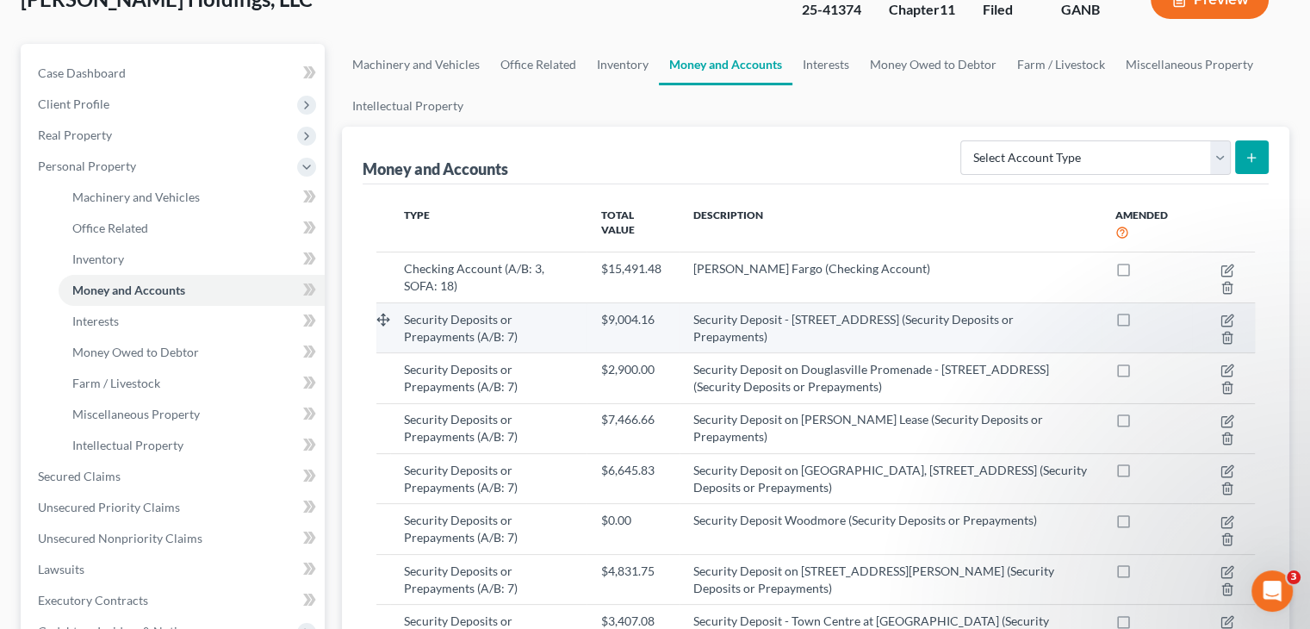
scroll to position [172, 0]
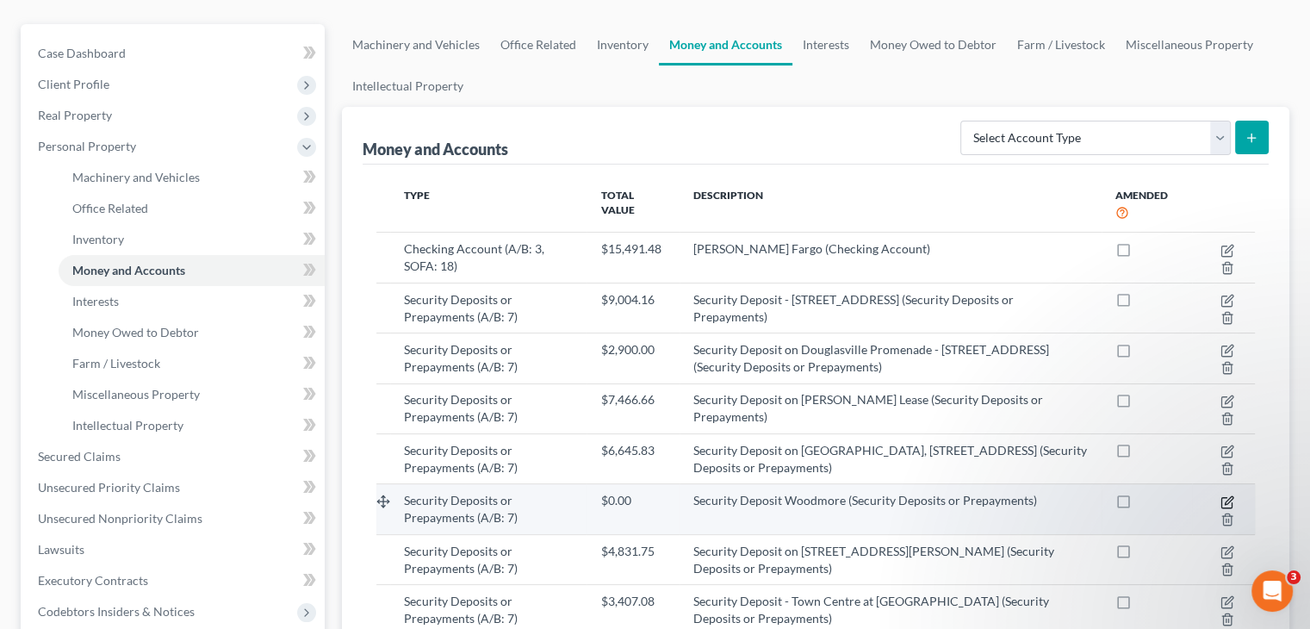
click at [1224, 495] on icon "button" at bounding box center [1227, 502] width 14 height 14
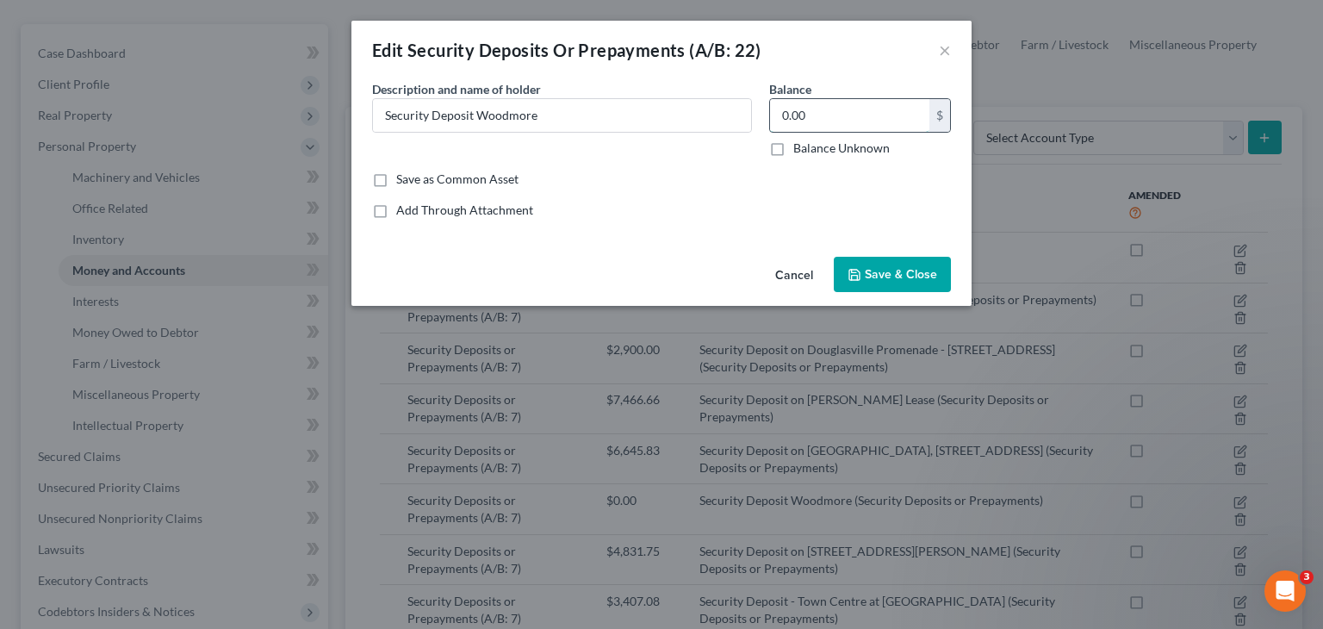
click at [840, 118] on input "0.00" at bounding box center [849, 115] width 159 height 33
paste input "10,163.63"
type input "10,163.63"
click at [623, 108] on input "Security Deposit Woodmore" at bounding box center [562, 115] width 378 height 33
drag, startPoint x: 592, startPoint y: 111, endPoint x: 645, endPoint y: 110, distance: 53.4
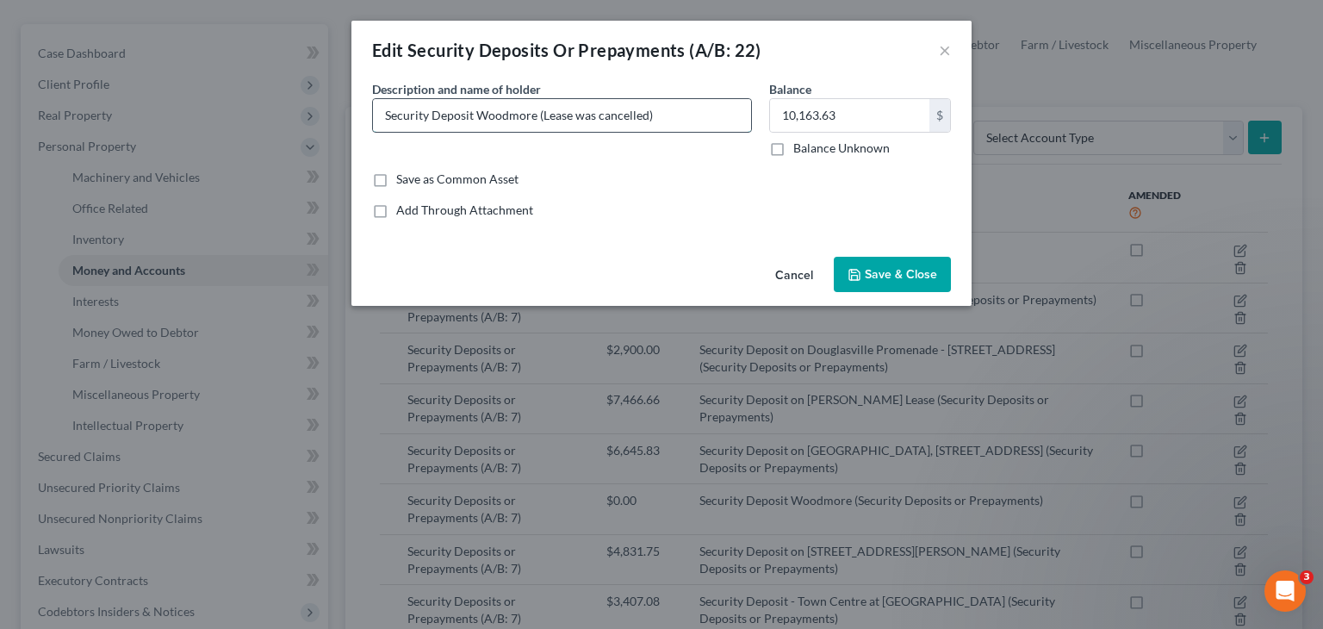
click at [647, 111] on input "Security Deposit Woodmore (Lease was cancelled)" at bounding box center [562, 115] width 378 height 33
type input "Security Deposit Woodmore (Lease was terminated)"
click at [894, 276] on span "Save & Close" at bounding box center [901, 274] width 72 height 15
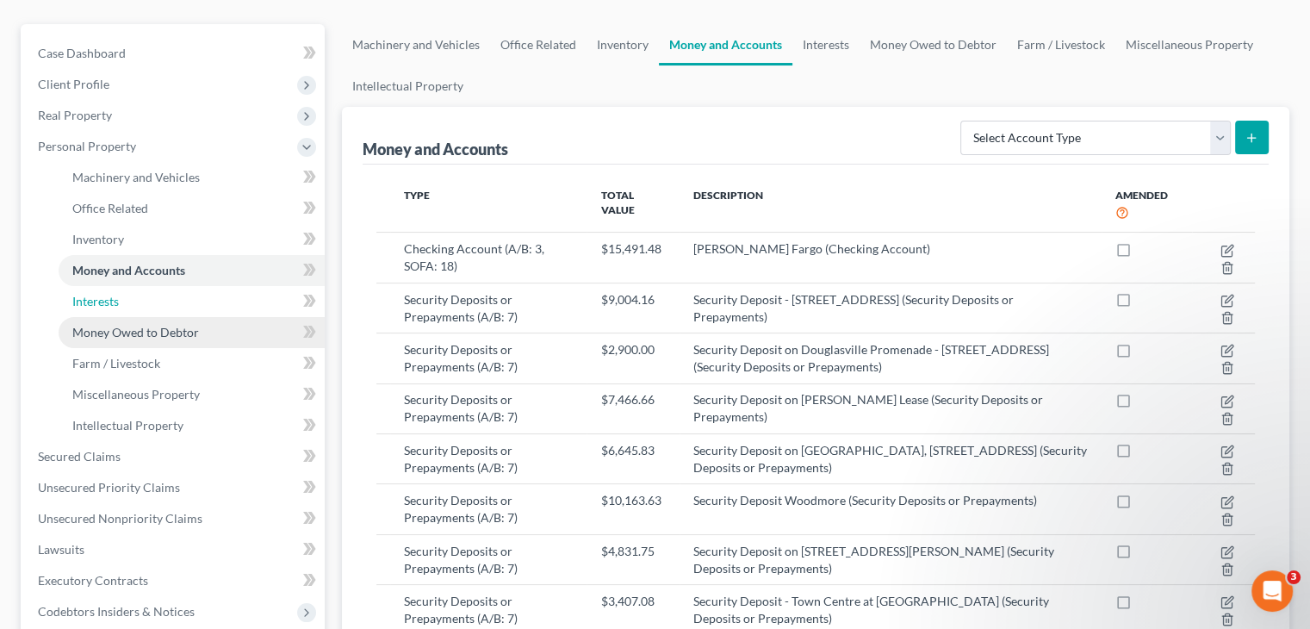
click at [121, 286] on link "Interests" at bounding box center [192, 301] width 266 height 31
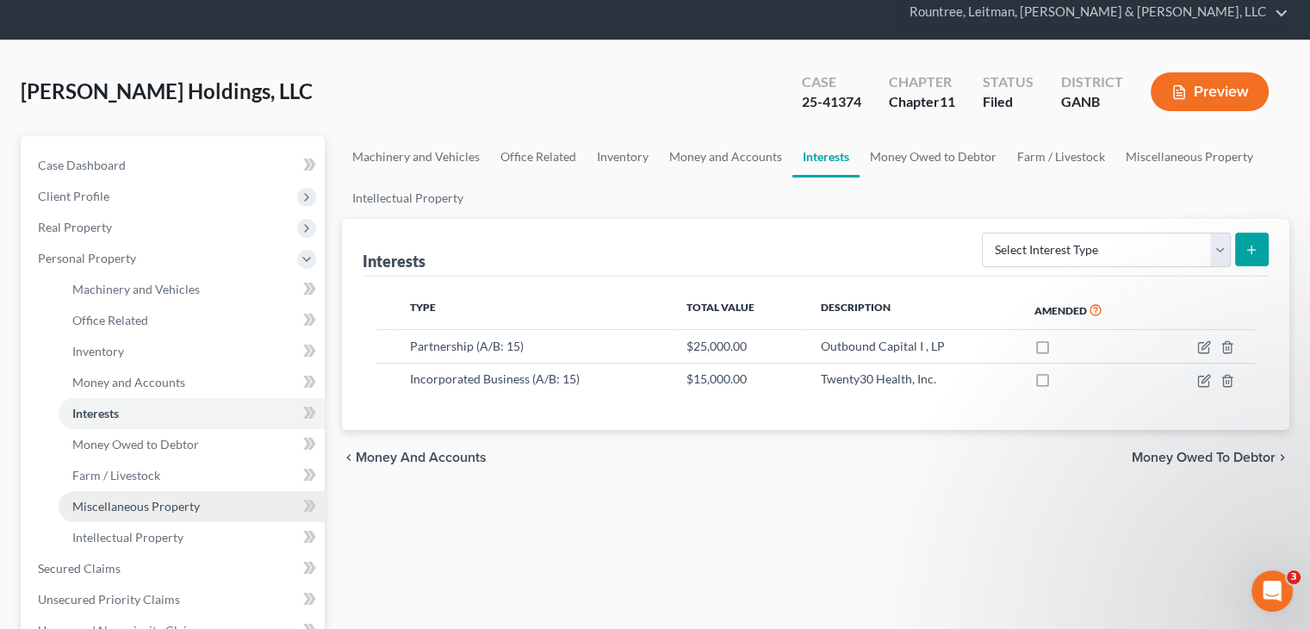
scroll to position [172, 0]
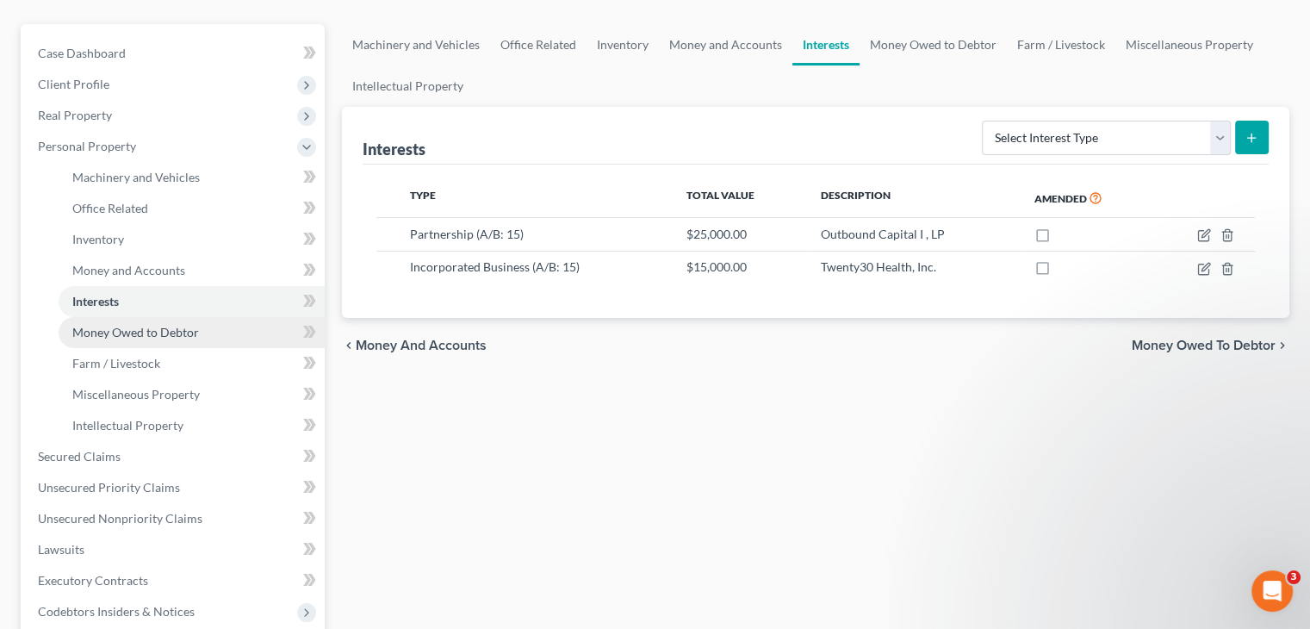
click at [95, 325] on span "Money Owed to Debtor" at bounding box center [135, 332] width 127 height 15
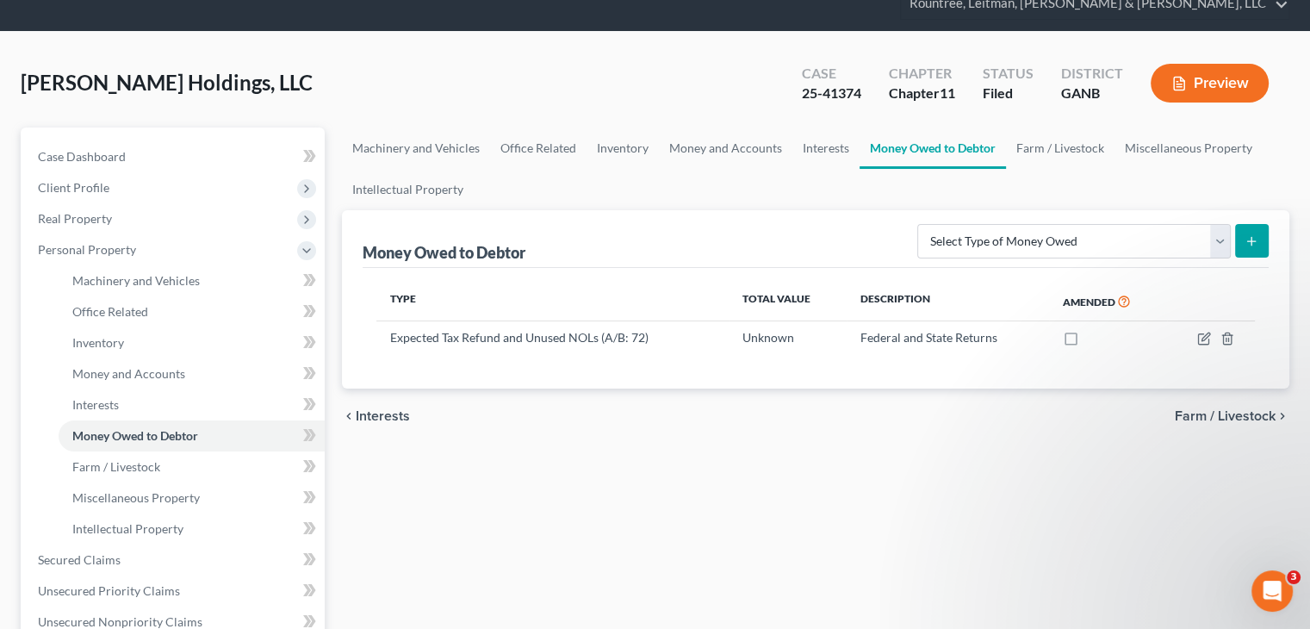
scroll to position [172, 0]
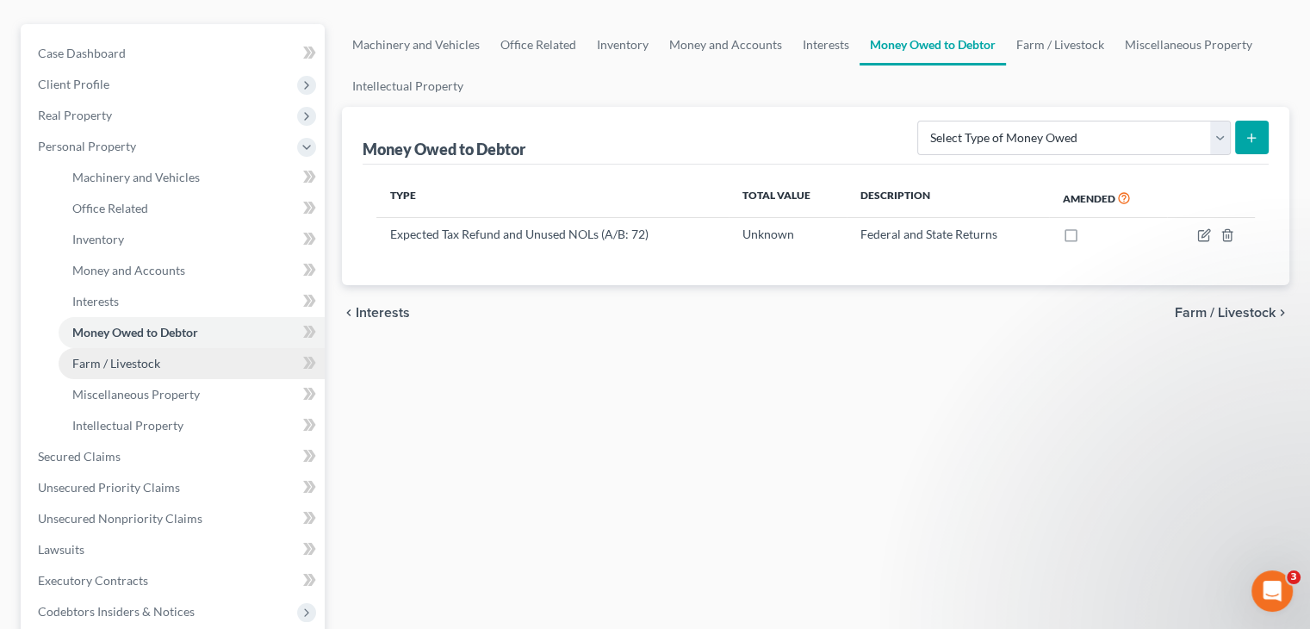
click at [130, 348] on link "Farm / Livestock" at bounding box center [192, 363] width 266 height 31
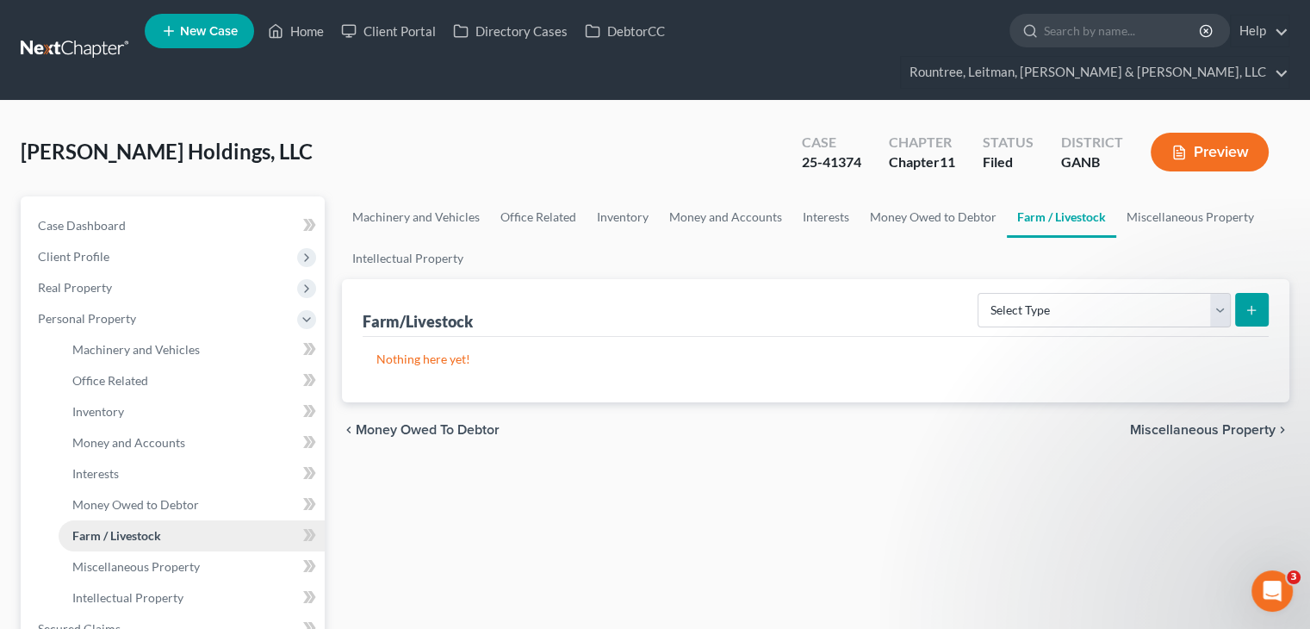
scroll to position [258, 0]
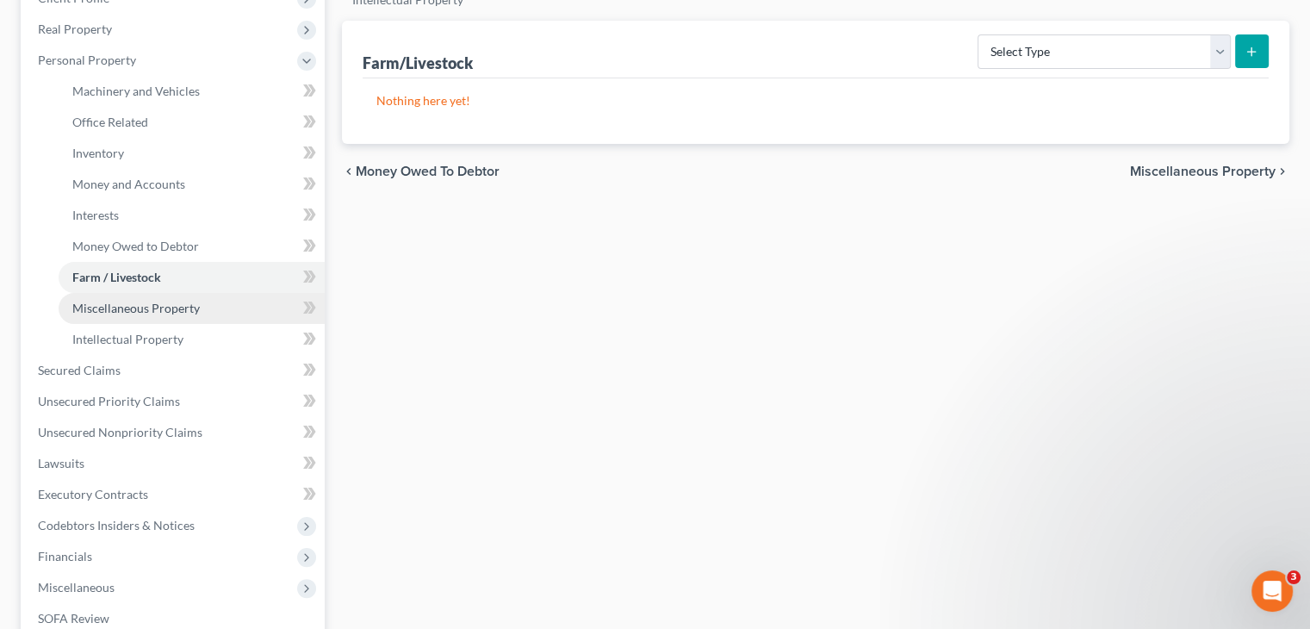
click at [146, 301] on span "Miscellaneous Property" at bounding box center [135, 308] width 127 height 15
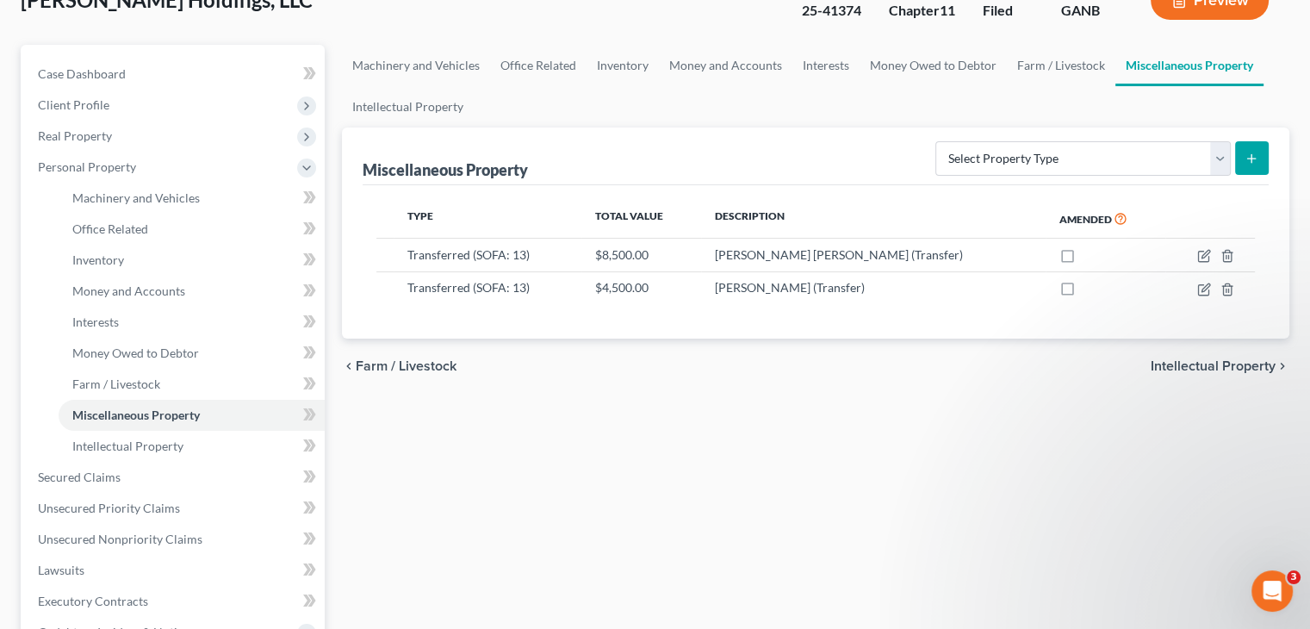
scroll to position [172, 0]
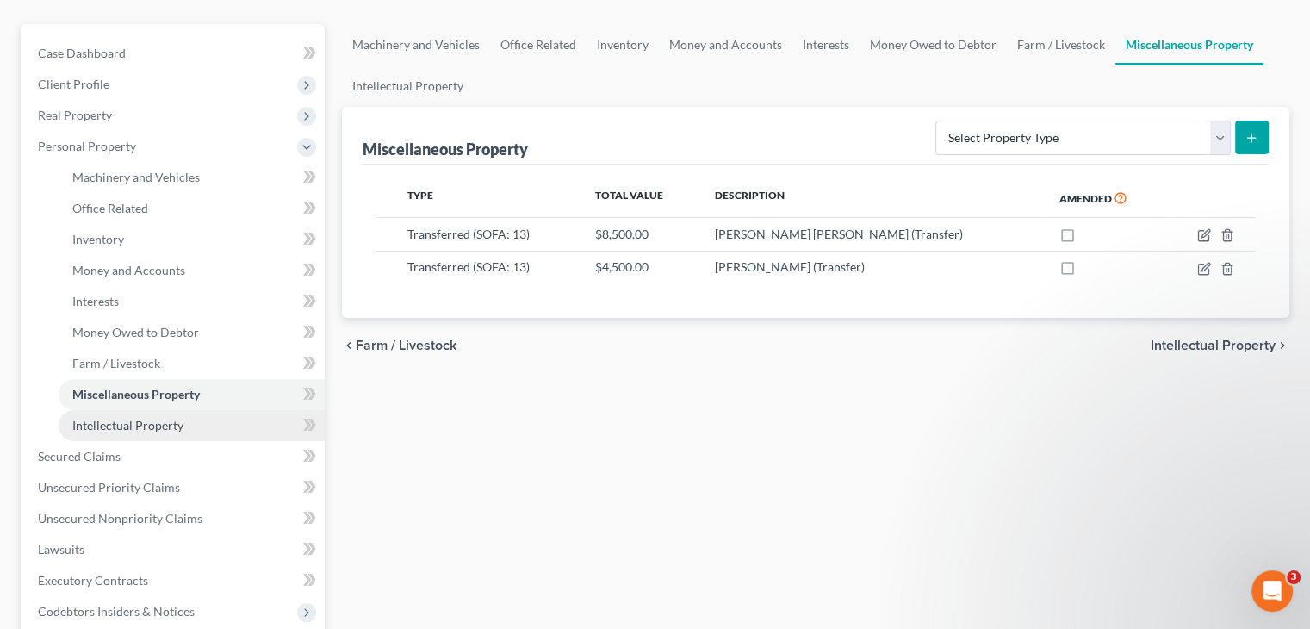
click at [114, 418] on span "Intellectual Property" at bounding box center [127, 425] width 111 height 15
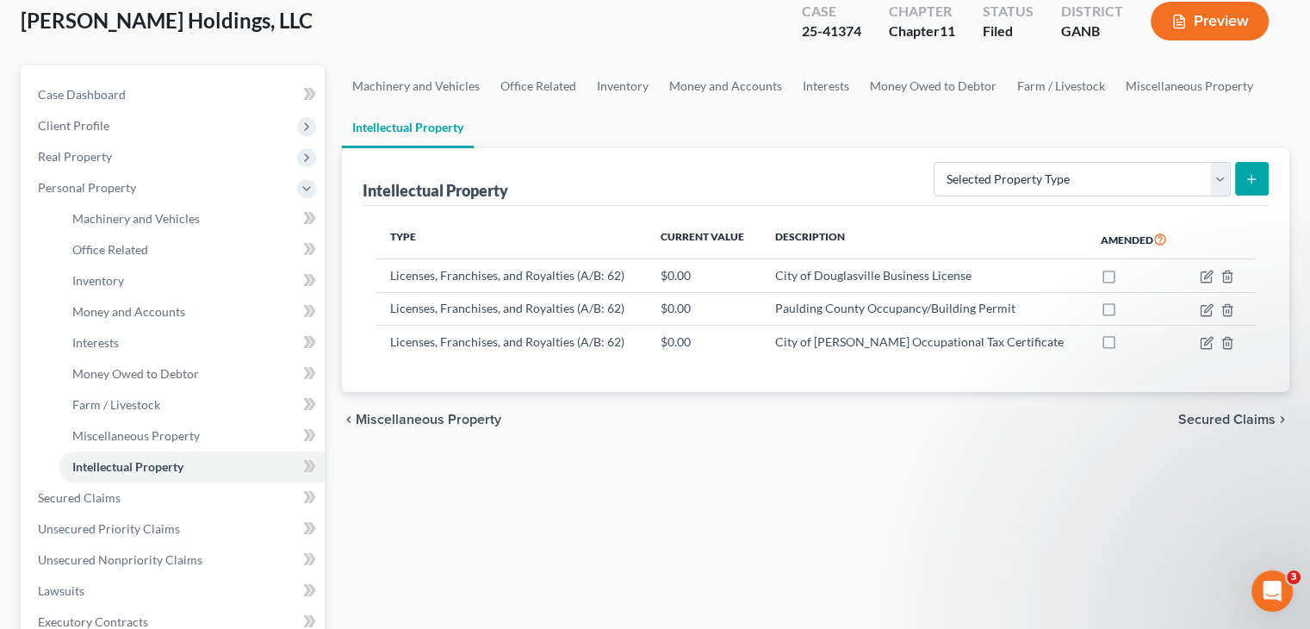
scroll to position [172, 0]
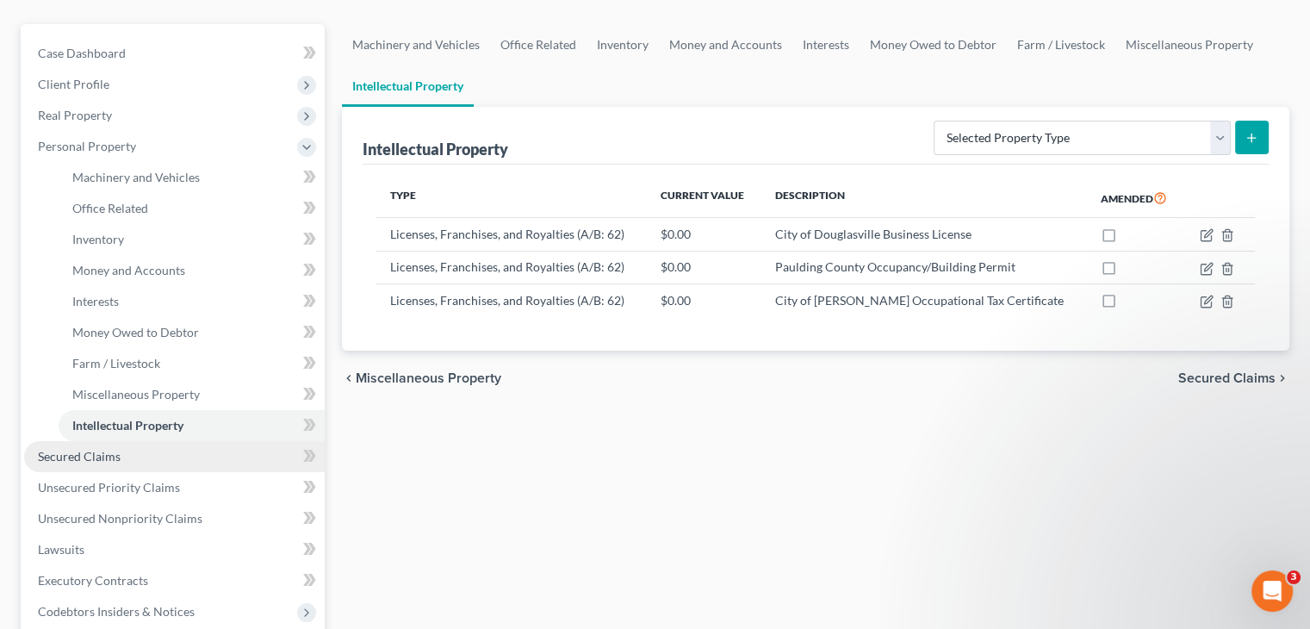
click at [110, 449] on span "Secured Claims" at bounding box center [79, 456] width 83 height 15
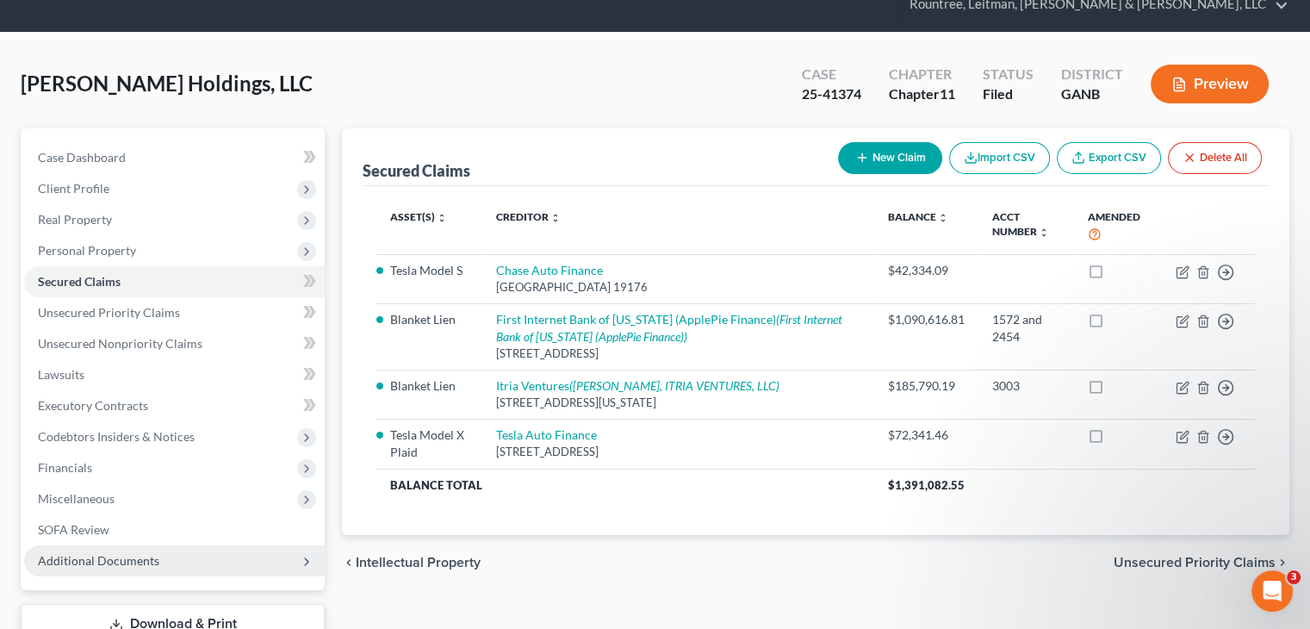
scroll to position [162, 0]
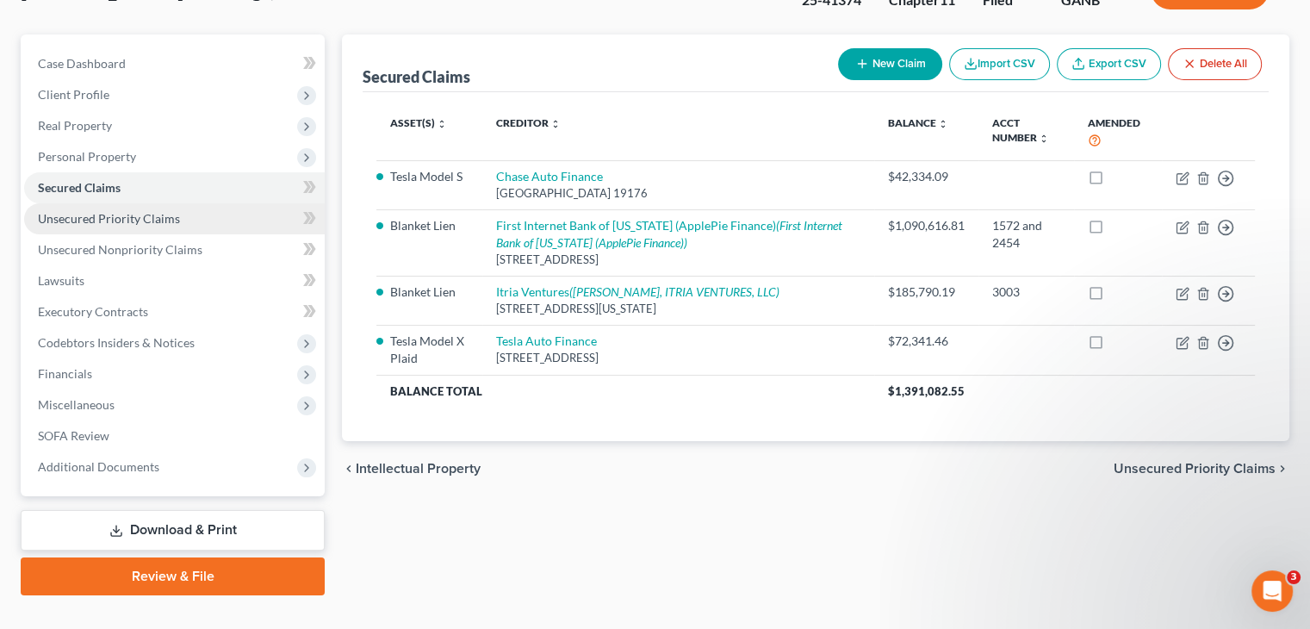
click at [82, 211] on span "Unsecured Priority Claims" at bounding box center [109, 218] width 142 height 15
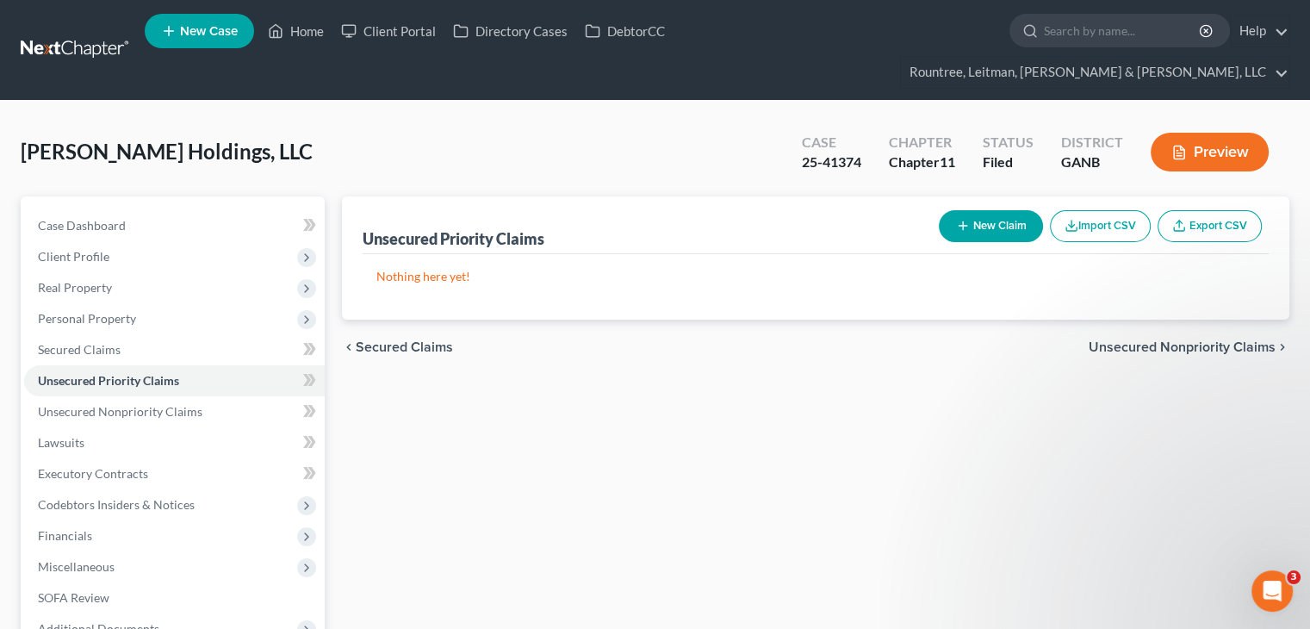
scroll to position [162, 0]
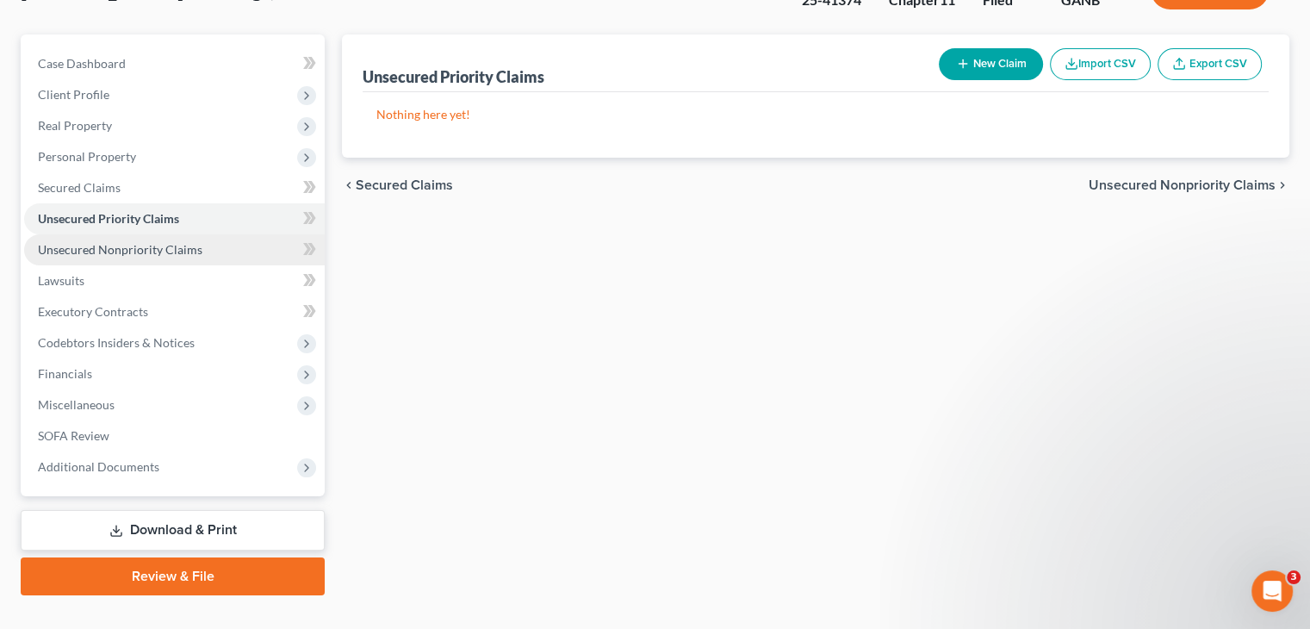
click at [110, 242] on span "Unsecured Nonpriority Claims" at bounding box center [120, 249] width 164 height 15
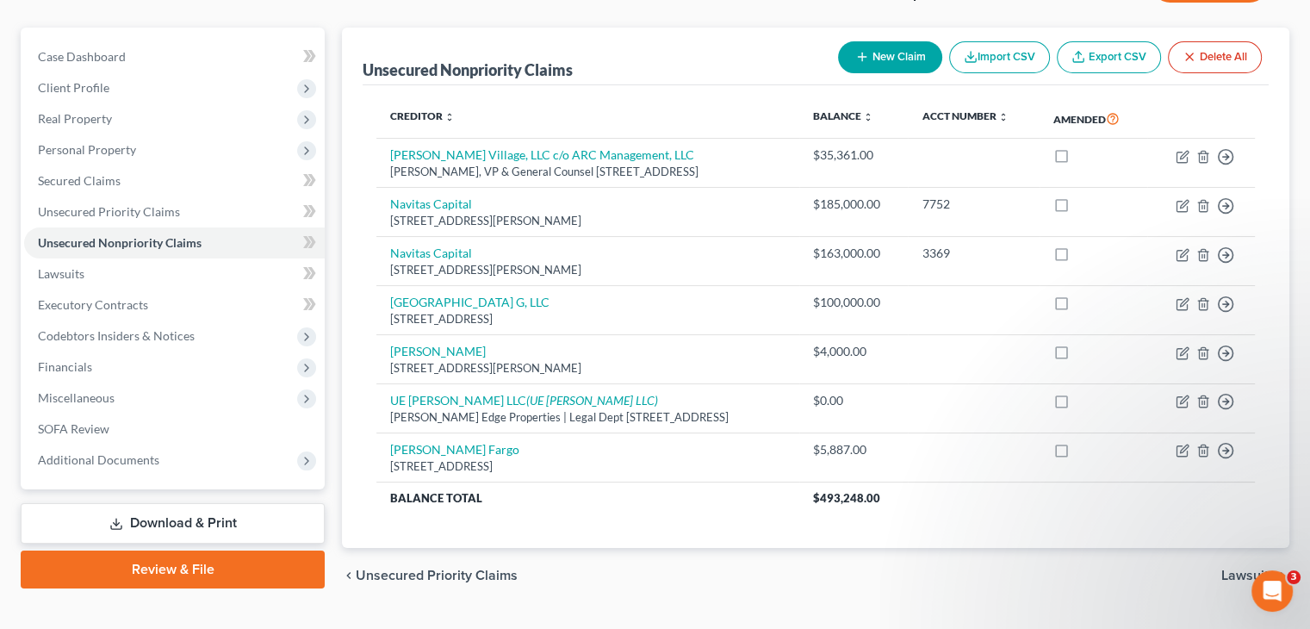
scroll to position [176, 0]
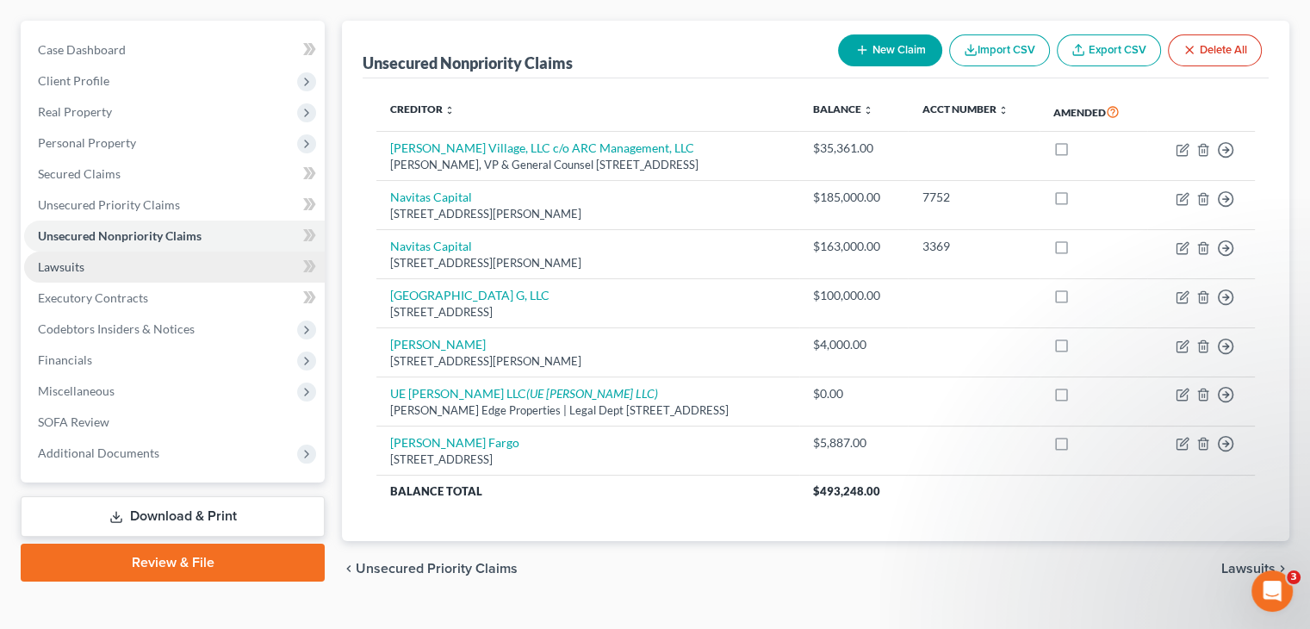
click at [65, 259] on span "Lawsuits" at bounding box center [61, 266] width 46 height 15
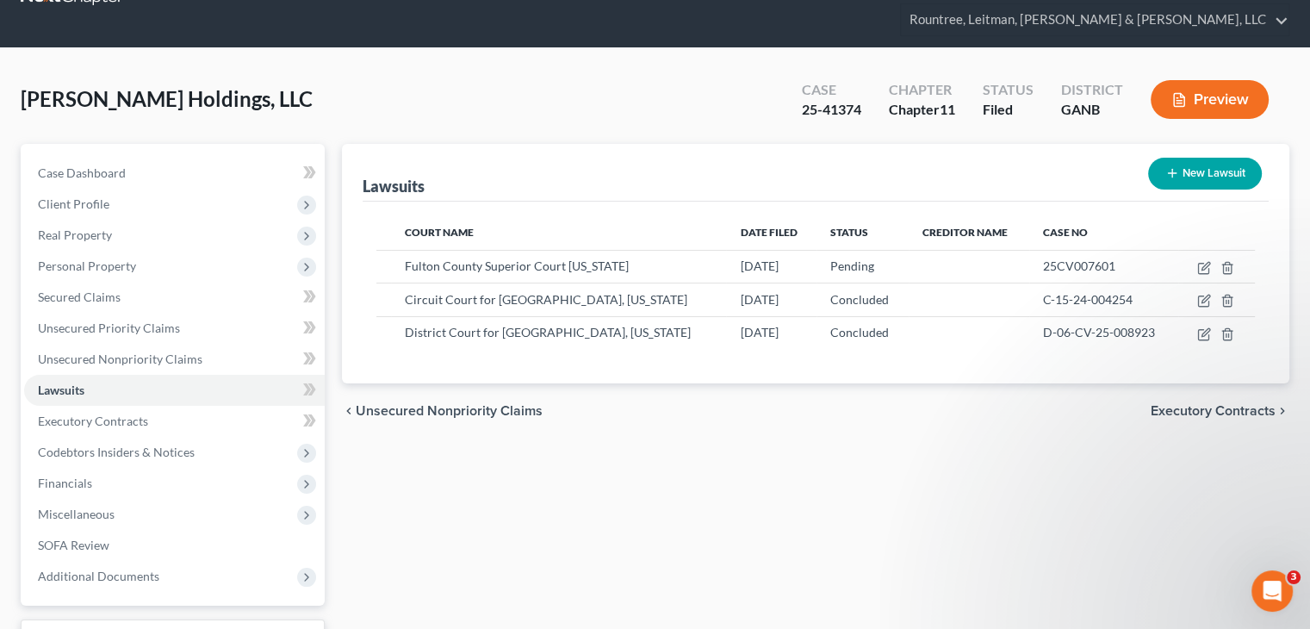
scroll to position [162, 0]
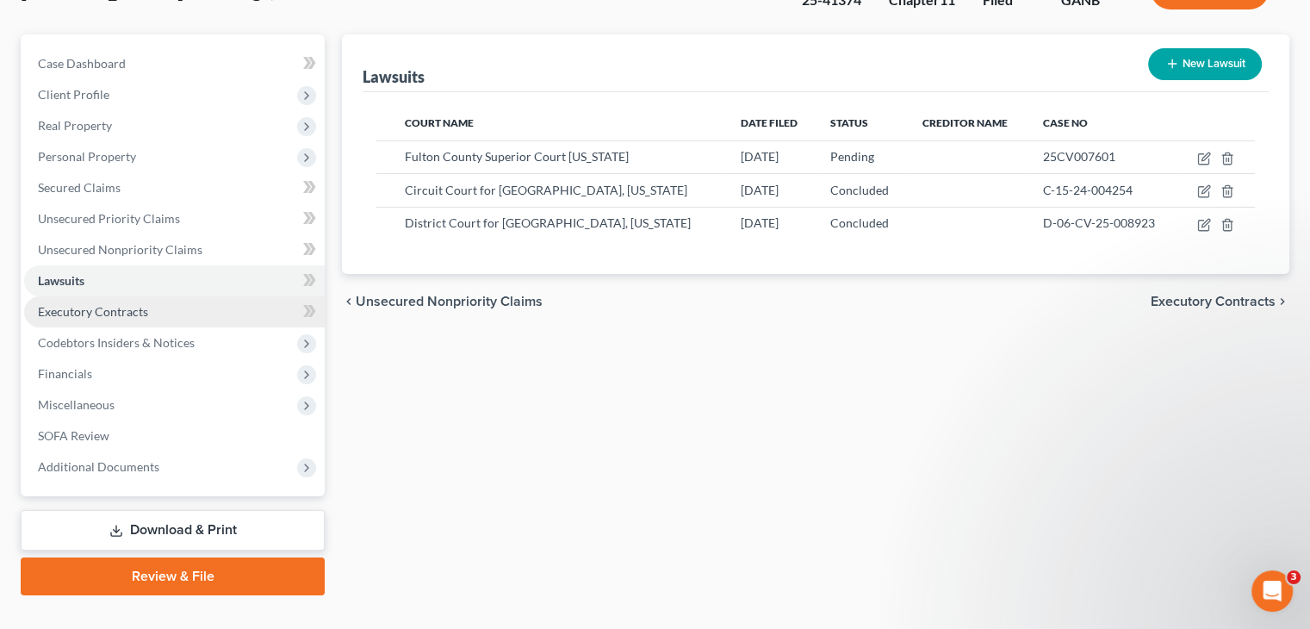
click at [104, 304] on span "Executory Contracts" at bounding box center [93, 311] width 110 height 15
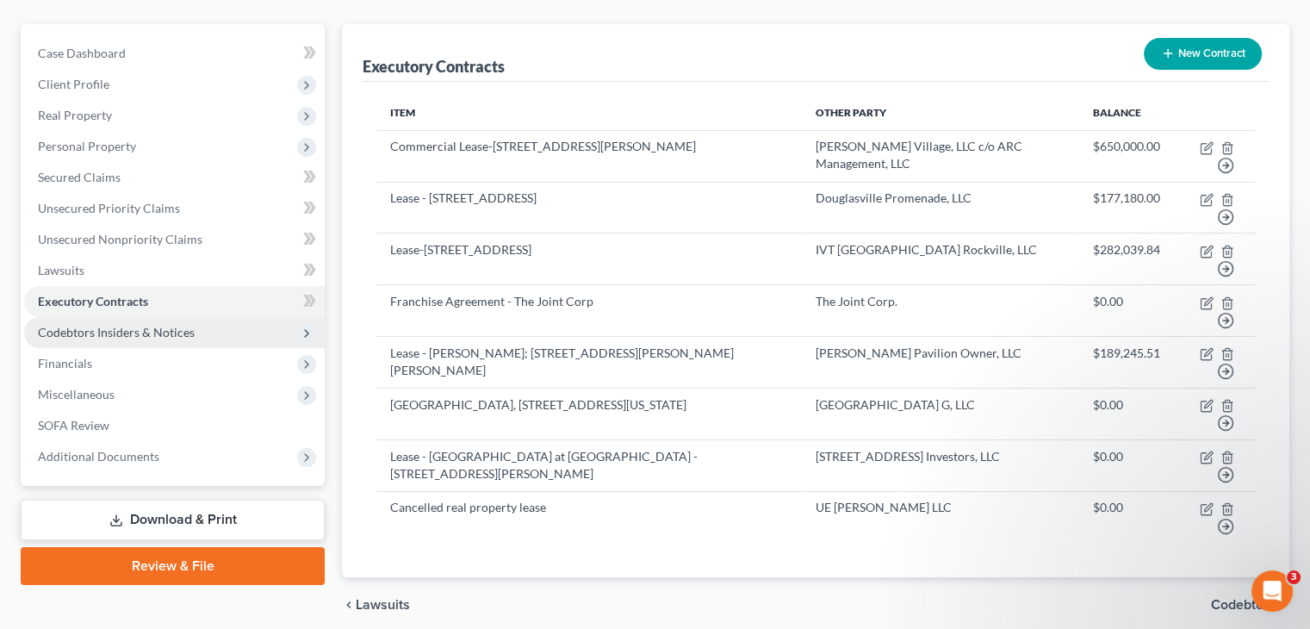
click at [96, 325] on span "Codebtors Insiders & Notices" at bounding box center [116, 332] width 157 height 15
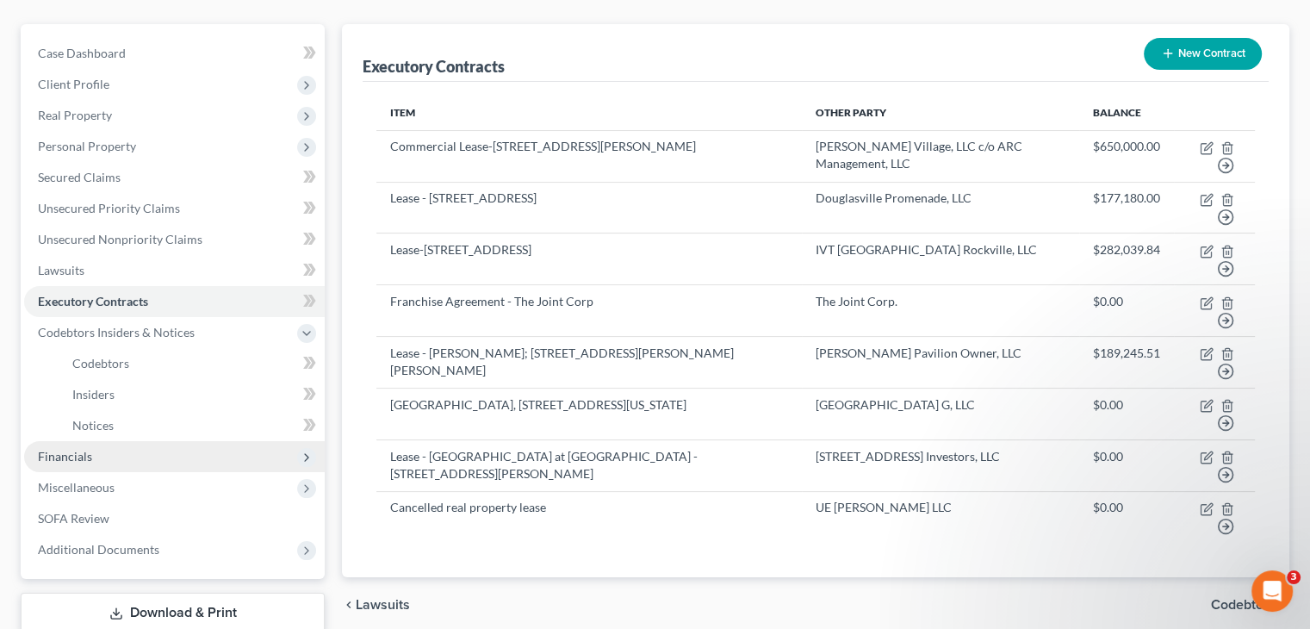
click at [78, 449] on span "Financials" at bounding box center [65, 456] width 54 height 15
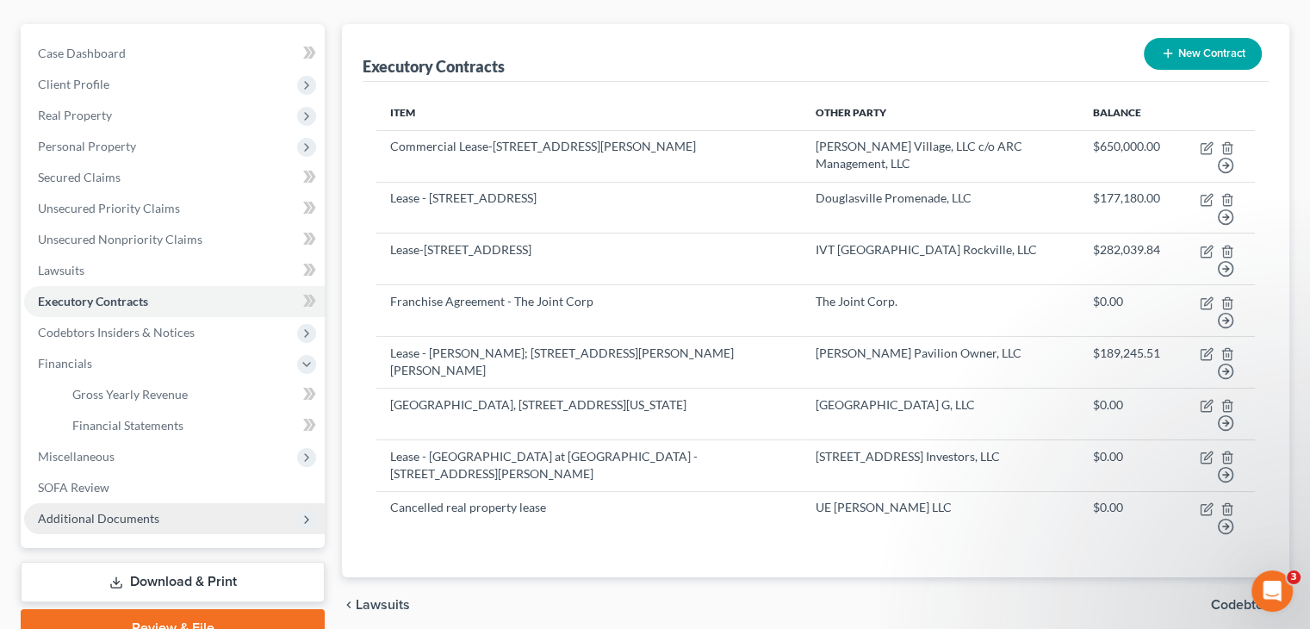
drag, startPoint x: 255, startPoint y: 493, endPoint x: 238, endPoint y: 499, distance: 18.0
click at [255, 503] on span "Additional Documents" at bounding box center [174, 518] width 301 height 31
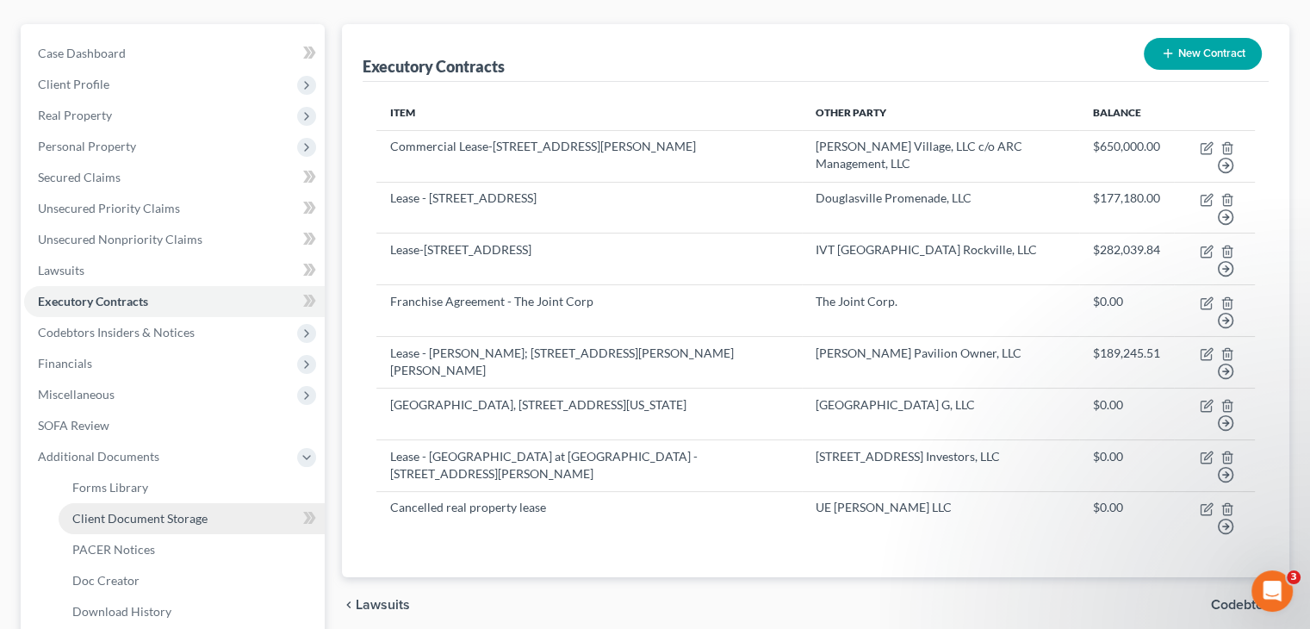
click at [165, 511] on span "Client Document Storage" at bounding box center [139, 518] width 135 height 15
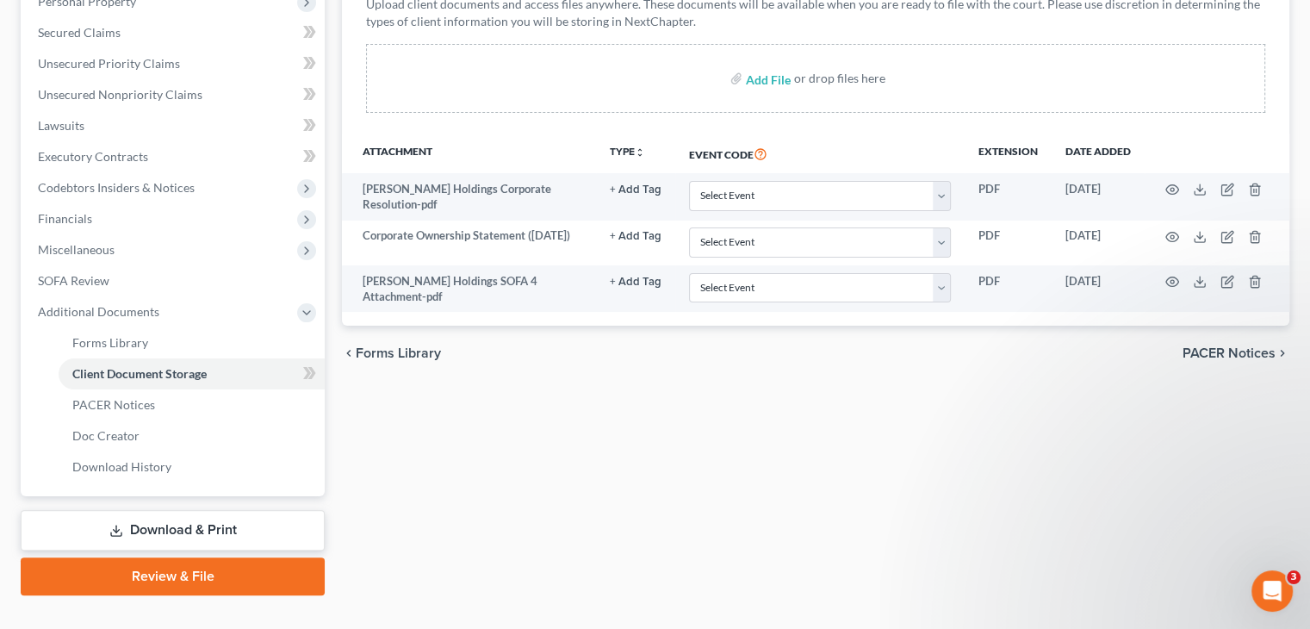
click at [183, 510] on link "Download & Print" at bounding box center [173, 530] width 304 height 40
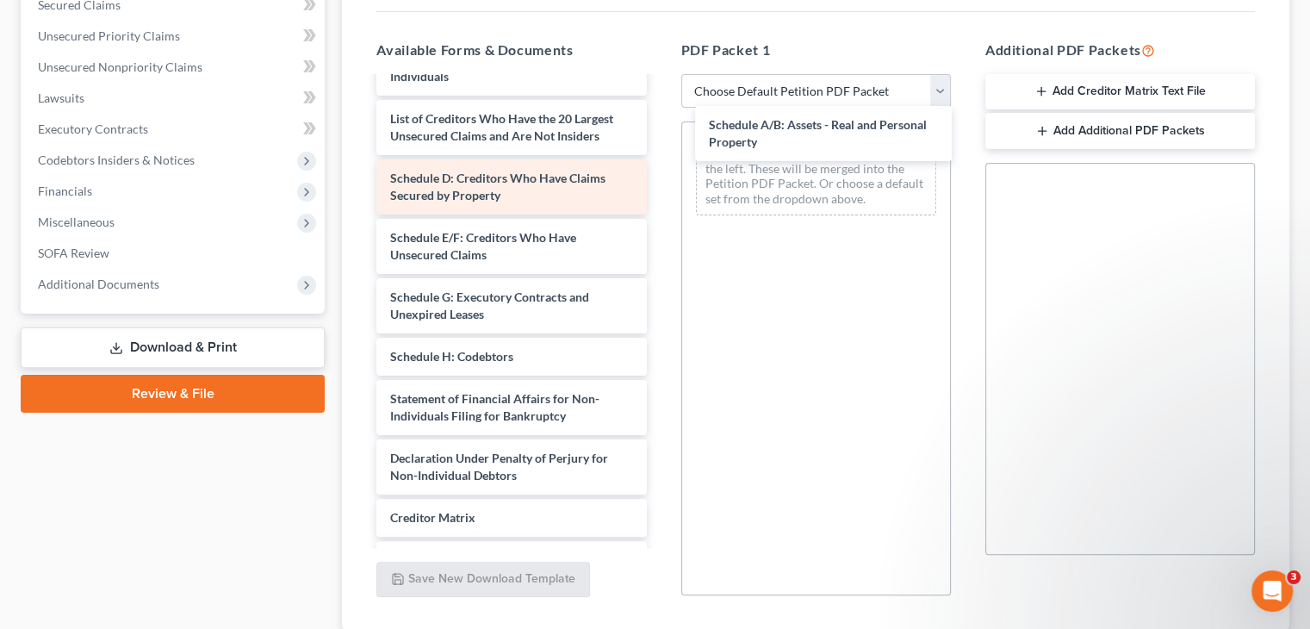
drag, startPoint x: 494, startPoint y: 175, endPoint x: 586, endPoint y: 186, distance: 92.0
click at [660, 136] on div "Schedule A/B: Assets - Real and Personal Property Caldwell Holdings SOFA 4 Atta…" at bounding box center [511, 241] width 297 height 843
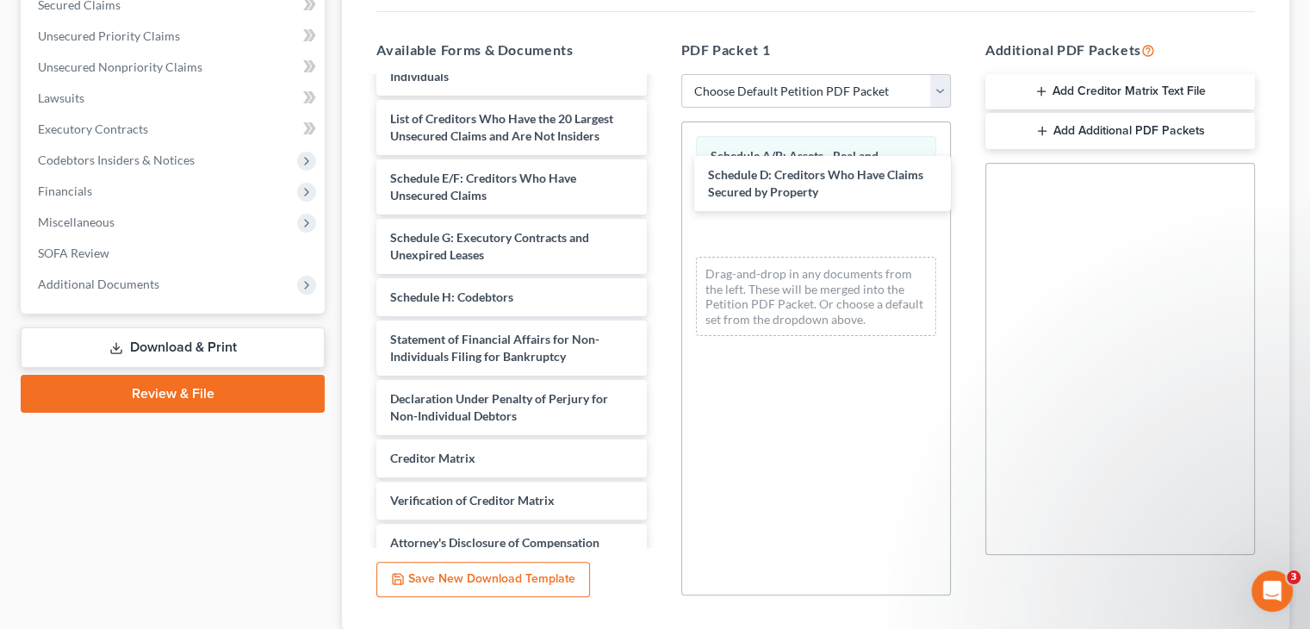
drag, startPoint x: 464, startPoint y: 175, endPoint x: 642, endPoint y: 151, distance: 179.9
click at [660, 193] on div "Schedule D: Creditors Who Have Claims Secured by Property Caldwell Holdings SOF…" at bounding box center [511, 212] width 297 height 784
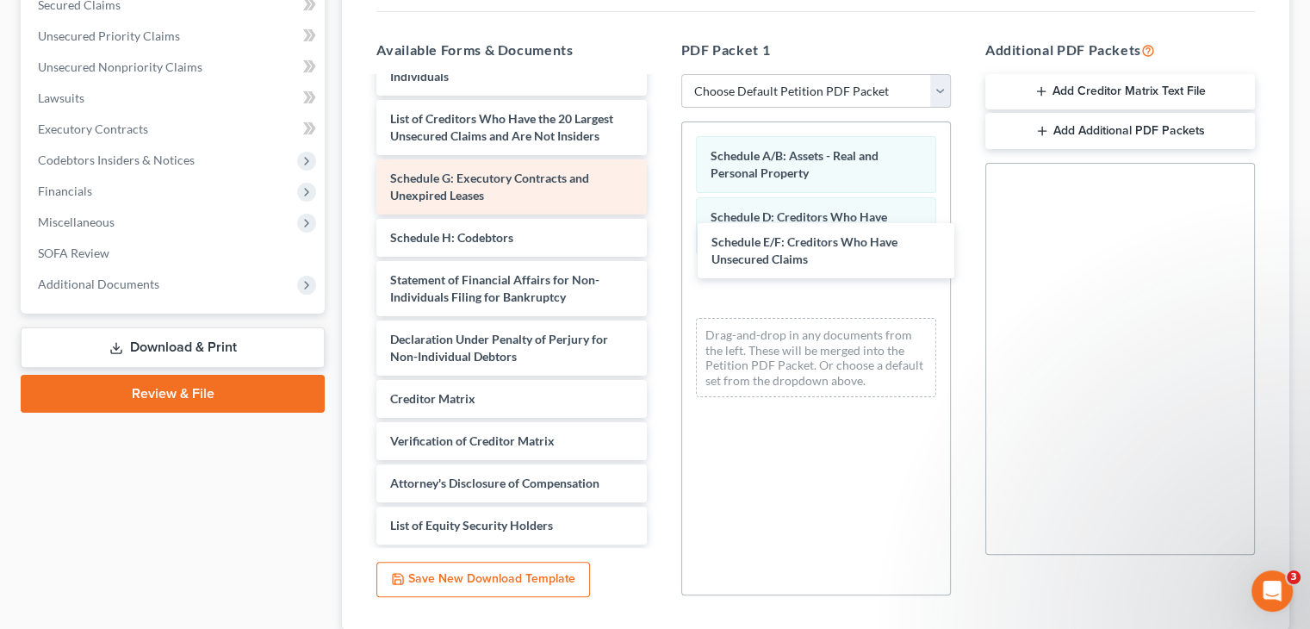
drag, startPoint x: 479, startPoint y: 177, endPoint x: 534, endPoint y: 177, distance: 55.1
click at [660, 252] on div "Schedule E/F: Creditors Who Have Unsecured Claims Caldwell Holdings SOFA 4 Atta…" at bounding box center [511, 182] width 297 height 724
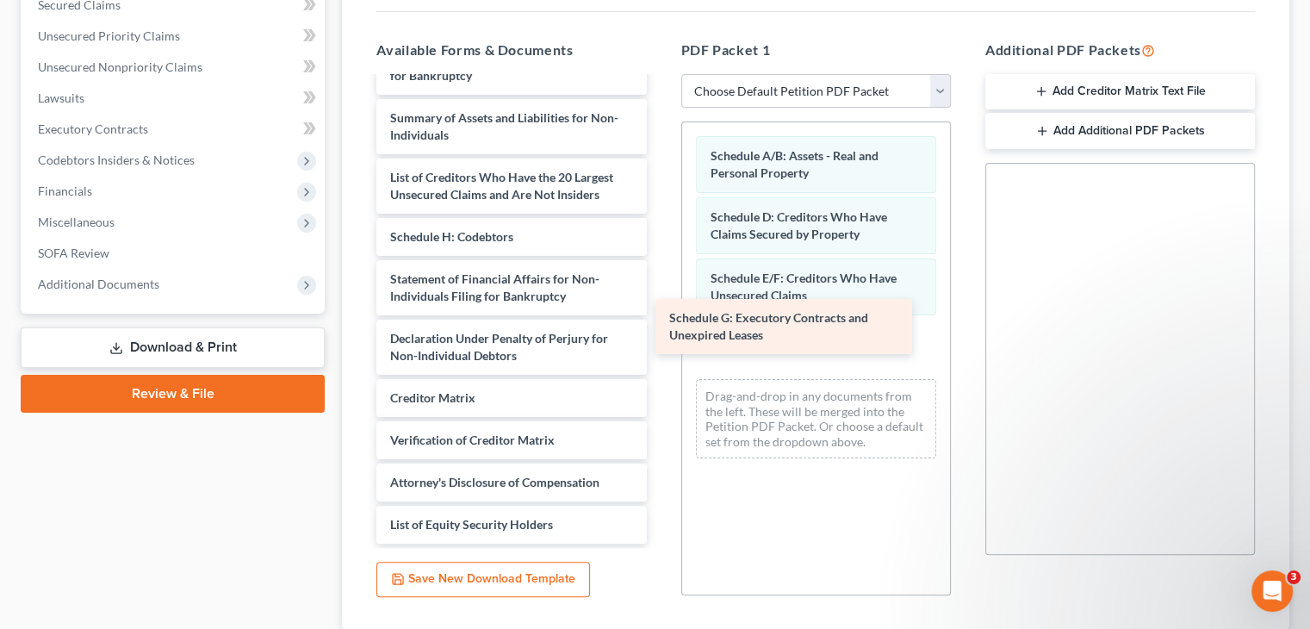
scroll to position [217, 0]
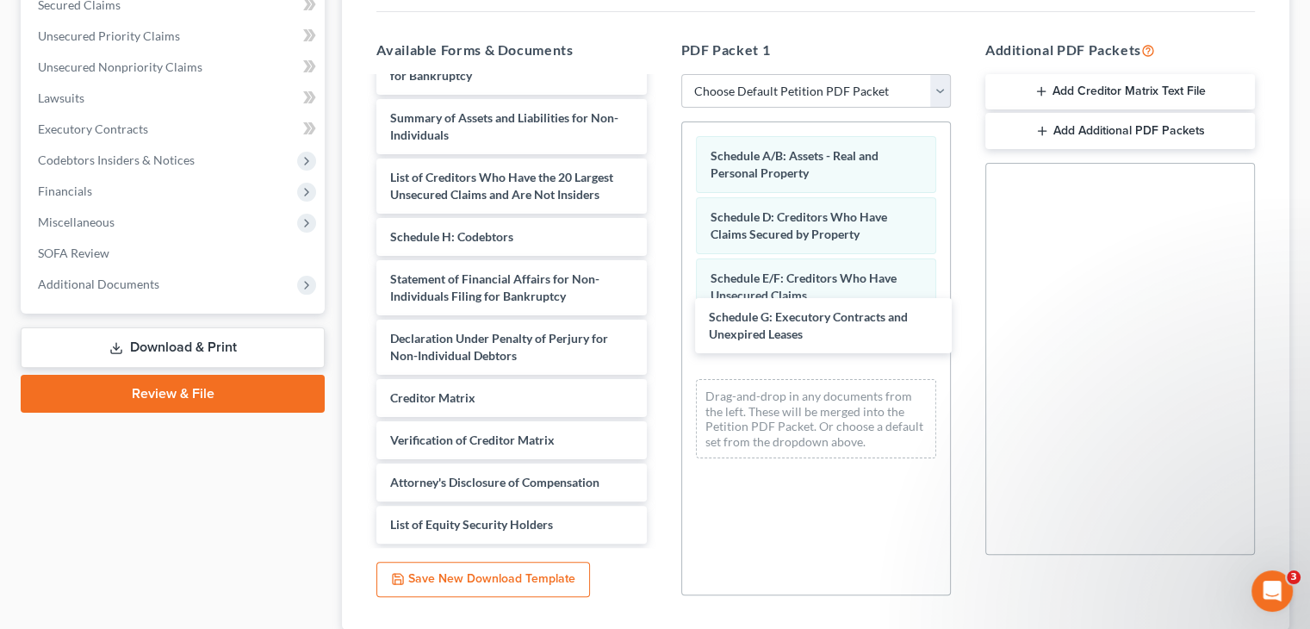
drag, startPoint x: 489, startPoint y: 157, endPoint x: 650, endPoint y: 190, distance: 164.5
click at [660, 288] on div "Schedule G: Executory Contracts and Unexpired Leases Caldwell Holdings SOFA 4 A…" at bounding box center [511, 211] width 297 height 665
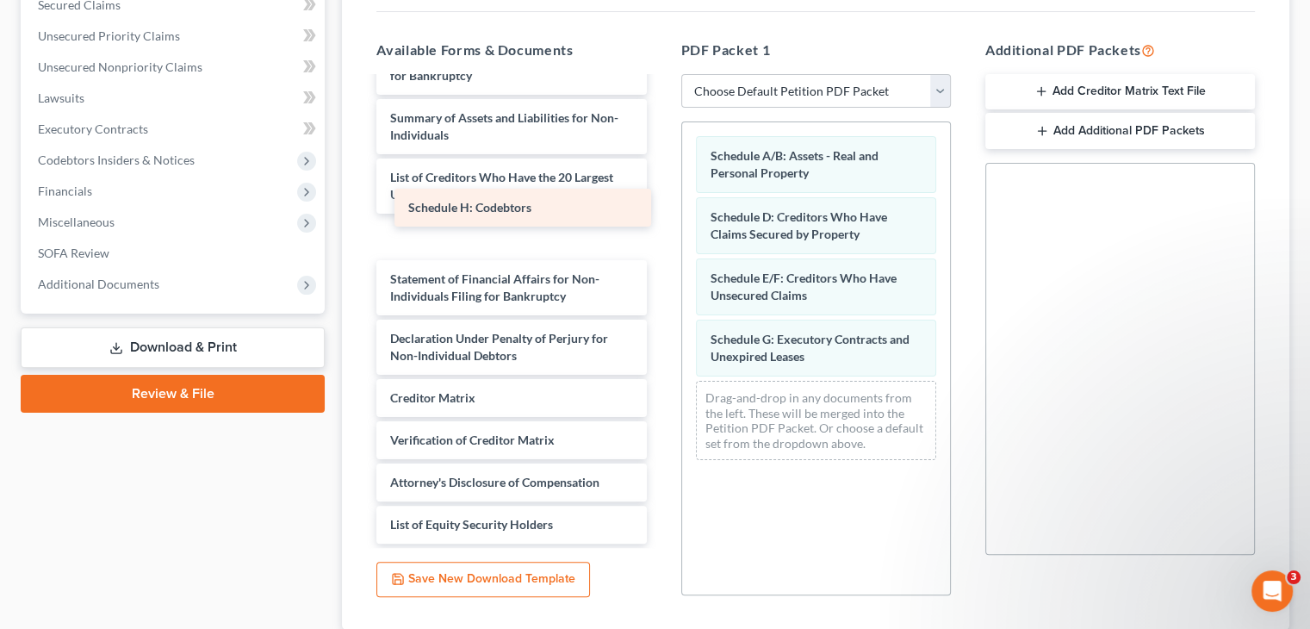
scroll to position [174, 0]
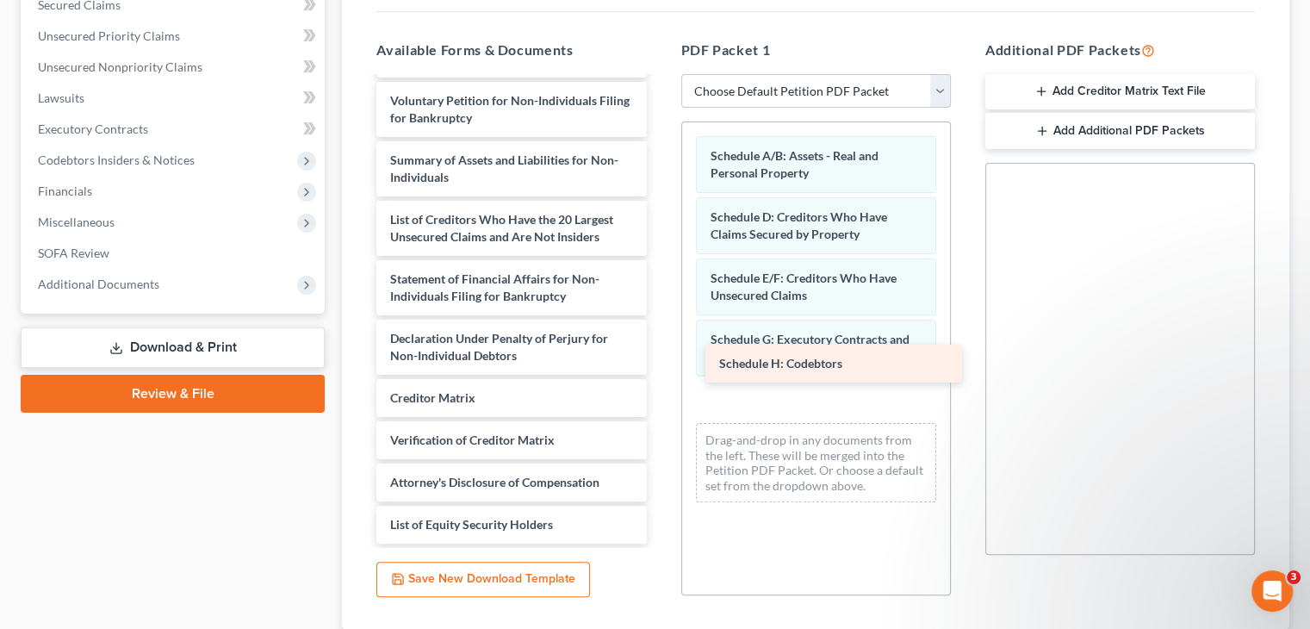
drag, startPoint x: 475, startPoint y: 204, endPoint x: 786, endPoint y: 358, distance: 347.0
click at [660, 363] on div "Schedule H: Codebtors Caldwell Holdings SOFA 4 Attachment-pdf Corporate Ownersh…" at bounding box center [511, 232] width 297 height 623
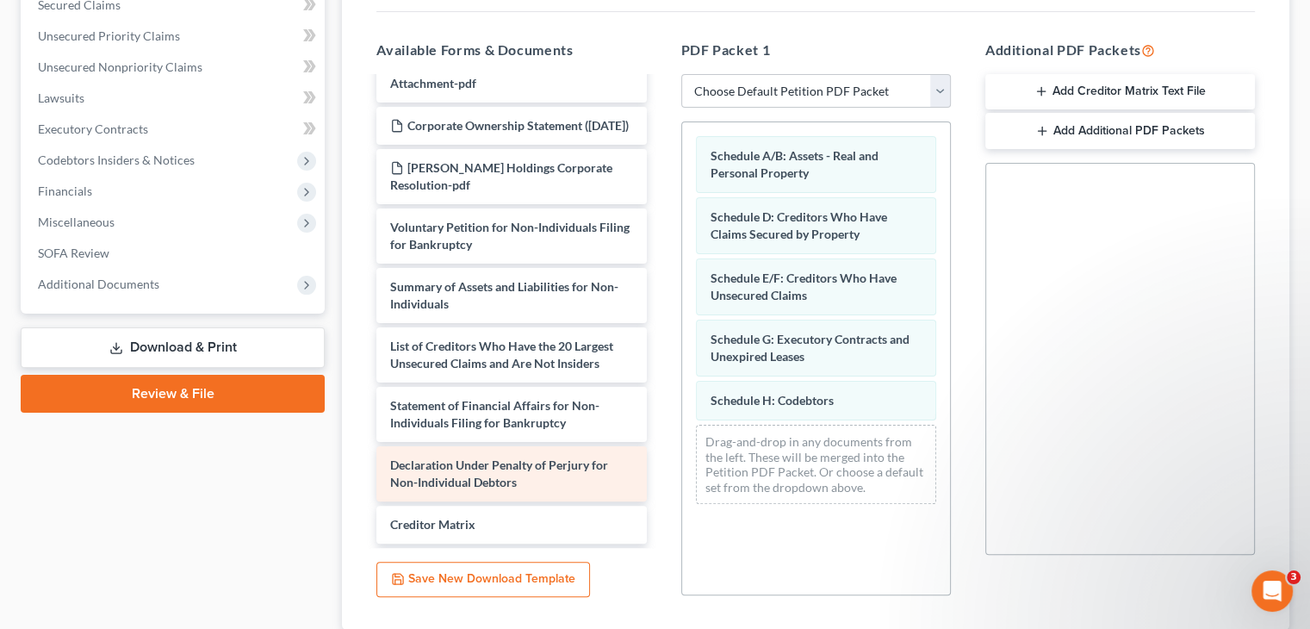
scroll to position [2, 0]
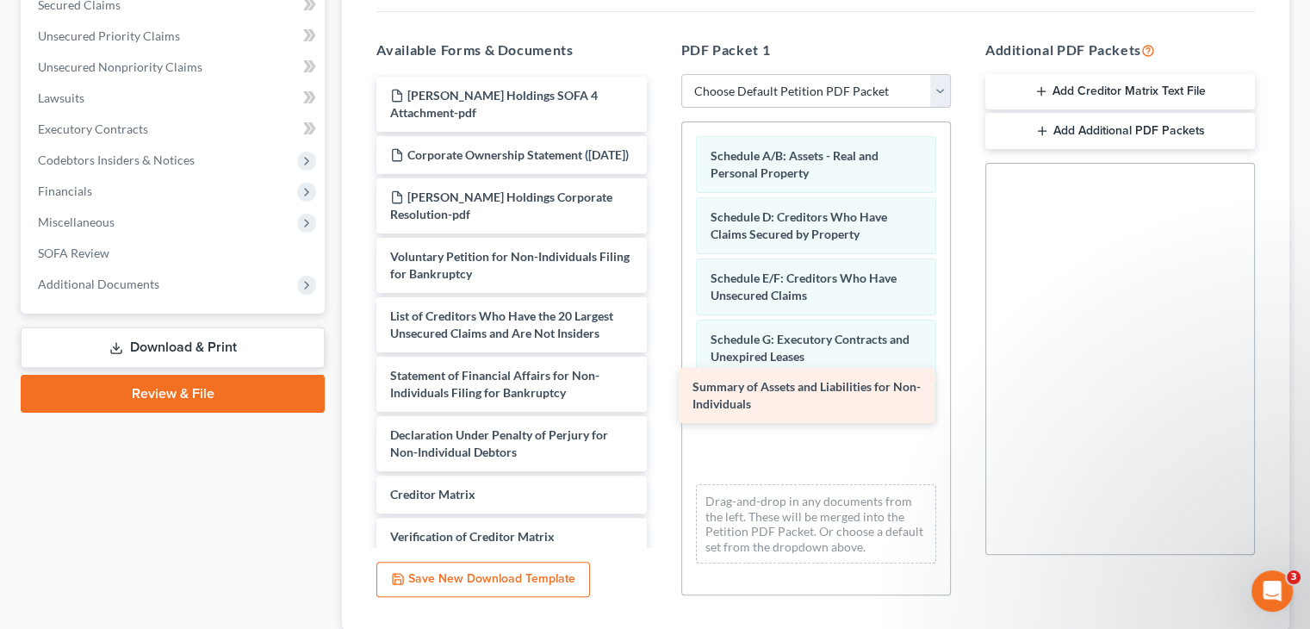
drag, startPoint x: 487, startPoint y: 308, endPoint x: 790, endPoint y: 394, distance: 314.3
click at [660, 394] on div "Summary of Assets and Liabilities for Non-Individuals Caldwell Holdings SOFA 4 …" at bounding box center [511, 358] width 297 height 563
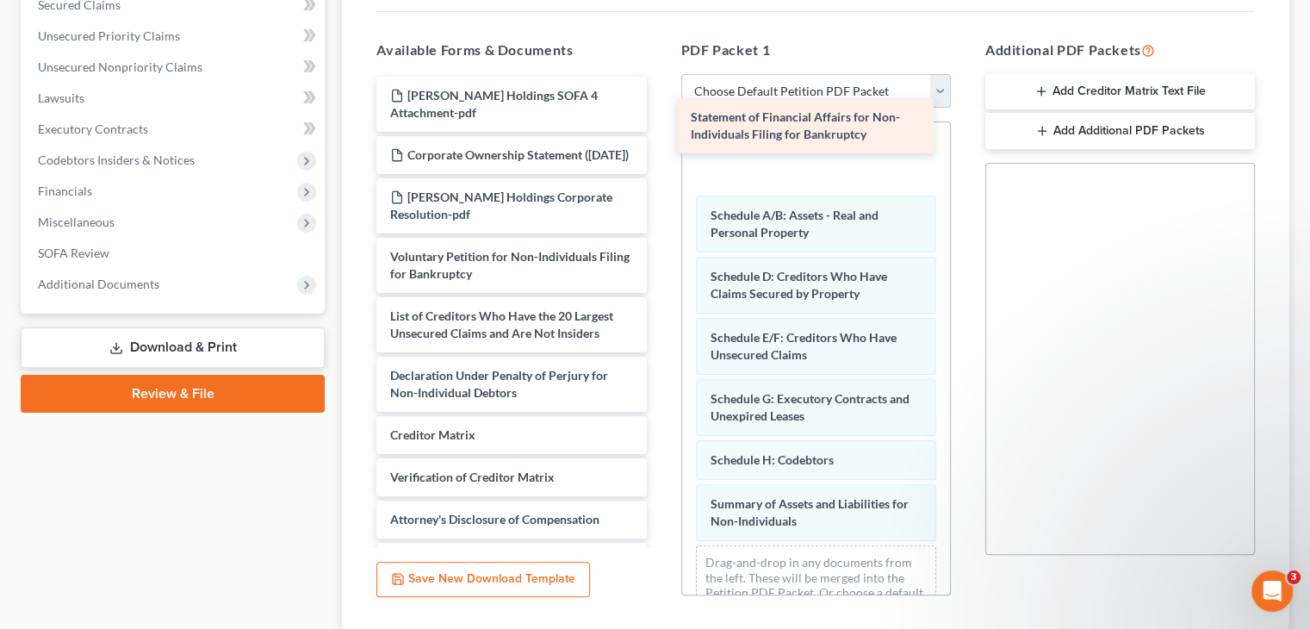
drag, startPoint x: 517, startPoint y: 375, endPoint x: 817, endPoint y: 132, distance: 386.4
click at [660, 132] on div "Statement of Financial Affairs for Non-Individuals Filing for Bankruptcy Caldwe…" at bounding box center [511, 329] width 297 height 504
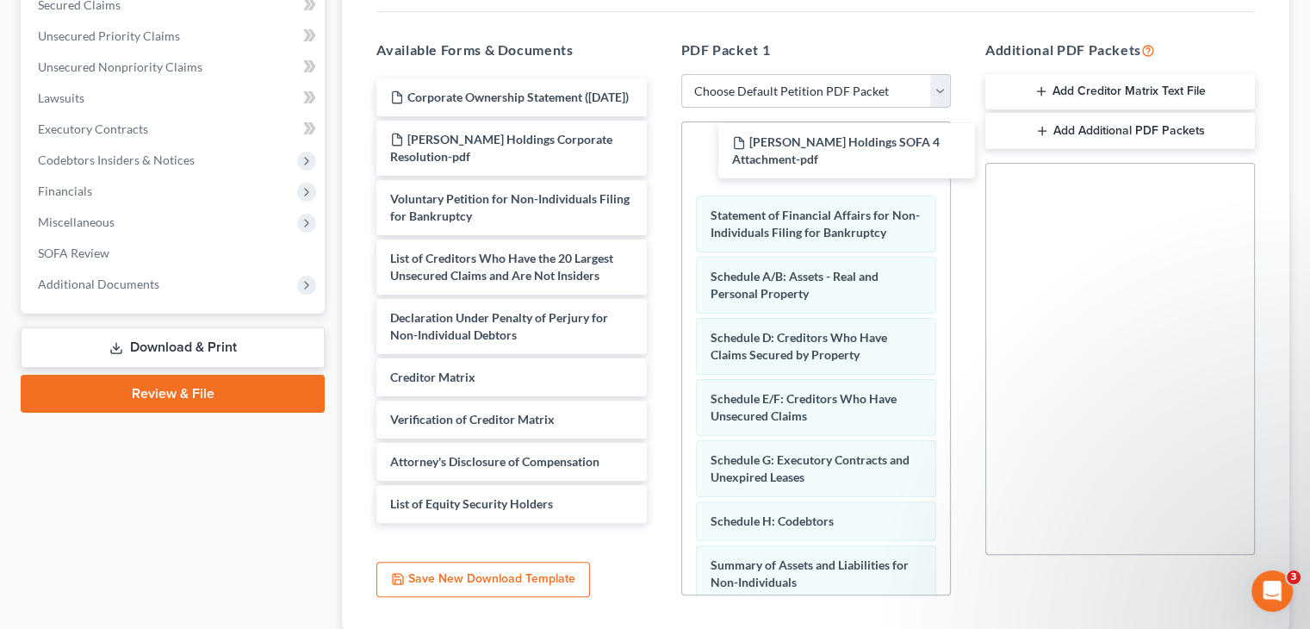
scroll to position [0, 0]
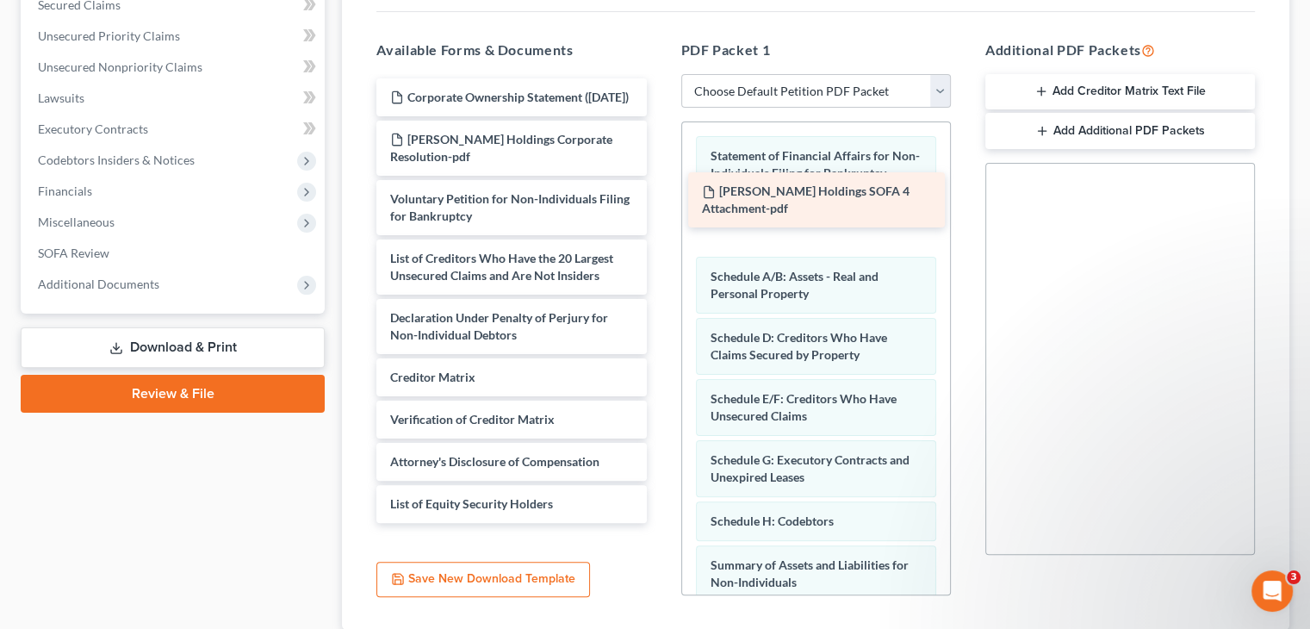
drag, startPoint x: 529, startPoint y: 81, endPoint x: 840, endPoint y: 209, distance: 337.1
click at [660, 209] on div "Caldwell Holdings SOFA 4 Attachment-pdf Caldwell Holdings SOFA 4 Attachment-pdf…" at bounding box center [511, 300] width 297 height 444
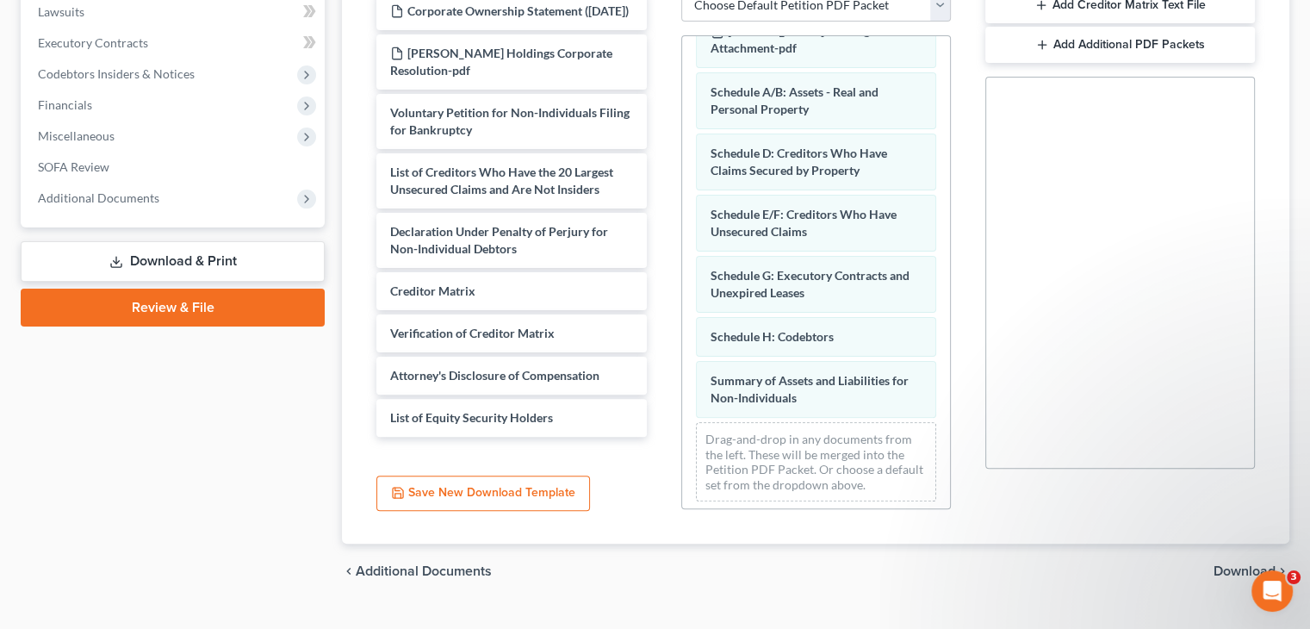
scroll to position [121, 0]
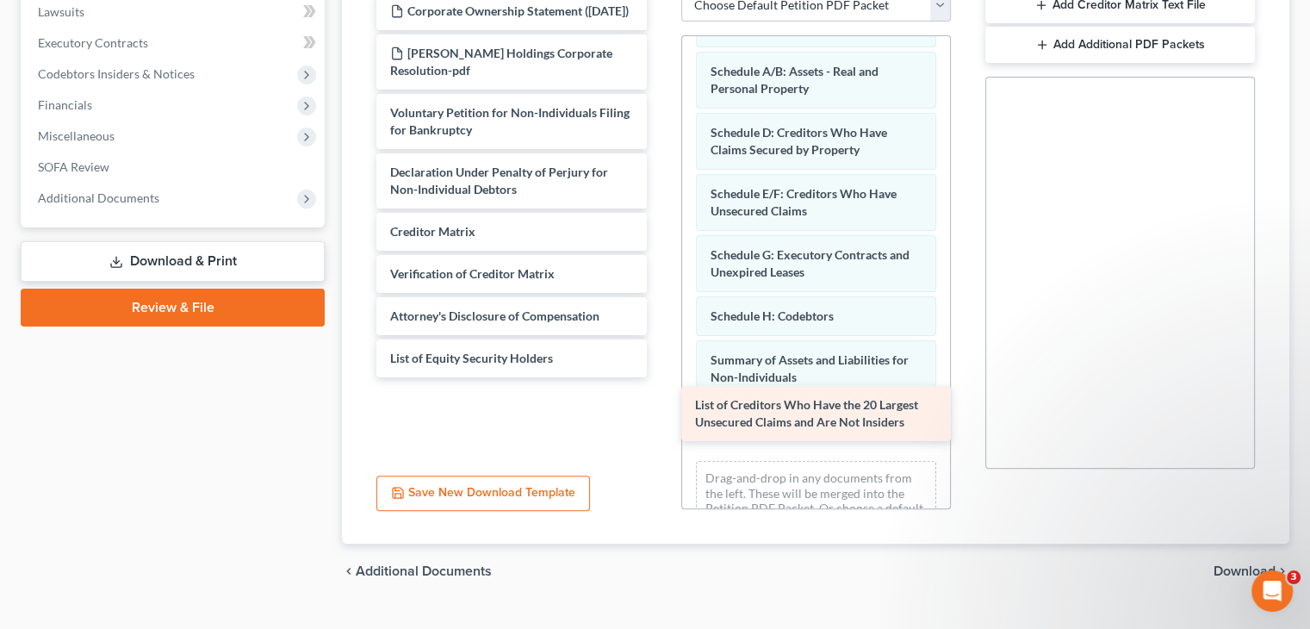
drag, startPoint x: 456, startPoint y: 159, endPoint x: 761, endPoint y: 407, distance: 393.0
click at [660, 377] on div "List of Creditors Who Have the 20 Largest Unsecured Claims and Are Not Insiders…" at bounding box center [511, 184] width 297 height 385
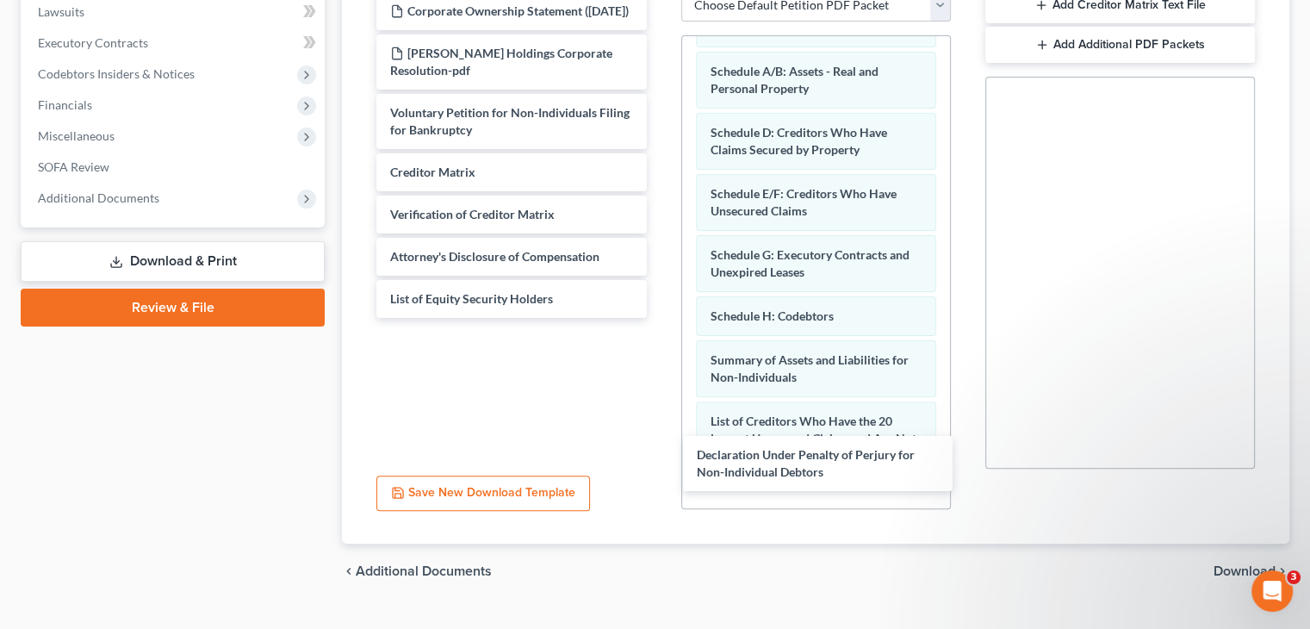
drag, startPoint x: 496, startPoint y: 171, endPoint x: 964, endPoint y: 345, distance: 499.7
click at [660, 318] on div "Declaration Under Penalty of Perjury for Non-Individual Debtors Corporate Owner…" at bounding box center [511, 154] width 297 height 325
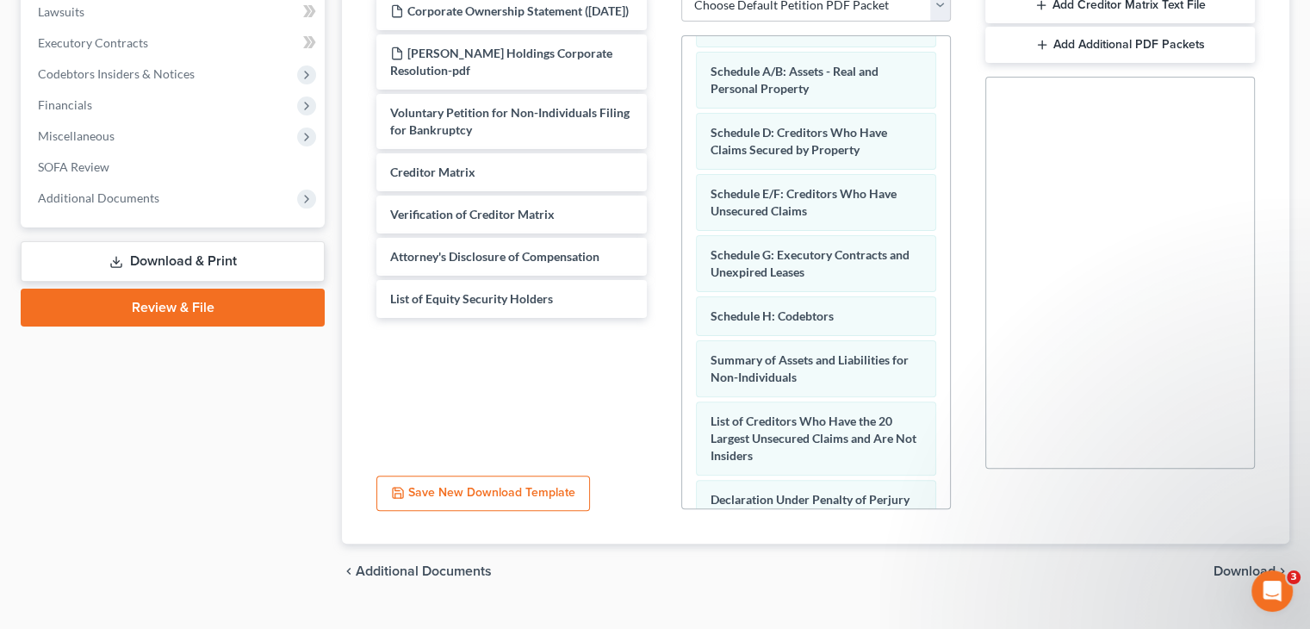
scroll to position [258, 0]
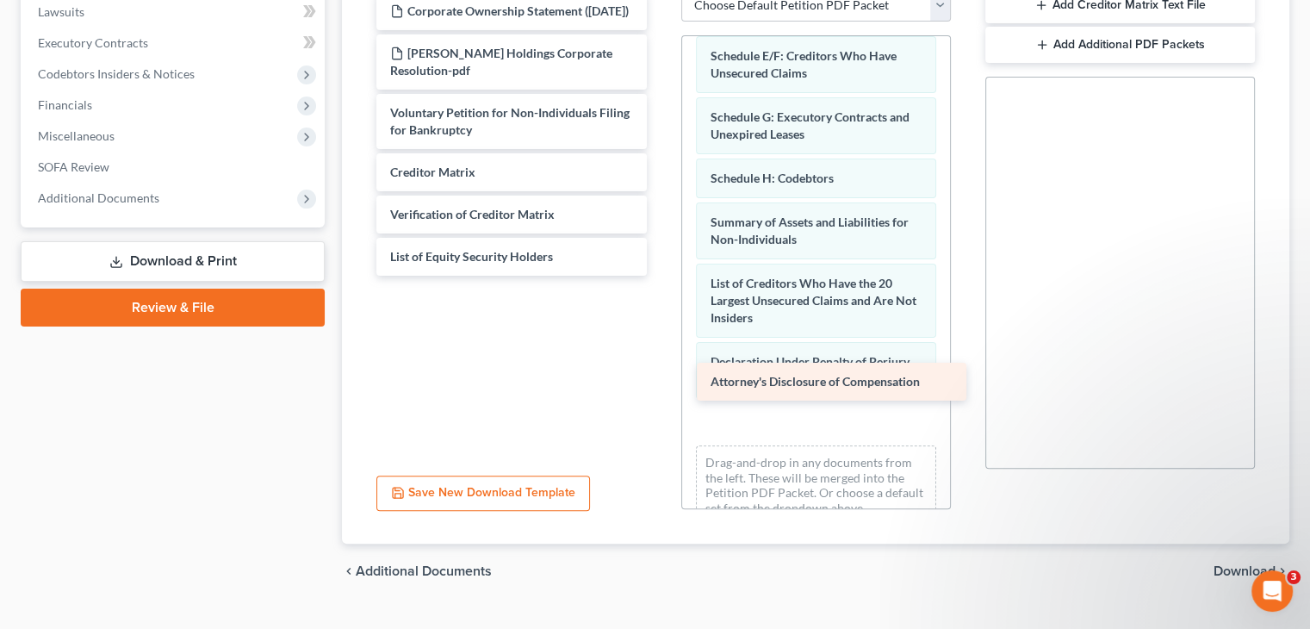
drag, startPoint x: 482, startPoint y: 239, endPoint x: 803, endPoint y: 380, distance: 349.7
click at [660, 276] on div "Attorney's Disclosure of Compensation Corporate Ownership Statement (09/11/2025…" at bounding box center [511, 133] width 297 height 283
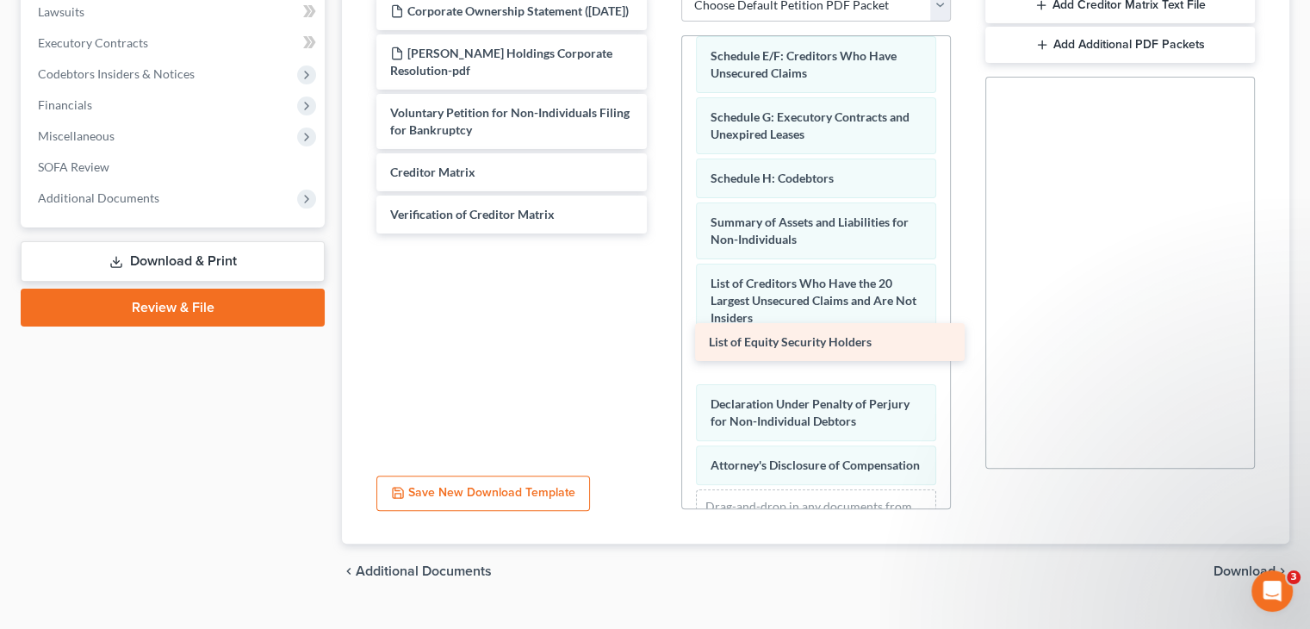
drag, startPoint x: 486, startPoint y: 245, endPoint x: 798, endPoint y: 352, distance: 330.6
click at [660, 233] on div "List of Equity Security Holders Corporate Ownership Statement (09/11/2025) Cald…" at bounding box center [511, 112] width 297 height 241
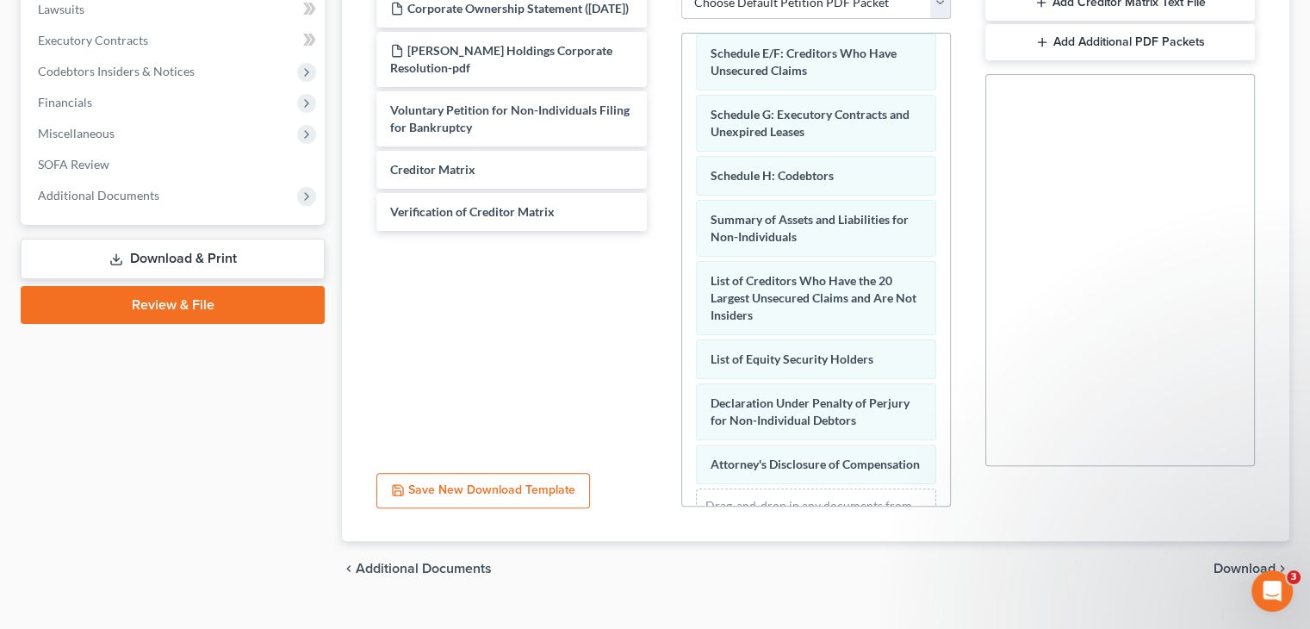
scroll to position [434, 0]
click at [1236, 561] on span "Download" at bounding box center [1244, 568] width 62 height 14
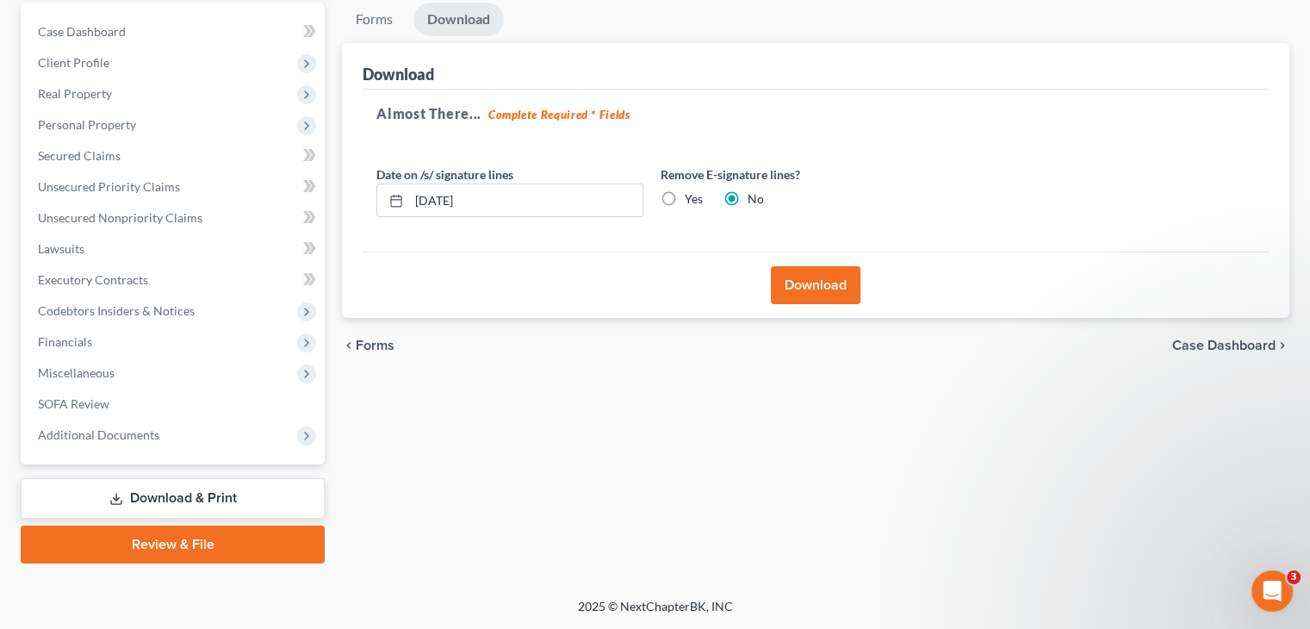
scroll to position [162, 0]
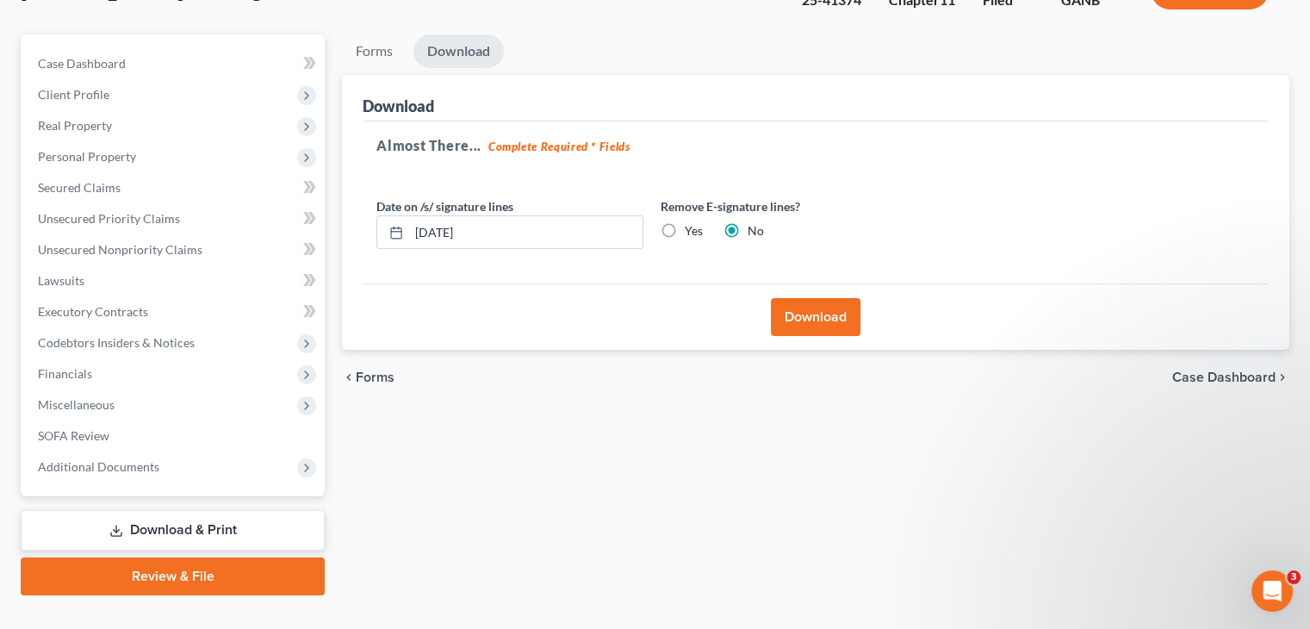
click at [810, 298] on button "Download" at bounding box center [816, 317] width 90 height 38
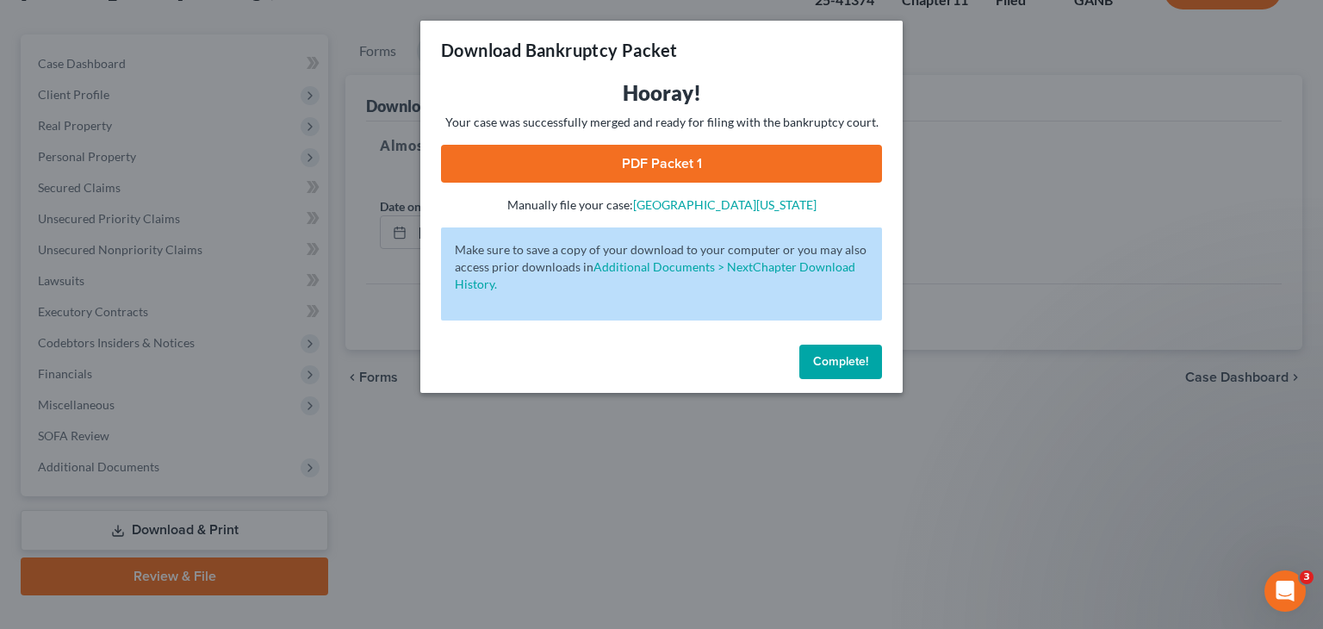
click at [685, 163] on link "PDF Packet 1" at bounding box center [661, 164] width 441 height 38
click at [837, 369] on button "Complete!" at bounding box center [840, 361] width 83 height 34
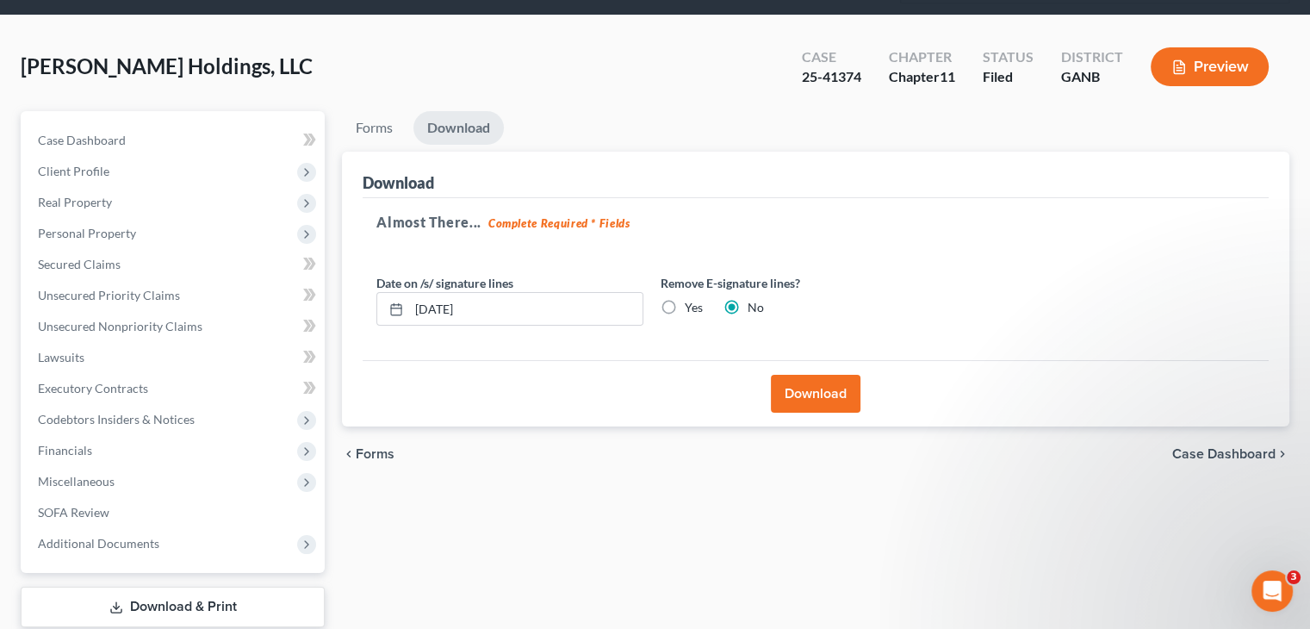
scroll to position [0, 0]
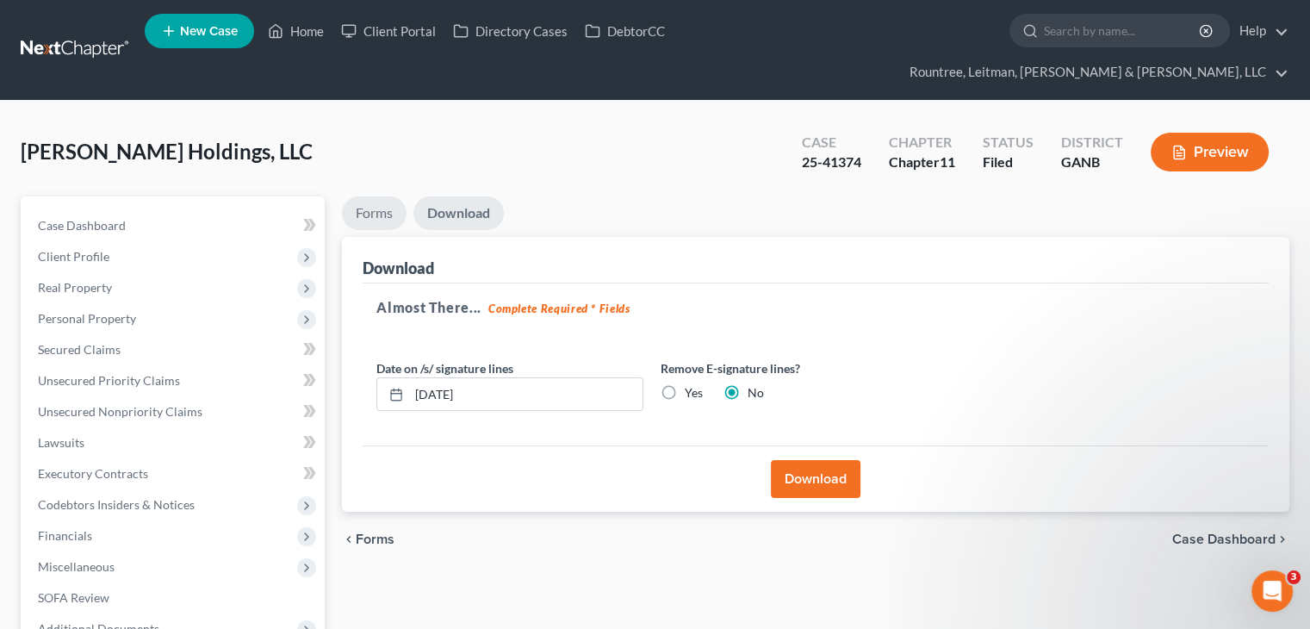
drag, startPoint x: 365, startPoint y: 182, endPoint x: 463, endPoint y: 332, distance: 179.1
click at [365, 196] on link "Forms" at bounding box center [374, 213] width 65 height 34
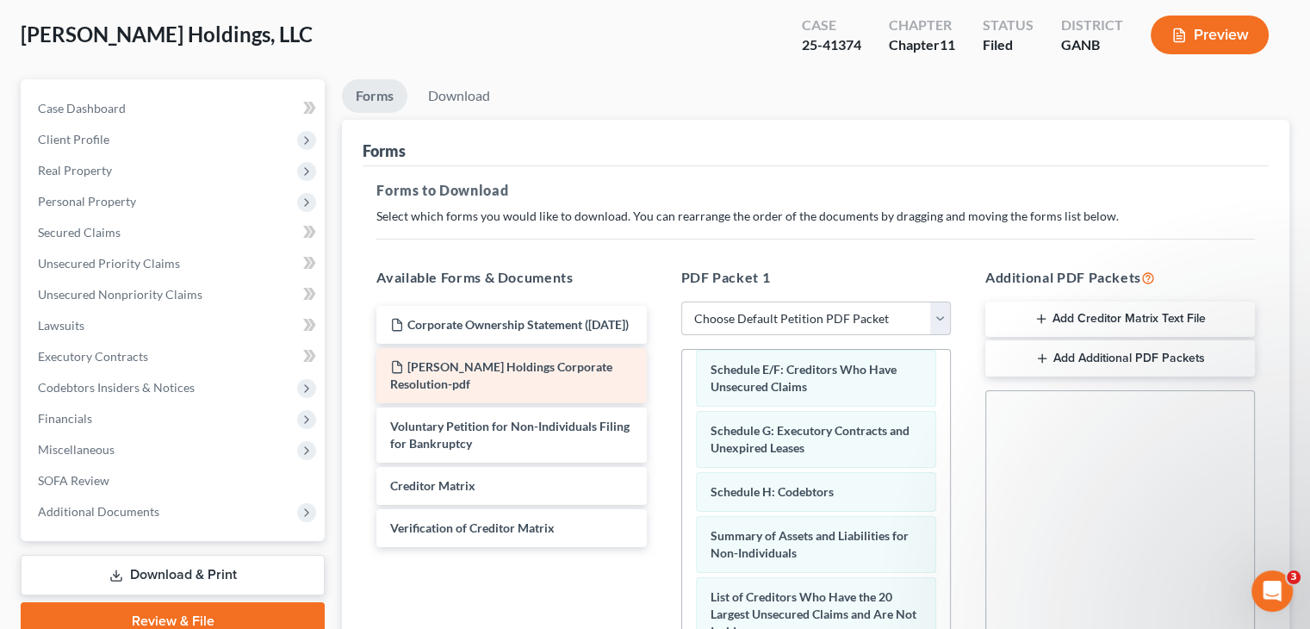
scroll to position [258, 0]
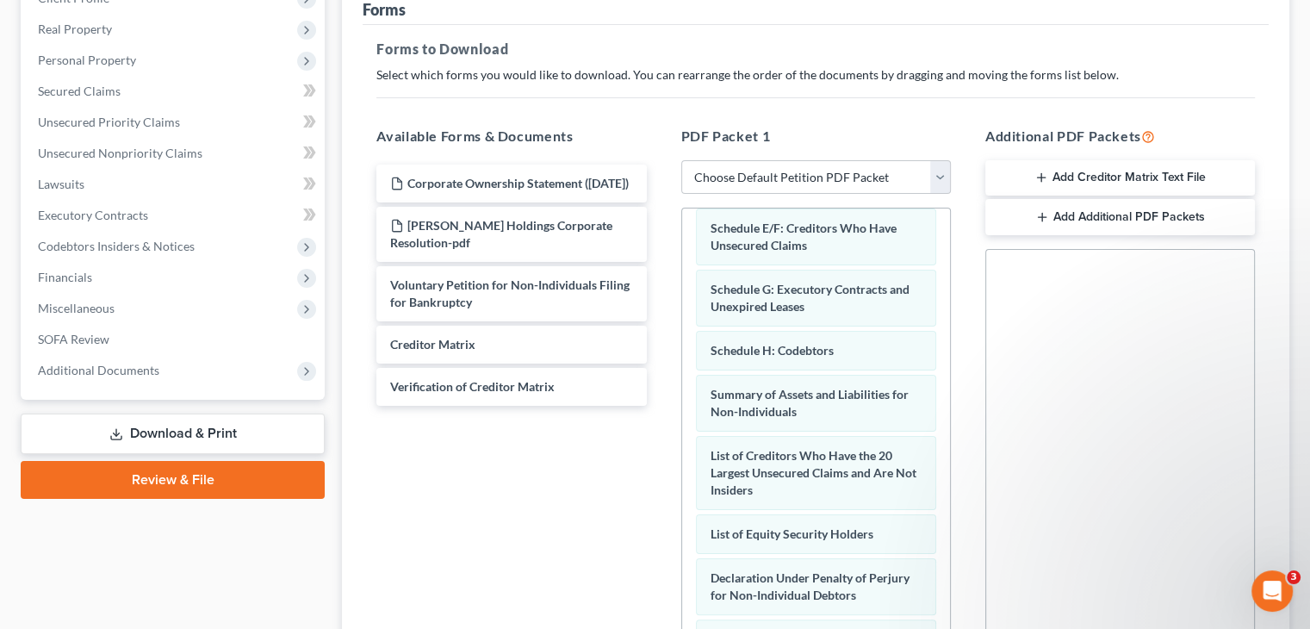
click at [1108, 160] on button "Add Creditor Matrix Text File" at bounding box center [1120, 178] width 270 height 36
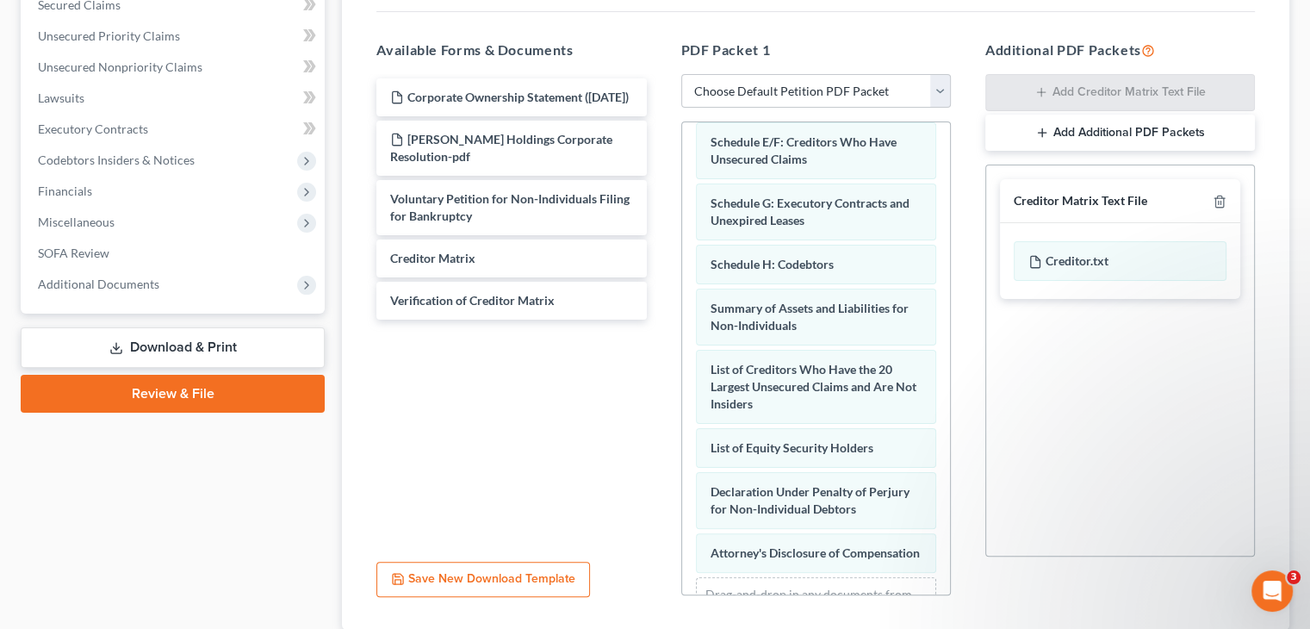
scroll to position [431, 0]
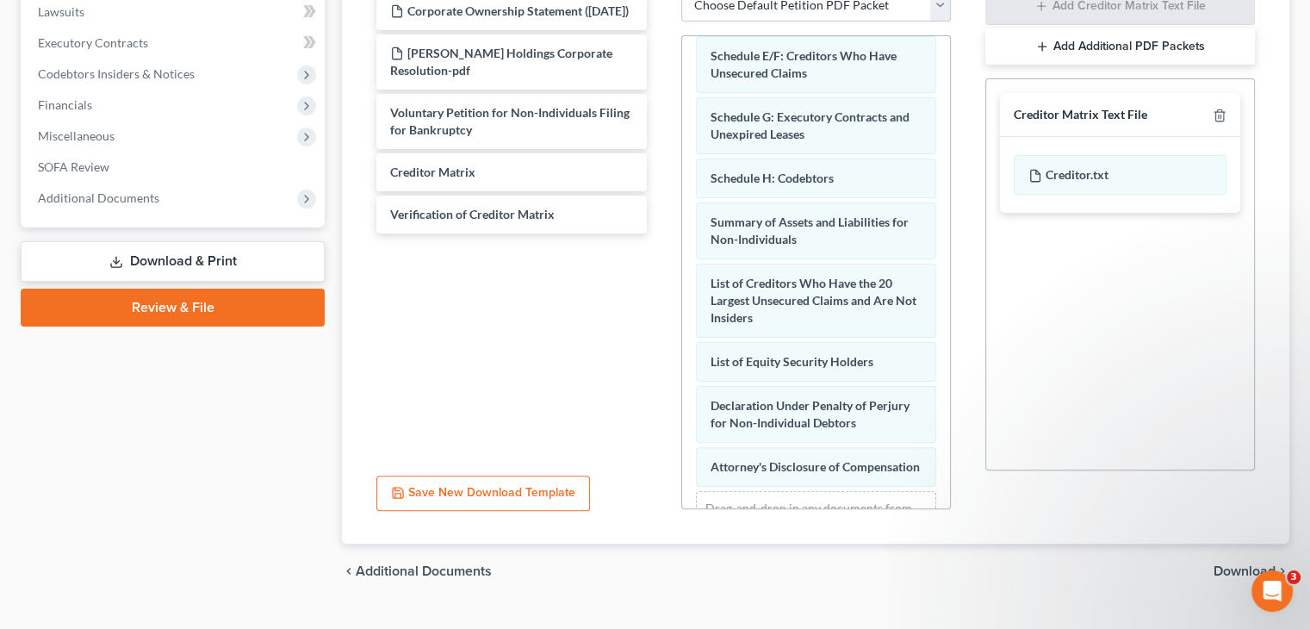
click at [1249, 564] on span "Download" at bounding box center [1244, 571] width 62 height 14
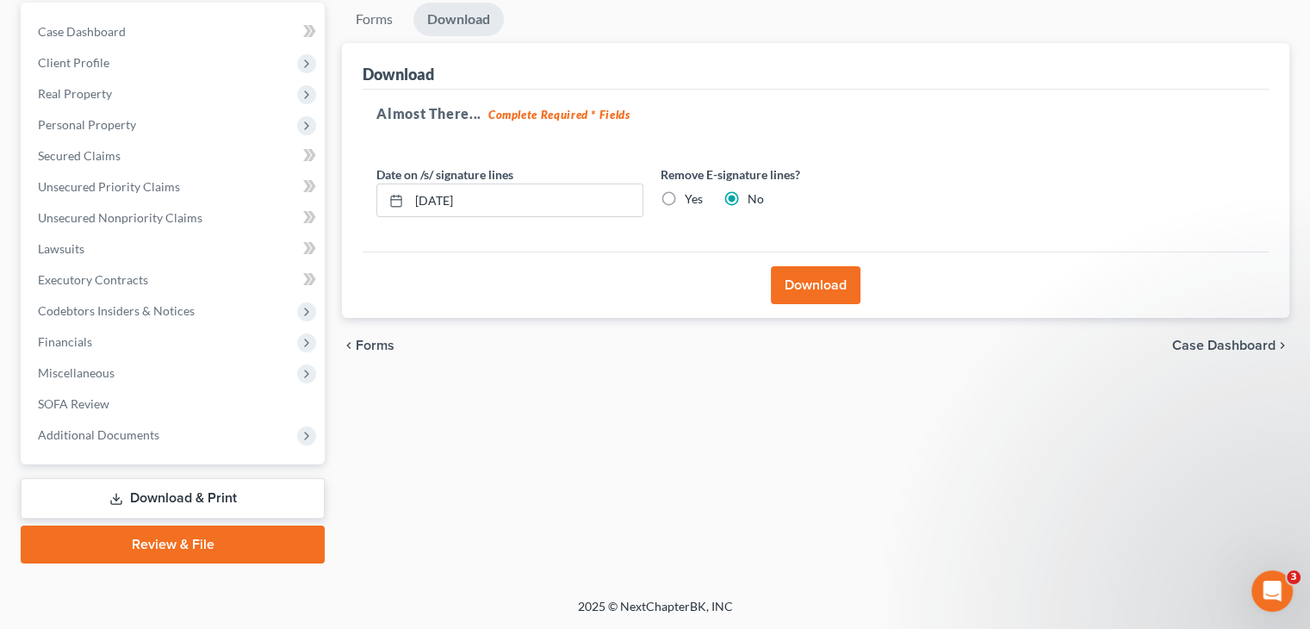
scroll to position [162, 0]
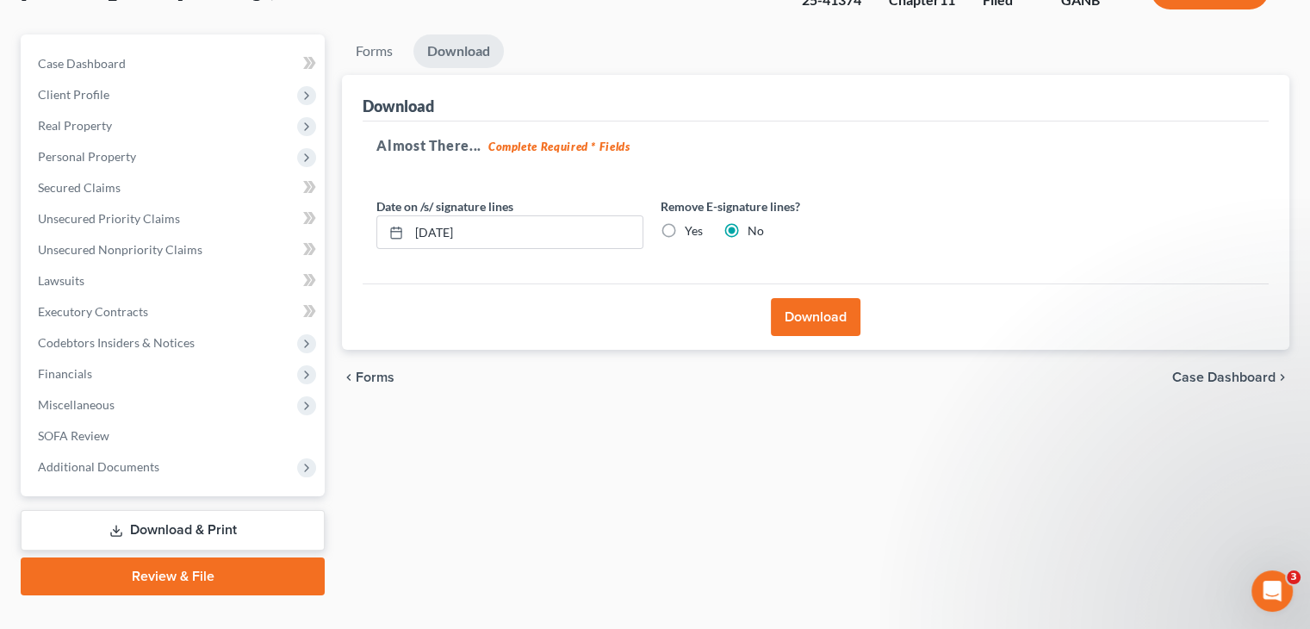
click at [823, 298] on button "Download" at bounding box center [816, 317] width 90 height 38
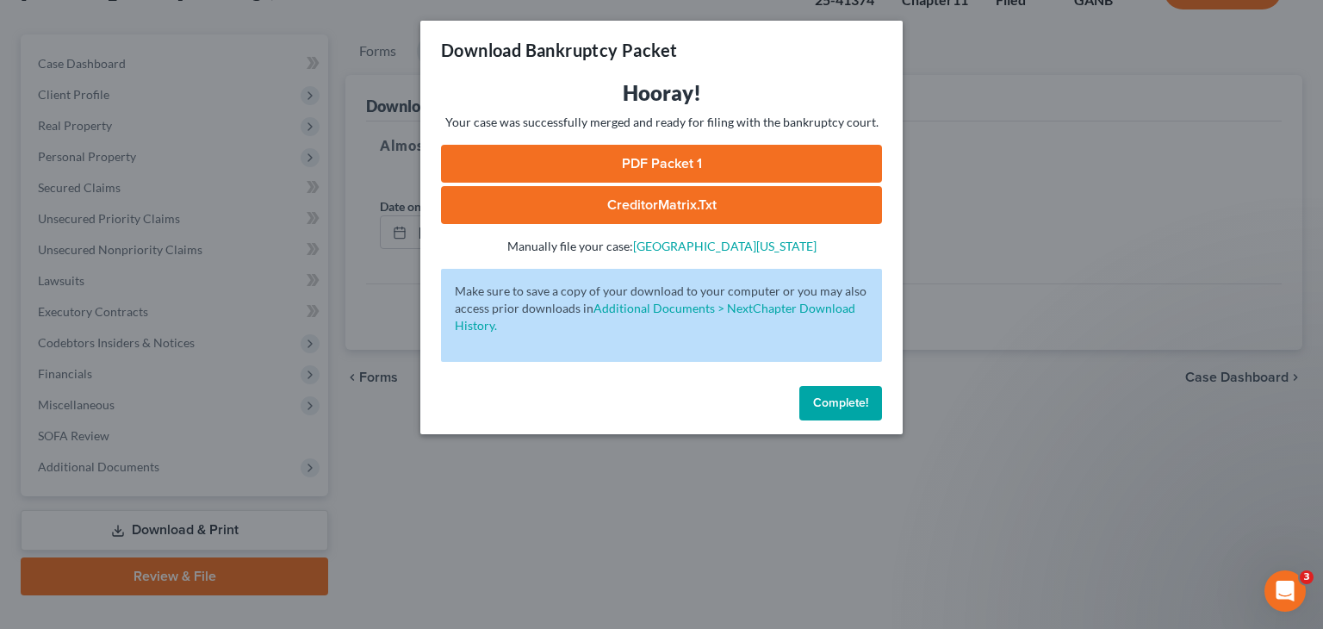
click at [680, 203] on link "CreditorMatrix.txt" at bounding box center [661, 205] width 441 height 38
drag, startPoint x: 850, startPoint y: 401, endPoint x: 443, endPoint y: 19, distance: 558.0
click at [850, 401] on span "Complete!" at bounding box center [840, 402] width 55 height 15
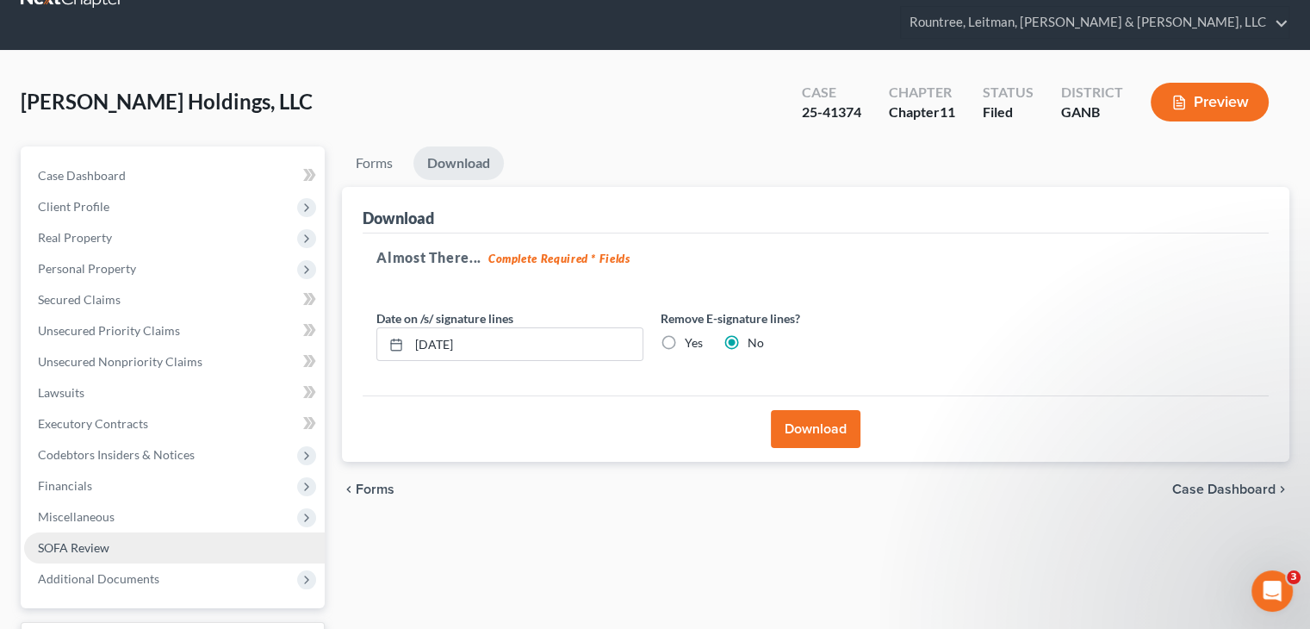
scroll to position [0, 0]
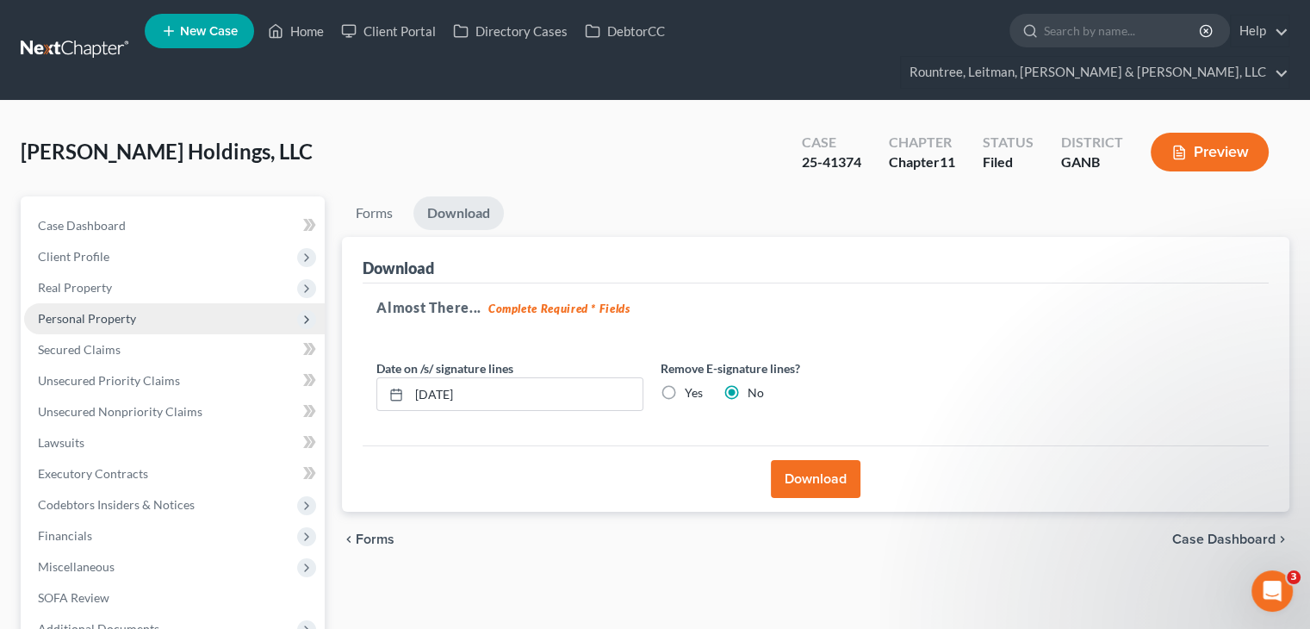
click at [83, 311] on span "Personal Property" at bounding box center [87, 318] width 98 height 15
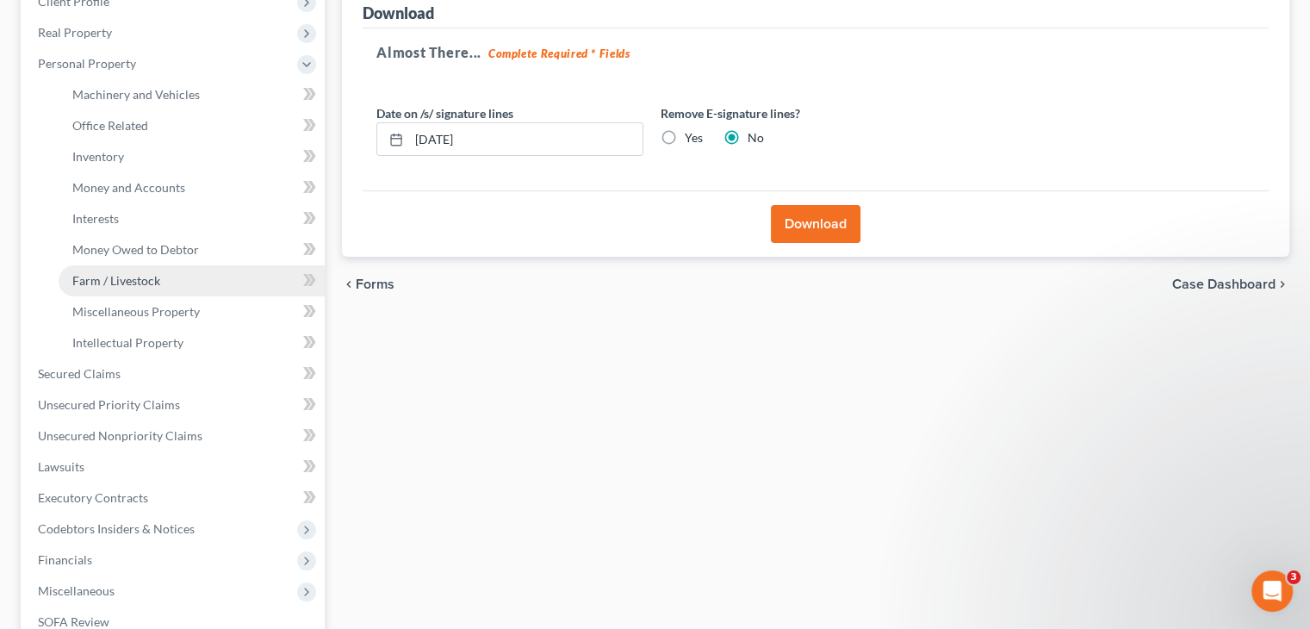
scroll to position [258, 0]
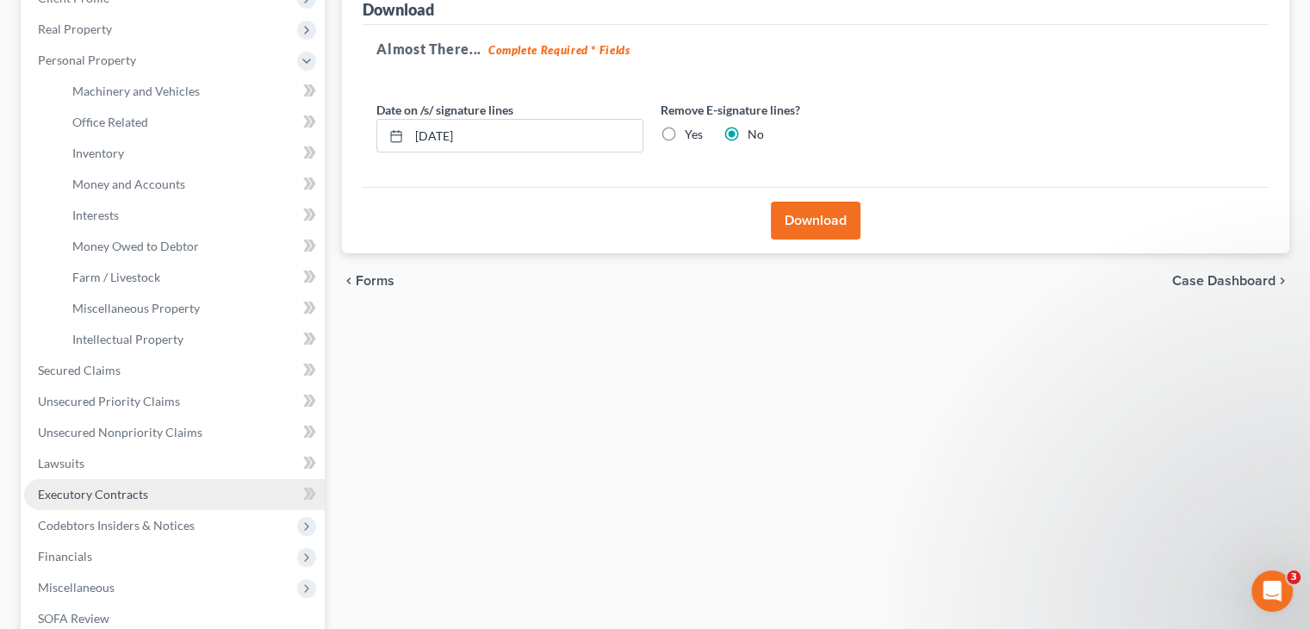
click at [92, 487] on span "Executory Contracts" at bounding box center [93, 494] width 110 height 15
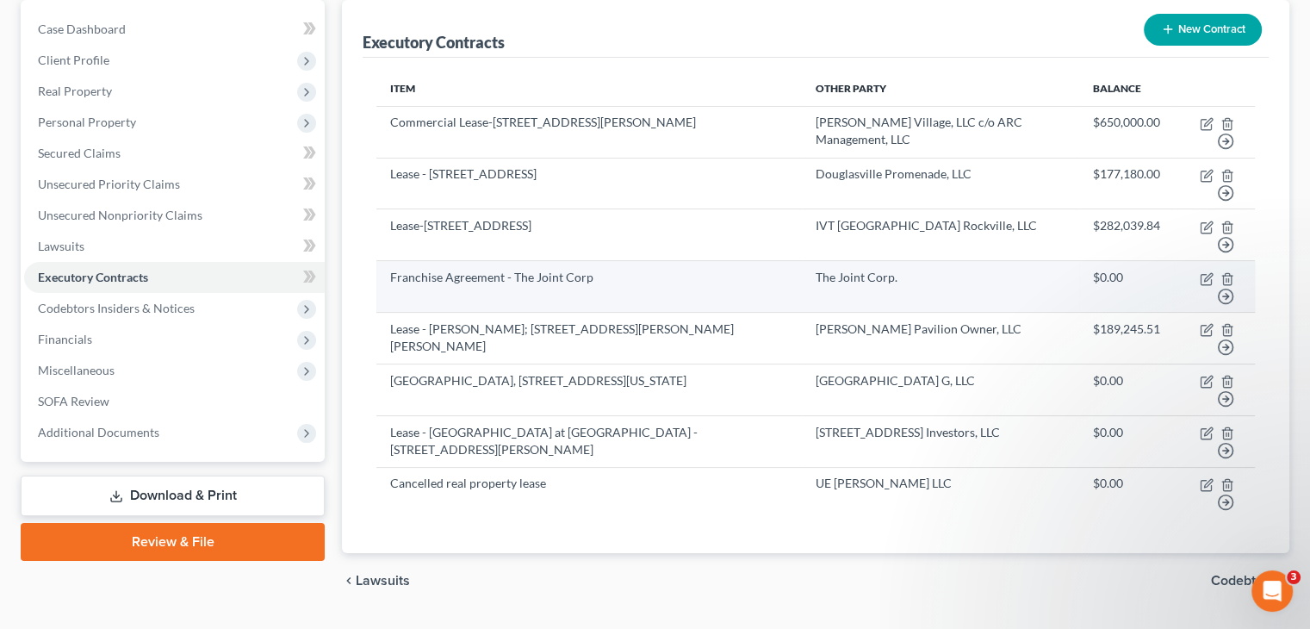
scroll to position [209, 0]
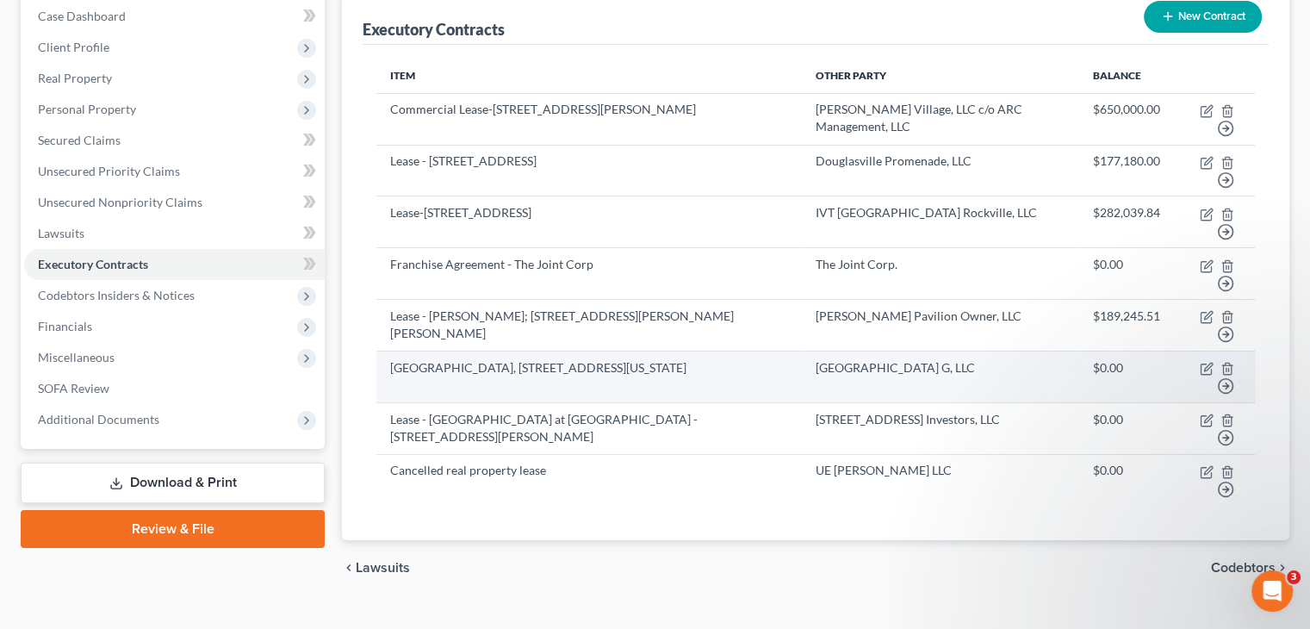
click at [1199, 351] on td "Move to D Move to E Move to F Move to Notice Only" at bounding box center [1214, 377] width 81 height 52
click at [1209, 362] on icon "button" at bounding box center [1206, 369] width 14 height 14
select select "3"
select select "21"
select select "0"
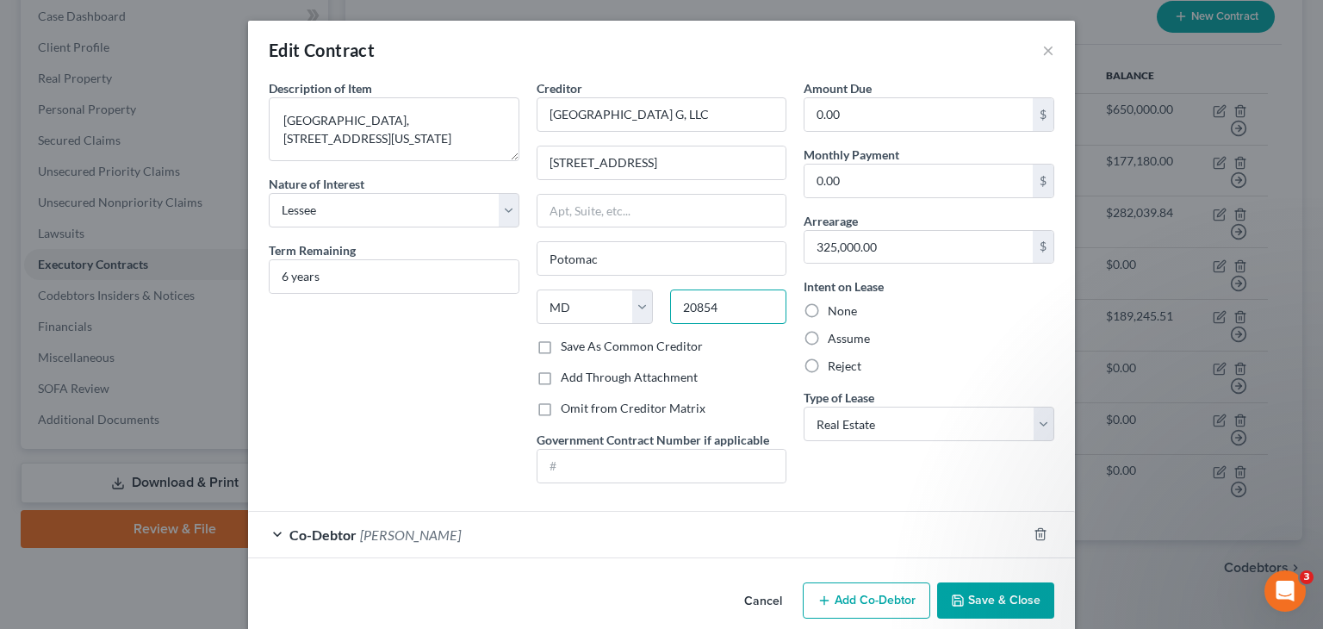
click at [729, 293] on input "20854" at bounding box center [728, 306] width 116 height 34
click at [1001, 597] on button "Save & Close" at bounding box center [995, 600] width 117 height 36
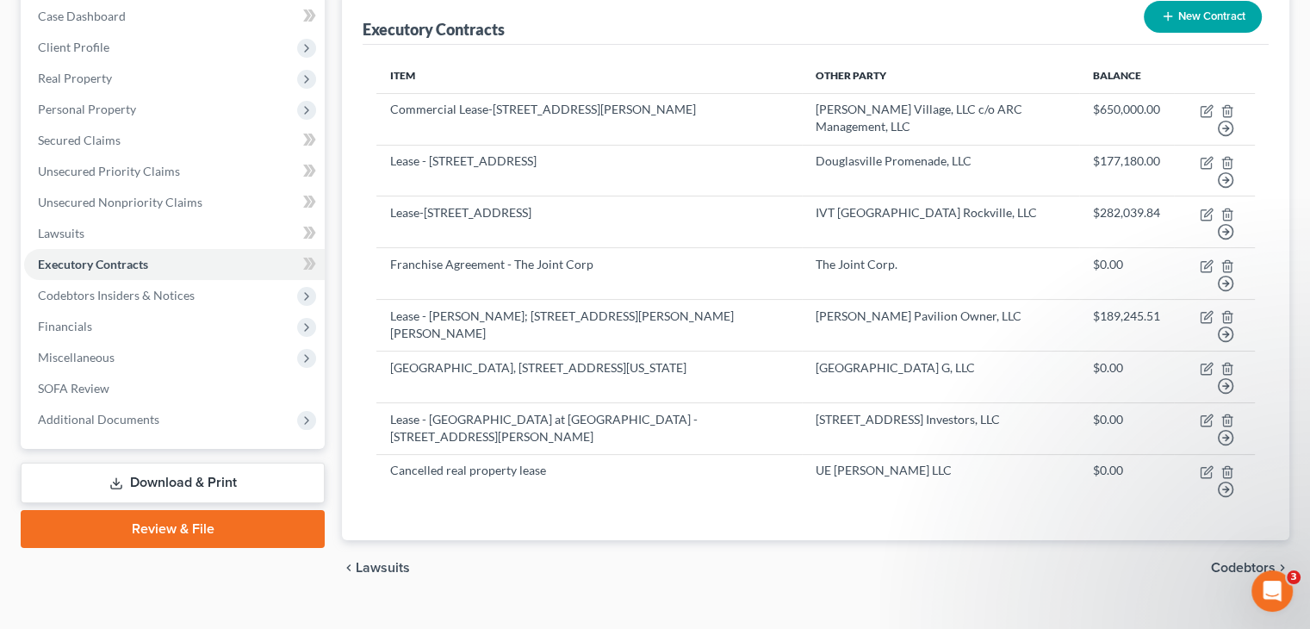
drag, startPoint x: 147, startPoint y: 387, endPoint x: 174, endPoint y: 433, distance: 53.6
click at [147, 412] on span "Additional Documents" at bounding box center [98, 419] width 121 height 15
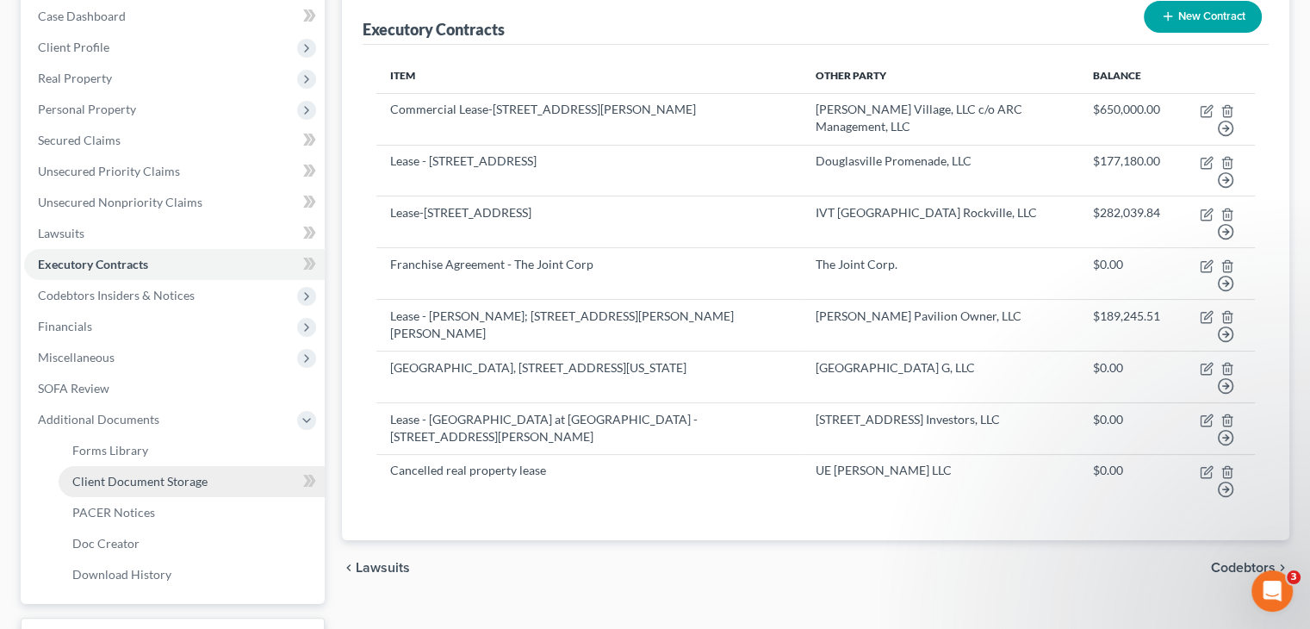
click at [162, 474] on span "Client Document Storage" at bounding box center [139, 481] width 135 height 15
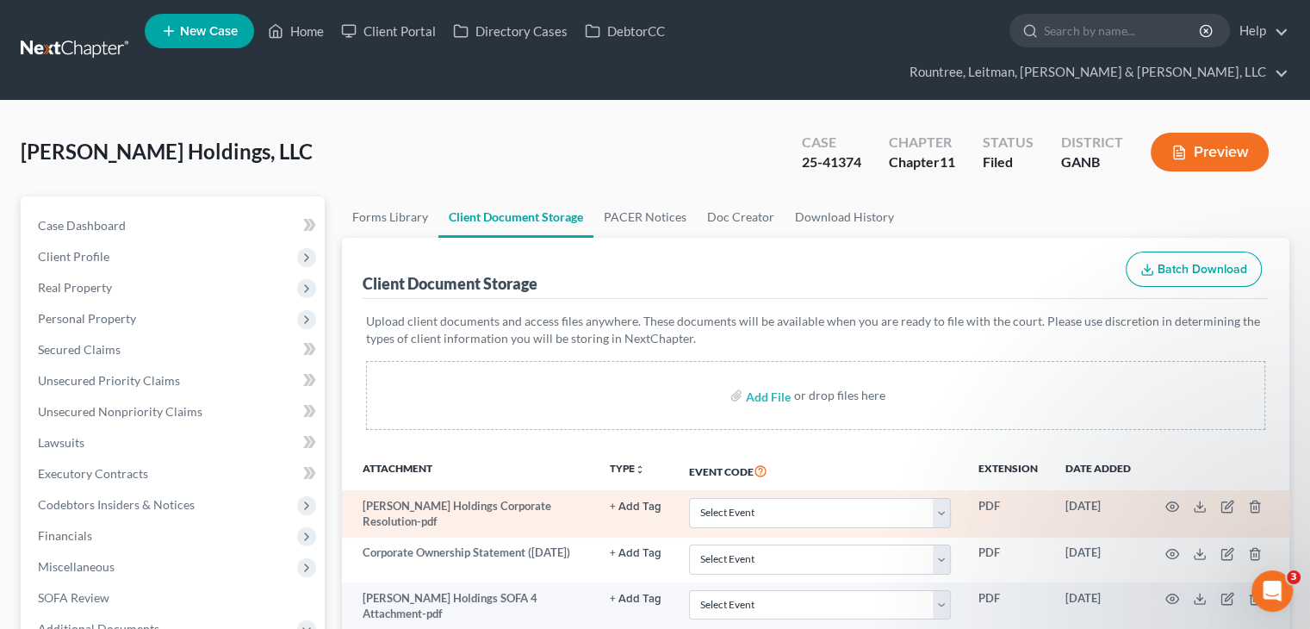
scroll to position [86, 0]
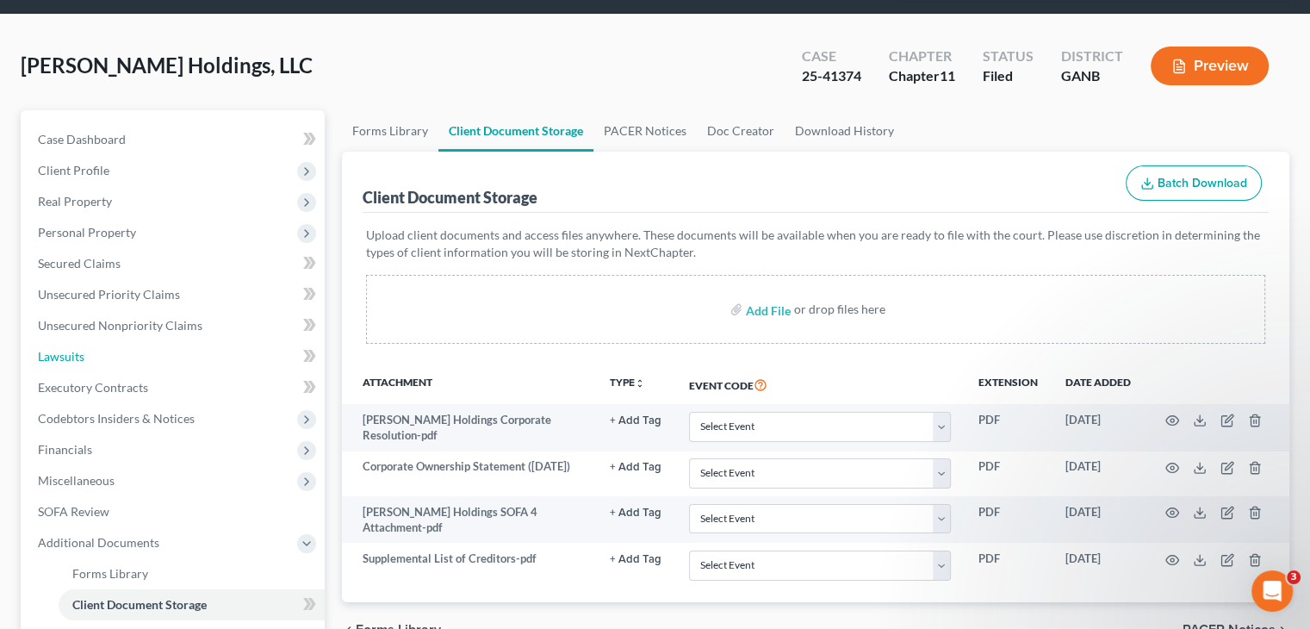
drag, startPoint x: 79, startPoint y: 323, endPoint x: 539, endPoint y: 356, distance: 461.0
click at [79, 349] on span "Lawsuits" at bounding box center [61, 356] width 46 height 15
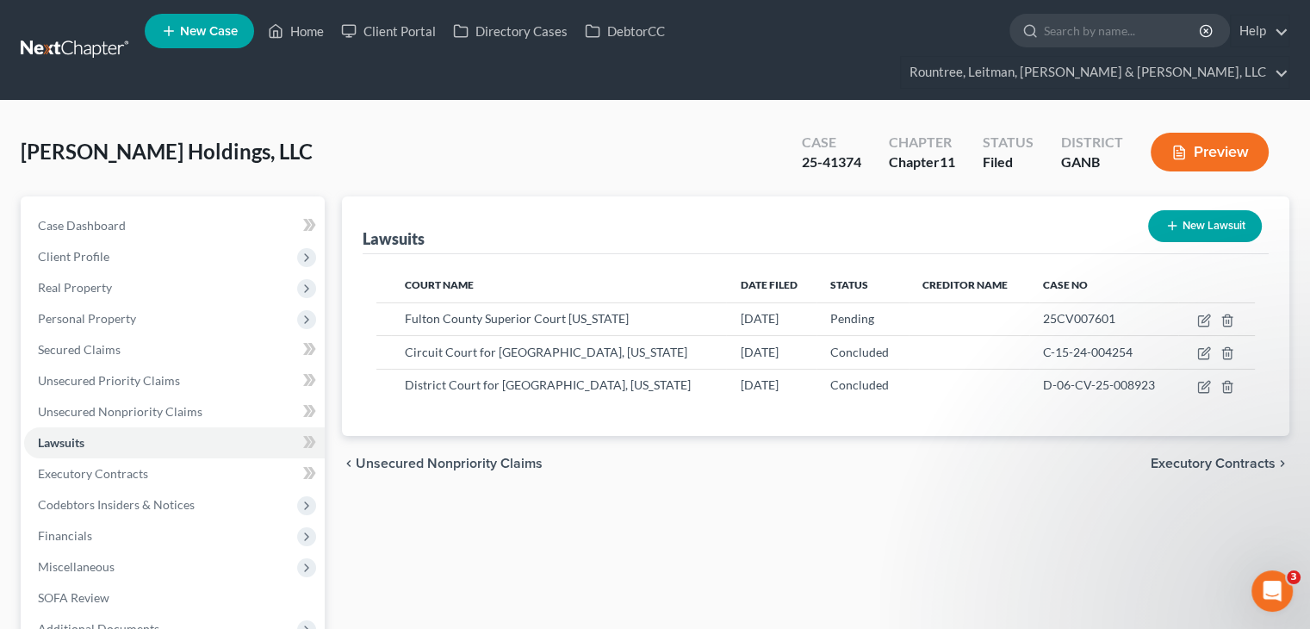
scroll to position [162, 0]
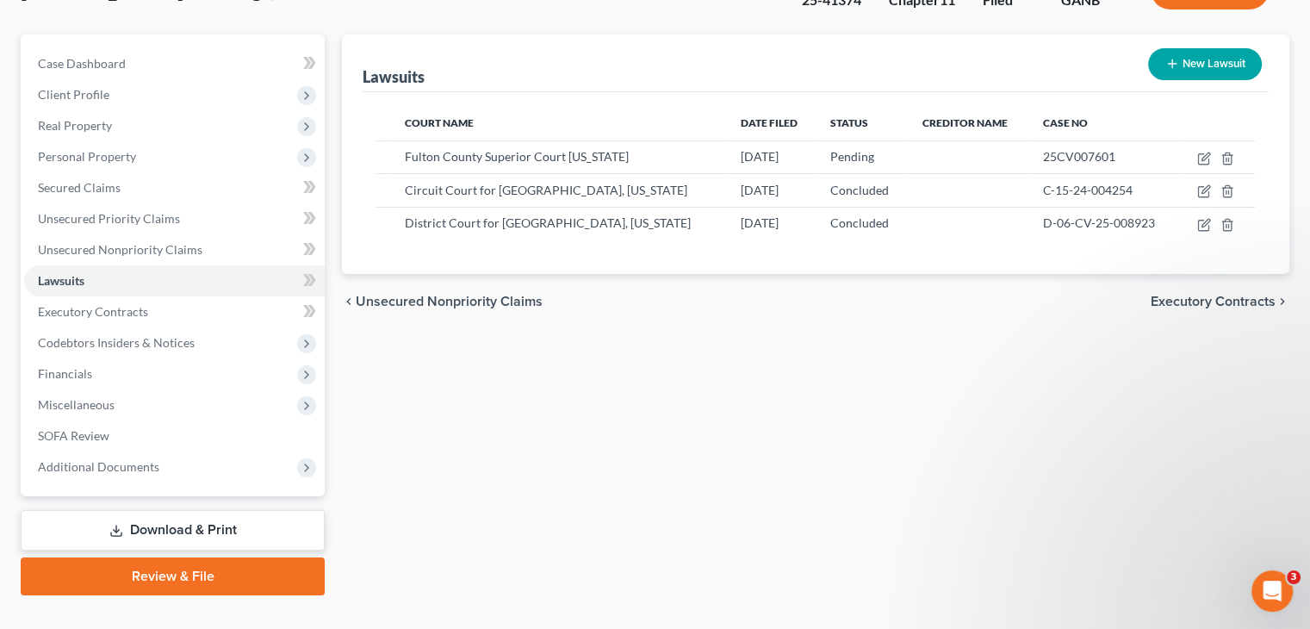
click at [196, 510] on link "Download & Print" at bounding box center [173, 530] width 304 height 40
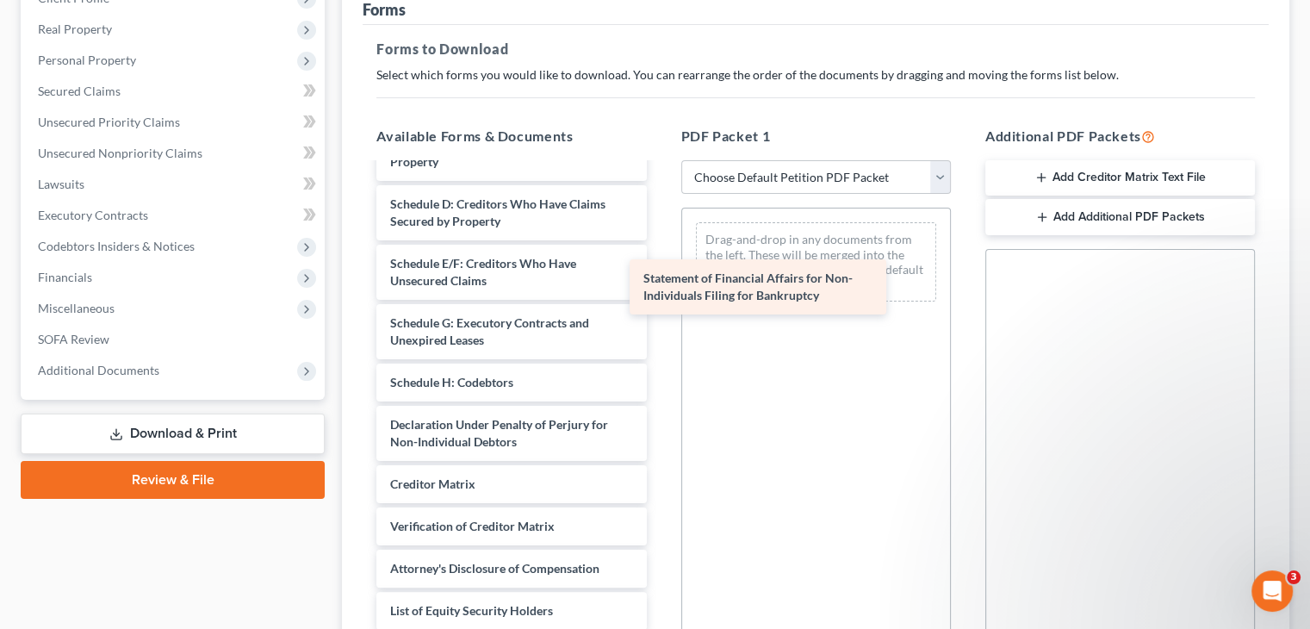
scroll to position [437, 0]
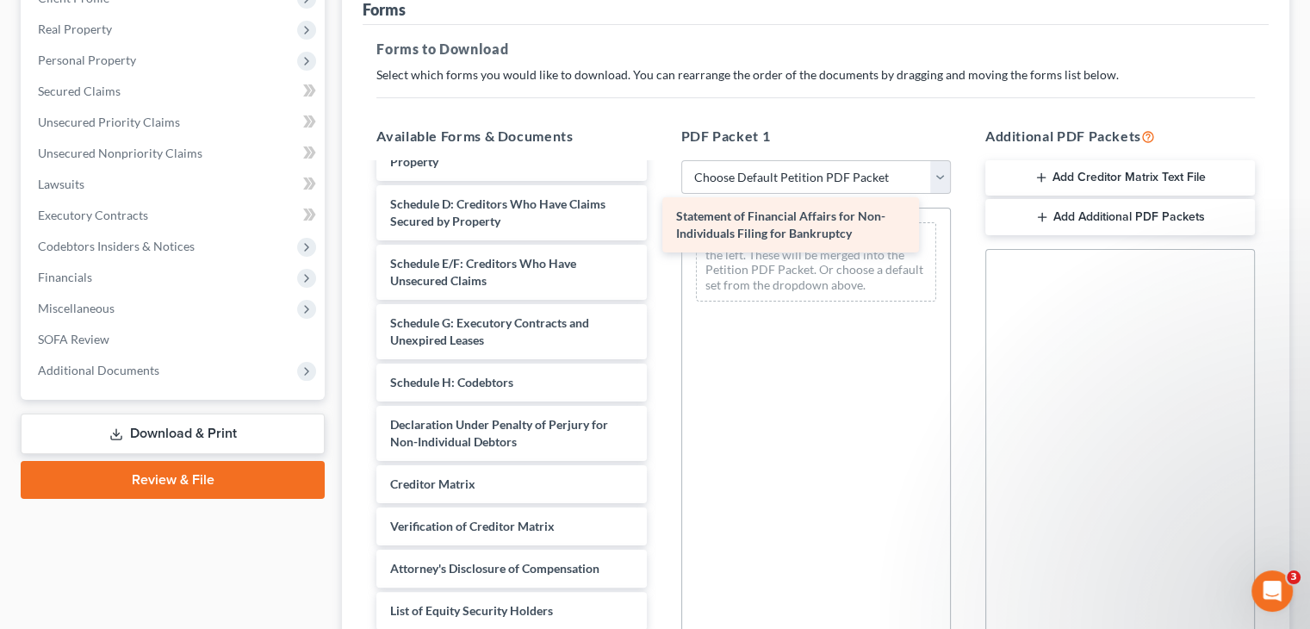
drag, startPoint x: 501, startPoint y: 342, endPoint x: 796, endPoint y: 219, distance: 320.0
click at [660, 219] on div "Statement of Financial Affairs for Non-Individuals Filing for Bankruptcy Supple…" at bounding box center [511, 186] width 297 height 885
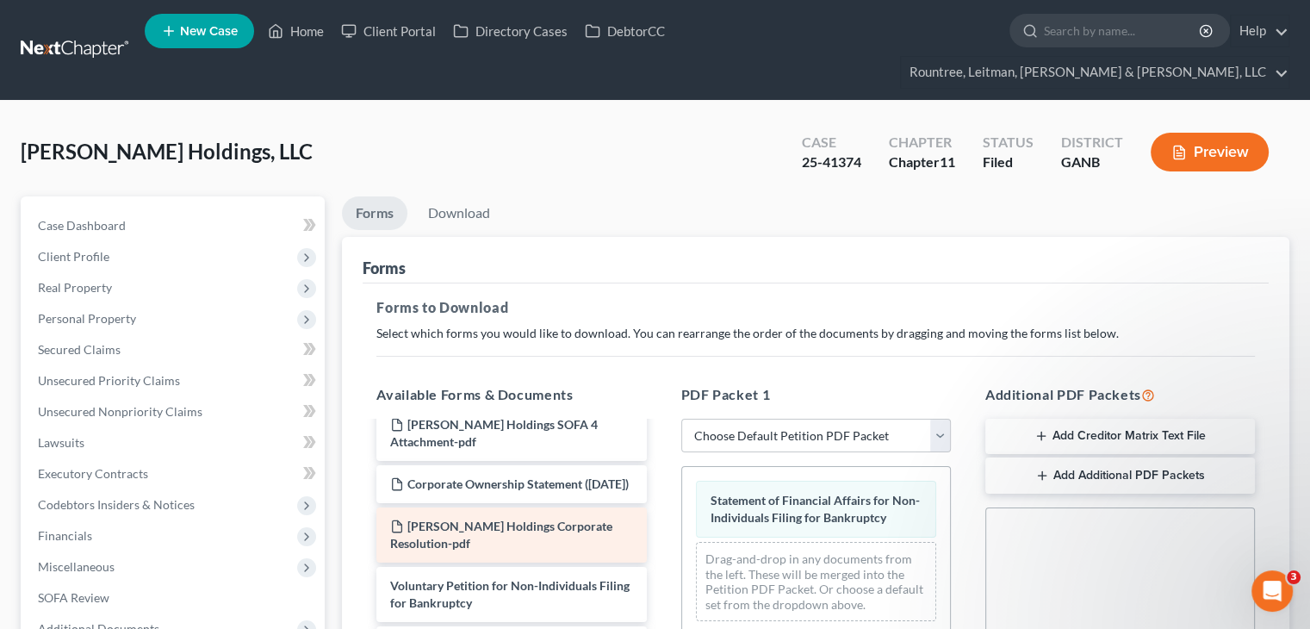
scroll to position [0, 0]
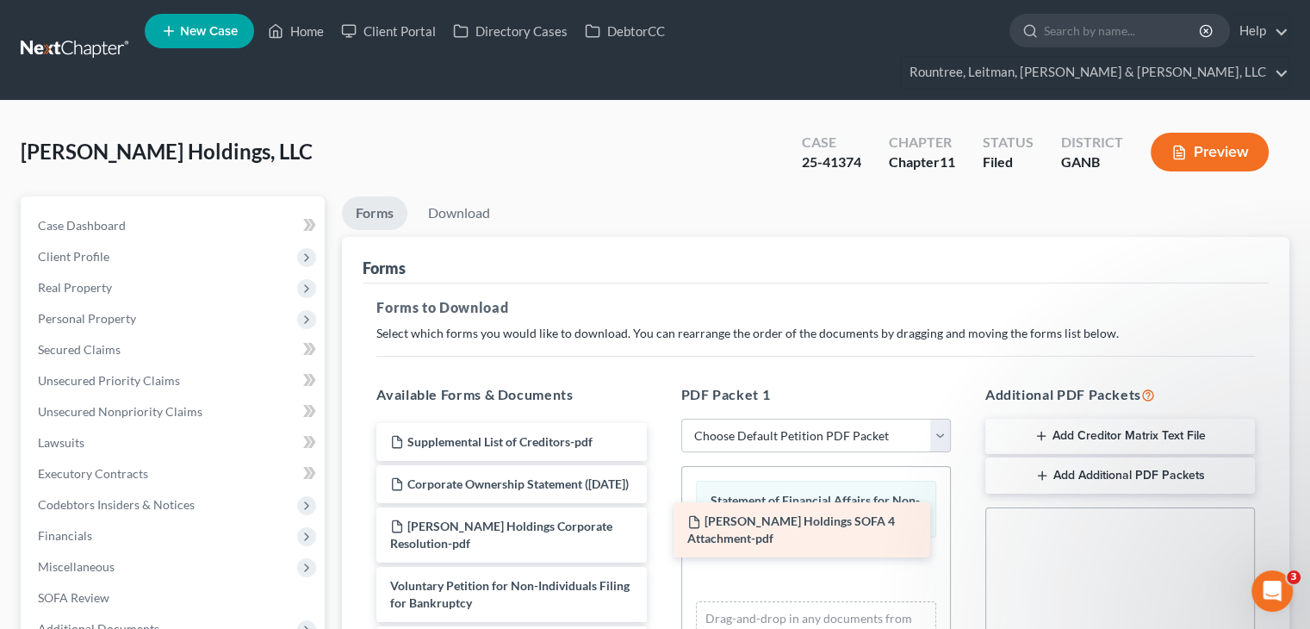
drag, startPoint x: 482, startPoint y: 456, endPoint x: 779, endPoint y: 525, distance: 305.1
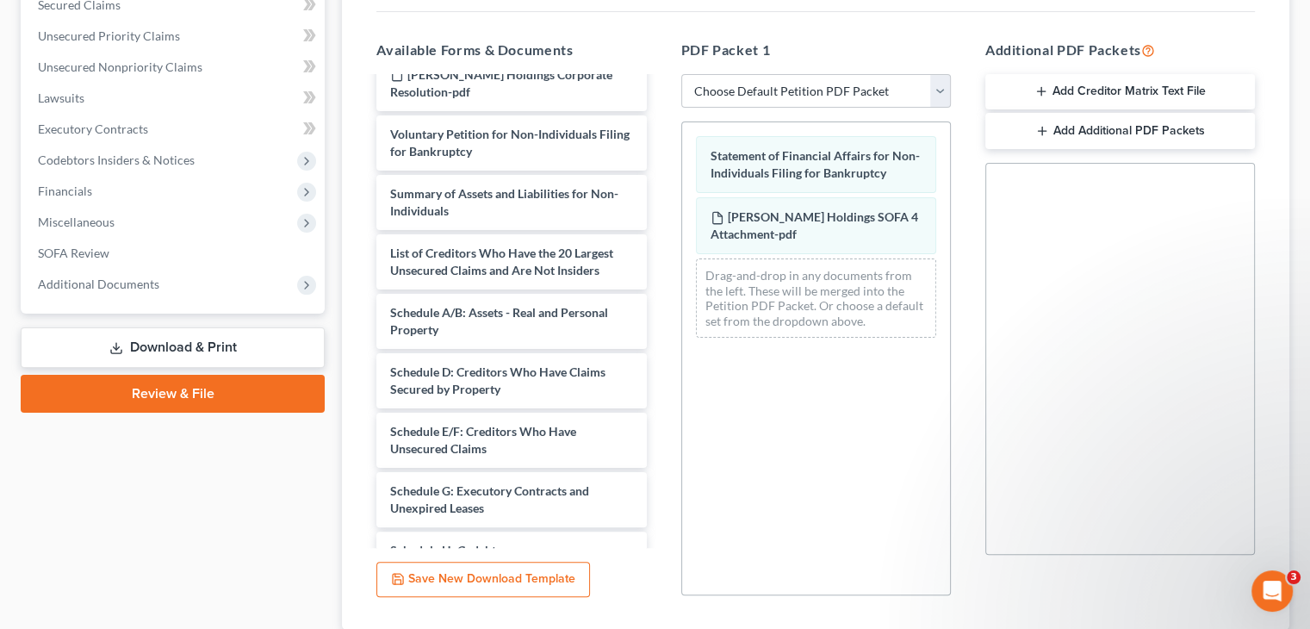
scroll to position [158, 0]
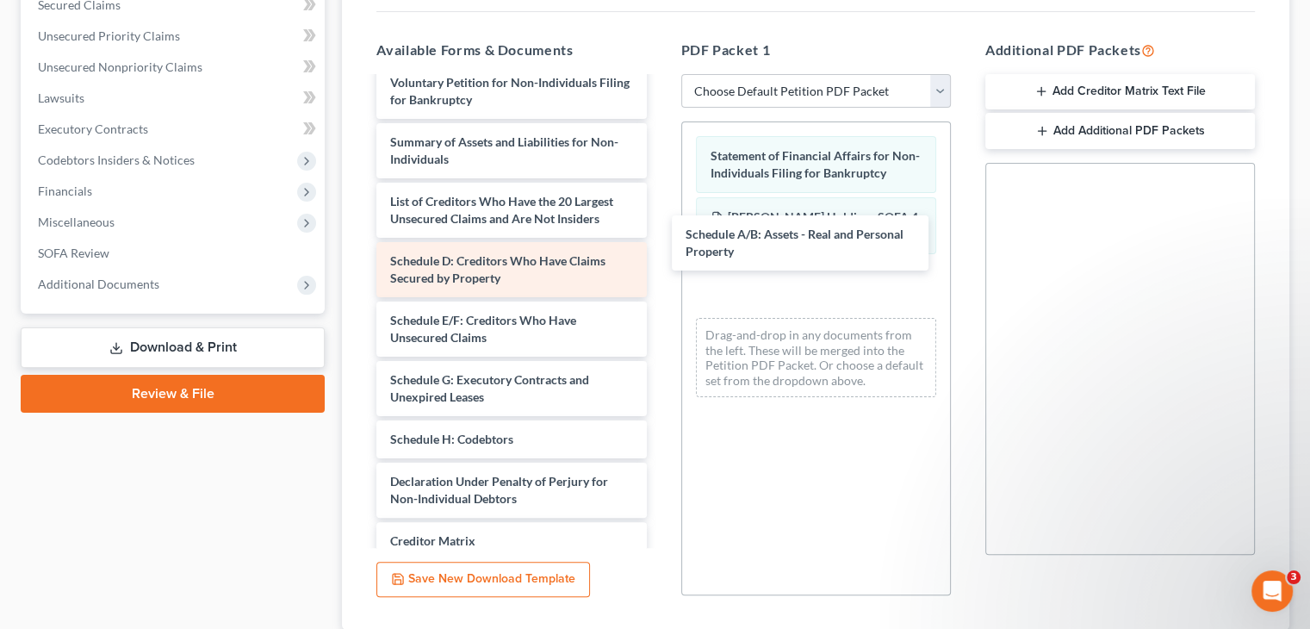
drag, startPoint x: 475, startPoint y: 256, endPoint x: 625, endPoint y: 266, distance: 150.2
click at [660, 245] on div "Schedule A/B: Assets - Real and Personal Property Supplemental List of Creditor…" at bounding box center [511, 303] width 297 height 766
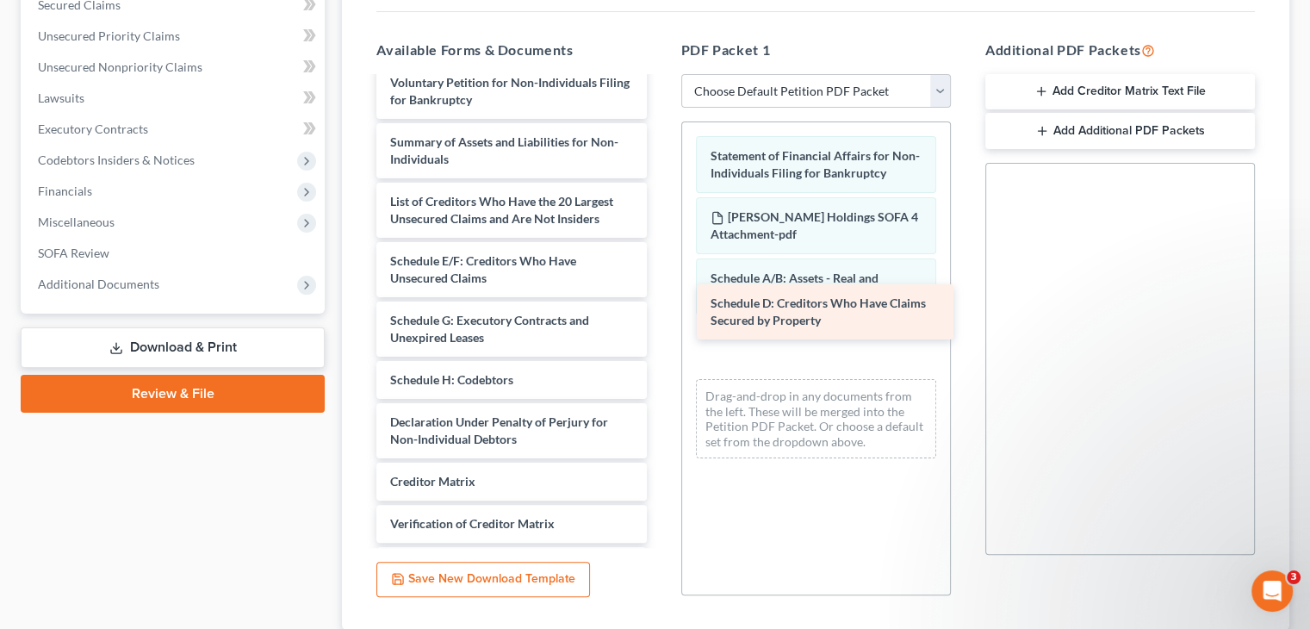
drag, startPoint x: 500, startPoint y: 263, endPoint x: 821, endPoint y: 320, distance: 325.5
click at [660, 320] on div "Schedule D: Creditors Who Have Claims Secured by Property Supplemental List of …" at bounding box center [511, 273] width 297 height 707
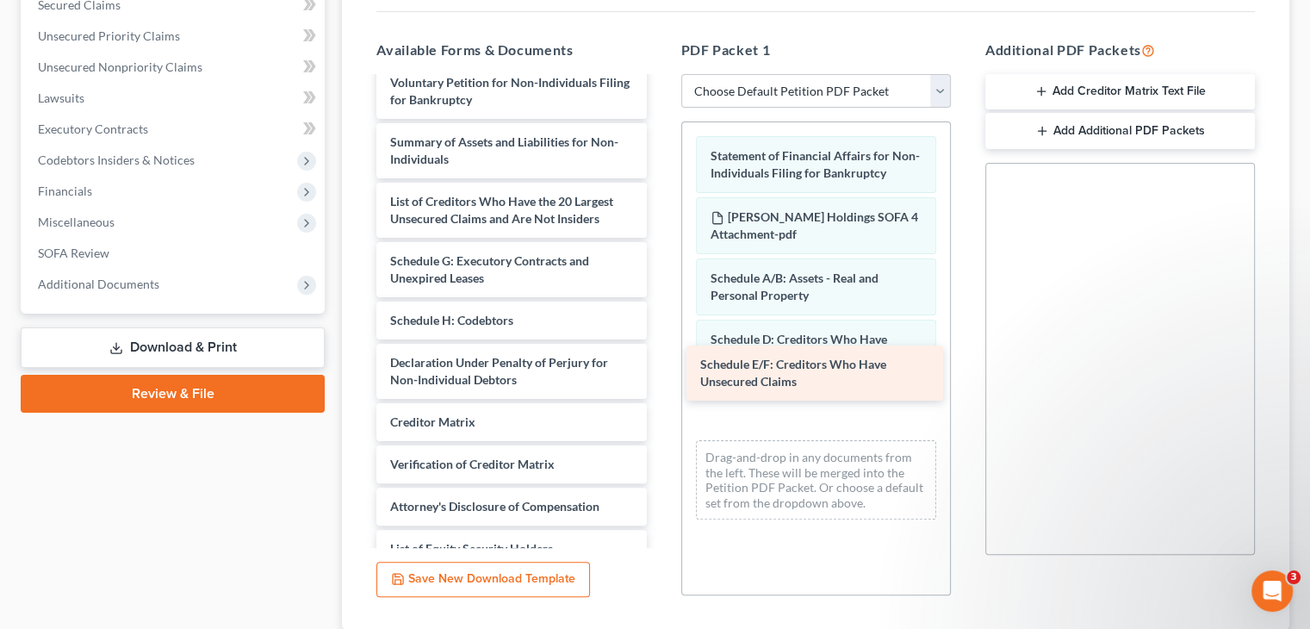
drag, startPoint x: 410, startPoint y: 253, endPoint x: 720, endPoint y: 372, distance: 332.0
click at [660, 372] on div "Schedule E/F: Creditors Who Have Unsecured Claims Supplemental List of Creditor…" at bounding box center [511, 244] width 297 height 648
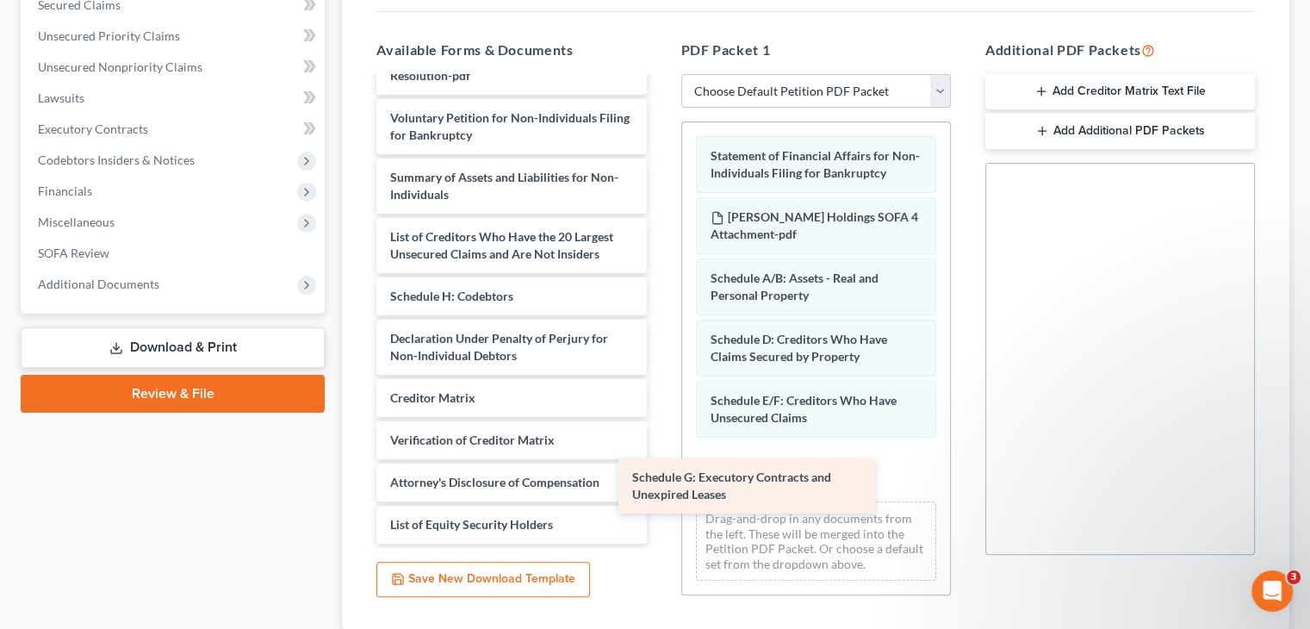
scroll to position [139, 0]
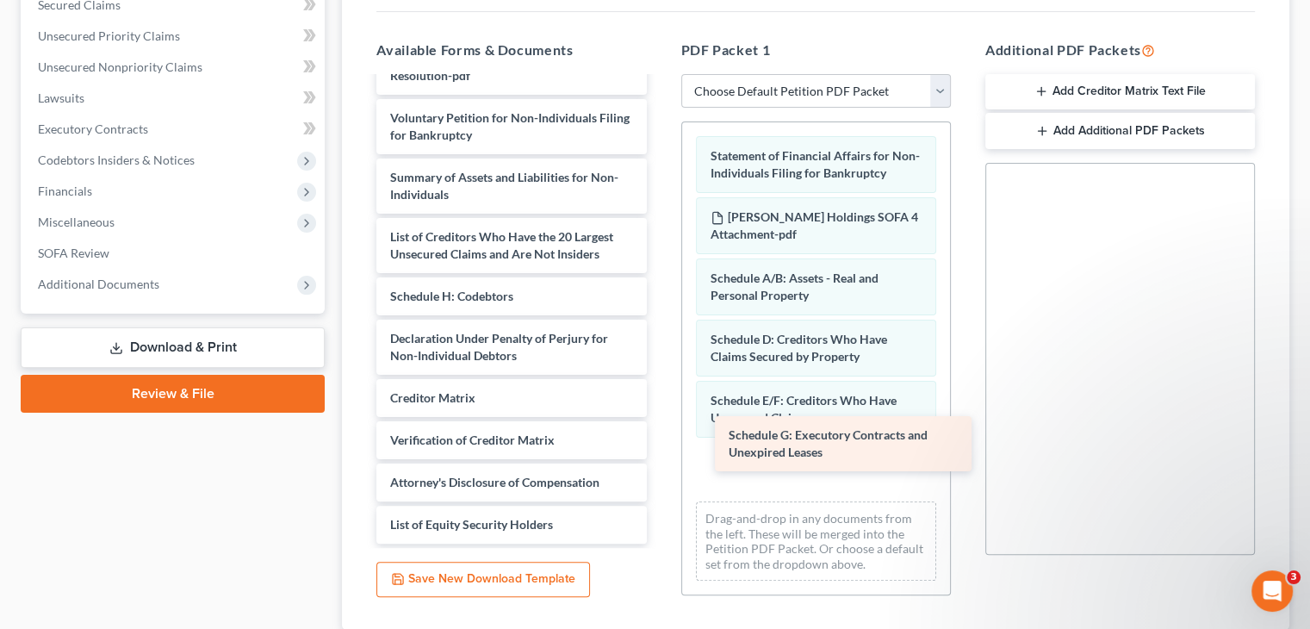
drag, startPoint x: 486, startPoint y: 263, endPoint x: 824, endPoint y: 452, distance: 387.8
click at [660, 452] on div "Schedule G: Executory Contracts and Unexpired Leases Supplemental List of Credi…" at bounding box center [511, 249] width 297 height 588
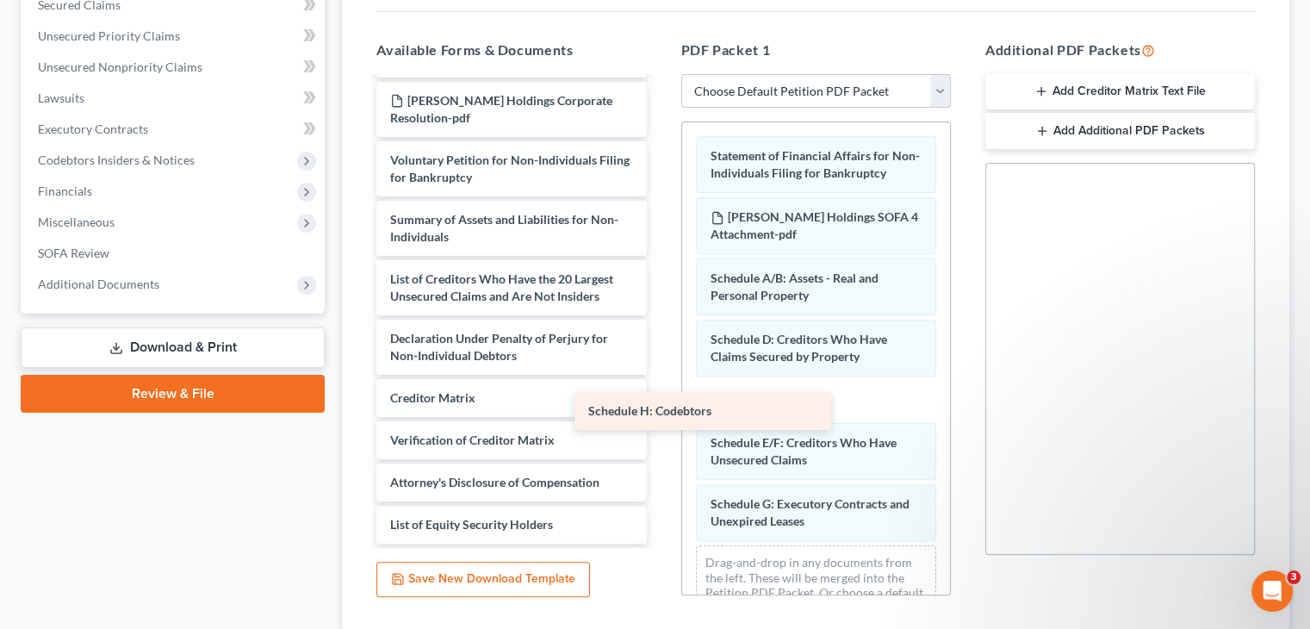
scroll to position [97, 0]
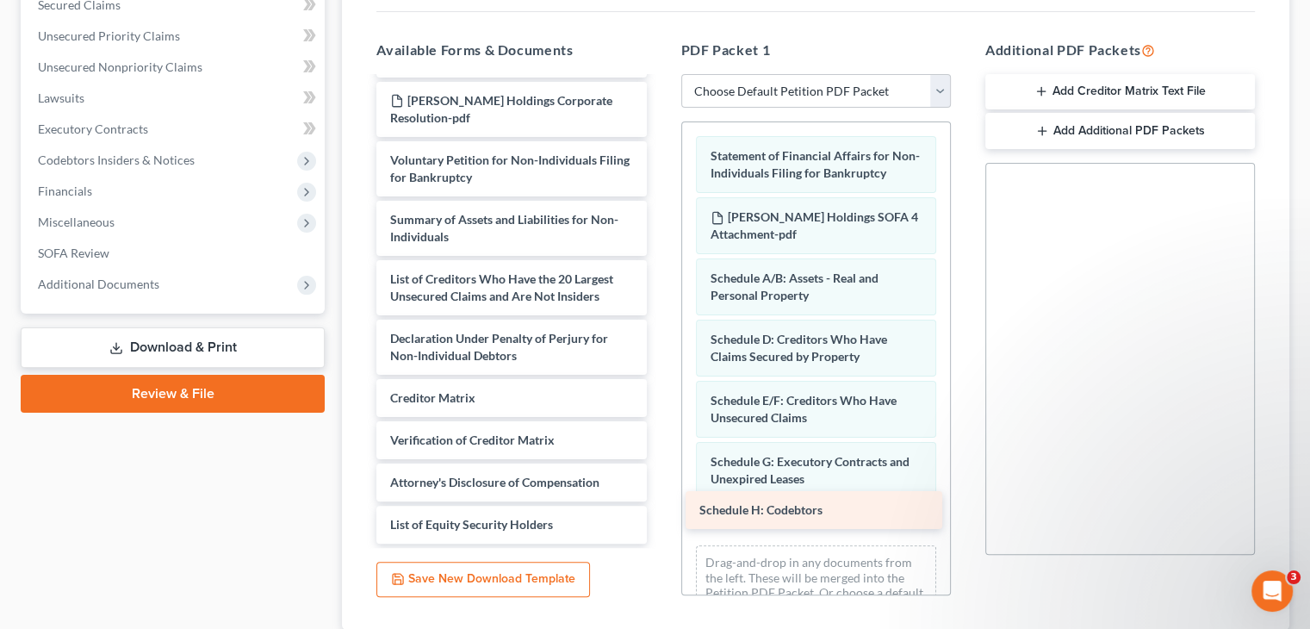
drag, startPoint x: 518, startPoint y: 265, endPoint x: 830, endPoint y: 507, distance: 395.3
click at [660, 507] on div "Schedule H: Codebtors Supplemental List of Creditors-pdf Corporate Ownership St…" at bounding box center [511, 270] width 297 height 546
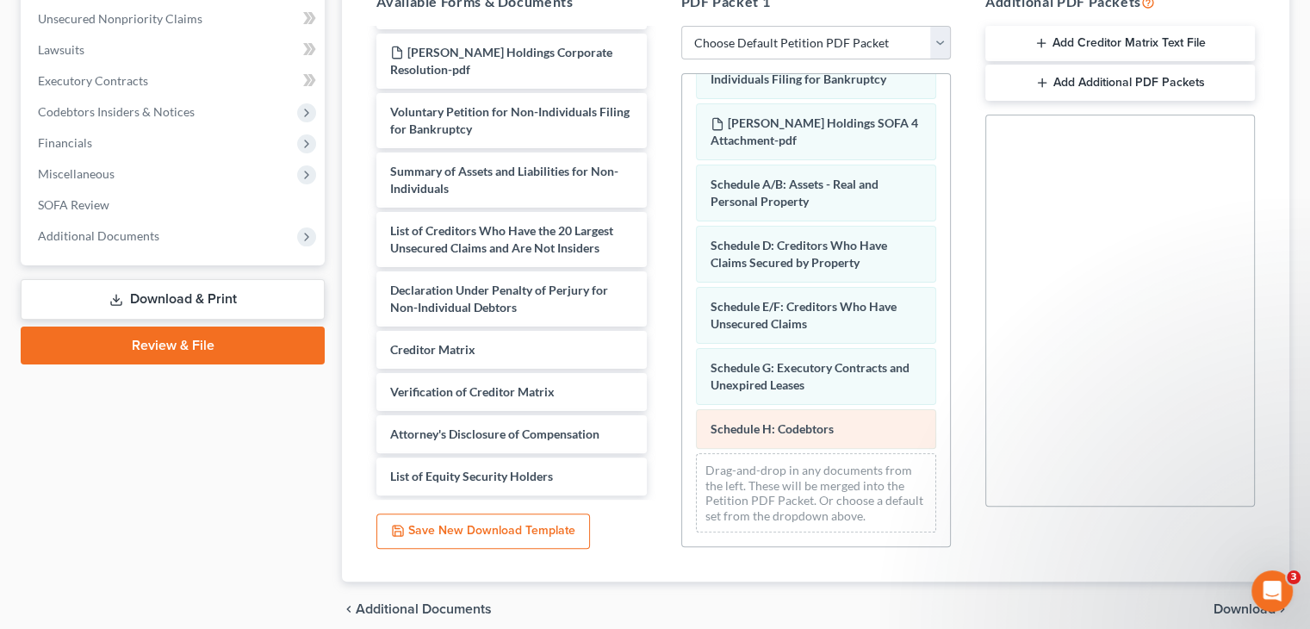
scroll to position [431, 0]
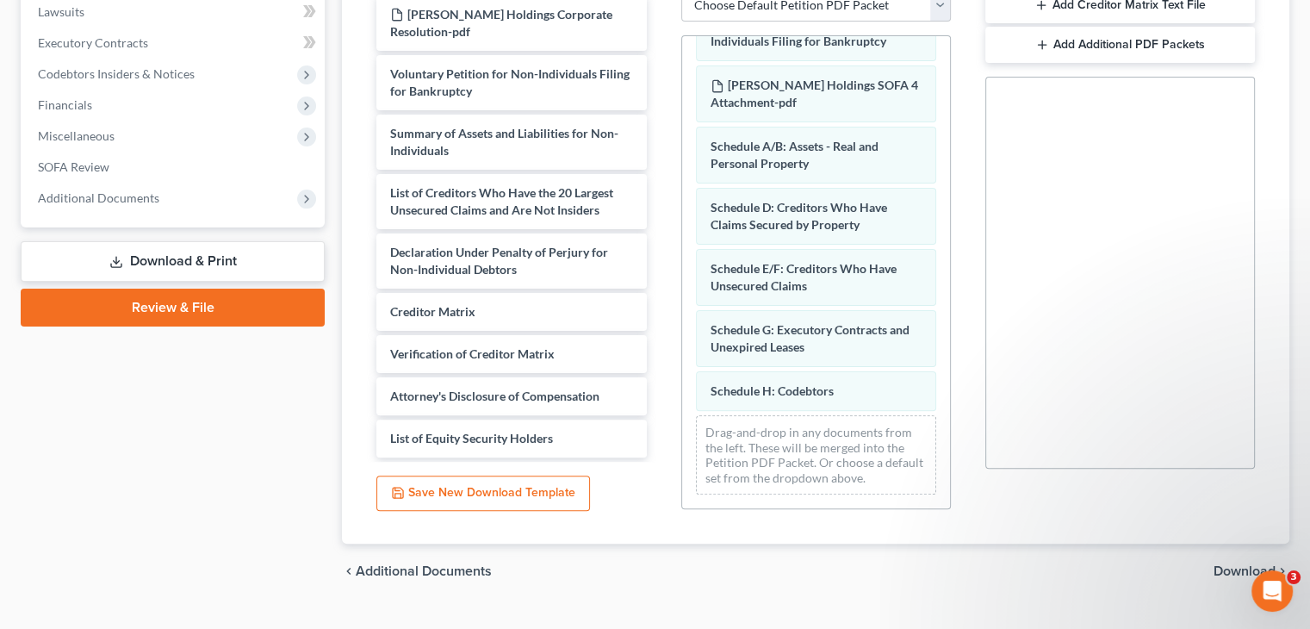
drag, startPoint x: 950, startPoint y: 177, endPoint x: 950, endPoint y: 167, distance: 9.5
click at [950, 167] on div "Statement of Financial Affairs for Non-Individuals Filing for Bankruptcy Caldwe…" at bounding box center [816, 272] width 270 height 474
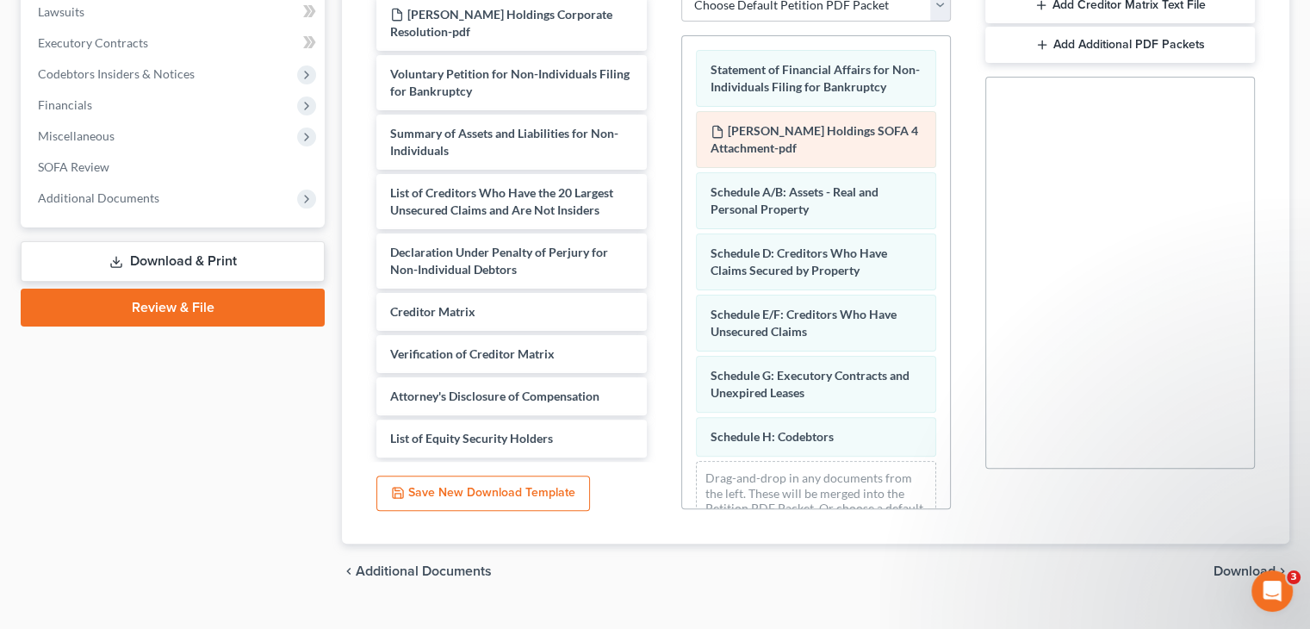
click at [778, 123] on span "Caldwell Holdings SOFA 4 Attachment-pdf" at bounding box center [814, 139] width 208 height 32
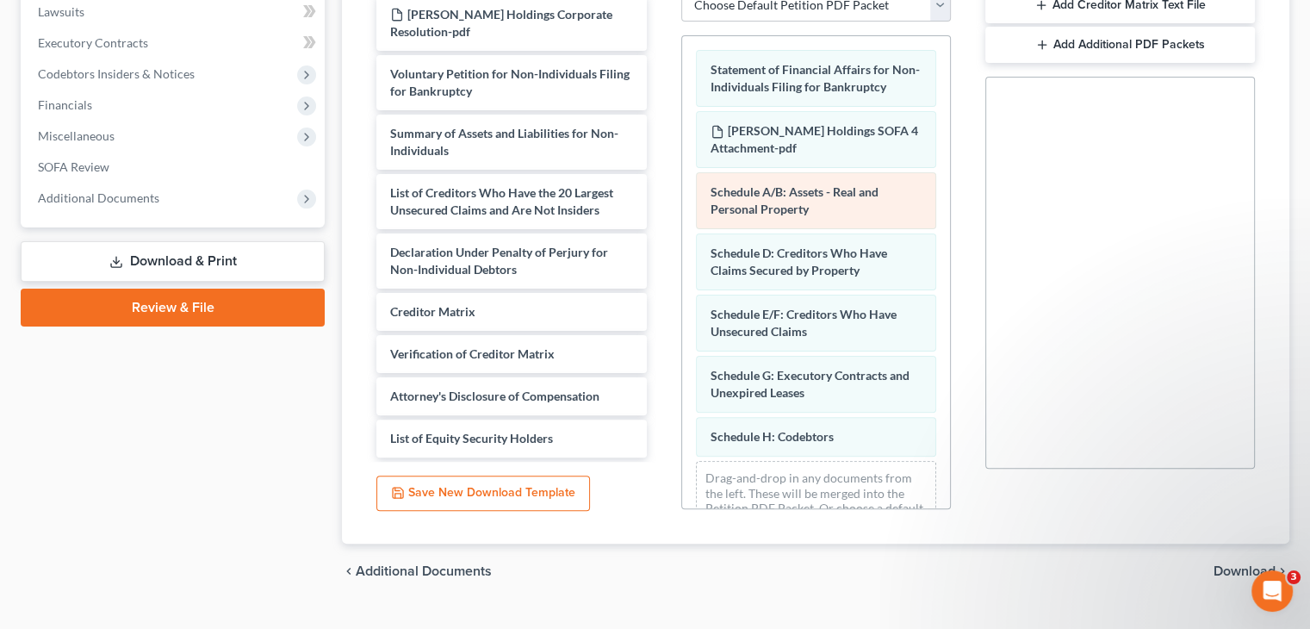
click at [794, 189] on span "Schedule A/B: Assets - Real and Personal Property" at bounding box center [794, 200] width 168 height 32
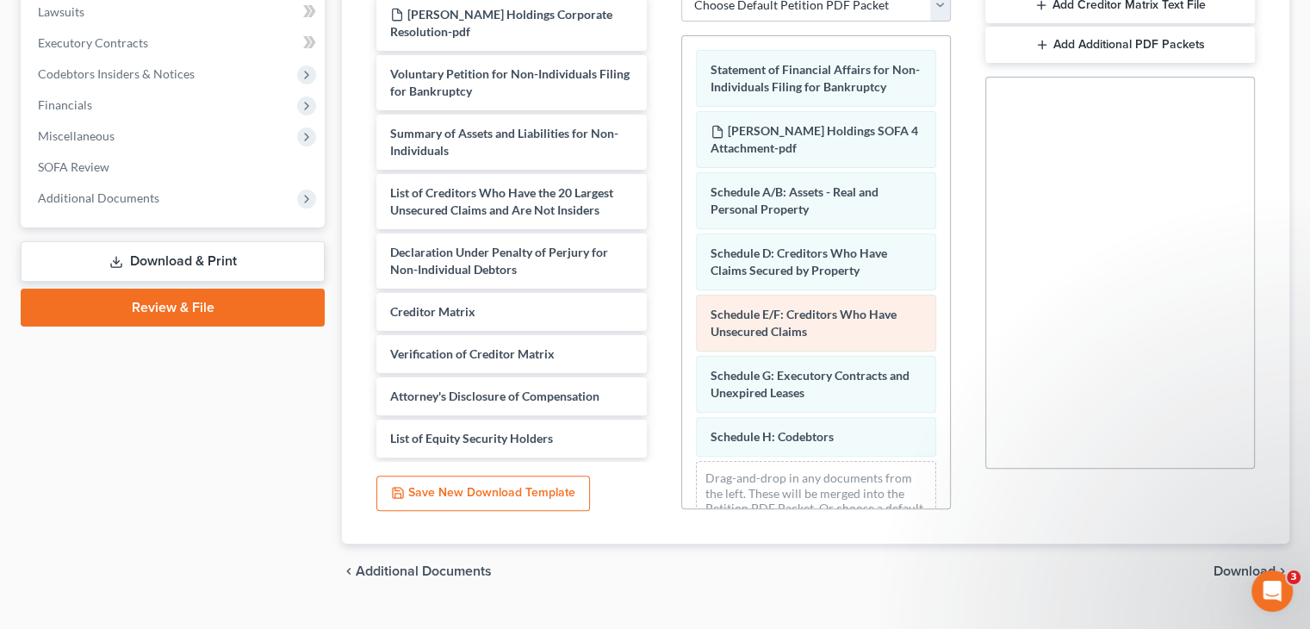
click at [802, 245] on div "Schedule D: Creditors Who Have Claims Secured by Property" at bounding box center [816, 261] width 240 height 57
click at [796, 307] on span "Schedule E/F: Creditors Who Have Unsecured Claims" at bounding box center [803, 323] width 186 height 32
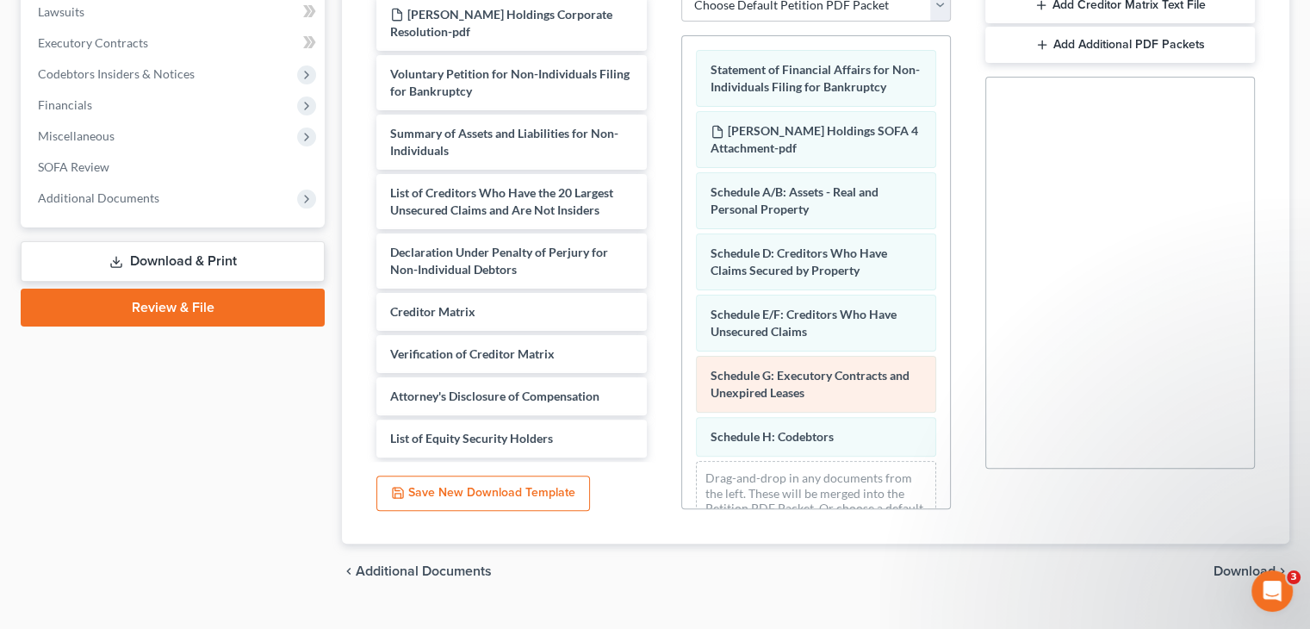
click at [790, 368] on span "Schedule G: Executory Contracts and Unexpired Leases" at bounding box center [809, 384] width 199 height 32
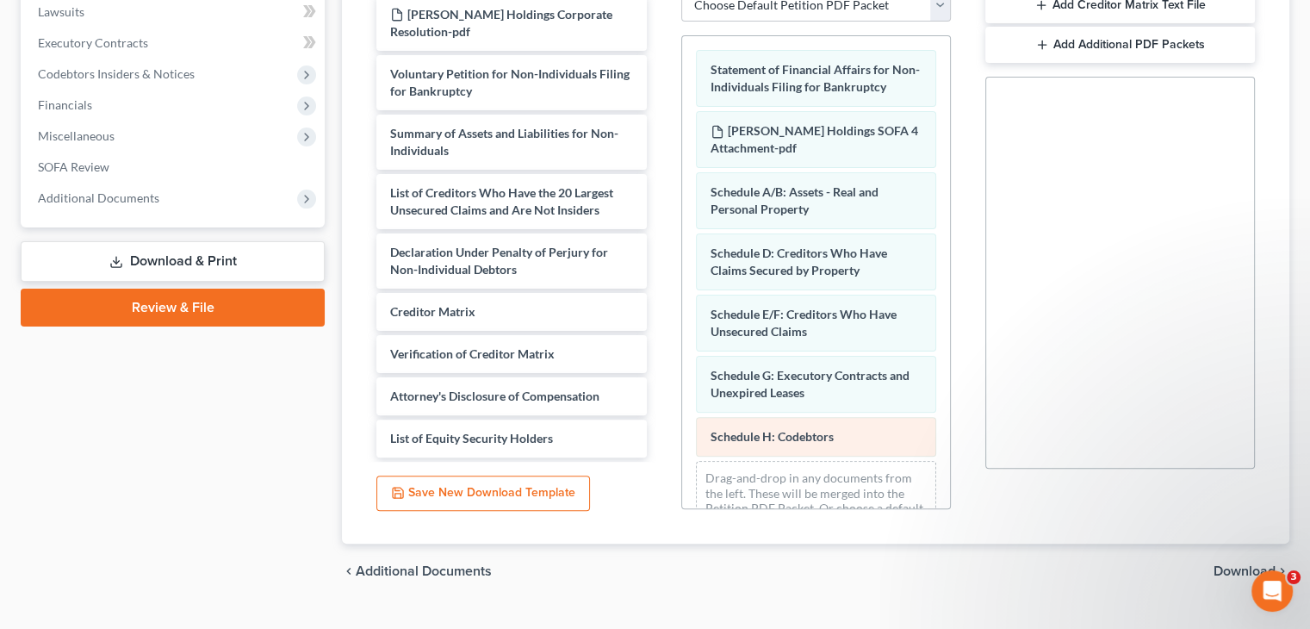
click at [839, 426] on div "Schedule H: Codebtors" at bounding box center [816, 437] width 240 height 40
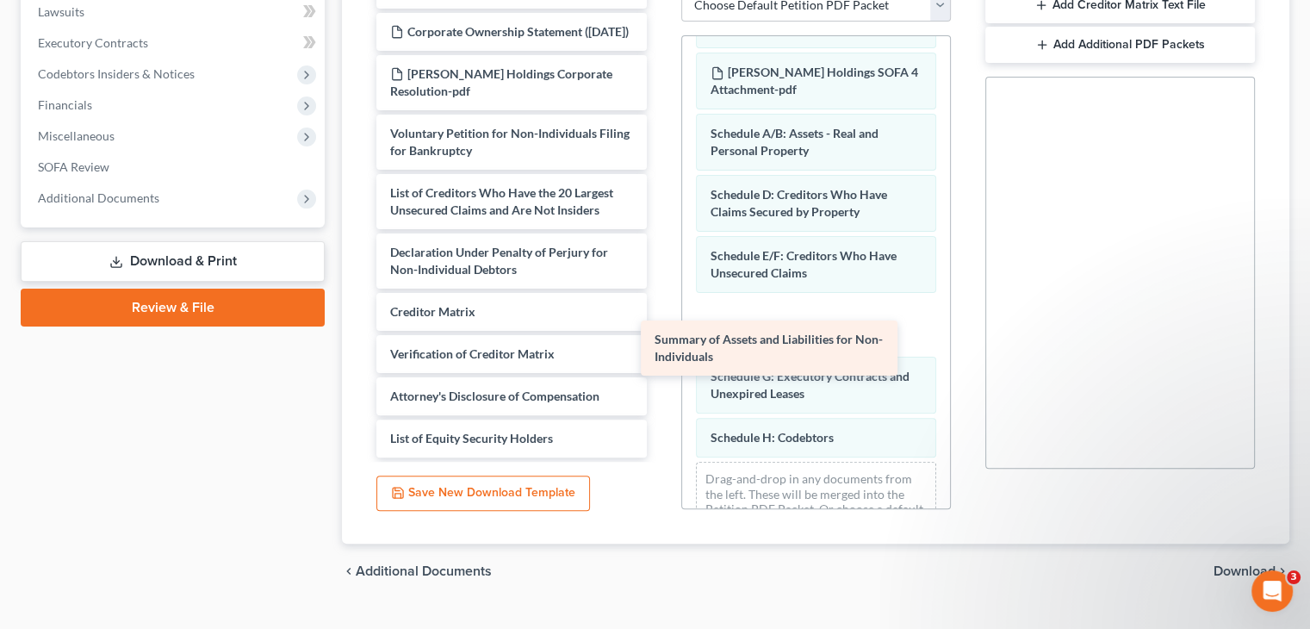
scroll to position [38, 0]
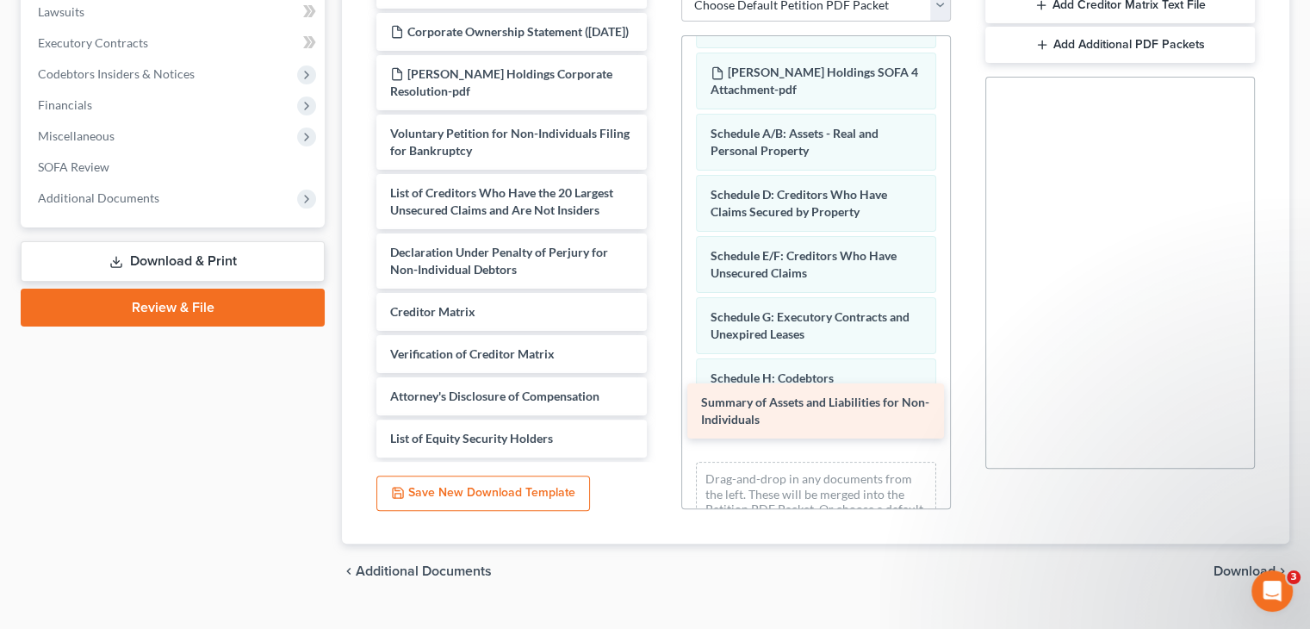
drag, startPoint x: 504, startPoint y: 108, endPoint x: 815, endPoint y: 408, distance: 432.4
click at [660, 408] on div "Summary of Assets and Liabilities for Non-Individuals Supplemental List of Cred…" at bounding box center [511, 214] width 297 height 487
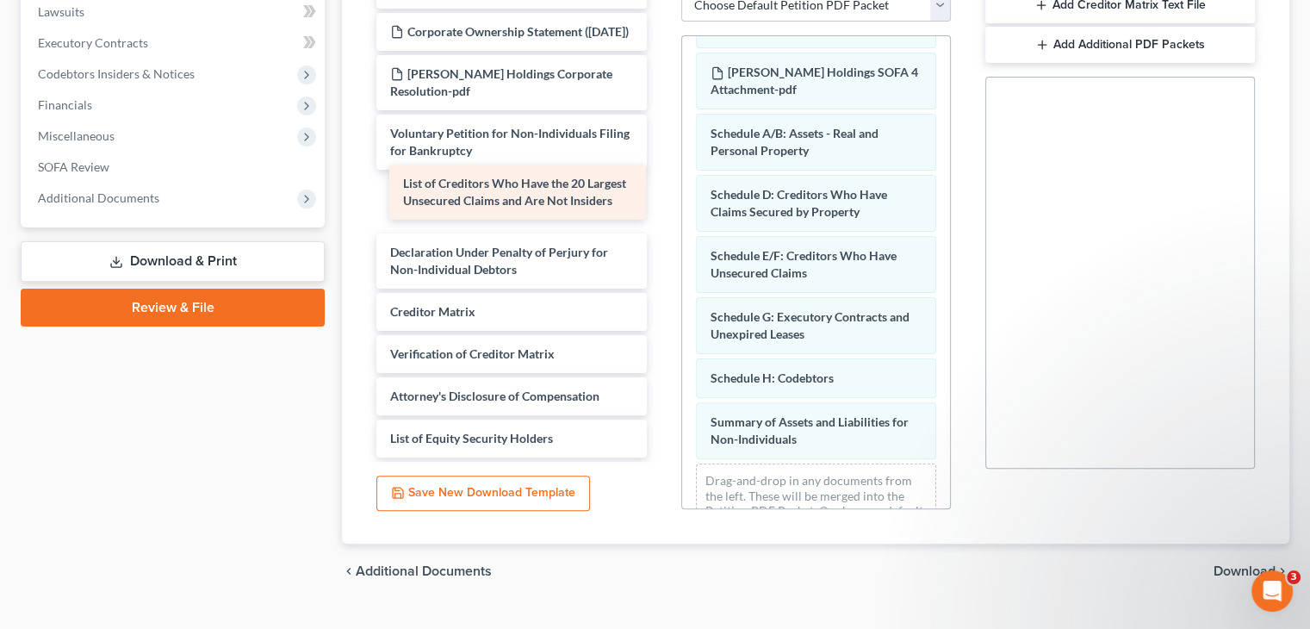
scroll to position [0, 0]
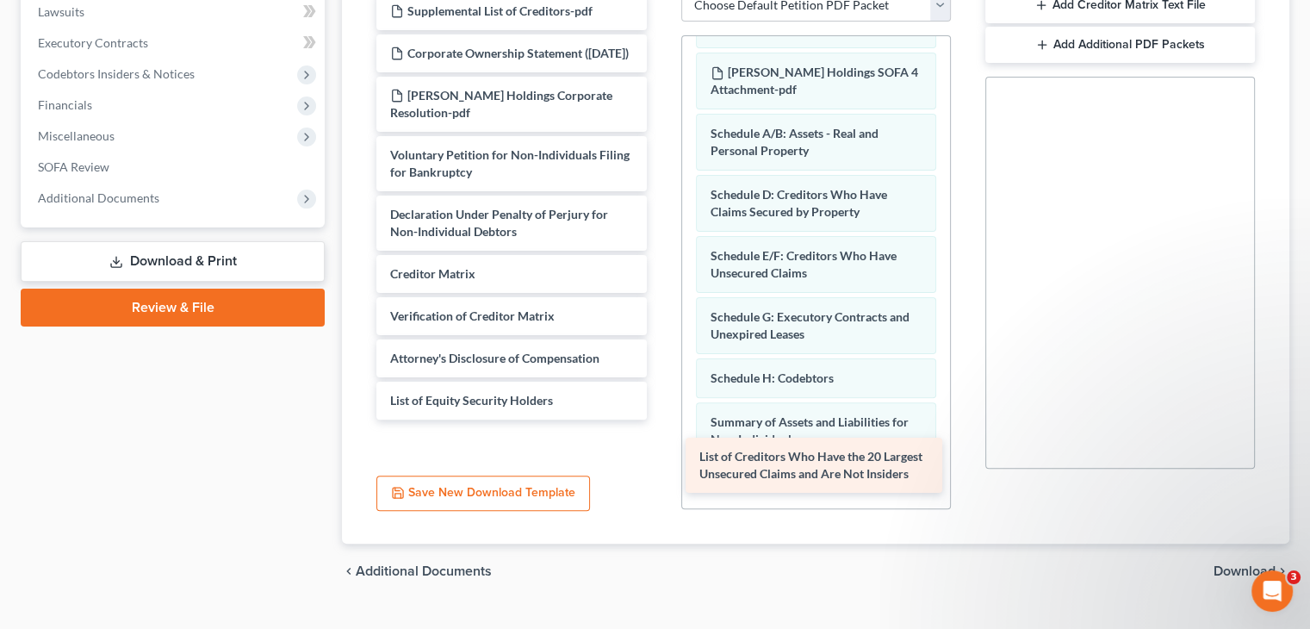
drag, startPoint x: 487, startPoint y: 166, endPoint x: 796, endPoint y: 462, distance: 427.5
click at [660, 419] on div "List of Creditors Who Have the 20 Largest Unsecured Claims and Are Not Insiders…" at bounding box center [511, 205] width 297 height 427
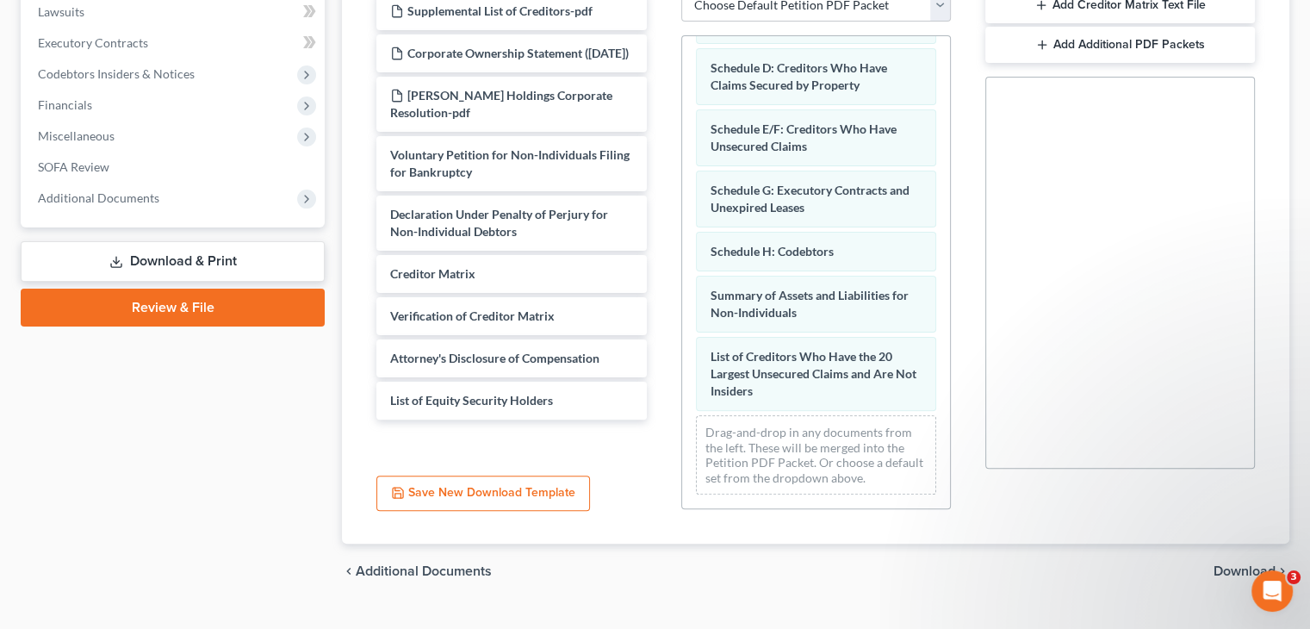
scroll to position [198, 0]
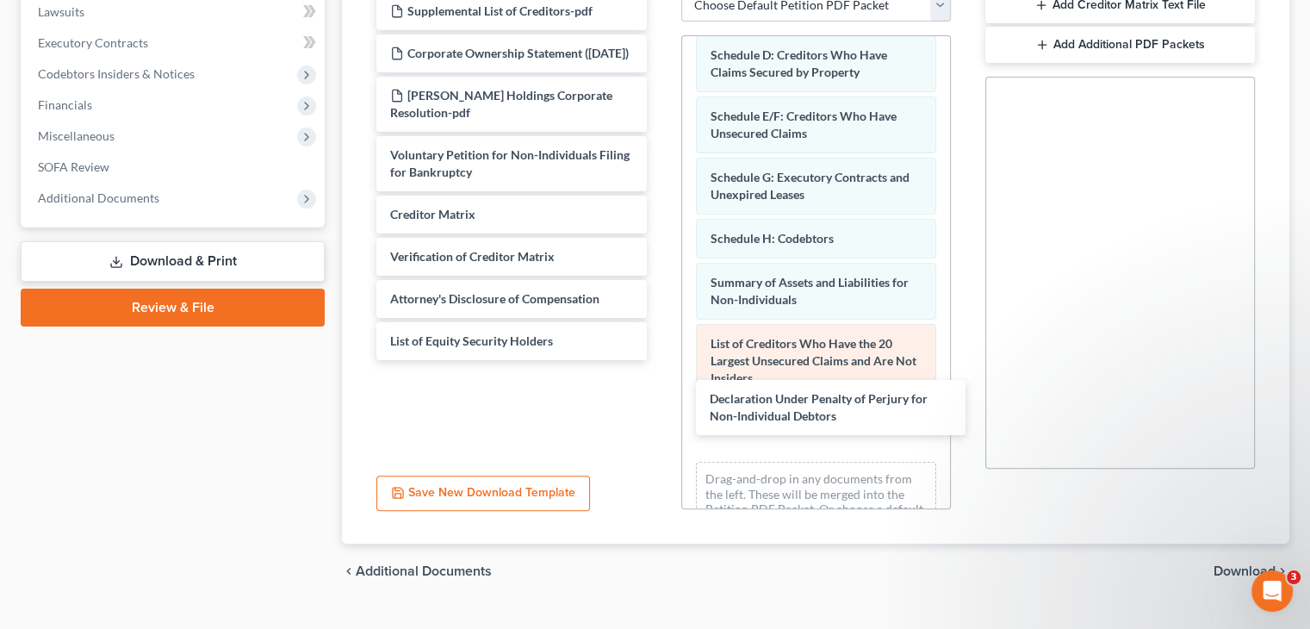
drag, startPoint x: 468, startPoint y: 203, endPoint x: 807, endPoint y: 353, distance: 370.9
click at [660, 360] on div "Declaration Under Penalty of Perjury for Non-Individual Debtors Supplemental Li…" at bounding box center [511, 176] width 297 height 368
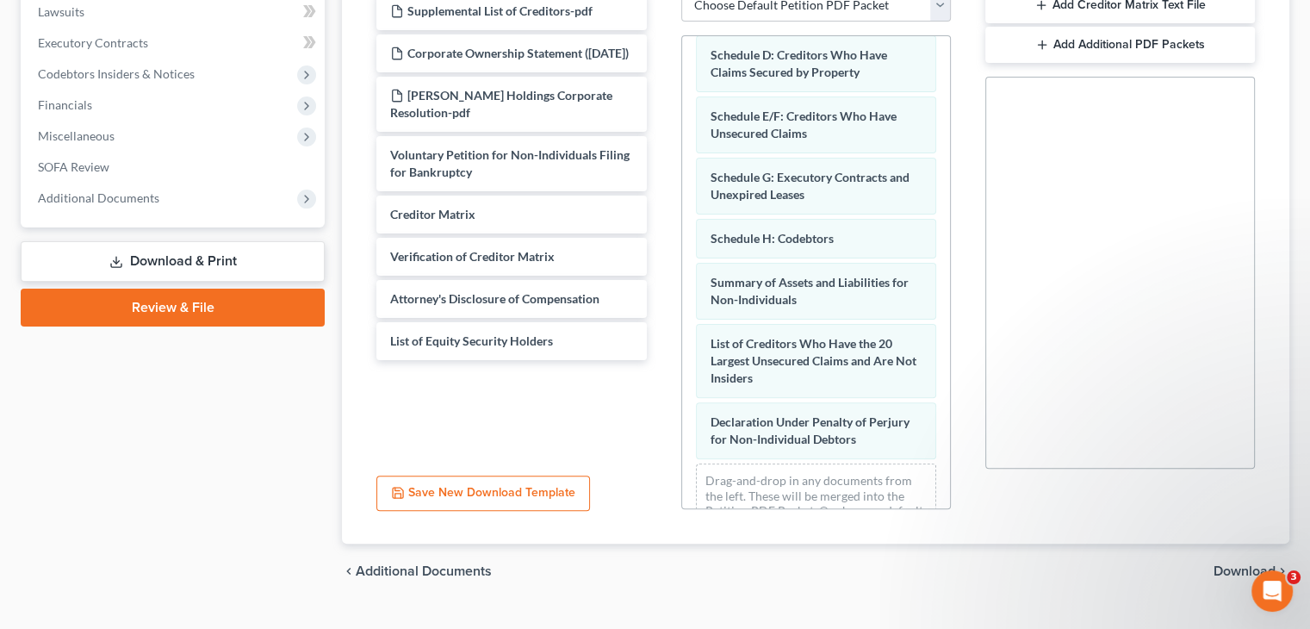
scroll to position [258, 0]
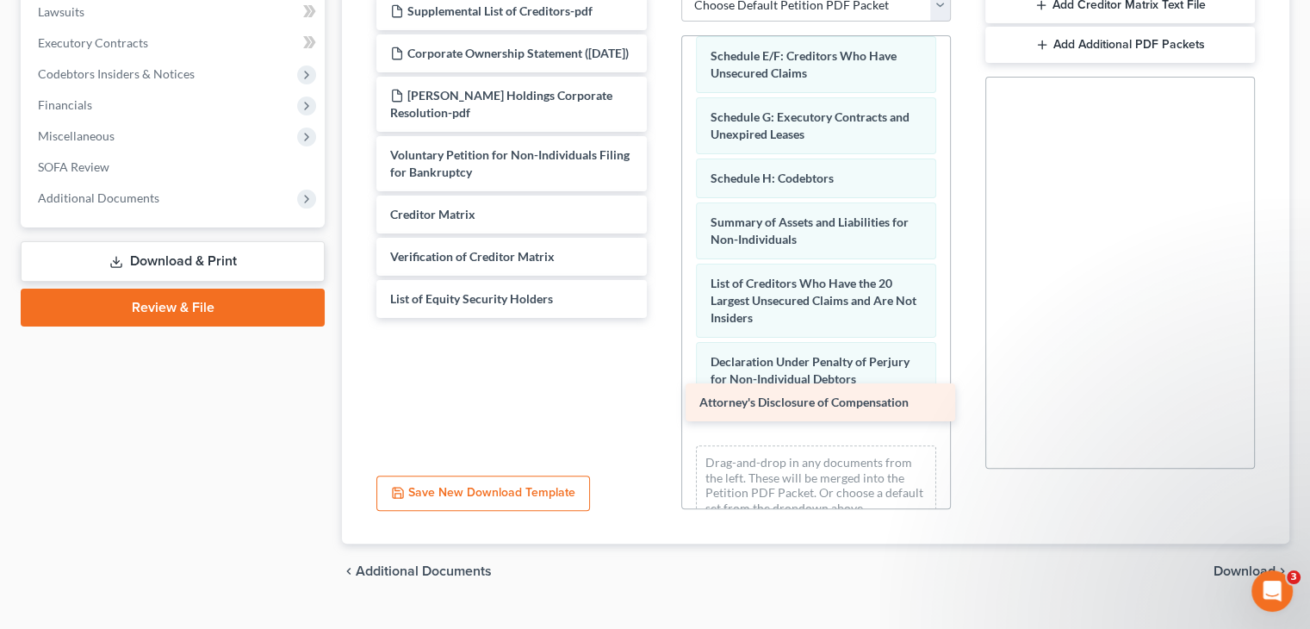
drag, startPoint x: 524, startPoint y: 288, endPoint x: 834, endPoint y: 406, distance: 331.2
click at [660, 318] on div "Attorney's Disclosure of Compensation Supplemental List of Creditors-pdf Corpor…" at bounding box center [511, 154] width 297 height 325
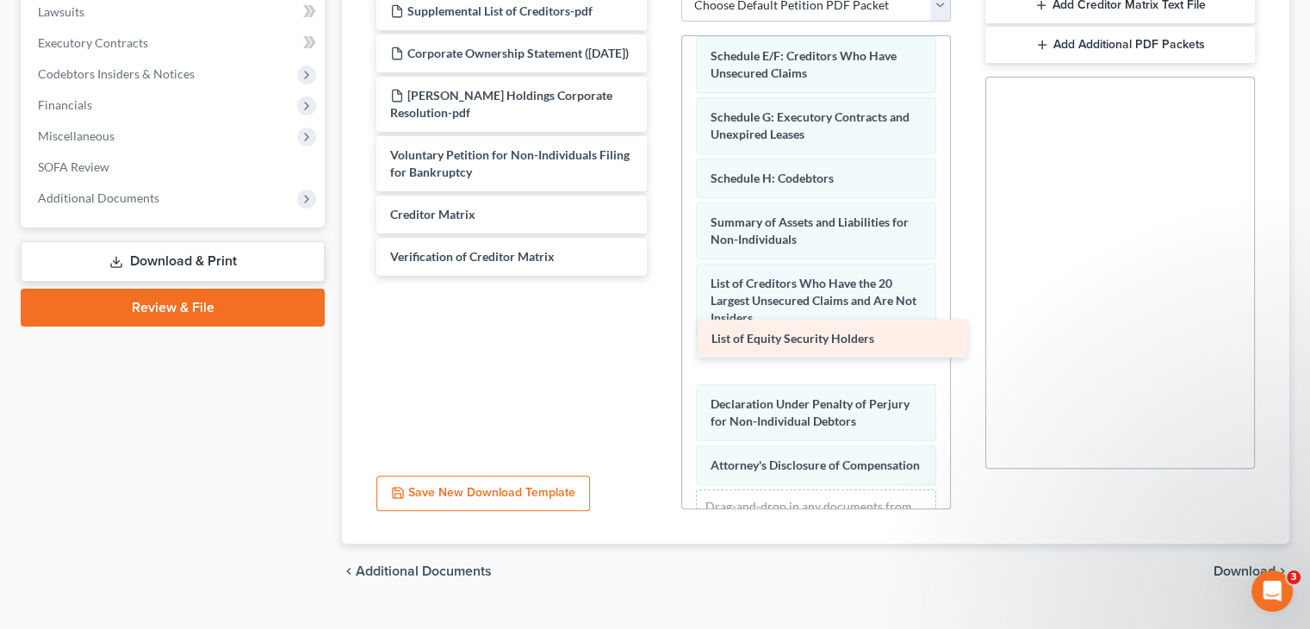
drag, startPoint x: 427, startPoint y: 286, endPoint x: 747, endPoint y: 341, distance: 325.0
click at [660, 276] on div "List of Equity Security Holders Supplemental List of Creditors-pdf Corporate Ow…" at bounding box center [511, 133] width 297 height 283
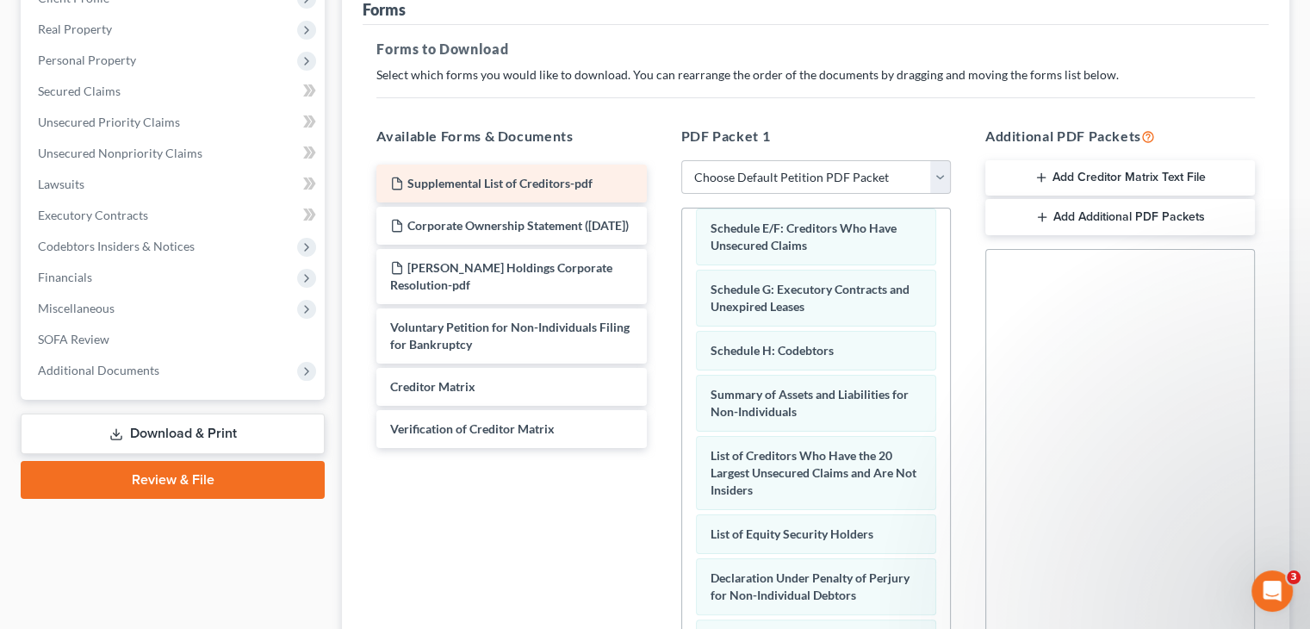
click at [471, 176] on span "Supplemental List of Creditors-pdf" at bounding box center [499, 183] width 185 height 15
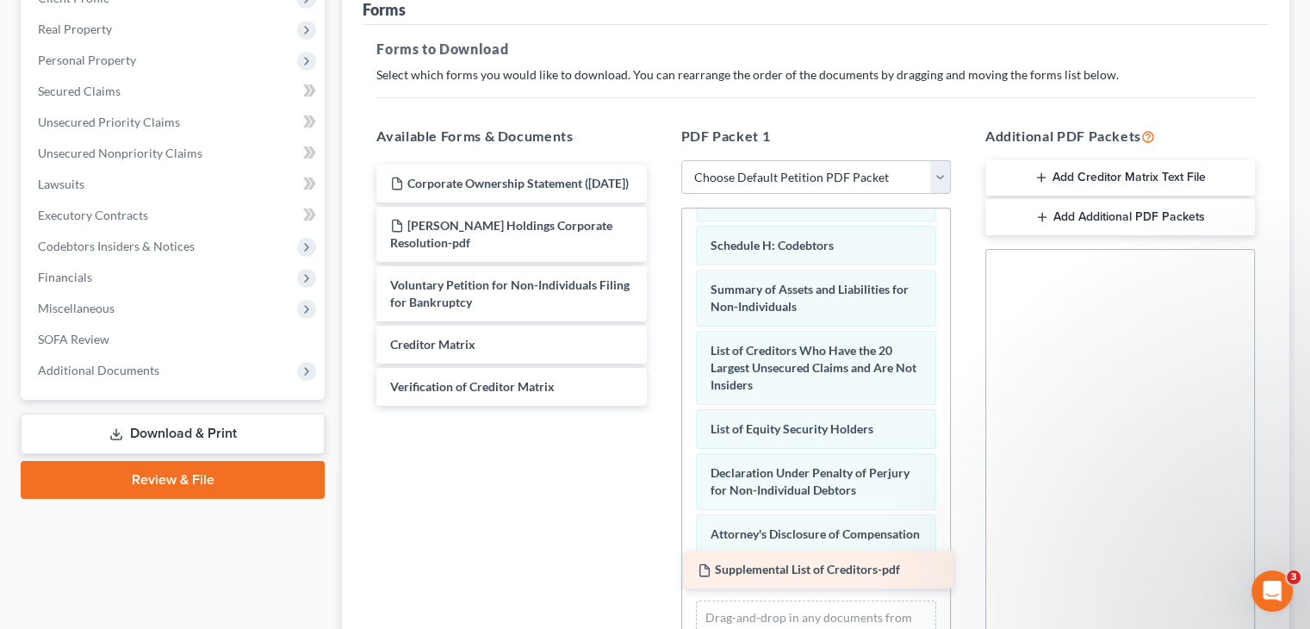
drag, startPoint x: 478, startPoint y: 152, endPoint x: 785, endPoint y: 570, distance: 519.3
click at [660, 406] on div "Supplemental List of Creditors-pdf Supplemental List of Creditors-pdf Corporate…" at bounding box center [511, 284] width 297 height 241
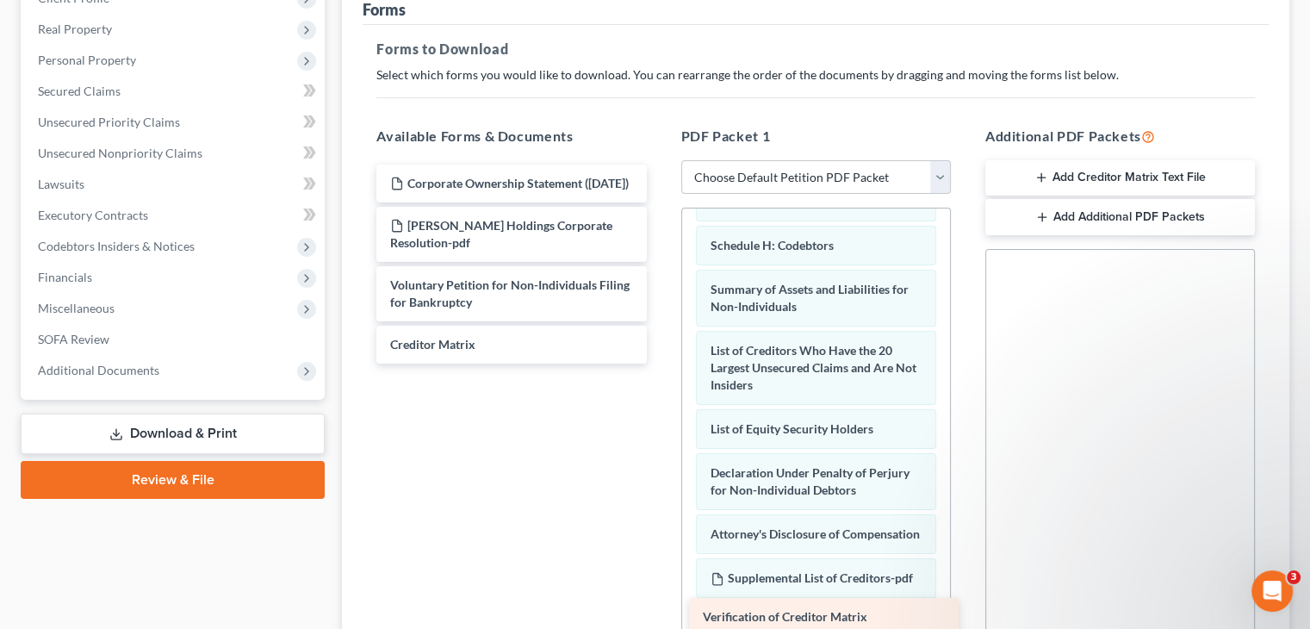
drag, startPoint x: 513, startPoint y: 367, endPoint x: 826, endPoint y: 612, distance: 397.4
click at [660, 363] on div "Verification of Creditor Matrix Corporate Ownership Statement (09/11/2025) Cald…" at bounding box center [511, 263] width 297 height 199
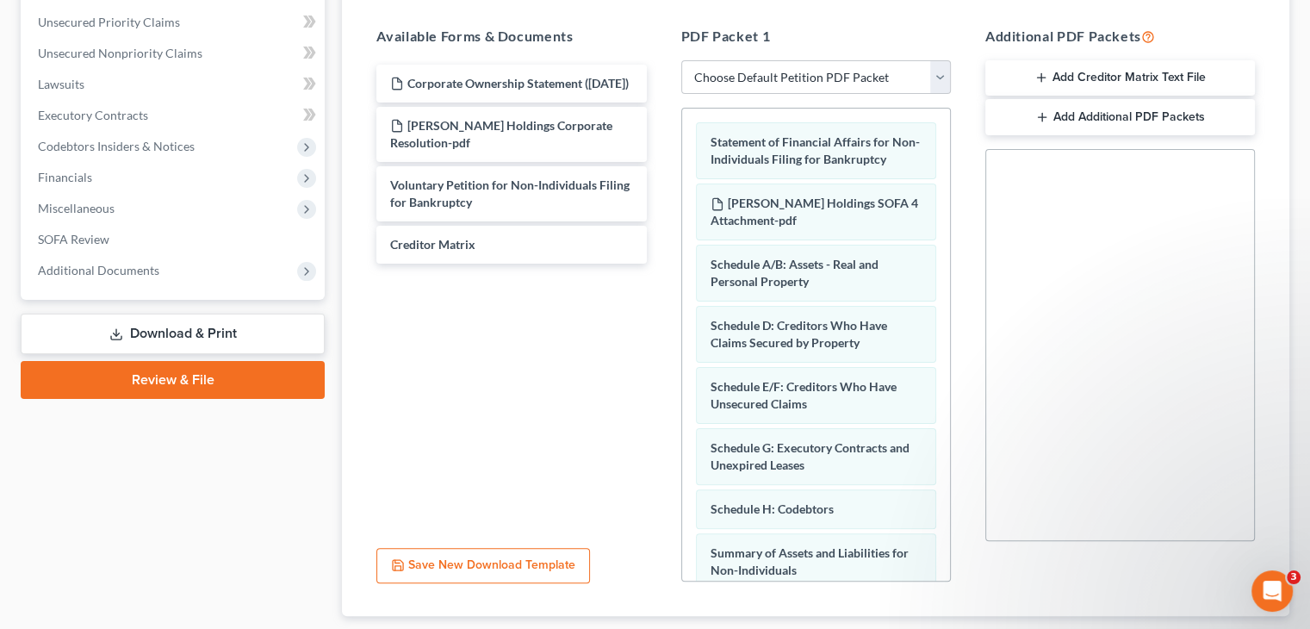
scroll to position [434, 0]
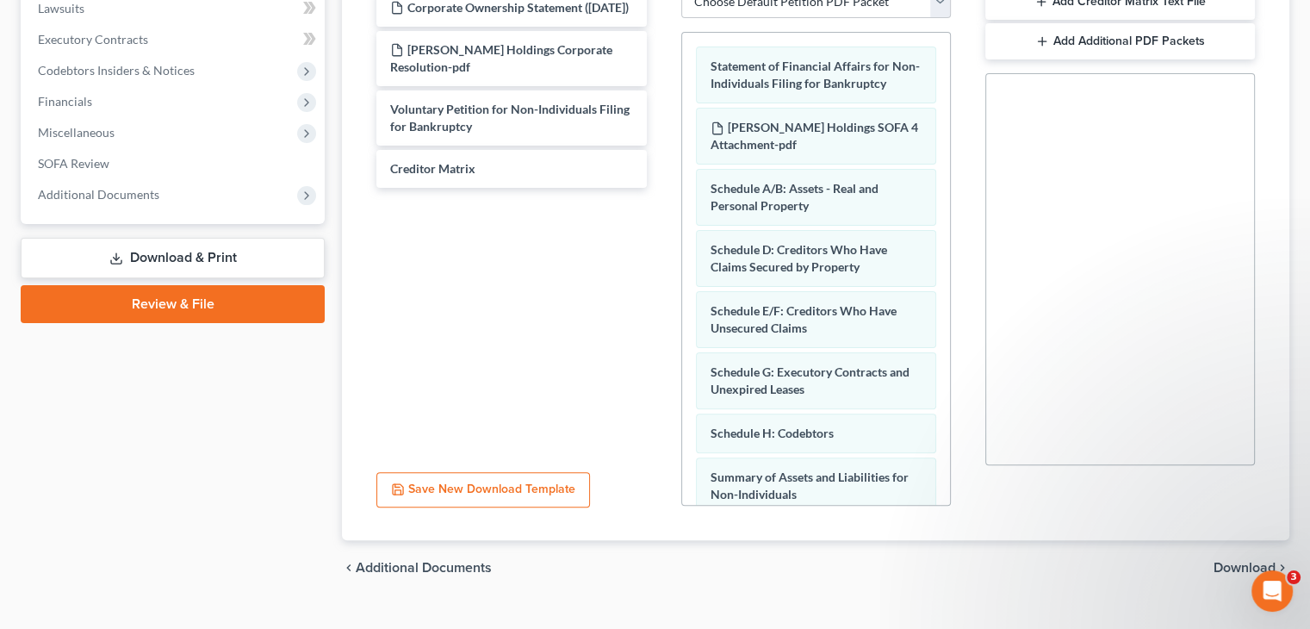
click at [1238, 540] on div "chevron_left Additional Documents Download chevron_right" at bounding box center [815, 567] width 947 height 55
click at [1239, 561] on span "Download" at bounding box center [1244, 568] width 62 height 14
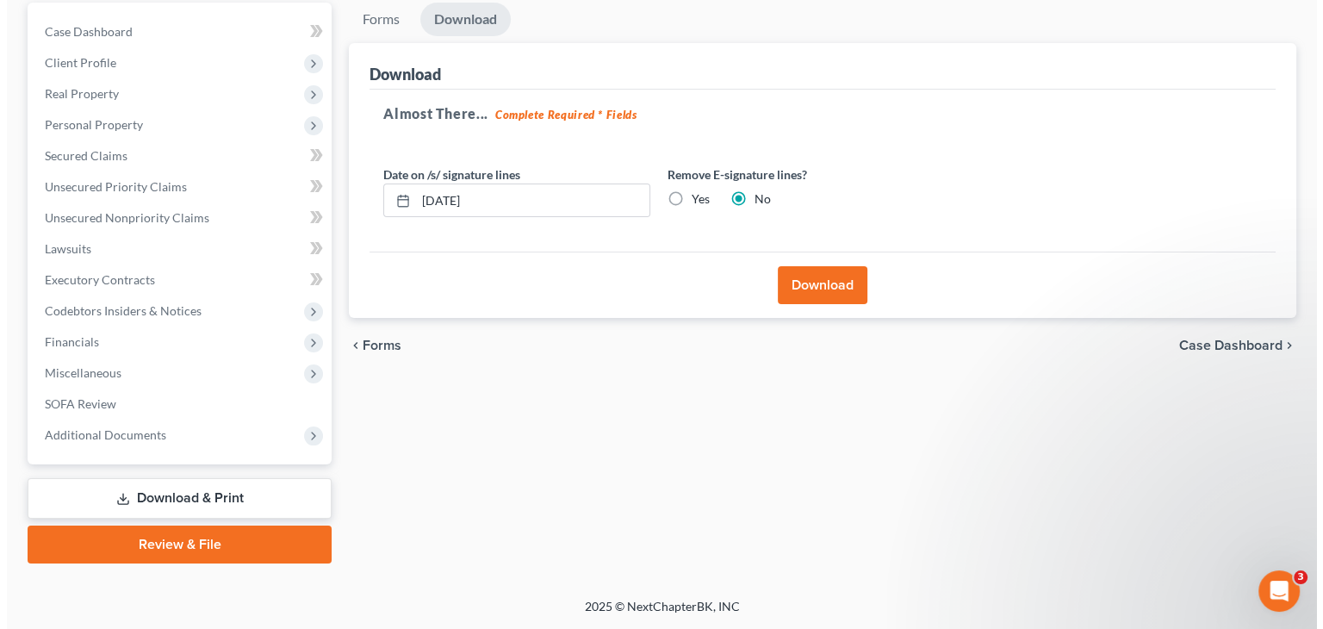
scroll to position [162, 0]
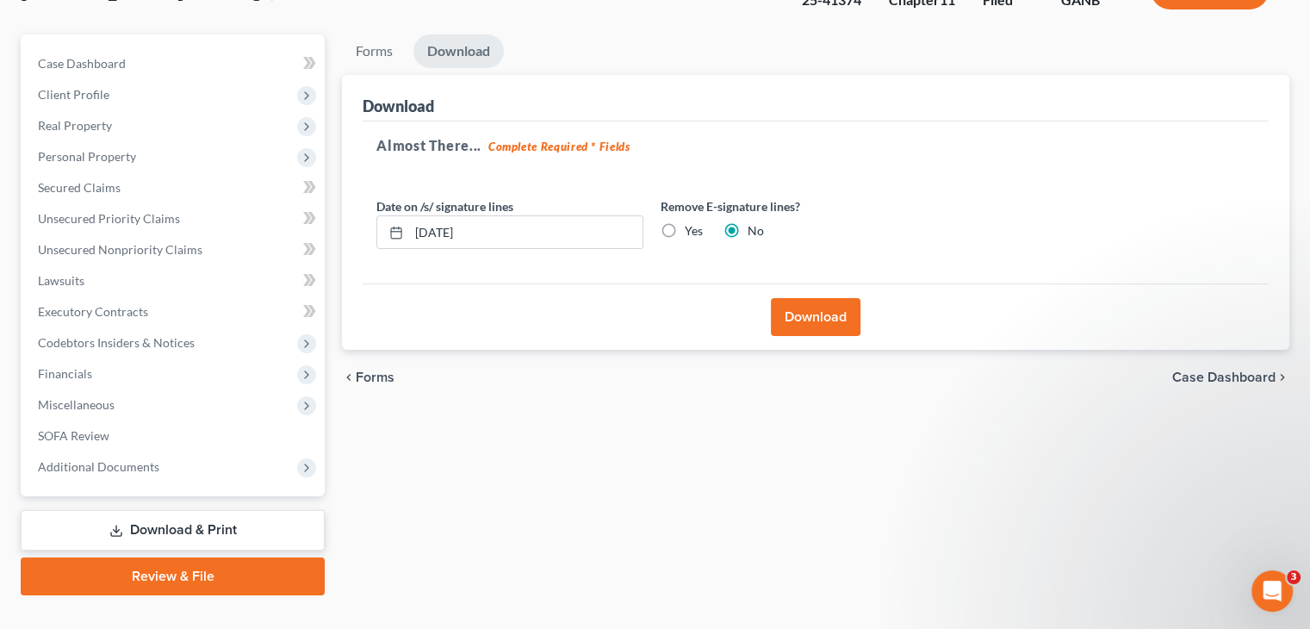
click at [820, 298] on button "Download" at bounding box center [816, 317] width 90 height 38
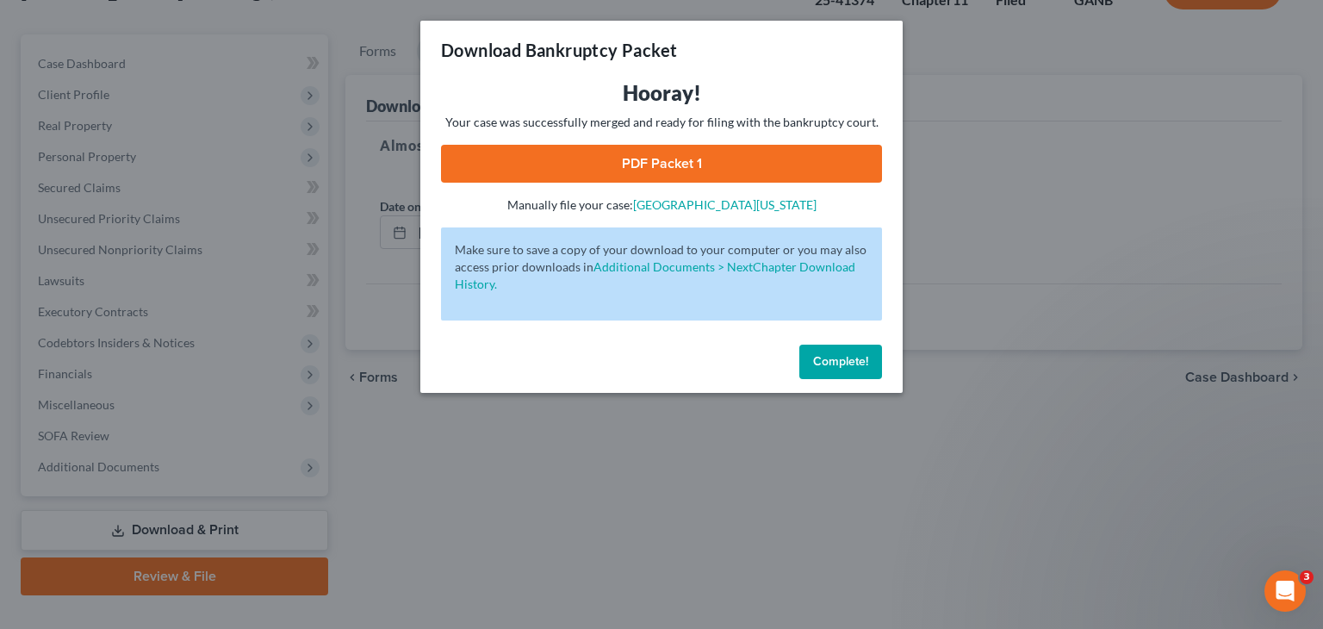
click at [641, 164] on link "PDF Packet 1" at bounding box center [661, 164] width 441 height 38
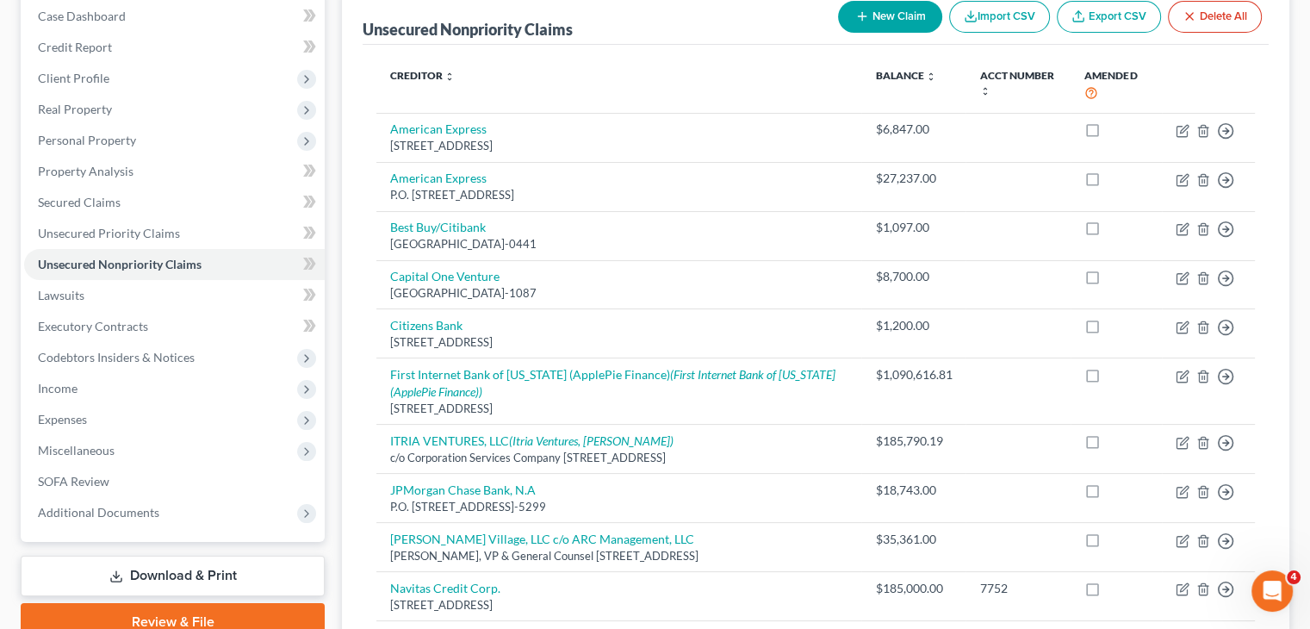
scroll to position [431, 0]
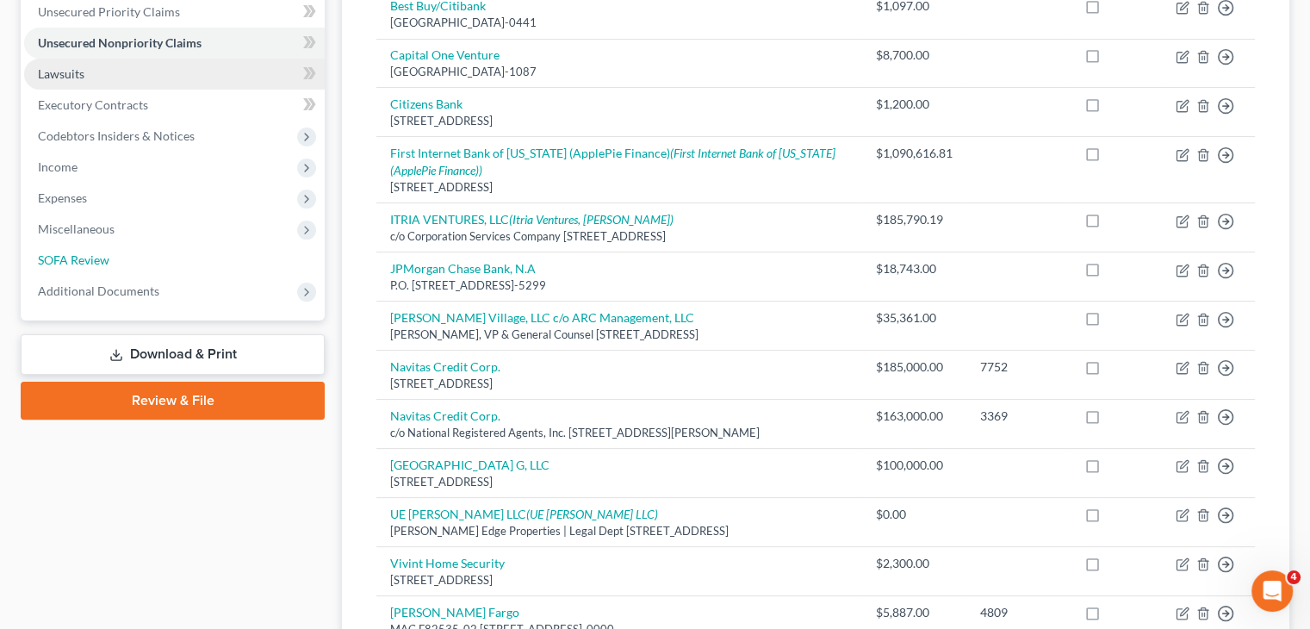
drag, startPoint x: 88, startPoint y: 226, endPoint x: 159, endPoint y: 218, distance: 71.9
click at [88, 252] on span "SOFA Review" at bounding box center [73, 259] width 71 height 15
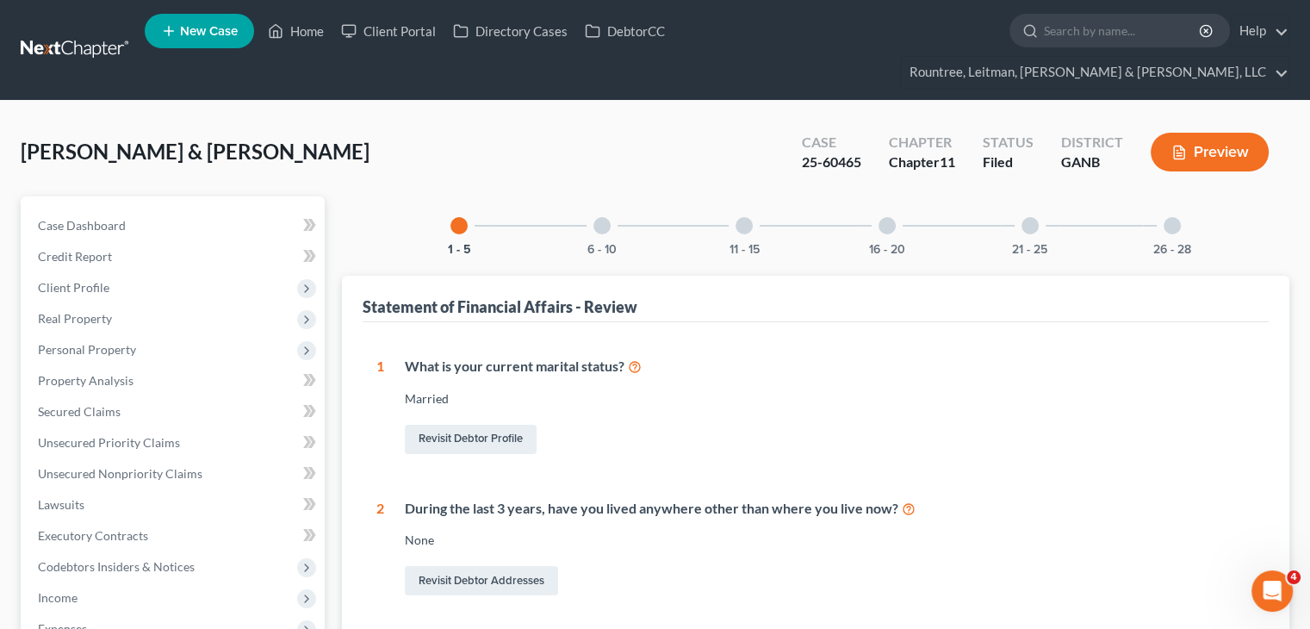
click at [1164, 217] on div at bounding box center [1171, 225] width 17 height 17
